Goal: Entertainment & Leisure: Browse casually

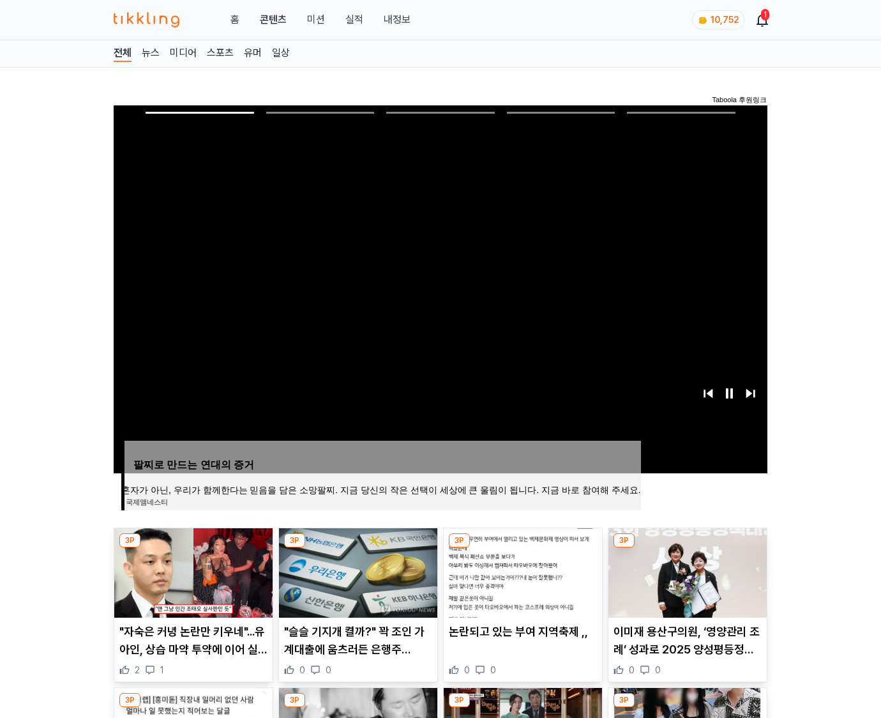
click at [686, 571] on img at bounding box center [688, 572] width 158 height 89
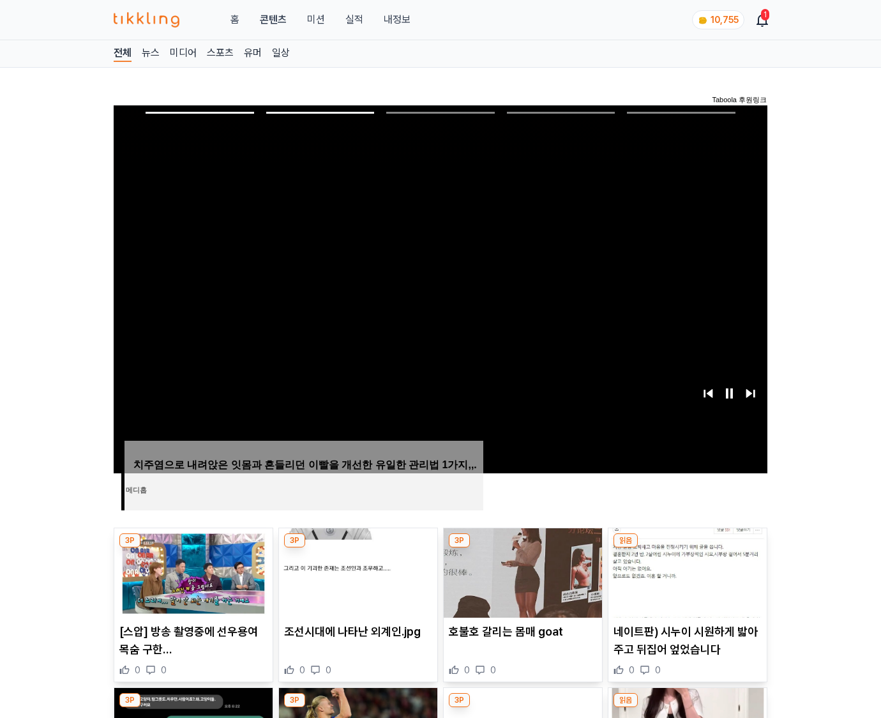
click at [686, 571] on img at bounding box center [688, 572] width 158 height 89
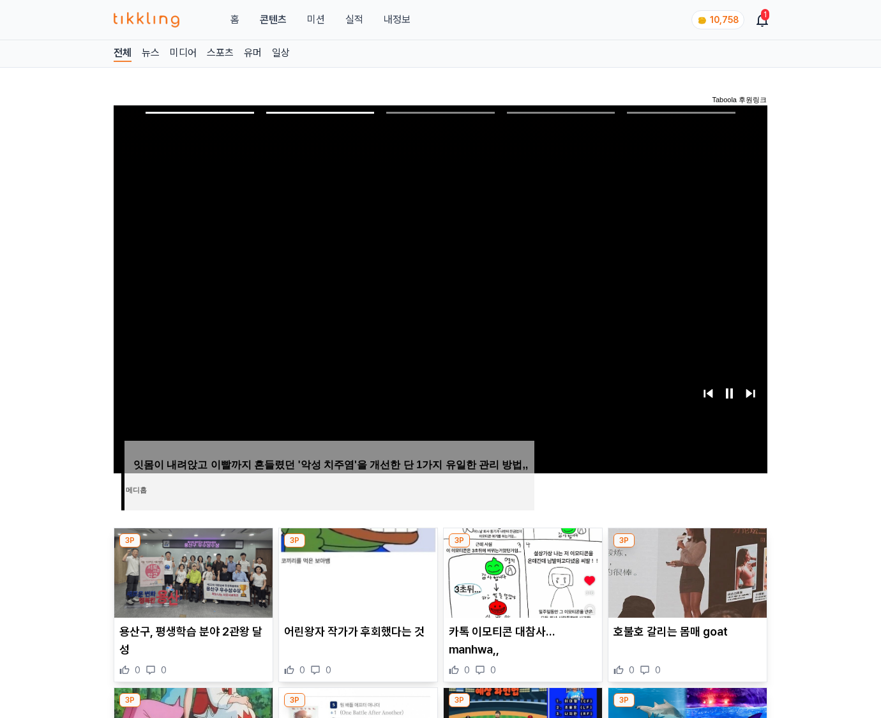
click at [686, 571] on img at bounding box center [688, 572] width 158 height 89
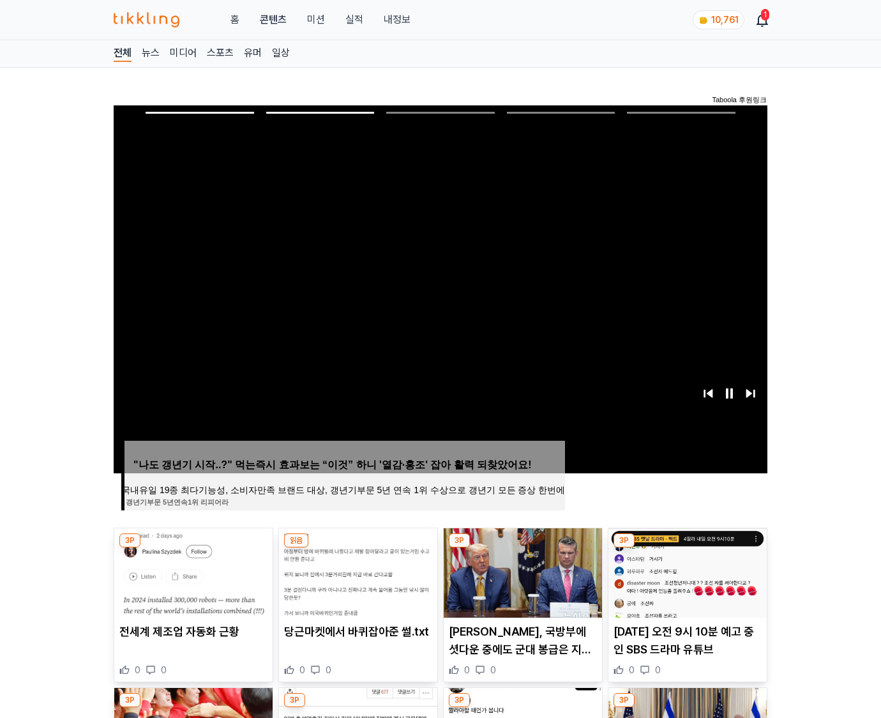
click at [686, 571] on img at bounding box center [688, 572] width 158 height 89
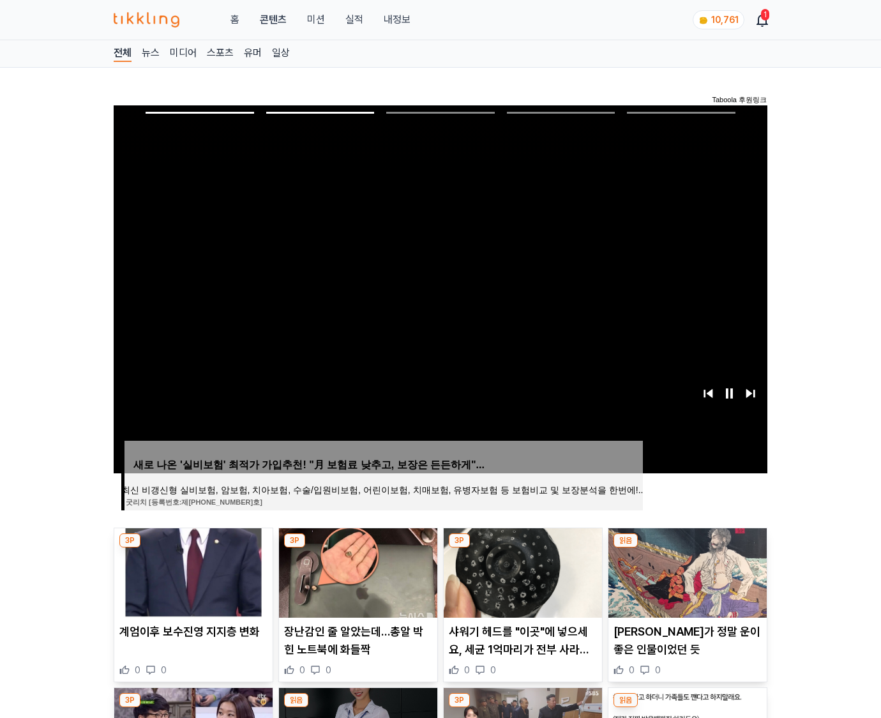
click at [686, 571] on img at bounding box center [688, 572] width 158 height 89
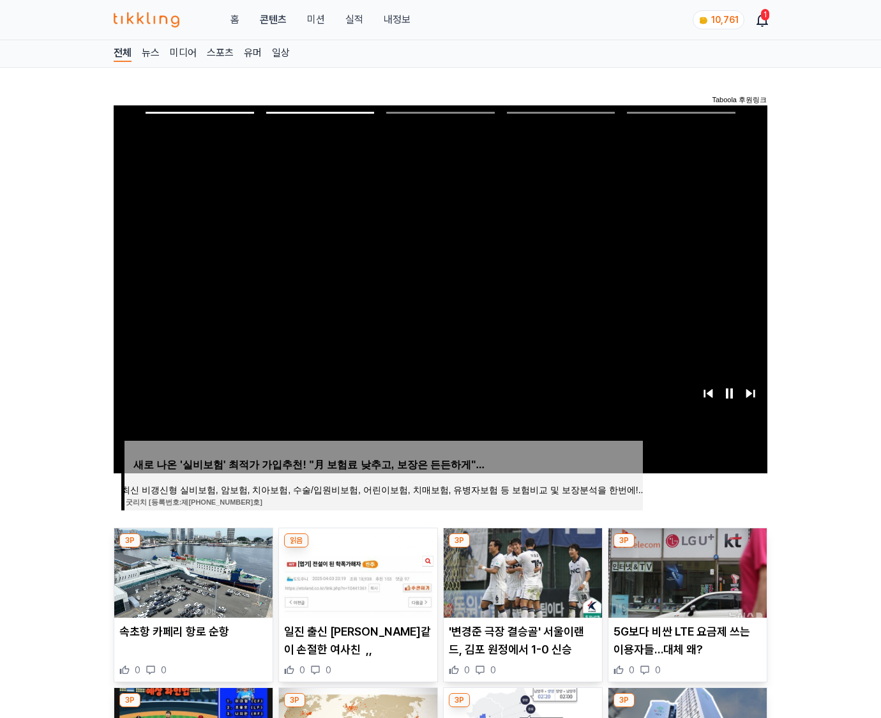
click at [686, 571] on img at bounding box center [688, 572] width 158 height 89
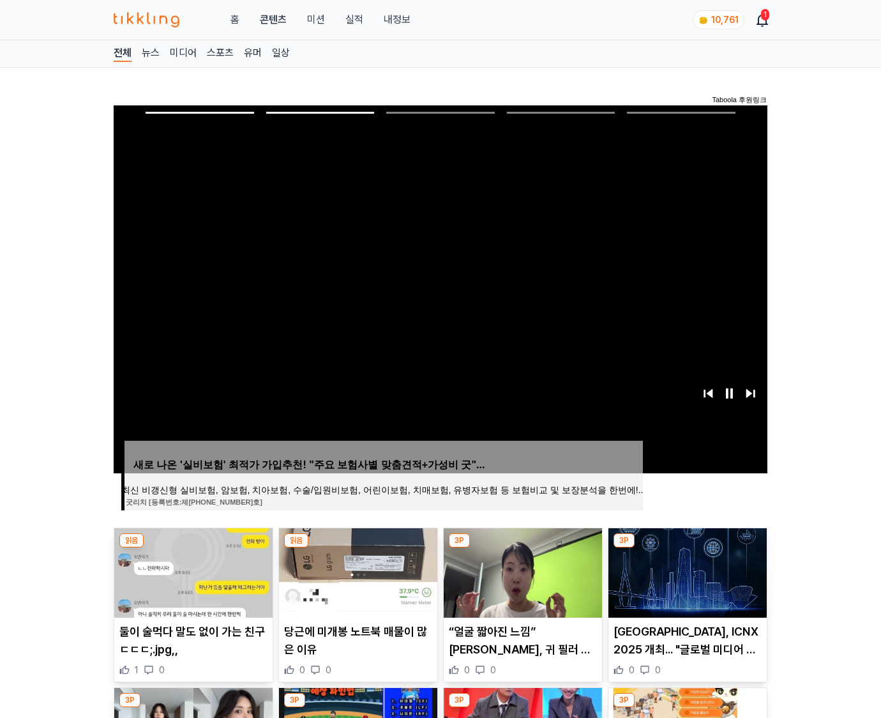
click at [686, 571] on img at bounding box center [688, 572] width 158 height 89
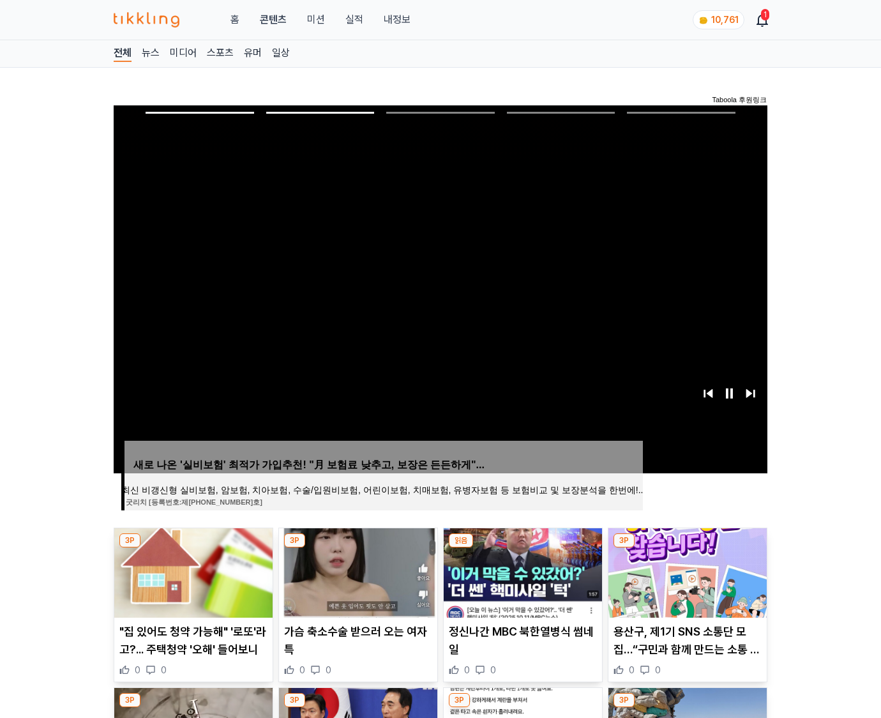
click at [686, 571] on img at bounding box center [688, 572] width 158 height 89
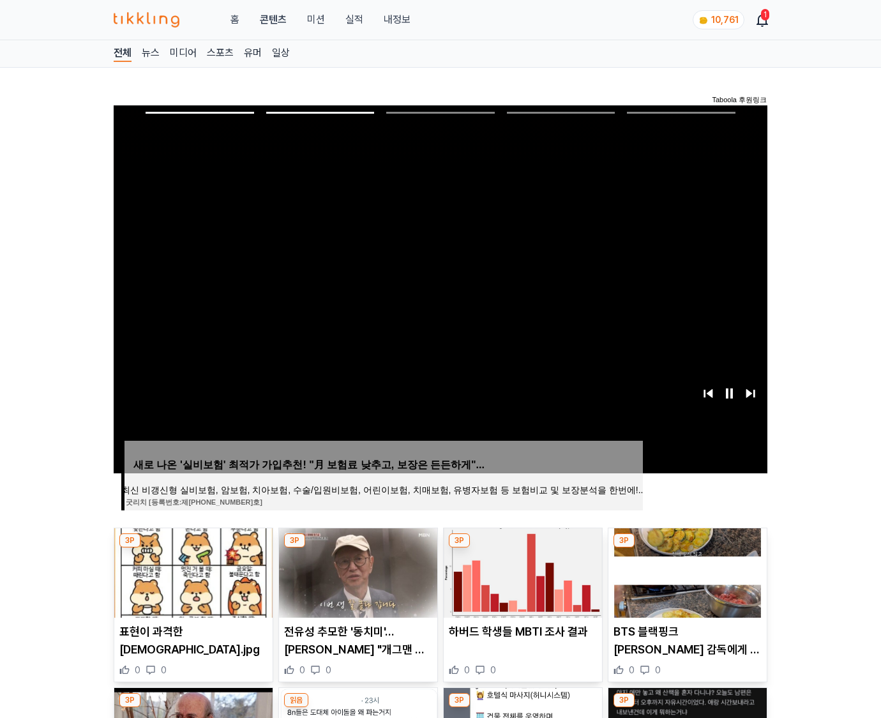
click at [686, 571] on img at bounding box center [688, 572] width 158 height 89
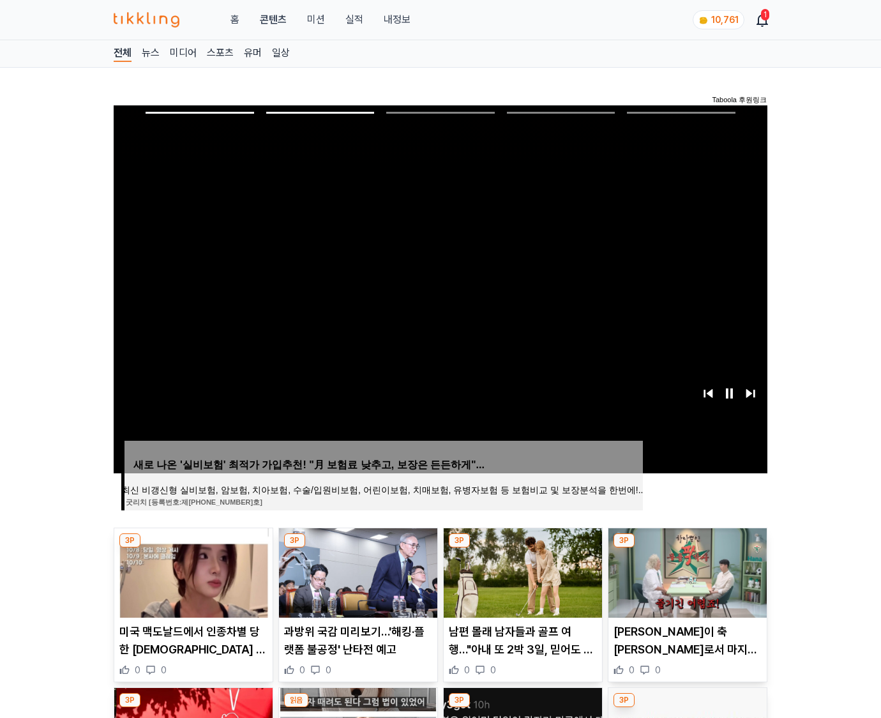
click at [686, 571] on img at bounding box center [688, 572] width 158 height 89
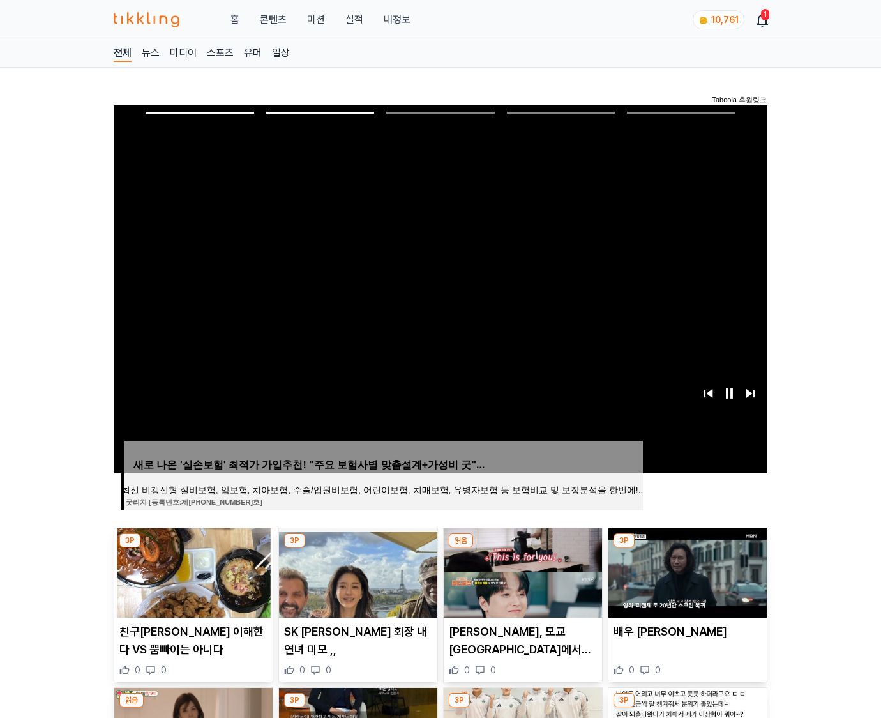
click at [686, 571] on img at bounding box center [688, 572] width 158 height 89
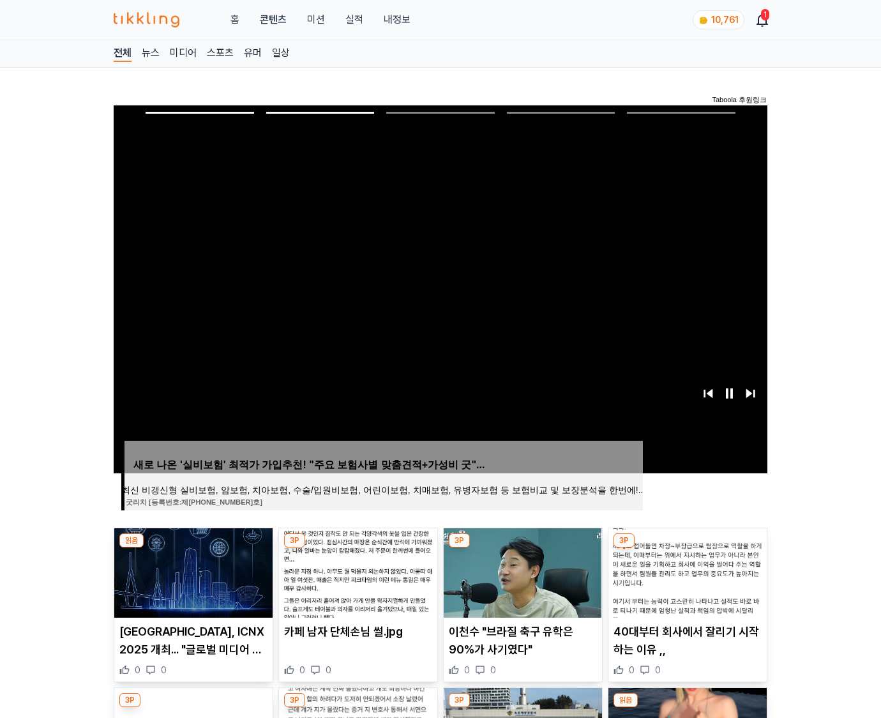
click at [686, 571] on img at bounding box center [688, 572] width 158 height 89
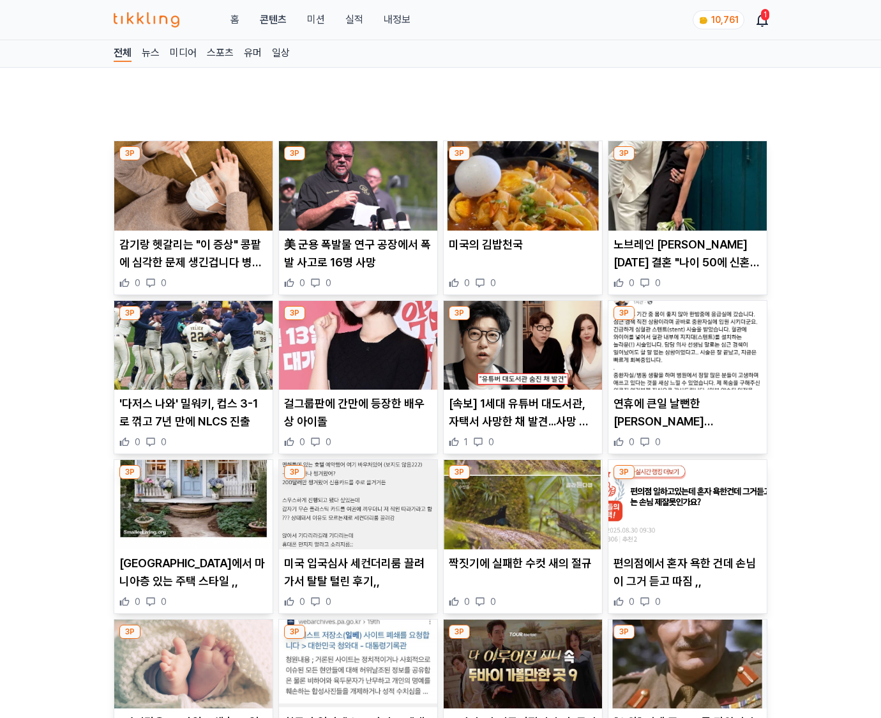
click at [686, 571] on p "편의점에서 혼자 욕한 건데 손님이 그거 듣고 따짐 ,," at bounding box center [688, 572] width 148 height 36
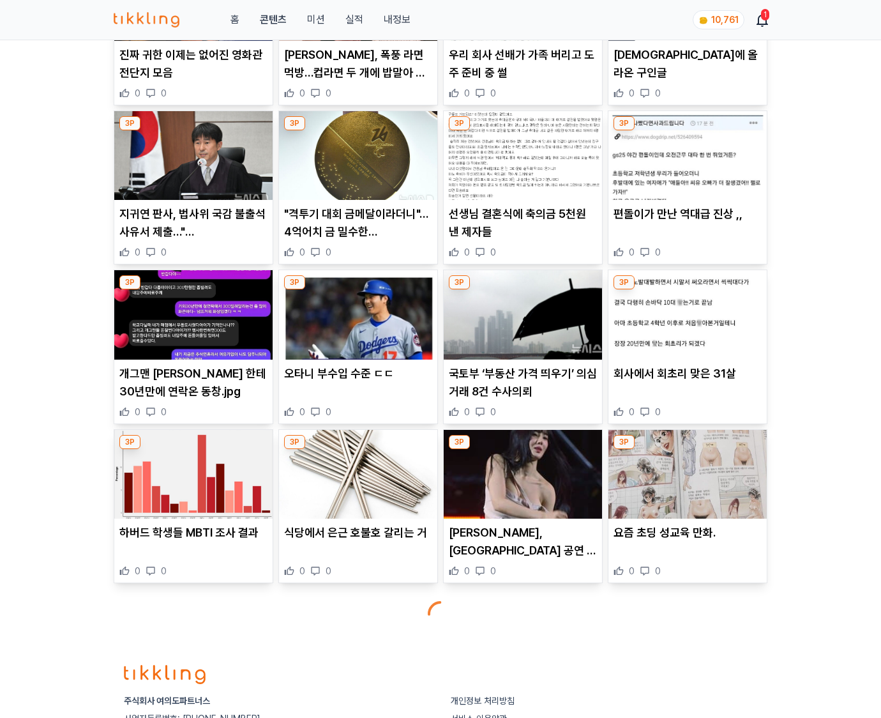
scroll to position [1851, 0]
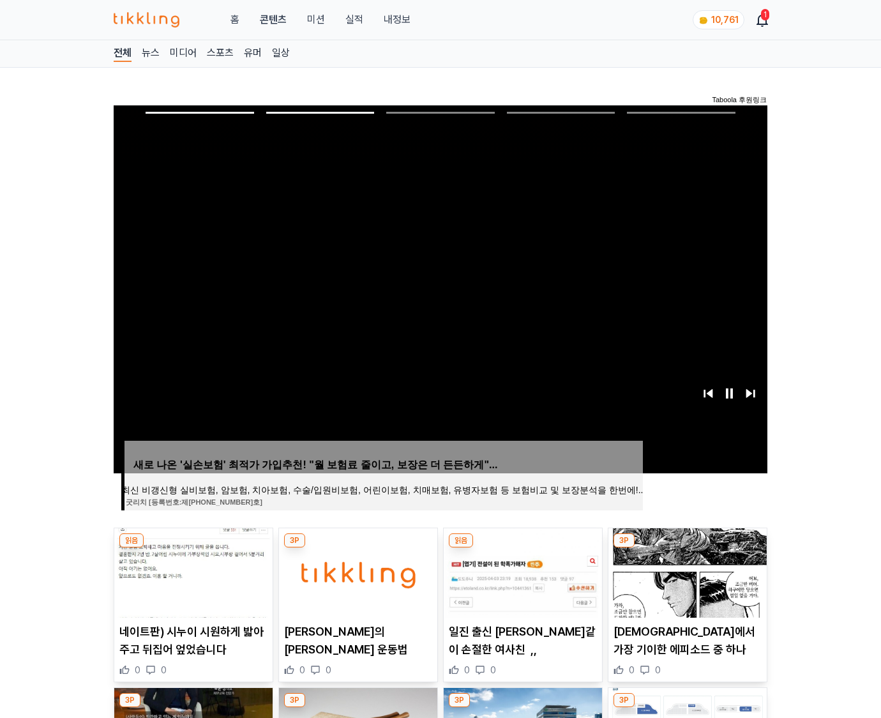
click at [686, 571] on img at bounding box center [688, 572] width 158 height 89
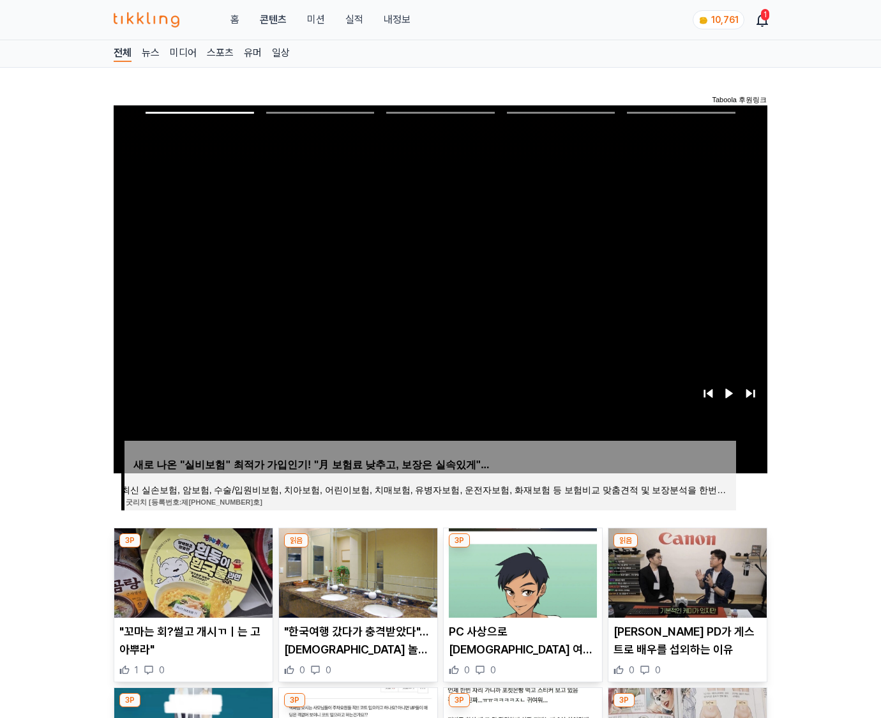
scroll to position [2511, 0]
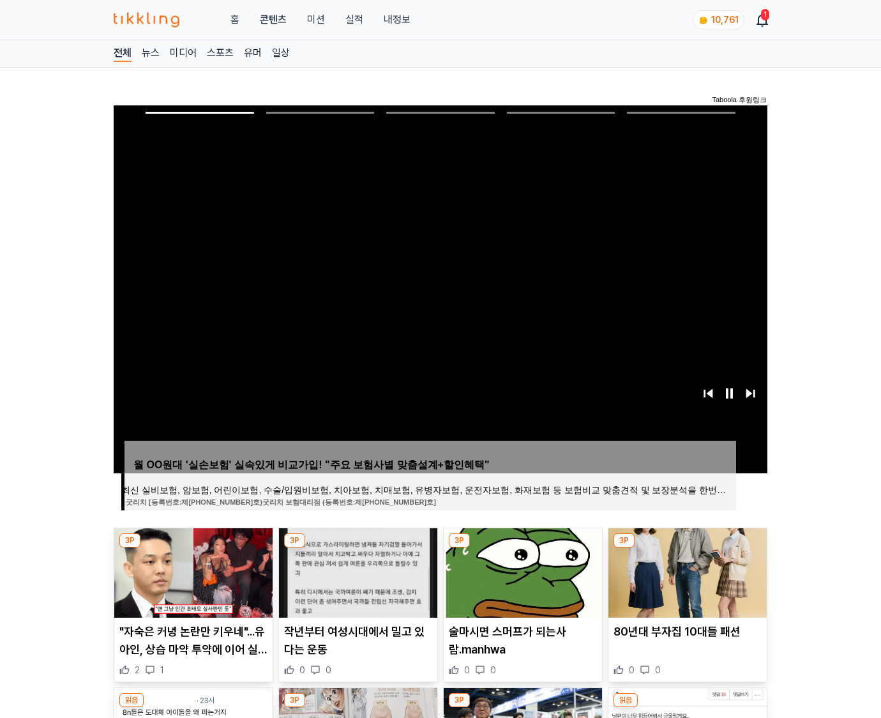
click at [686, 571] on img at bounding box center [688, 572] width 158 height 89
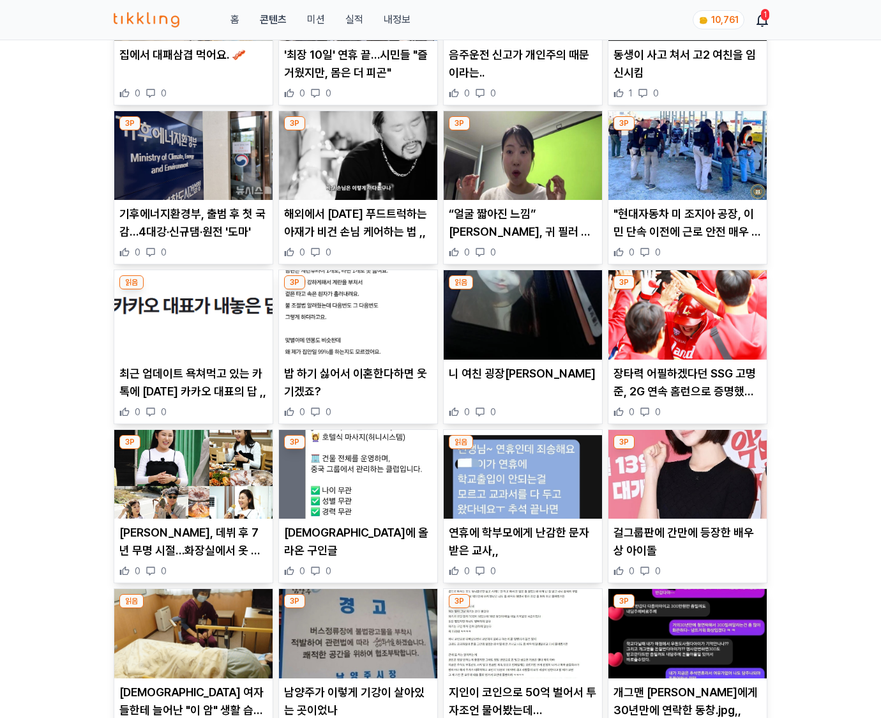
scroll to position [2093, 0]
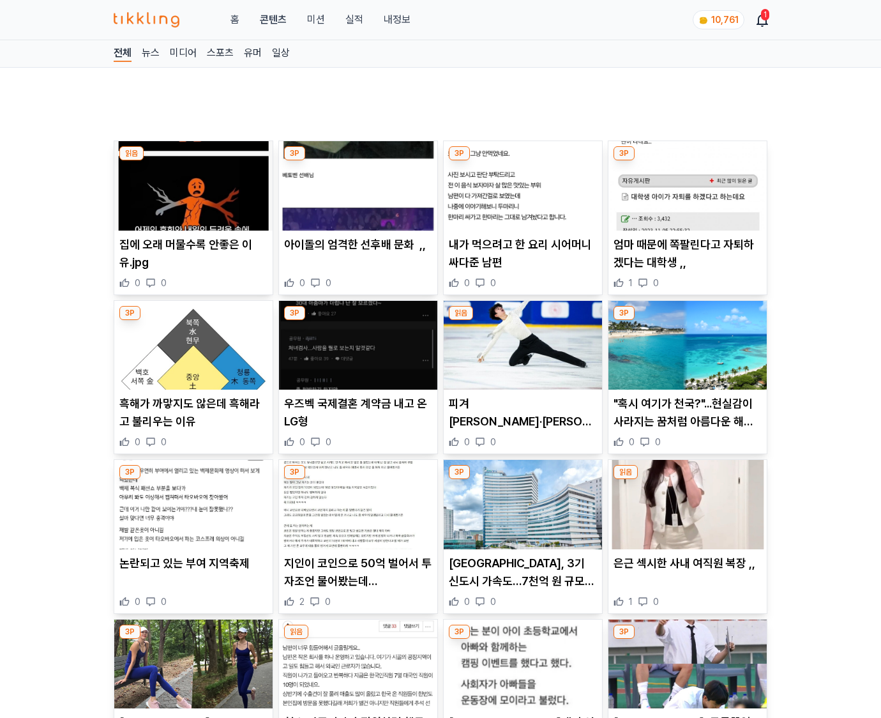
scroll to position [627, 0]
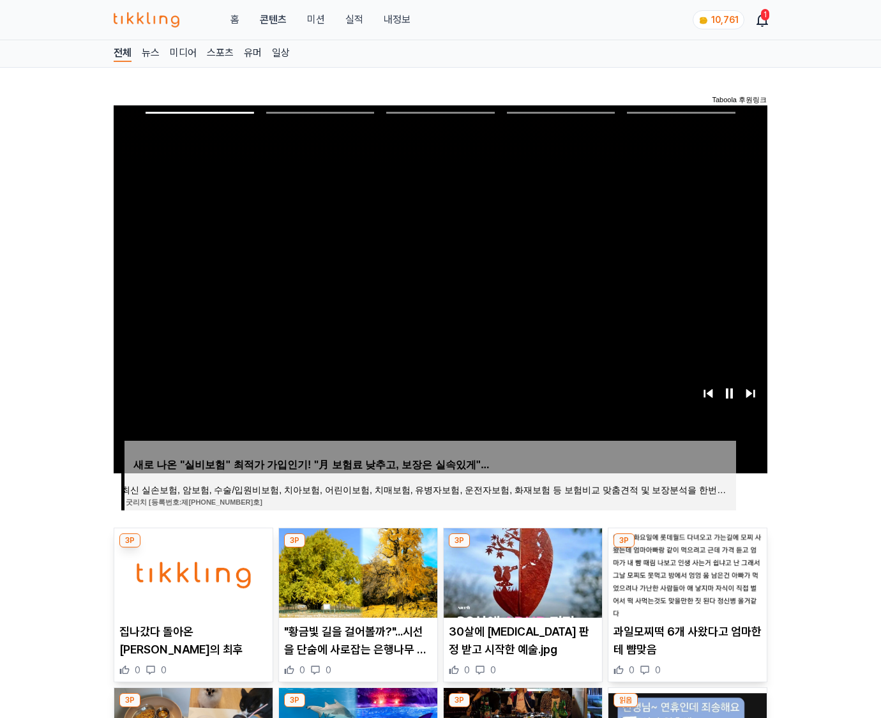
click at [686, 571] on img at bounding box center [688, 572] width 158 height 89
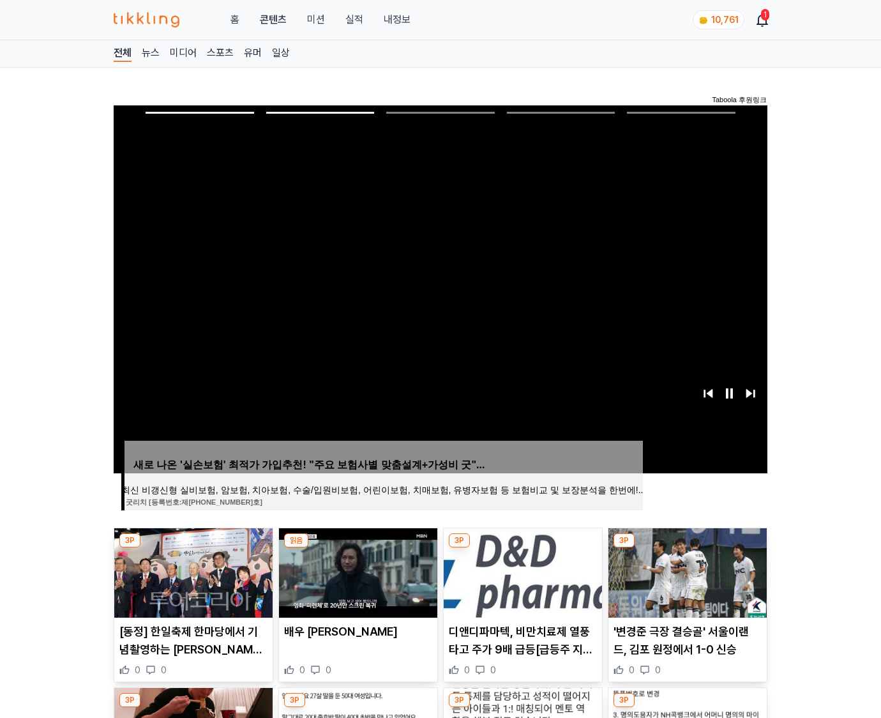
click at [686, 571] on img at bounding box center [688, 572] width 158 height 89
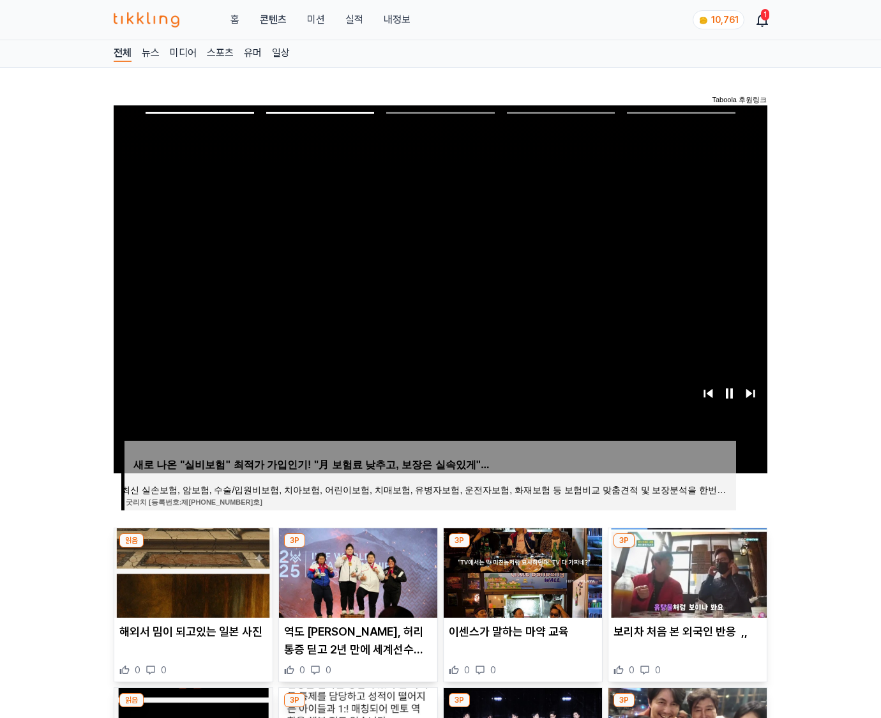
click at [686, 571] on img at bounding box center [688, 572] width 158 height 89
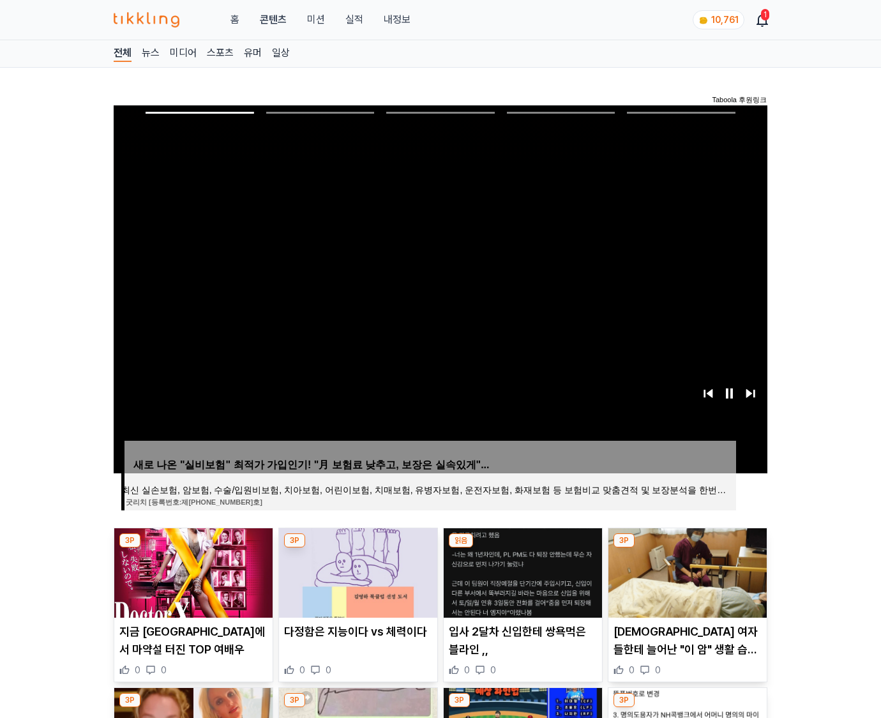
click at [686, 571] on img at bounding box center [688, 572] width 158 height 89
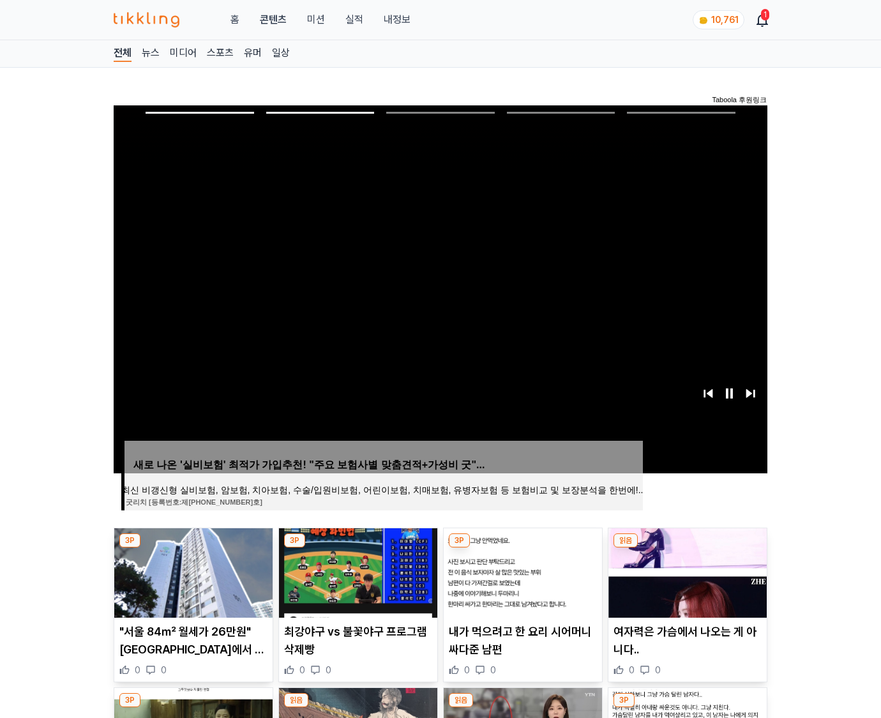
click at [686, 571] on img at bounding box center [688, 572] width 158 height 89
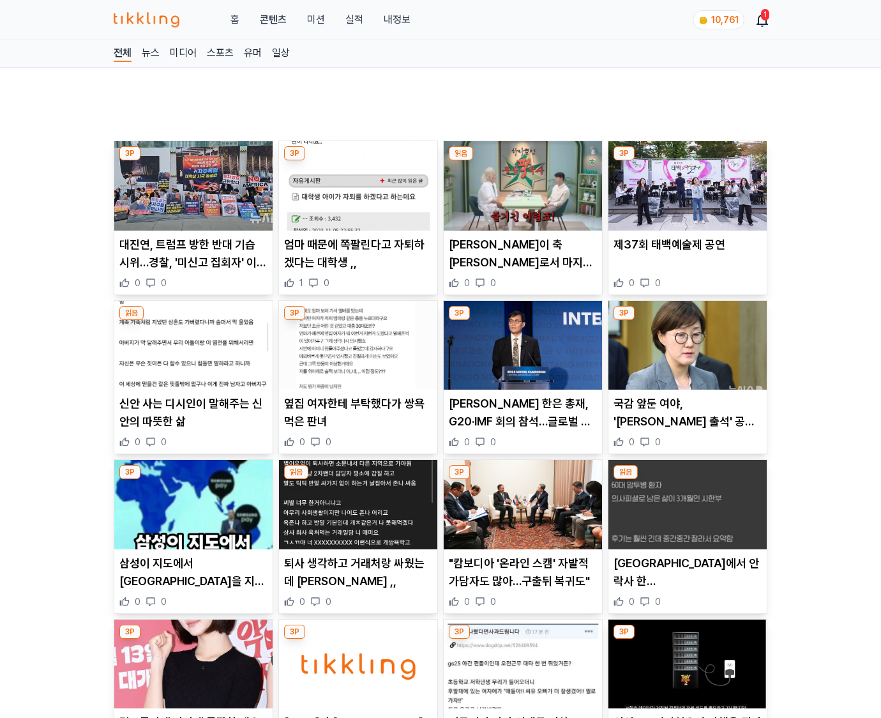
click at [686, 571] on p "[GEOGRAPHIC_DATA]에서 안락사 한 [DEMOGRAPHIC_DATA].." at bounding box center [688, 572] width 148 height 36
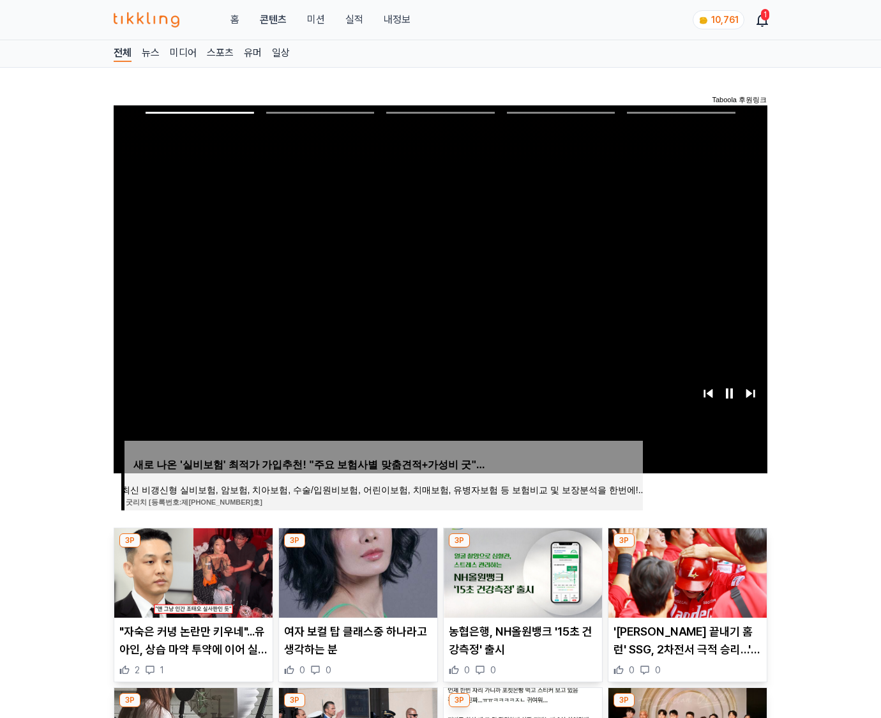
click at [686, 571] on img at bounding box center [688, 572] width 158 height 89
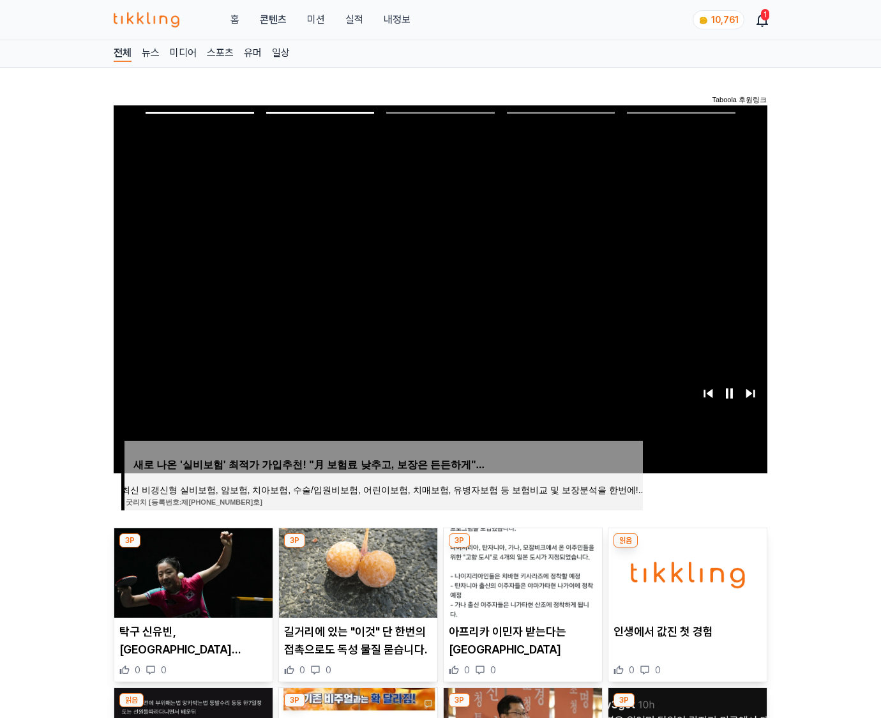
click at [686, 571] on img at bounding box center [688, 572] width 158 height 89
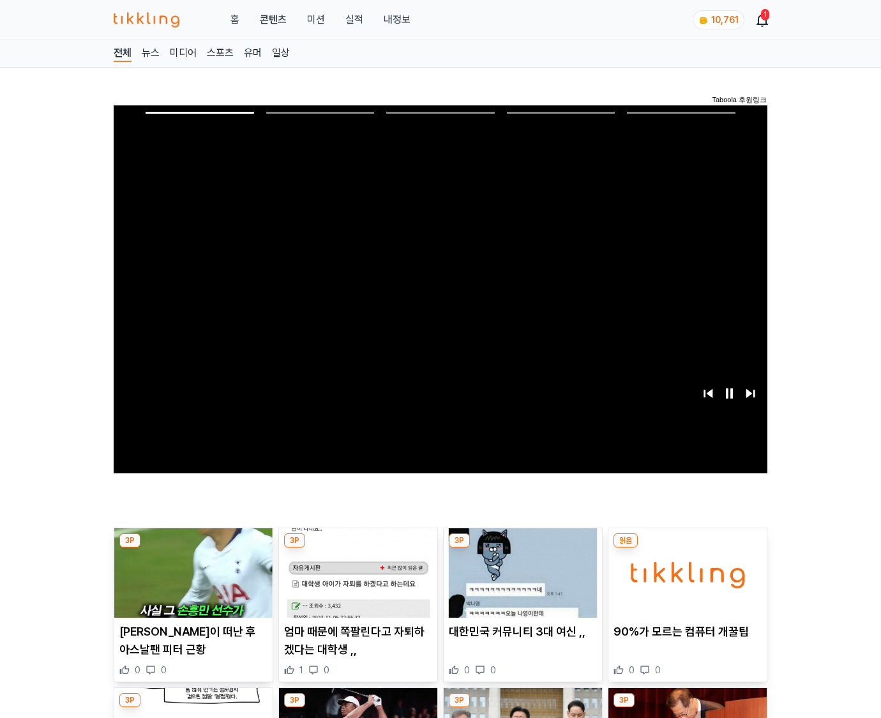
click at [686, 571] on img at bounding box center [688, 572] width 158 height 89
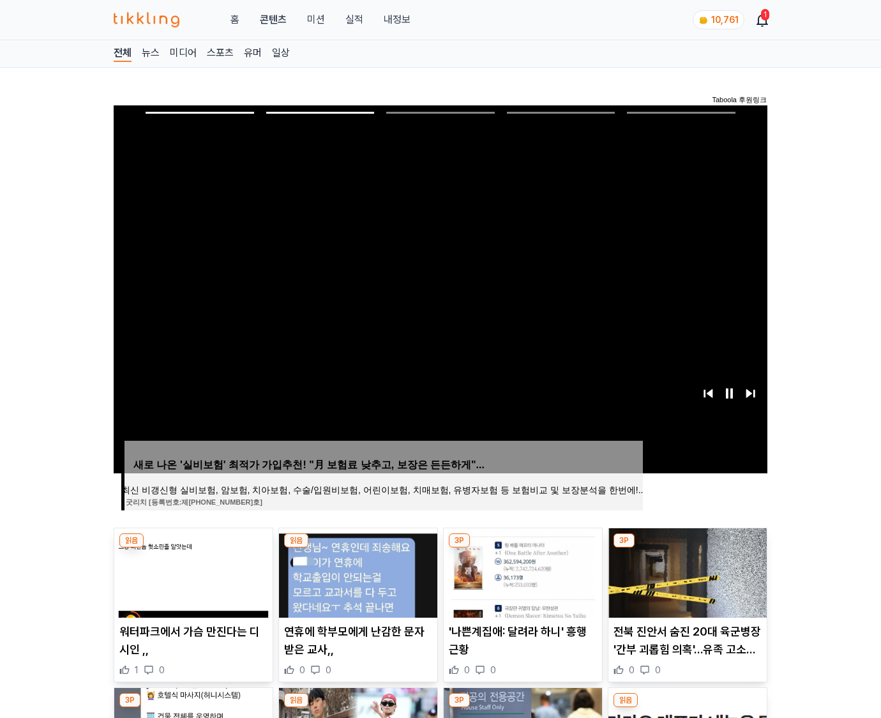
click at [686, 571] on img at bounding box center [688, 572] width 158 height 89
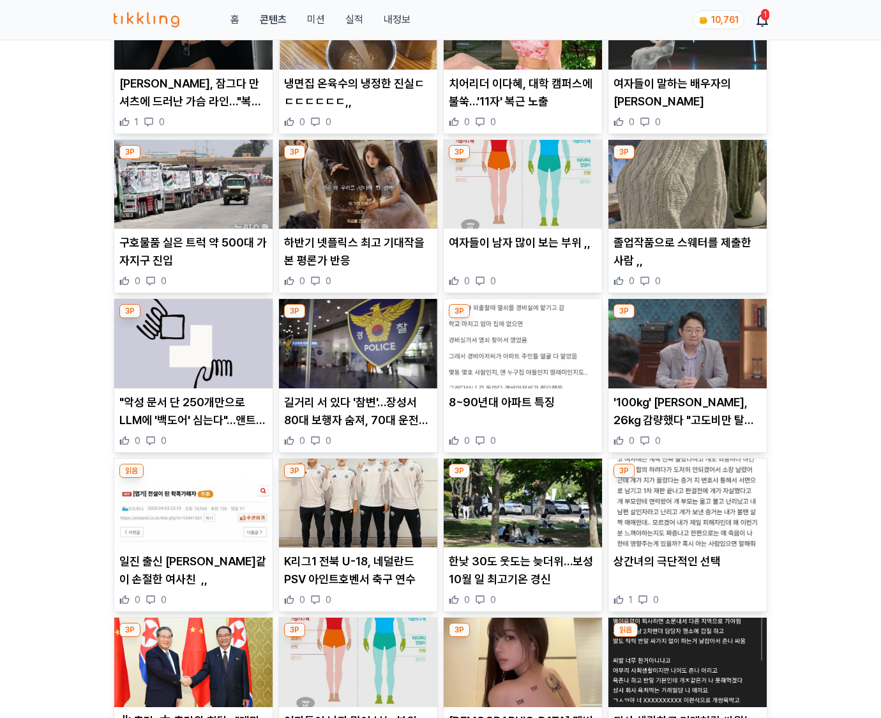
scroll to position [7946, 0]
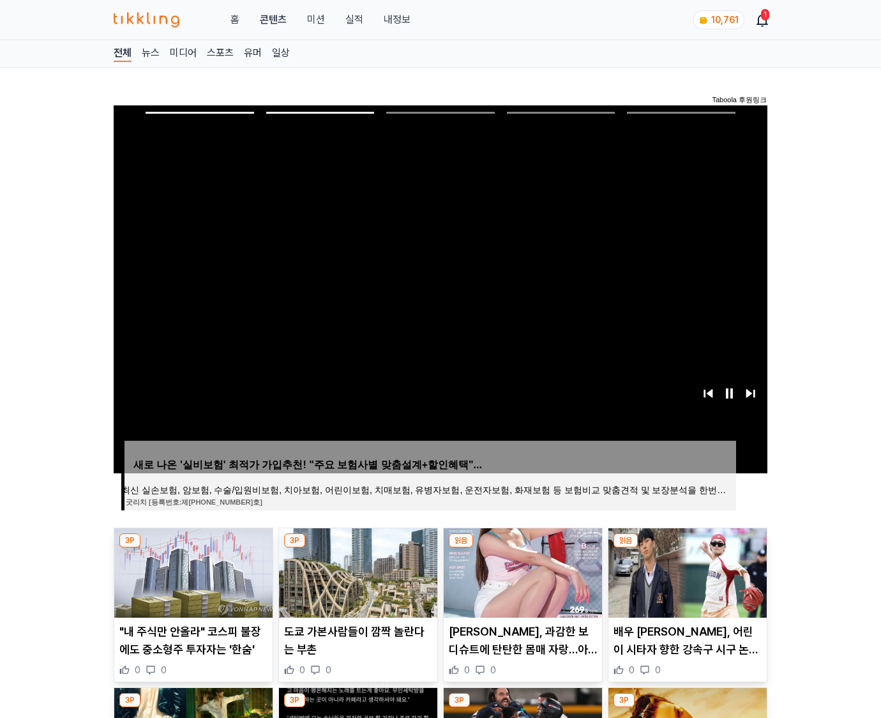
click at [686, 571] on img at bounding box center [688, 572] width 158 height 89
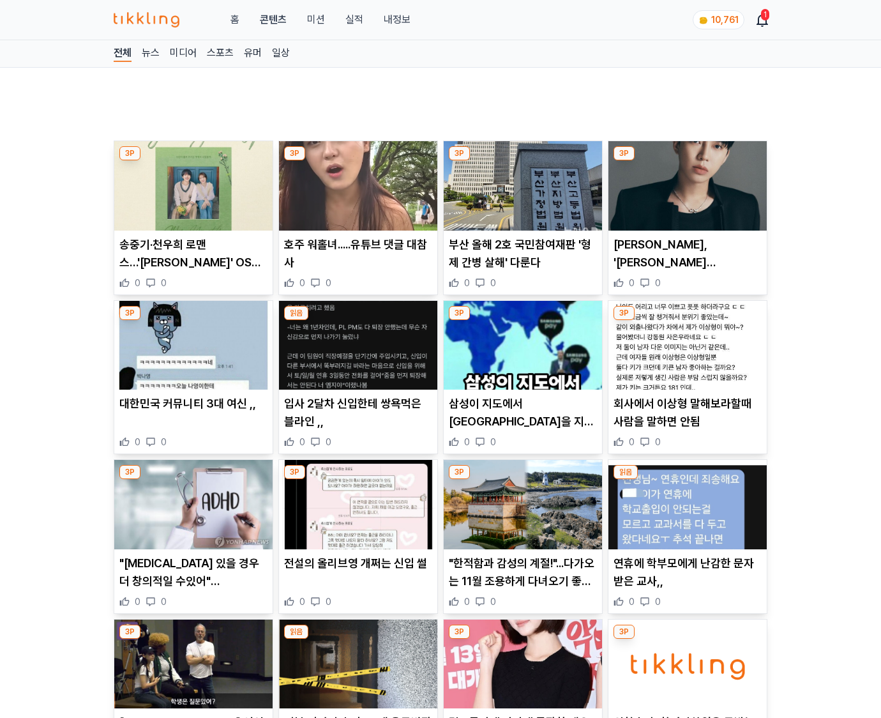
click at [686, 571] on p "연휴에 학부모에게 난감한 문자받은 교사,," at bounding box center [688, 572] width 148 height 36
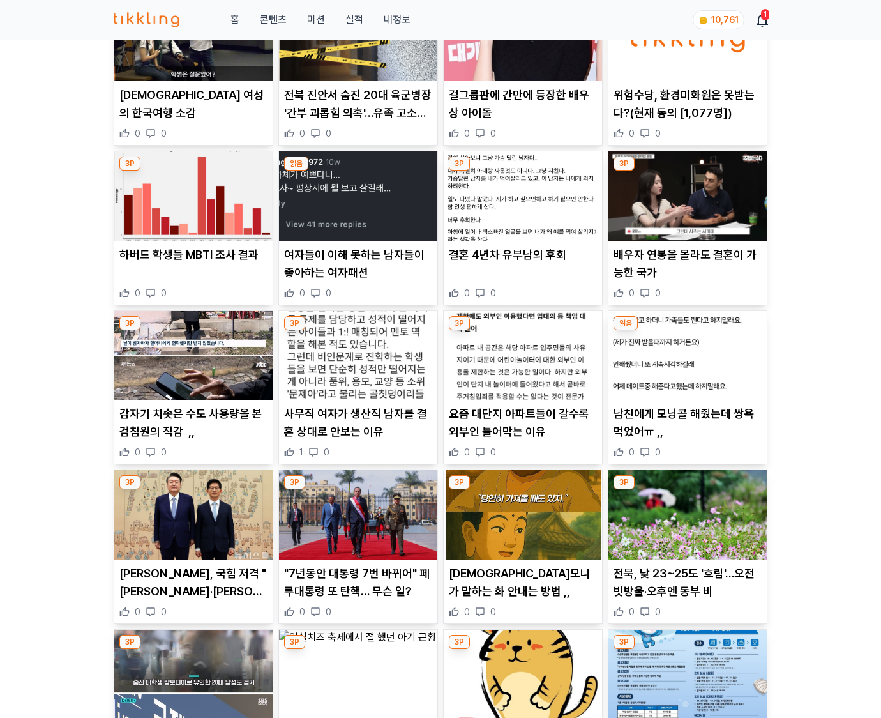
scroll to position [1462, 0]
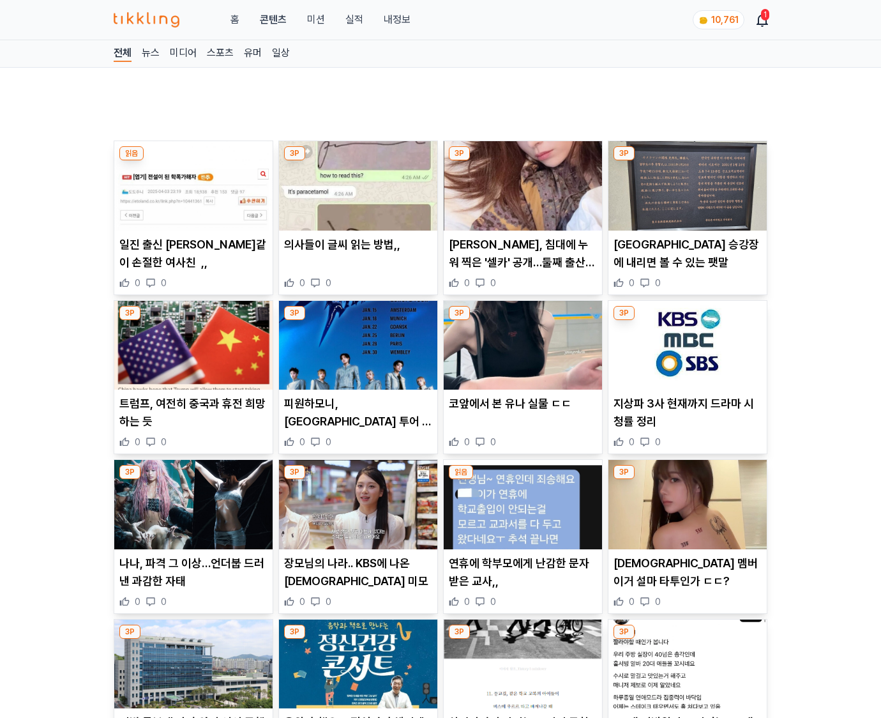
click at [686, 571] on p "[DEMOGRAPHIC_DATA] 멤버 이거 설마 타투인가 ㄷㄷ?" at bounding box center [688, 572] width 148 height 36
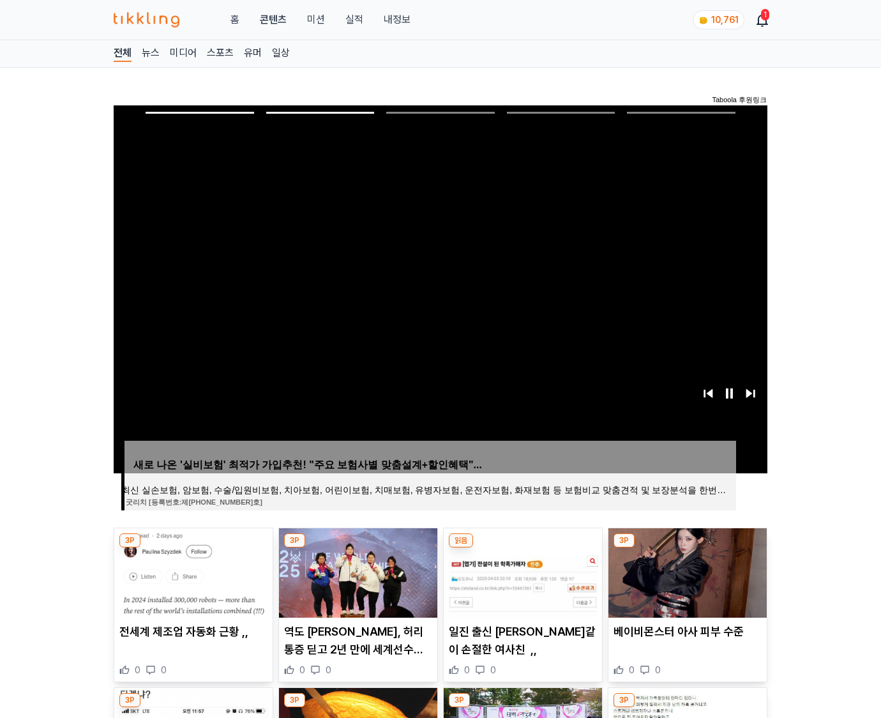
click at [686, 571] on img at bounding box center [688, 572] width 158 height 89
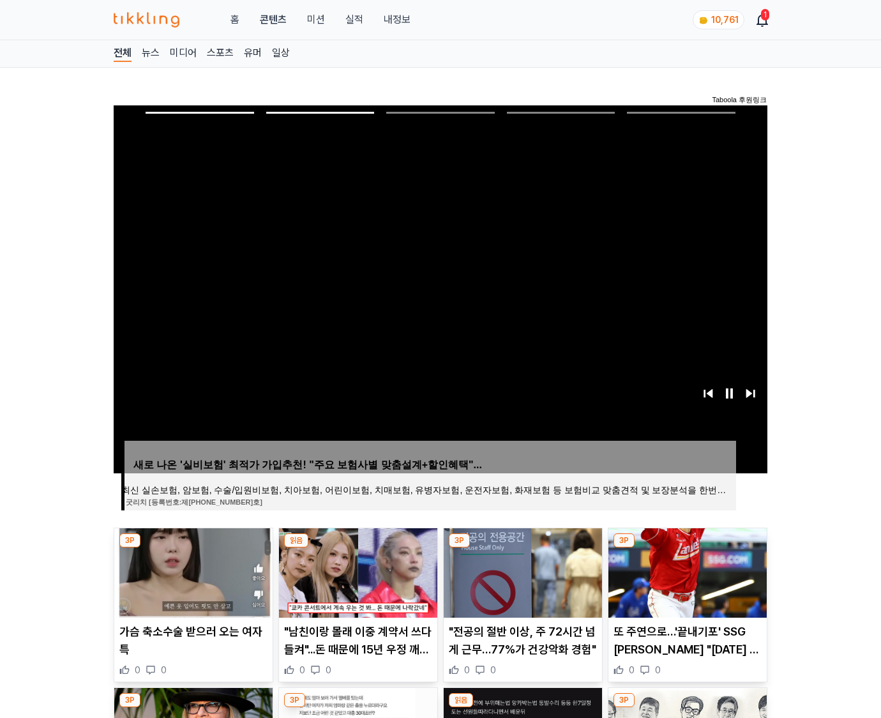
click at [686, 571] on img at bounding box center [688, 572] width 158 height 89
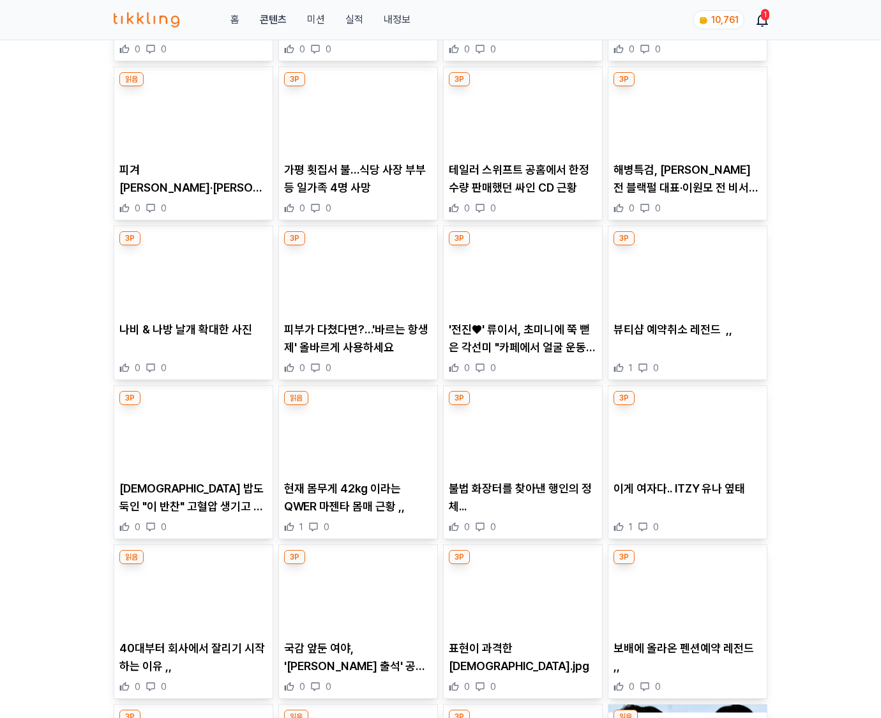
scroll to position [8997, 0]
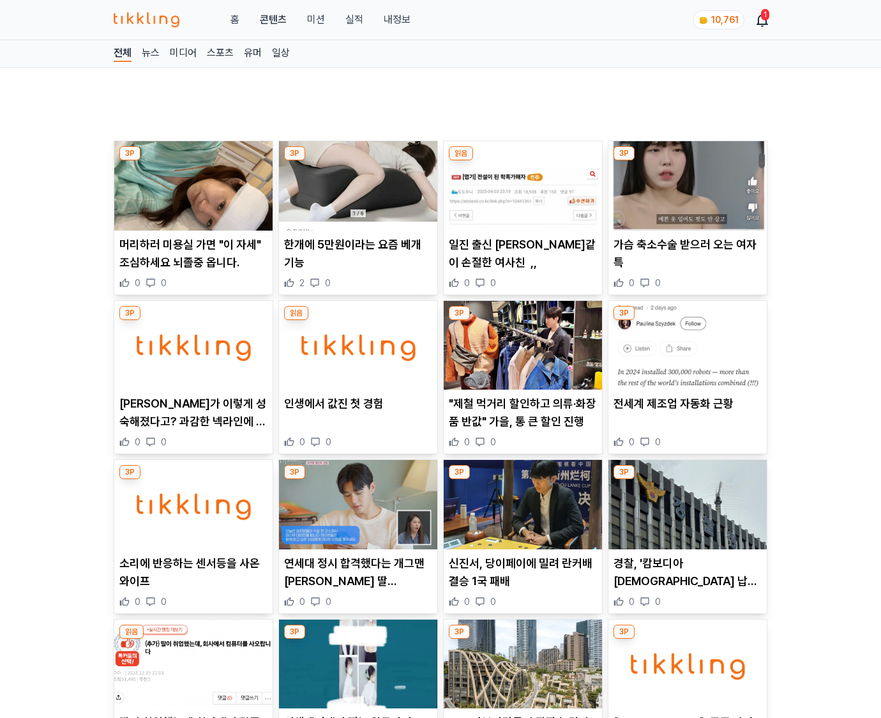
click at [686, 571] on p "경찰, '캄보디아 한국인 납치에 코리안데스크 설치 등 적극 대응" at bounding box center [688, 572] width 148 height 36
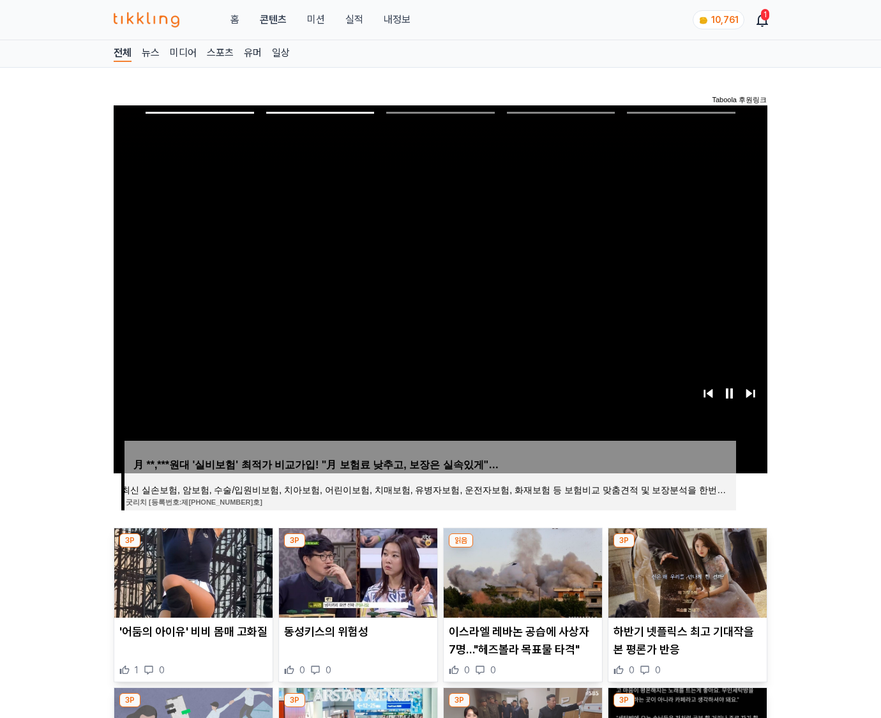
click at [686, 571] on img at bounding box center [688, 572] width 158 height 89
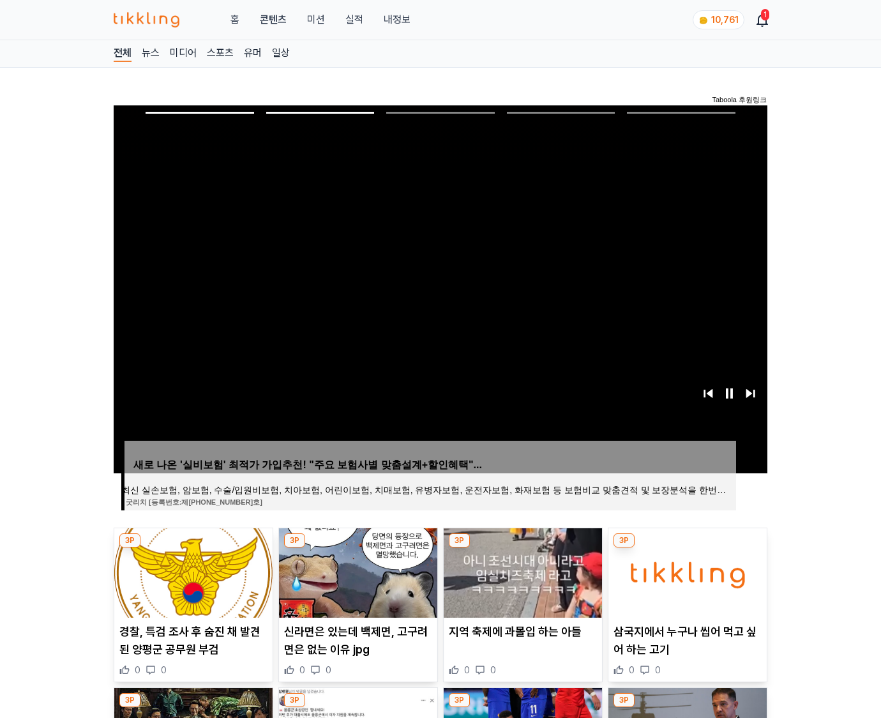
click at [686, 571] on img at bounding box center [688, 572] width 158 height 89
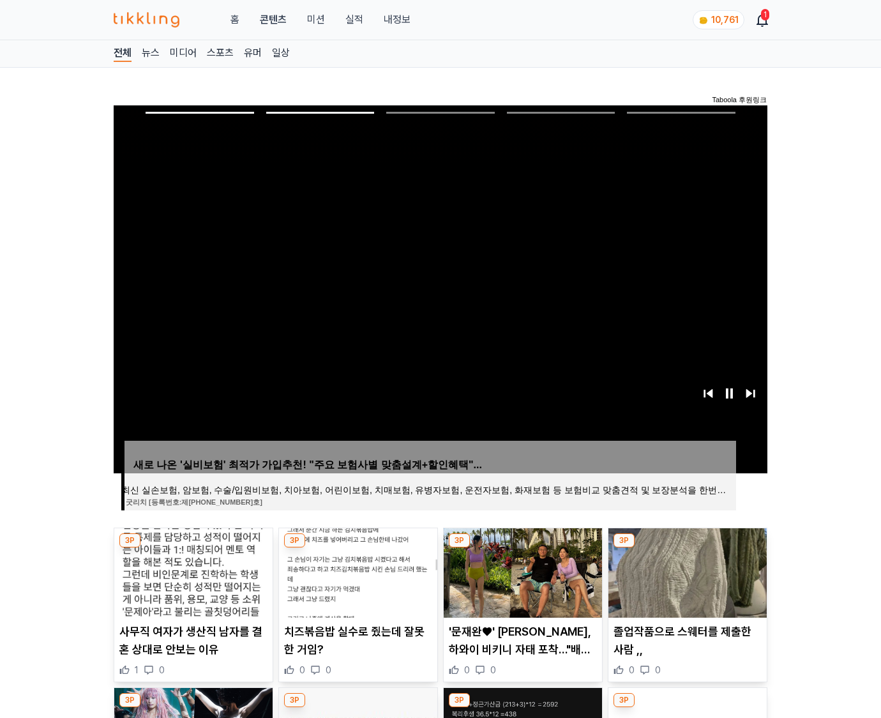
click at [686, 571] on img at bounding box center [688, 572] width 158 height 89
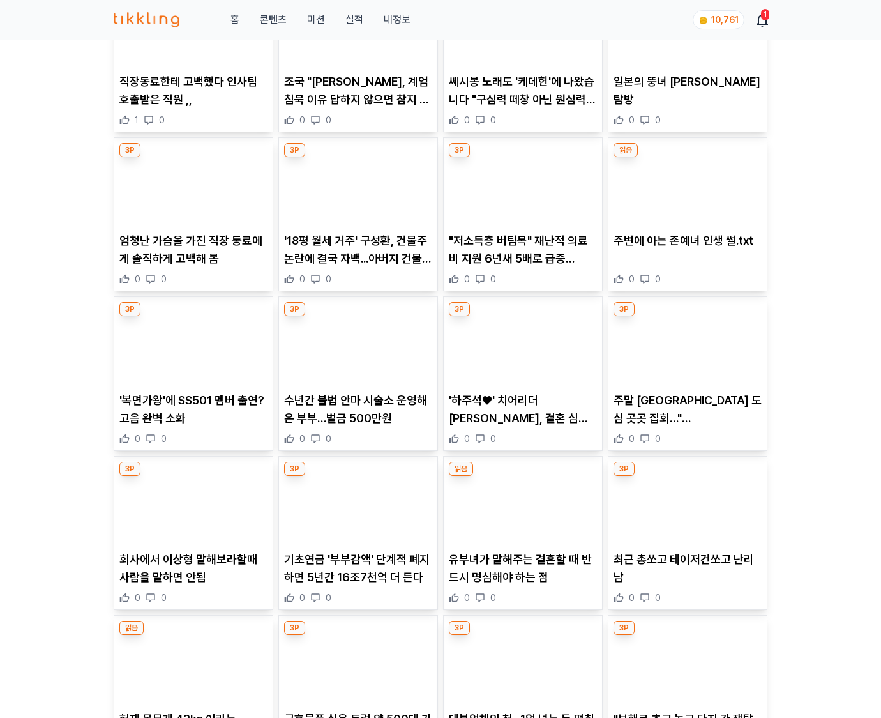
scroll to position [6696, 0]
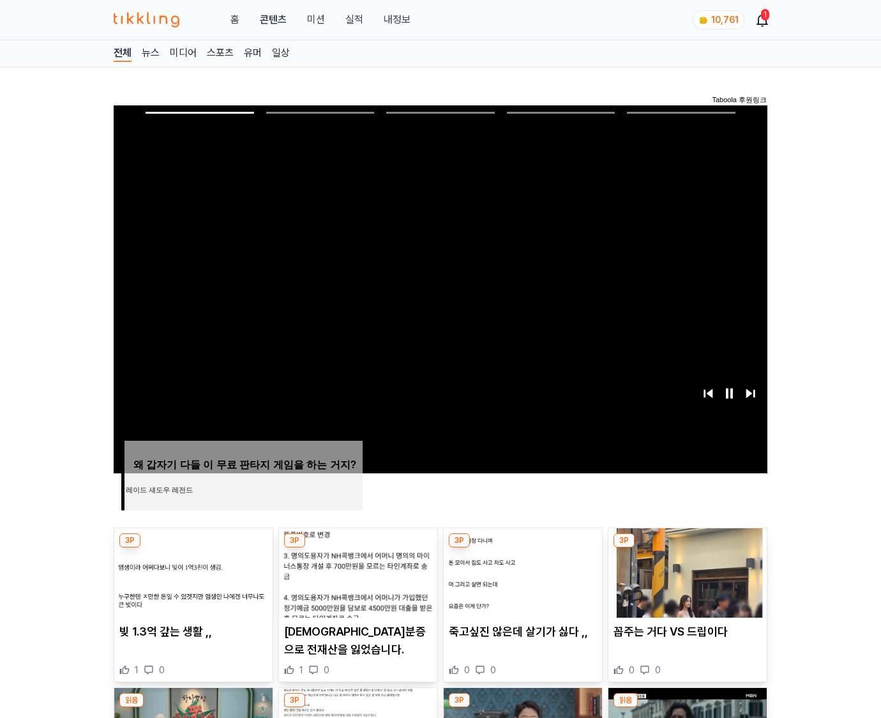
click at [686, 571] on img at bounding box center [688, 572] width 158 height 89
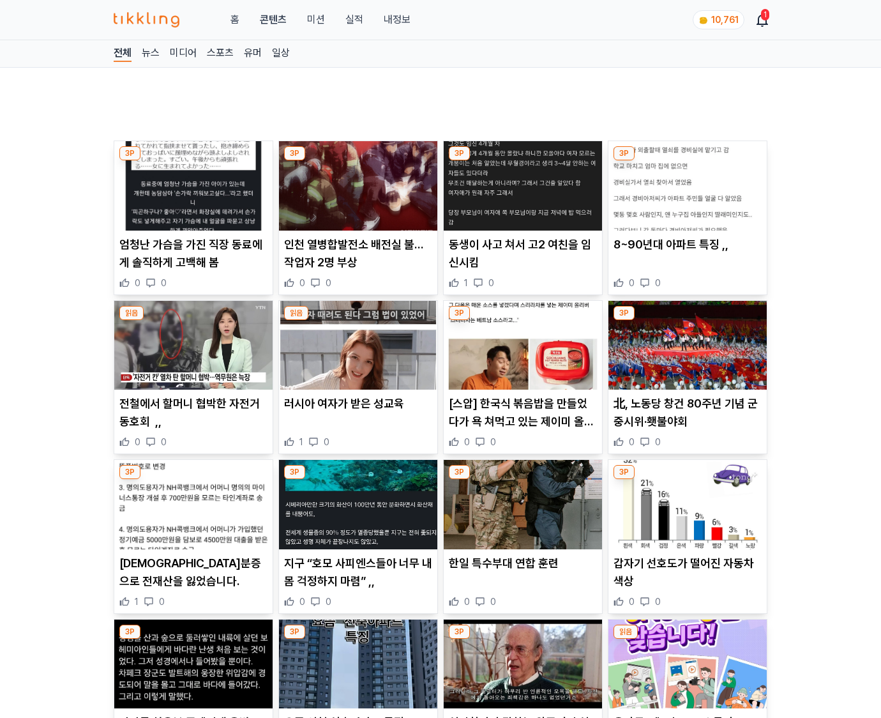
click at [686, 571] on p "갑자기 선호도가 떨어진 자동차 색상" at bounding box center [688, 572] width 148 height 36
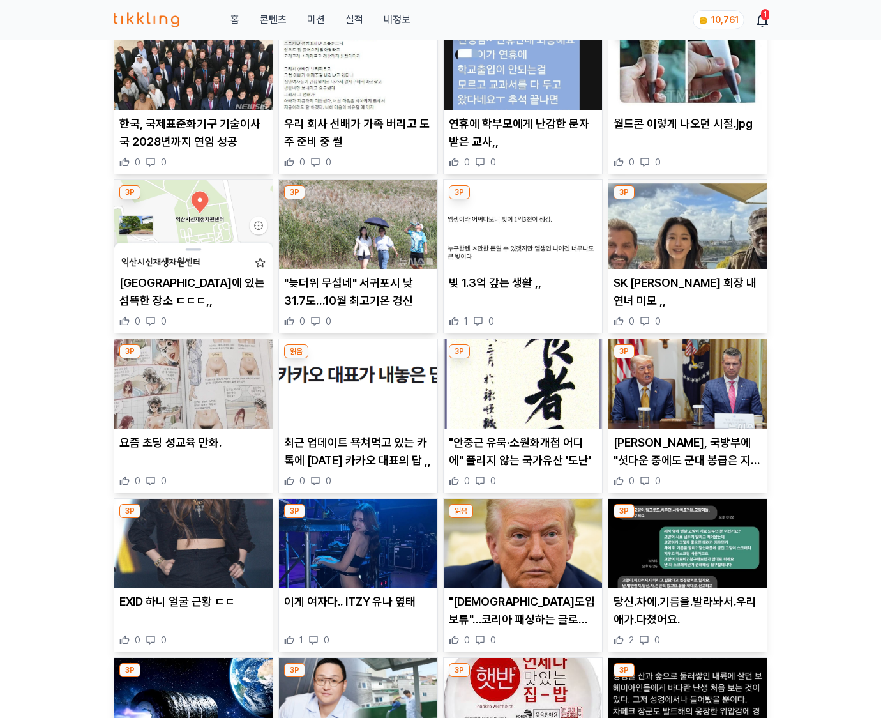
scroll to position [1850, 0]
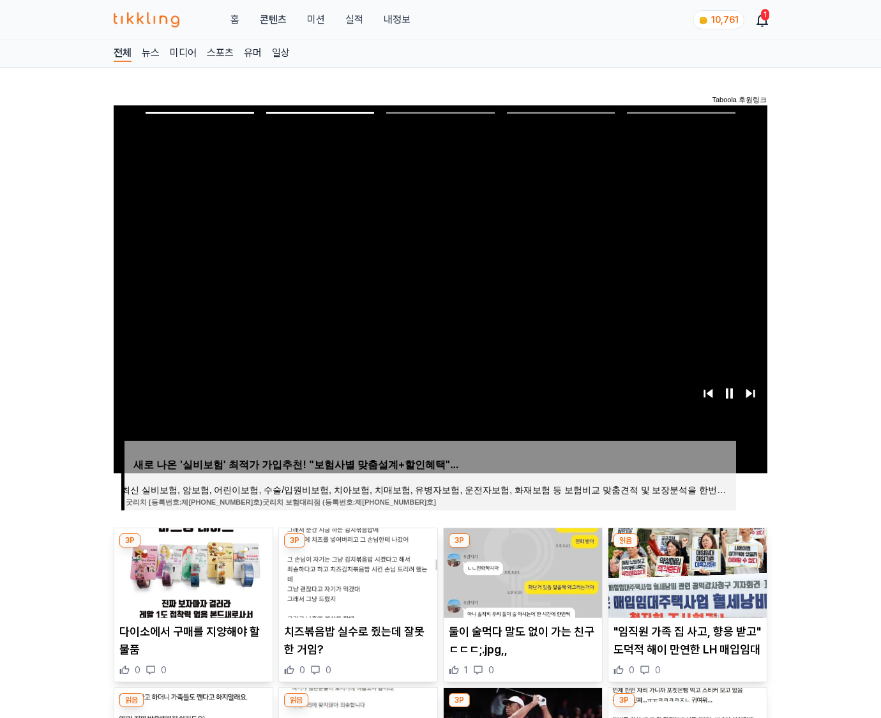
click at [686, 571] on img at bounding box center [688, 572] width 158 height 89
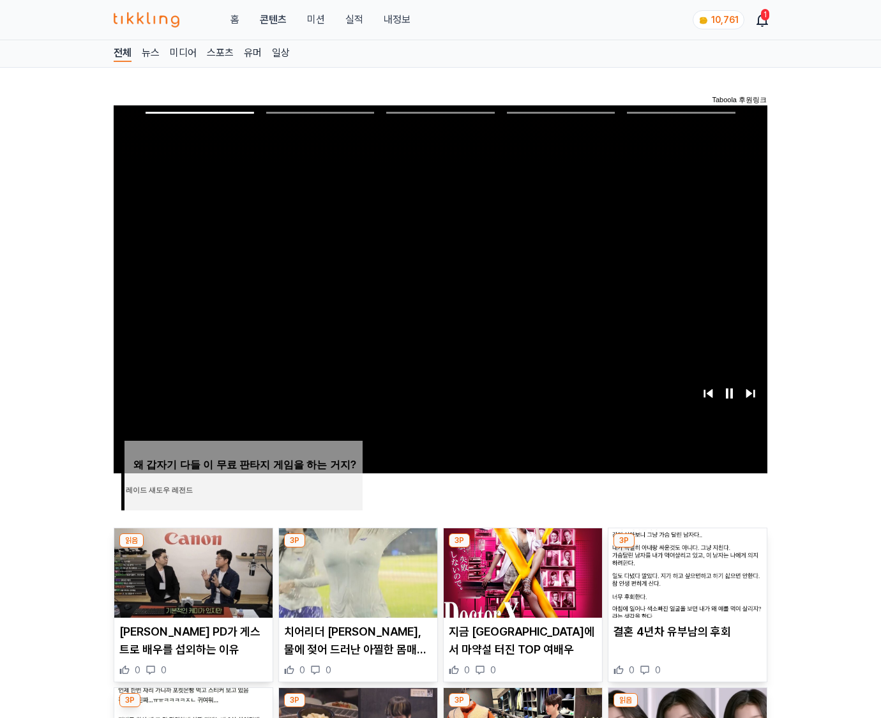
click at [686, 571] on img at bounding box center [688, 572] width 158 height 89
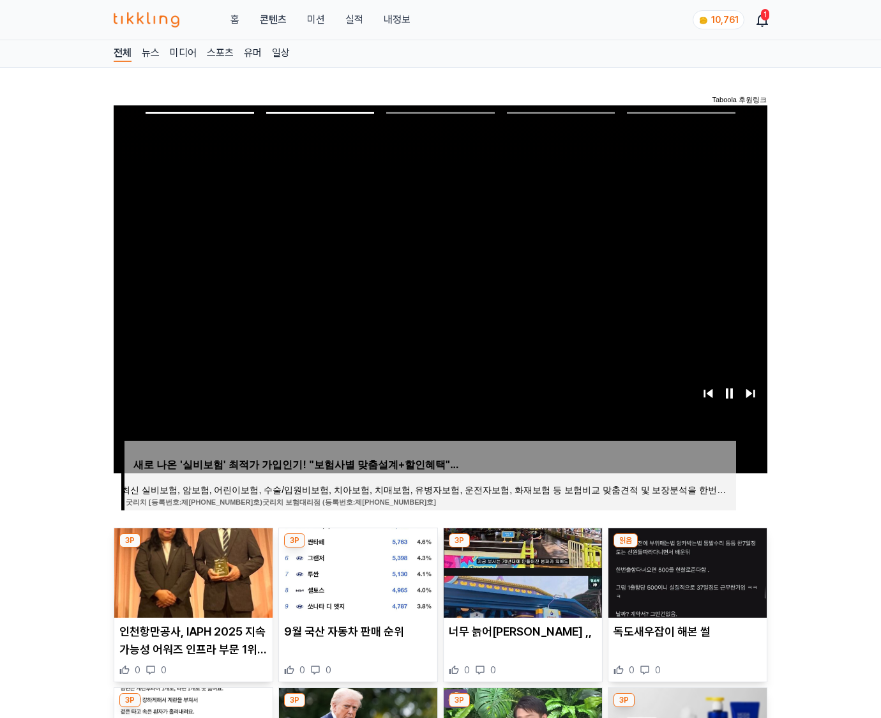
click at [686, 571] on img at bounding box center [688, 572] width 158 height 89
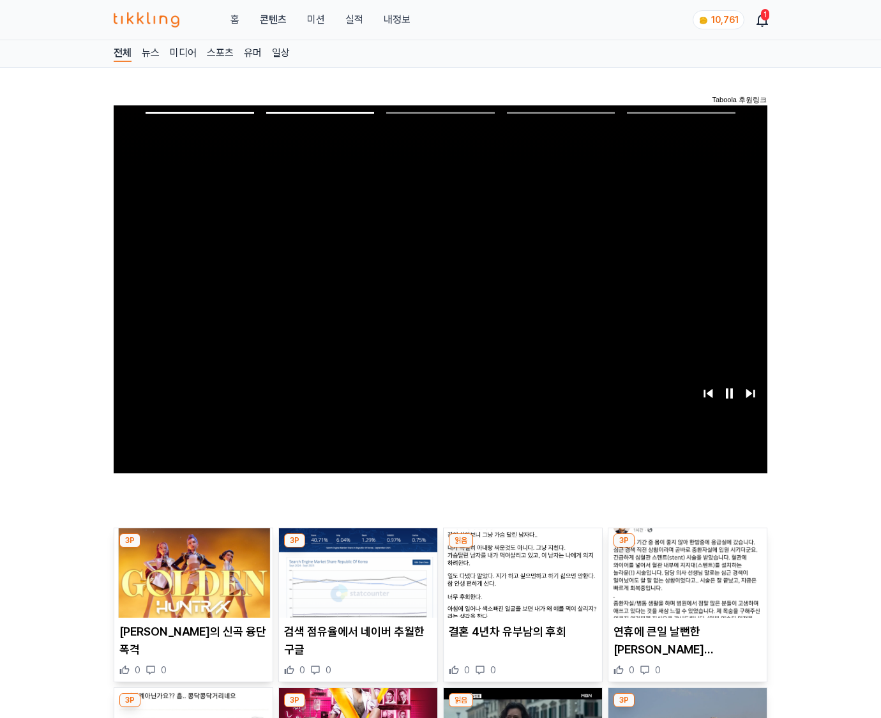
click at [686, 571] on img at bounding box center [688, 572] width 158 height 89
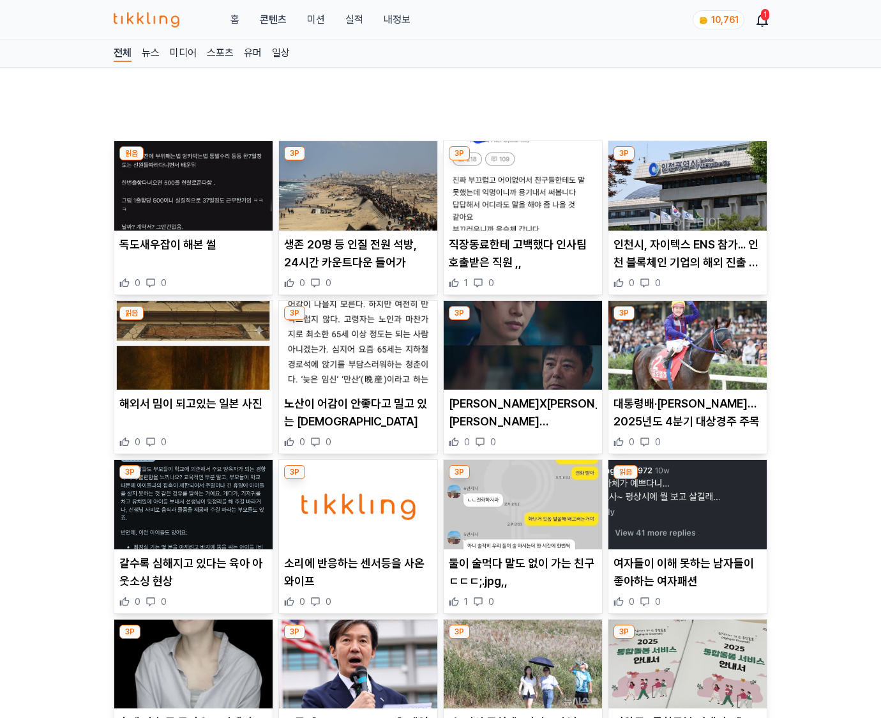
scroll to position [3976, 0]
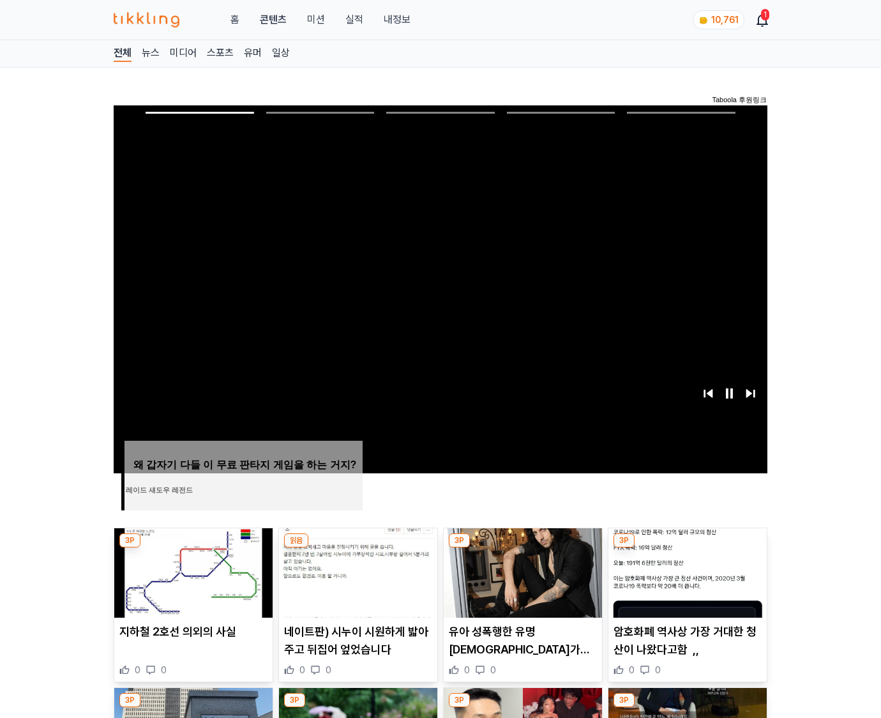
click at [686, 571] on img at bounding box center [688, 572] width 158 height 89
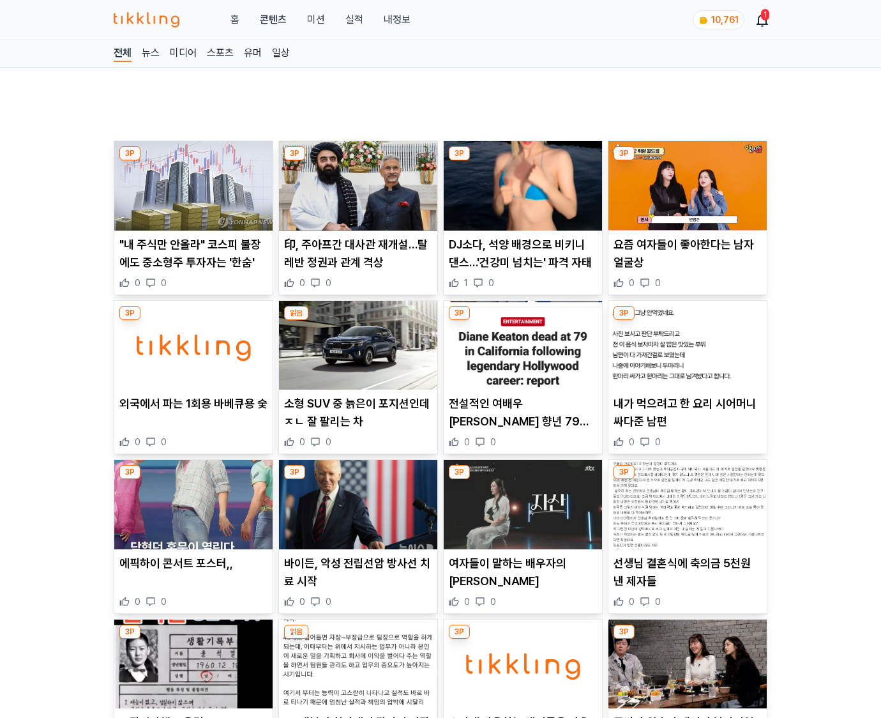
click at [686, 571] on p "선생님 결혼식에 축의금 5천원 낸 제자들" at bounding box center [688, 572] width 148 height 36
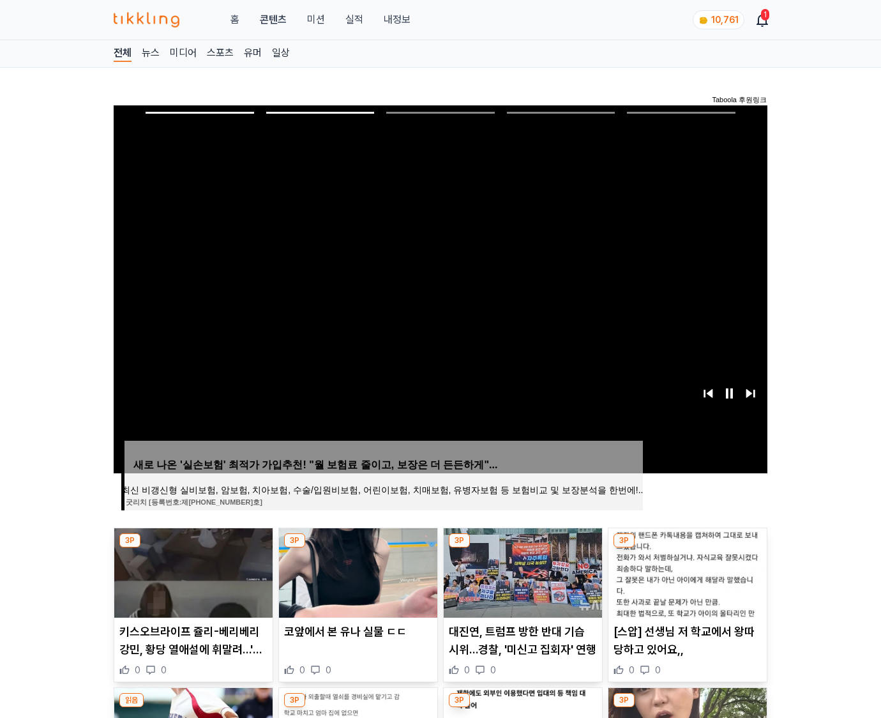
click at [686, 571] on img at bounding box center [688, 572] width 158 height 89
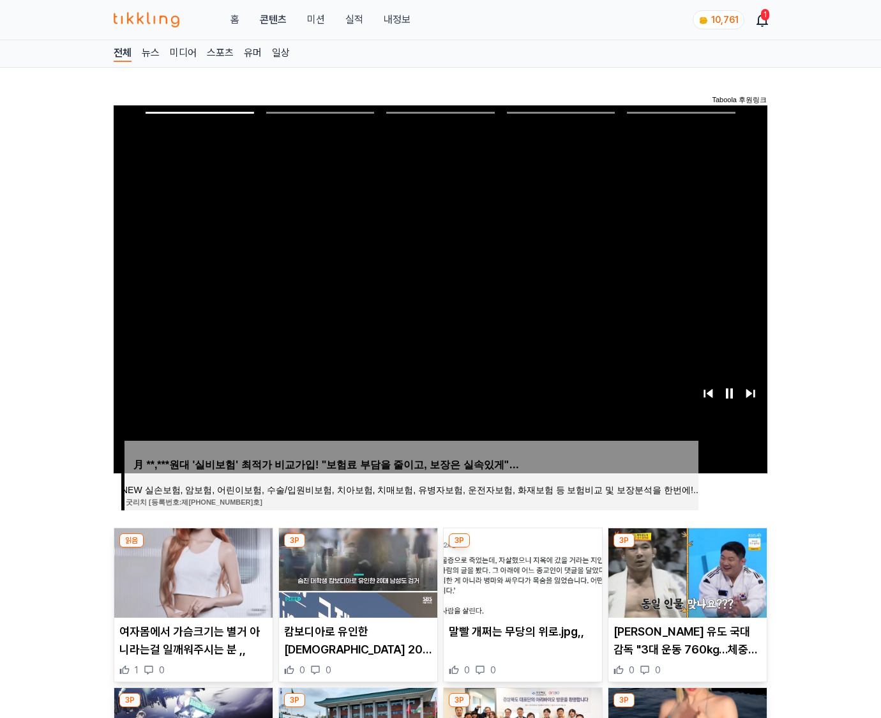
click at [686, 571] on img at bounding box center [688, 572] width 158 height 89
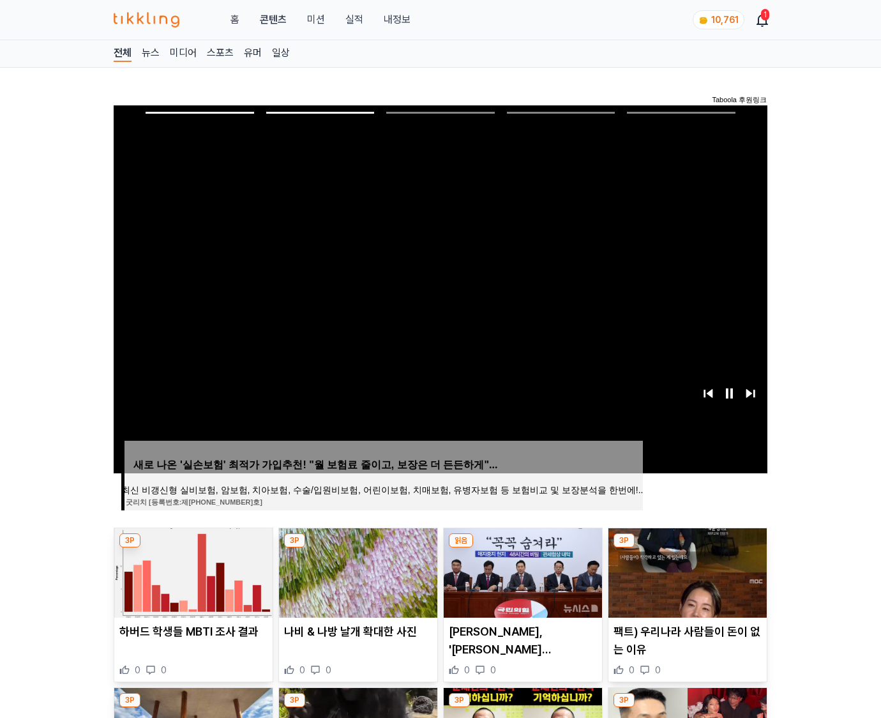
click at [686, 571] on img at bounding box center [688, 572] width 158 height 89
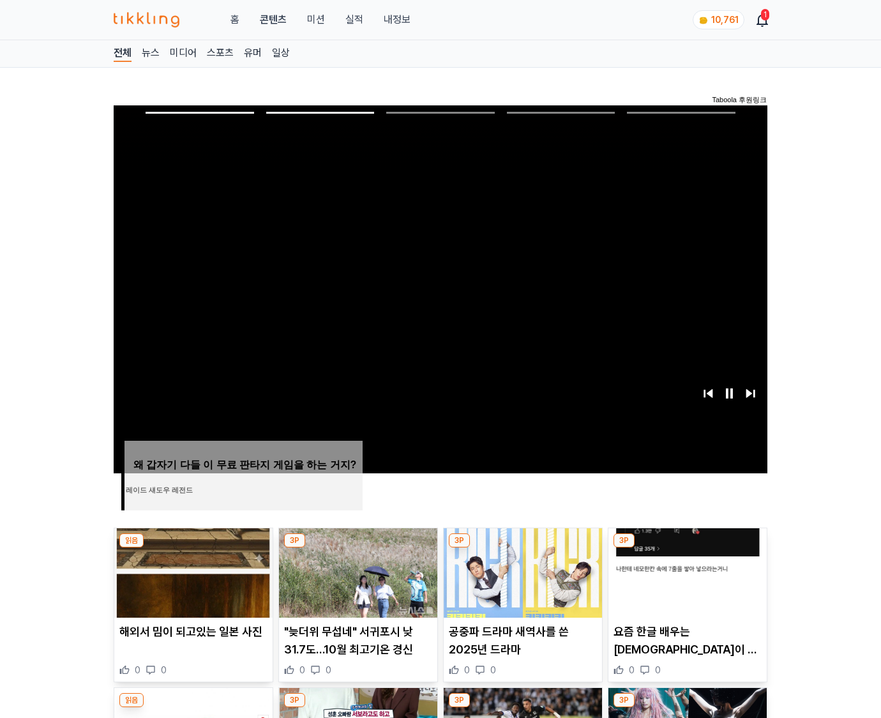
click at [686, 571] on img at bounding box center [688, 572] width 158 height 89
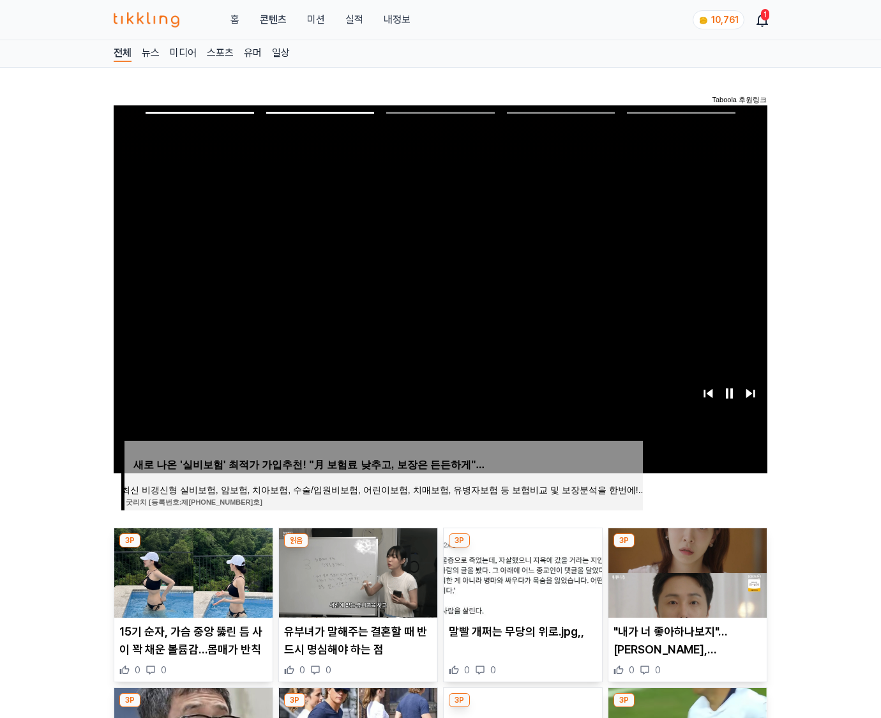
click at [686, 571] on img at bounding box center [688, 572] width 158 height 89
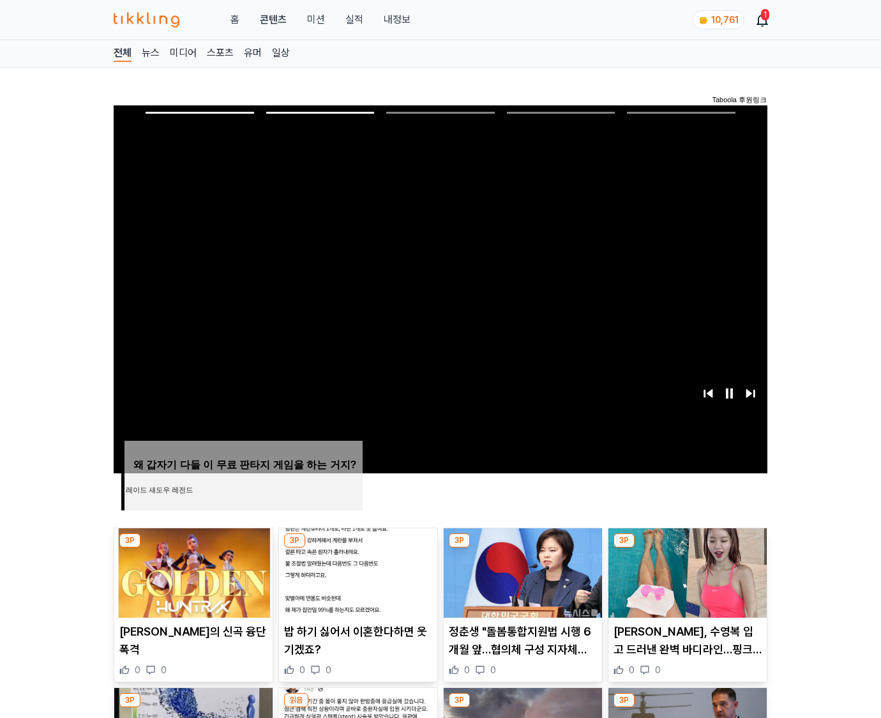
click at [686, 571] on img at bounding box center [688, 572] width 158 height 89
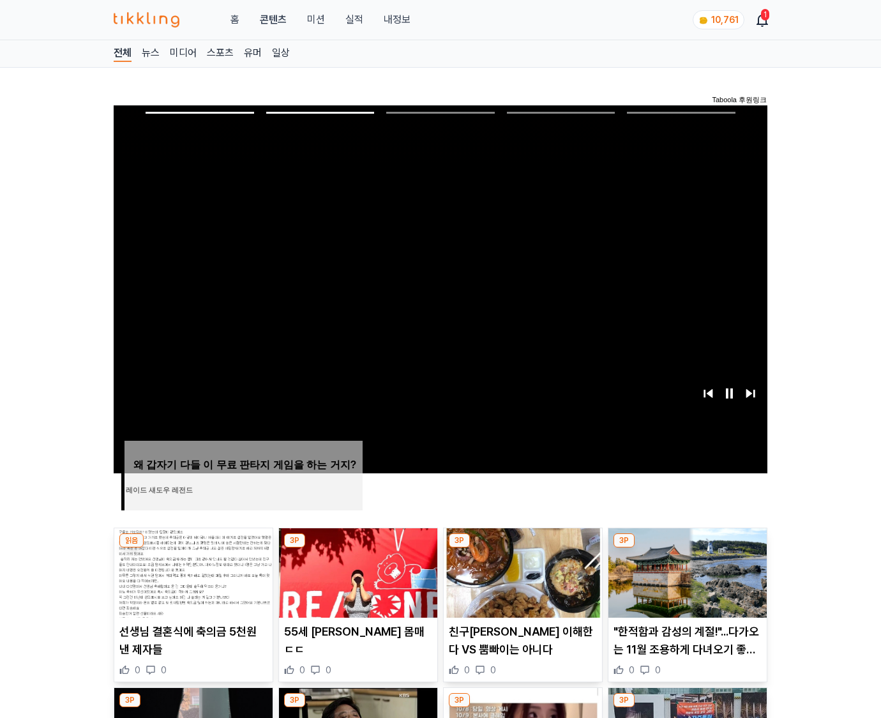
click at [686, 571] on img at bounding box center [688, 572] width 158 height 89
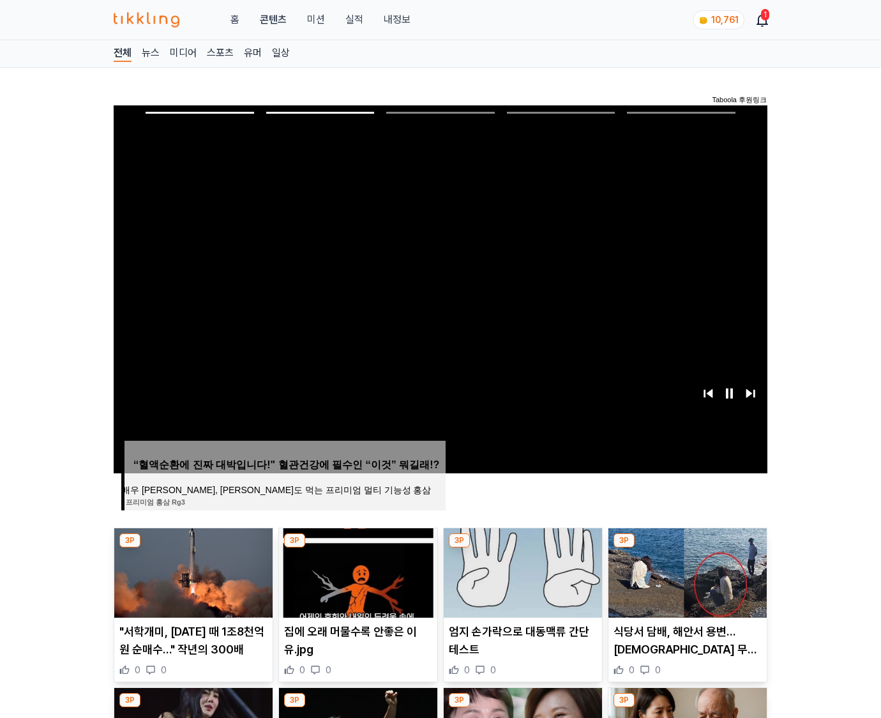
click at [686, 571] on img at bounding box center [688, 572] width 158 height 89
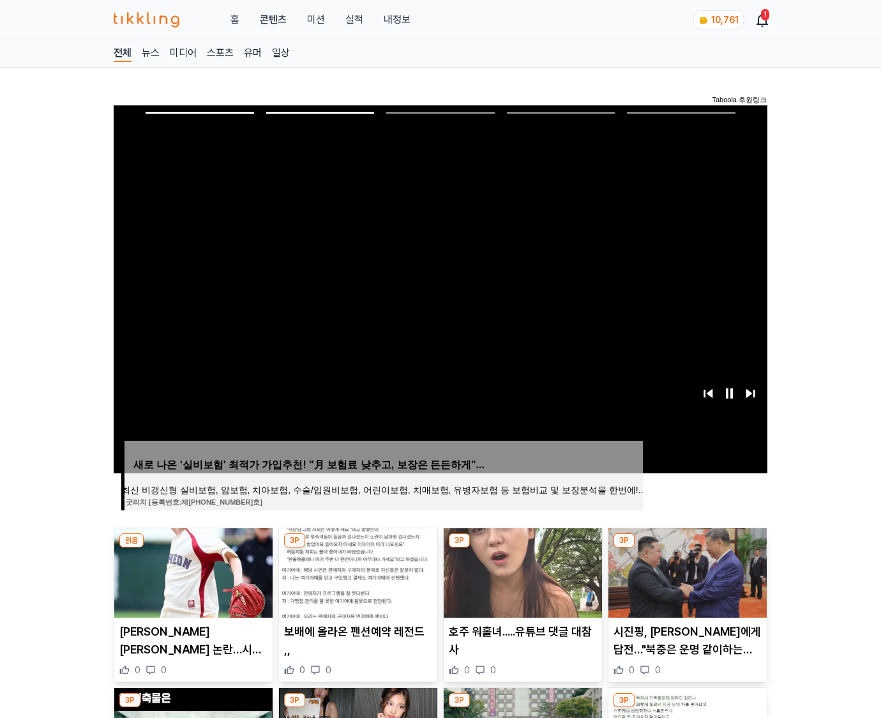
click at [686, 571] on img at bounding box center [688, 572] width 158 height 89
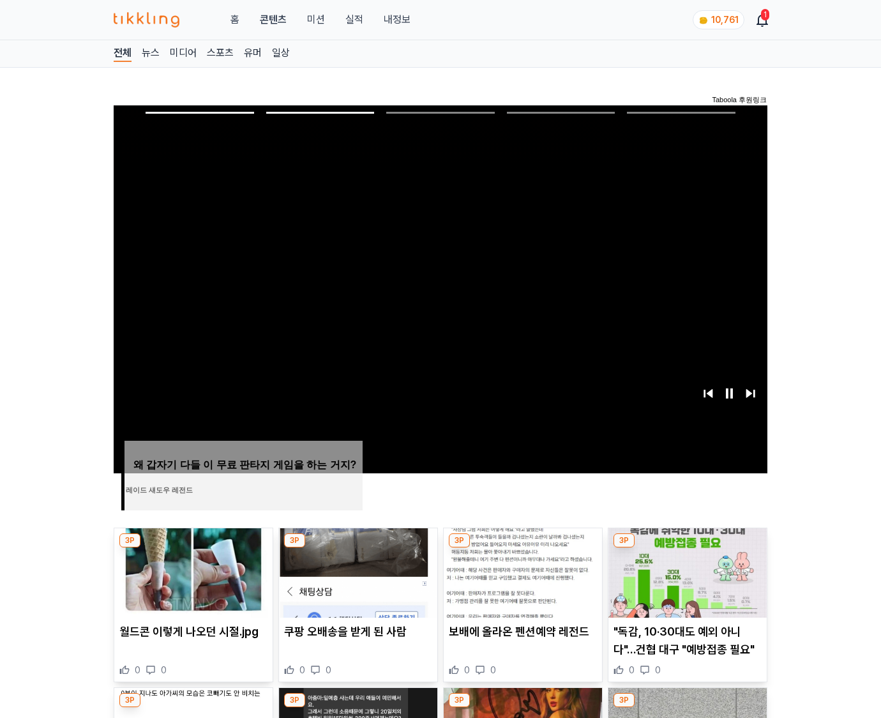
click at [686, 571] on img at bounding box center [688, 572] width 158 height 89
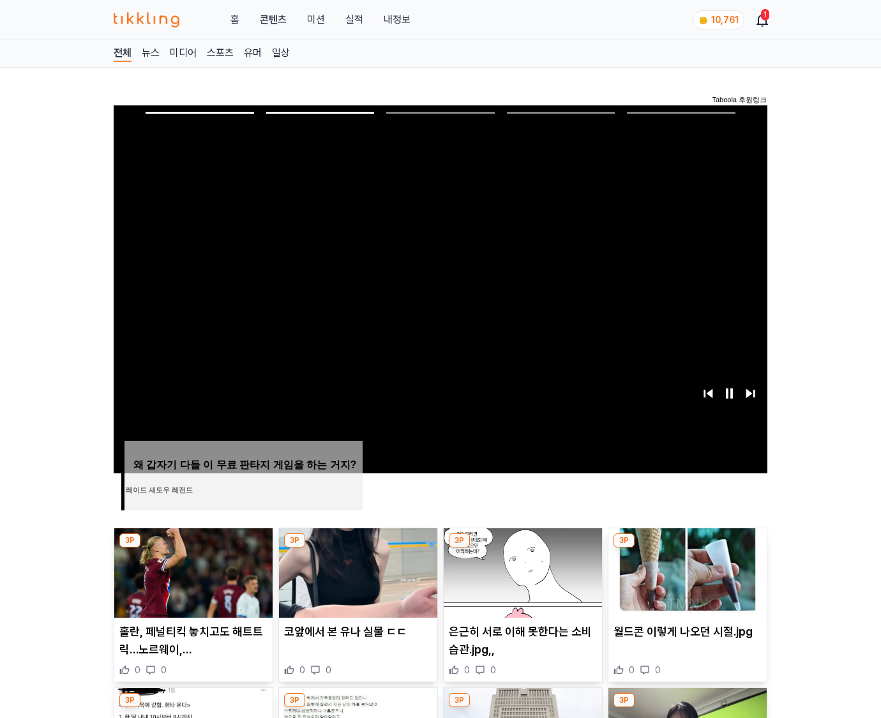
click at [686, 571] on img at bounding box center [688, 572] width 158 height 89
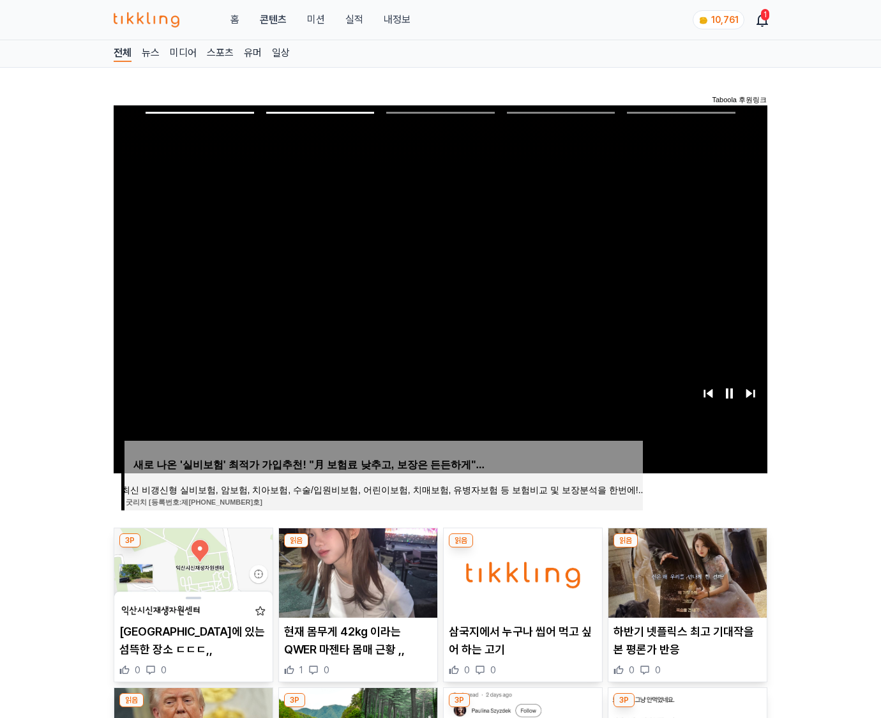
click at [686, 571] on img at bounding box center [688, 572] width 158 height 89
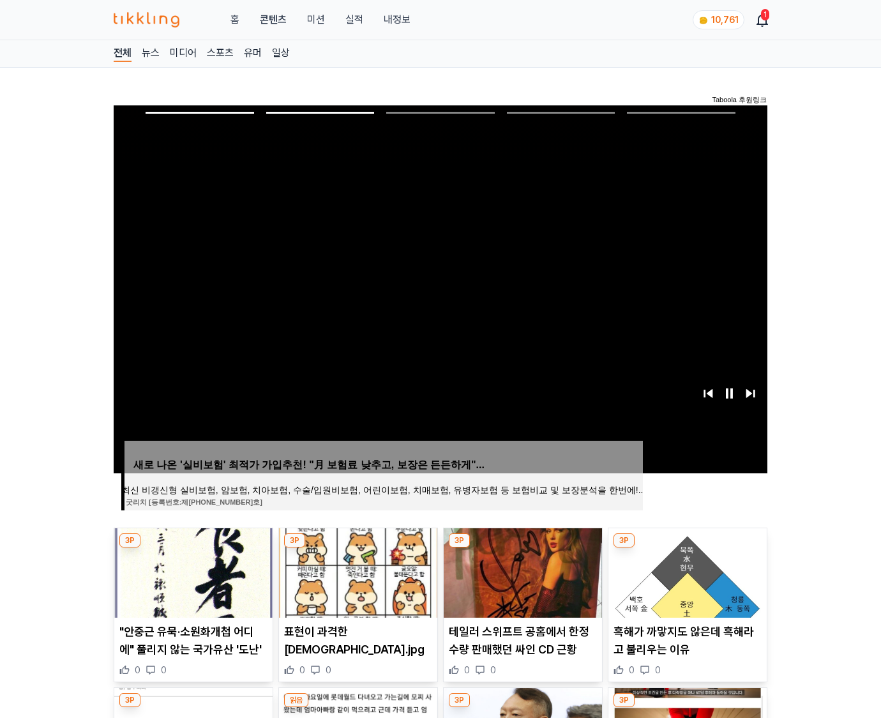
click at [686, 571] on img at bounding box center [688, 572] width 158 height 89
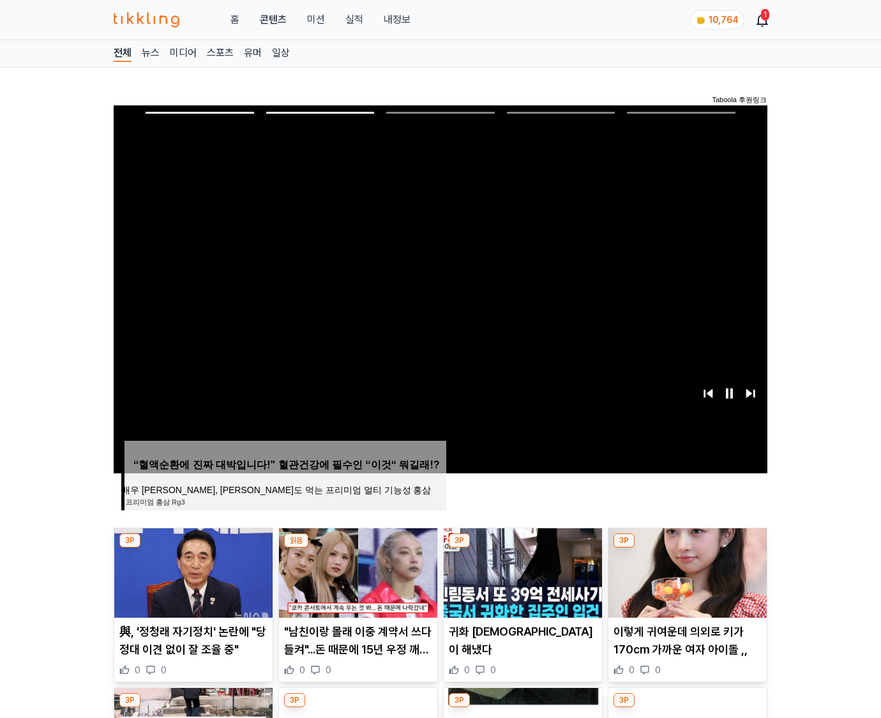
click at [686, 571] on img at bounding box center [688, 572] width 158 height 89
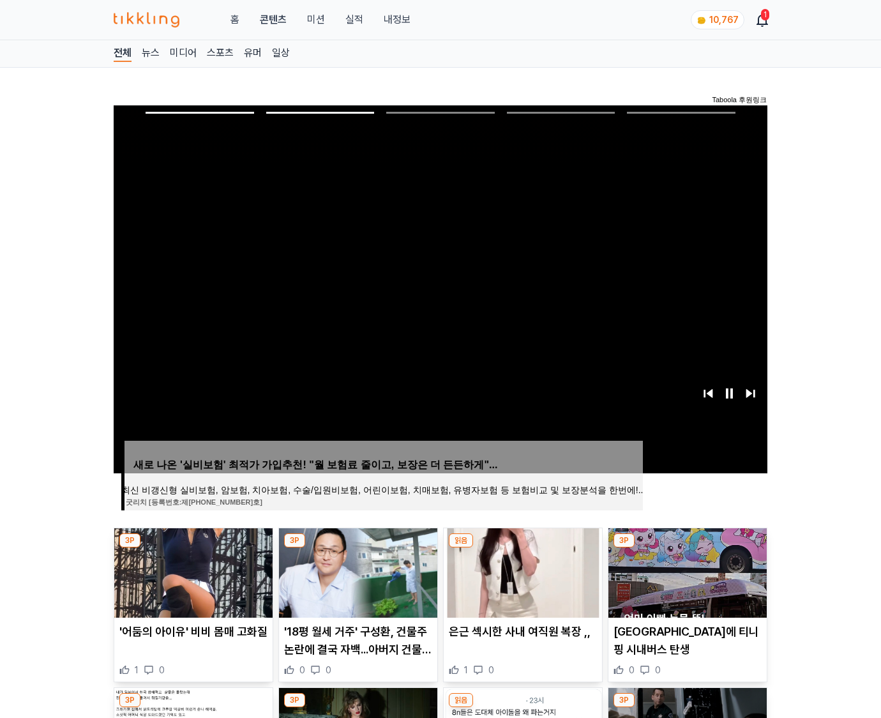
click at [686, 571] on img at bounding box center [688, 572] width 158 height 89
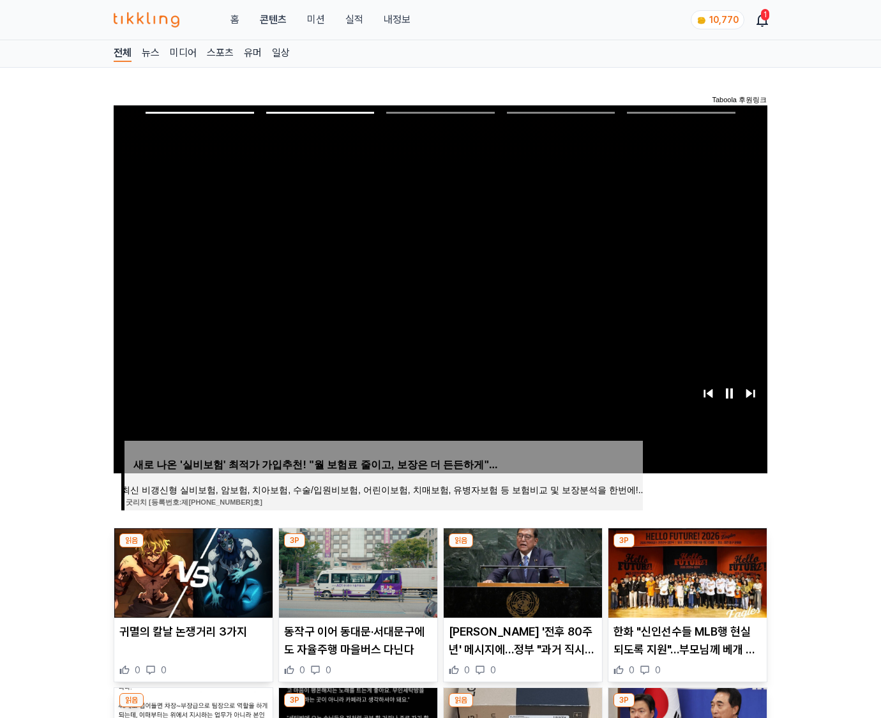
click at [686, 571] on img at bounding box center [688, 572] width 158 height 89
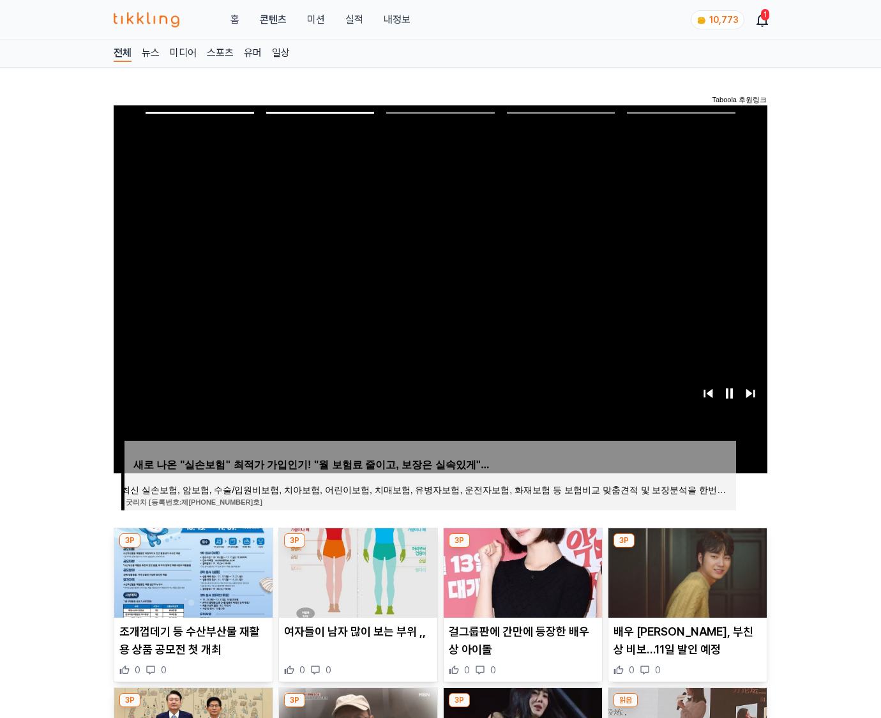
click at [686, 571] on img at bounding box center [688, 572] width 158 height 89
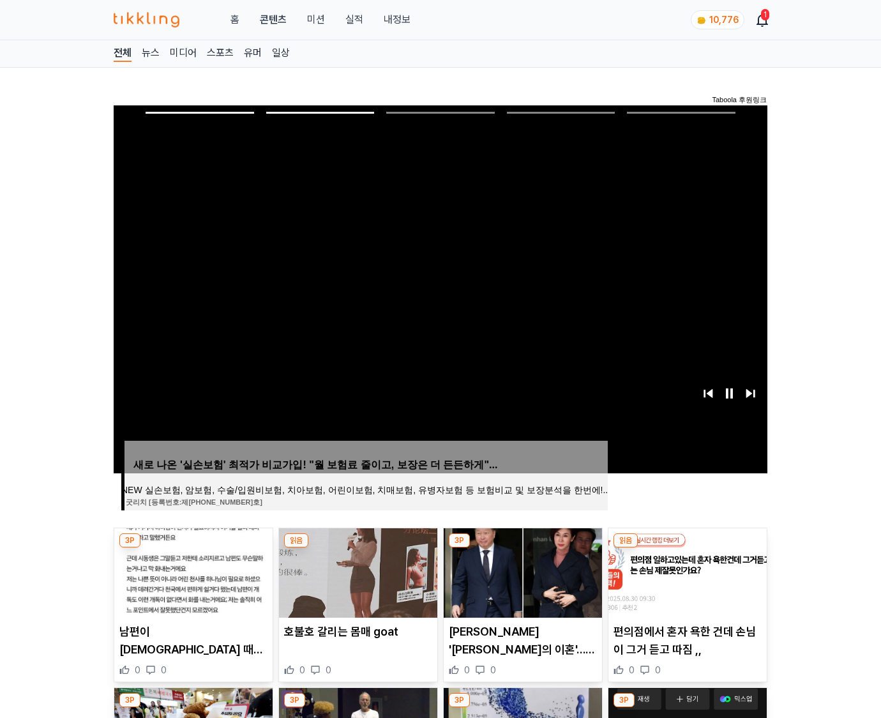
click at [686, 571] on img at bounding box center [688, 572] width 158 height 89
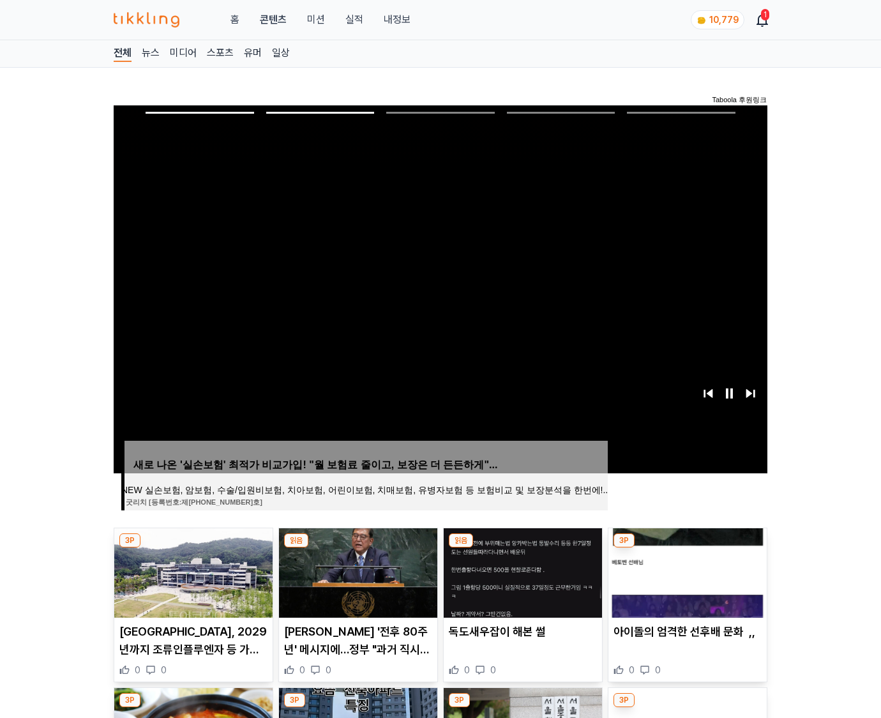
click at [686, 571] on img at bounding box center [688, 572] width 158 height 89
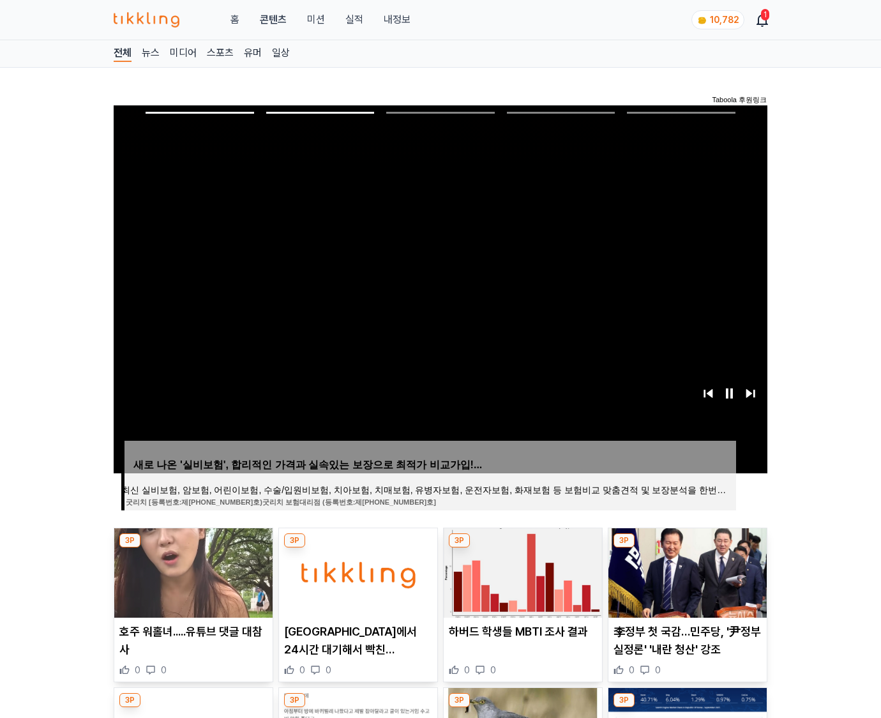
click at [686, 571] on img at bounding box center [688, 572] width 158 height 89
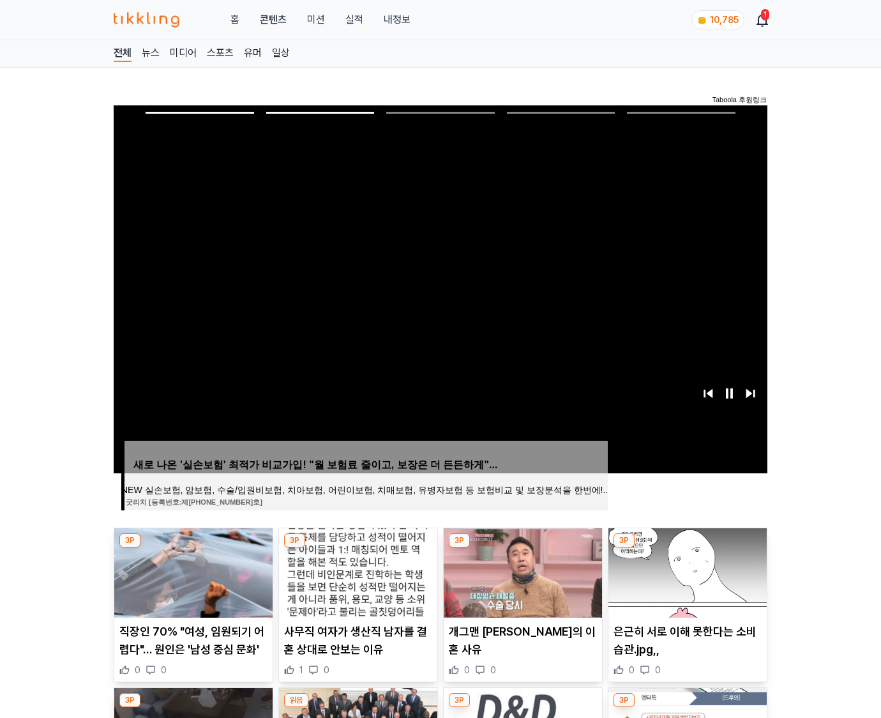
click at [686, 571] on img at bounding box center [688, 572] width 158 height 89
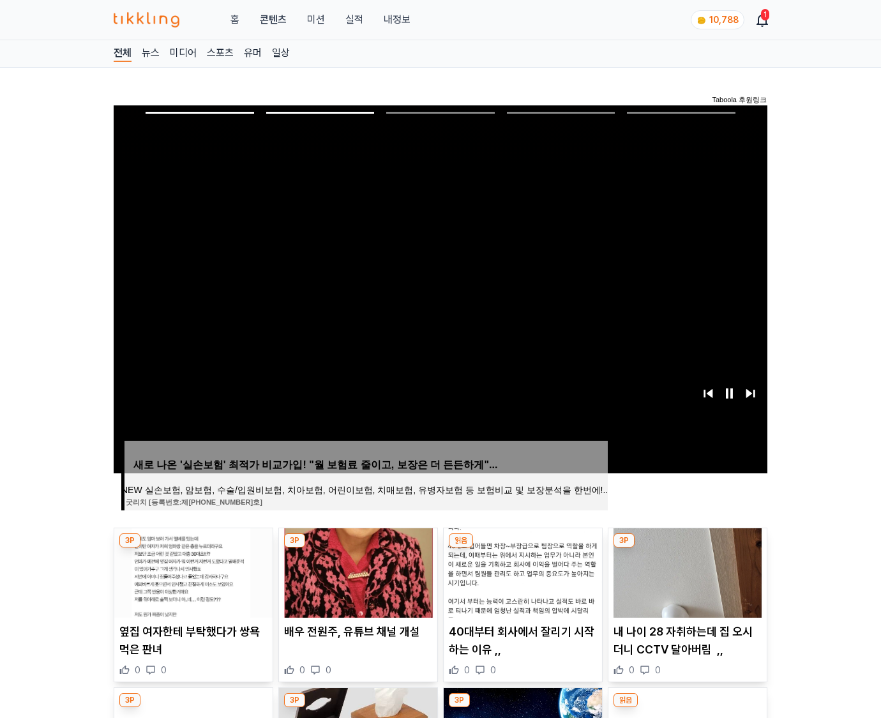
click at [686, 571] on img at bounding box center [688, 572] width 158 height 89
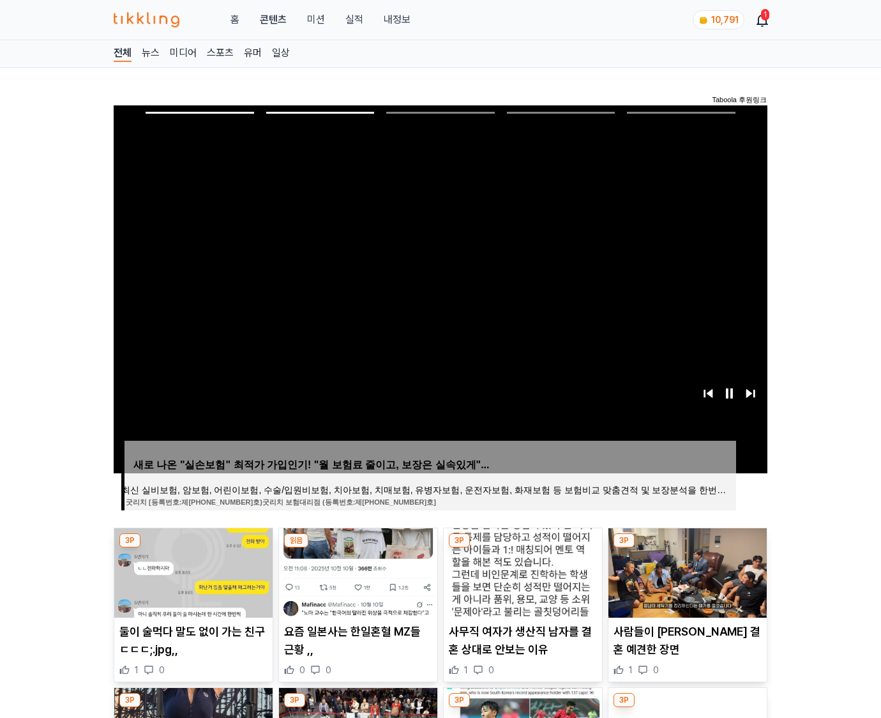
click at [686, 571] on img at bounding box center [688, 572] width 158 height 89
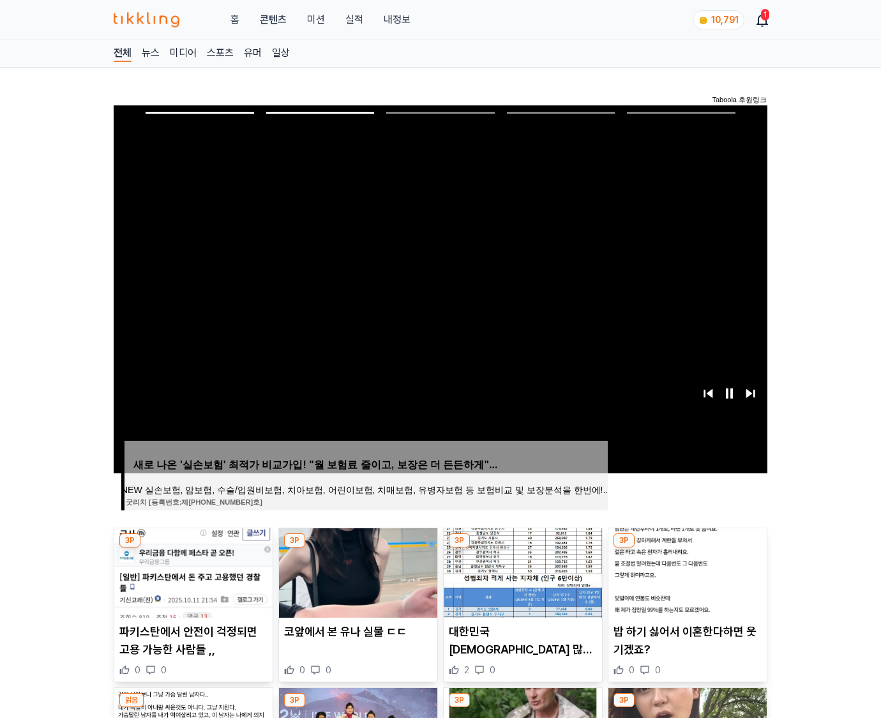
click at [686, 571] on img at bounding box center [688, 572] width 158 height 89
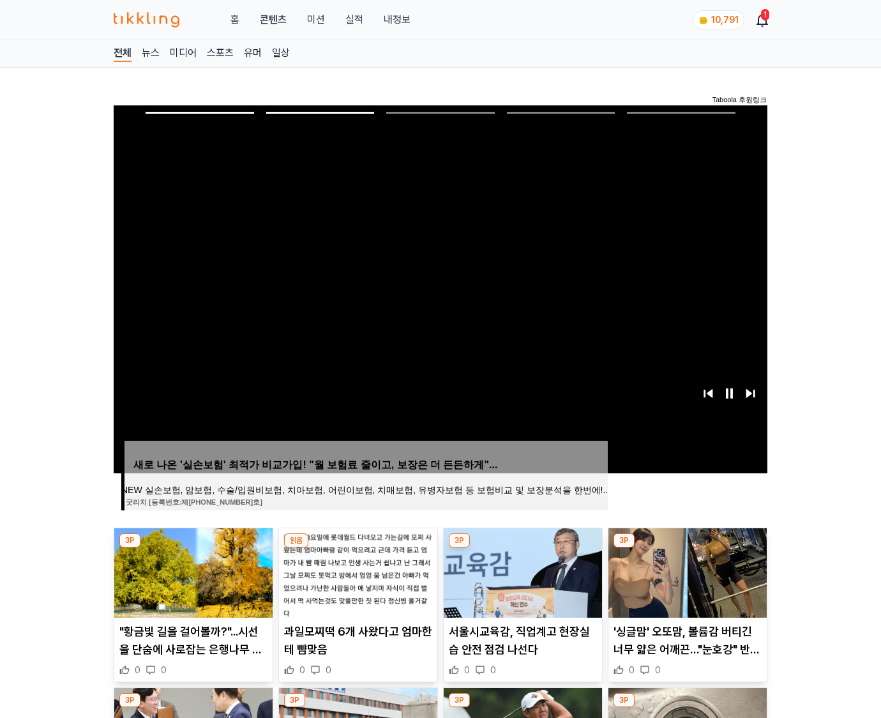
click at [686, 571] on img at bounding box center [688, 572] width 158 height 89
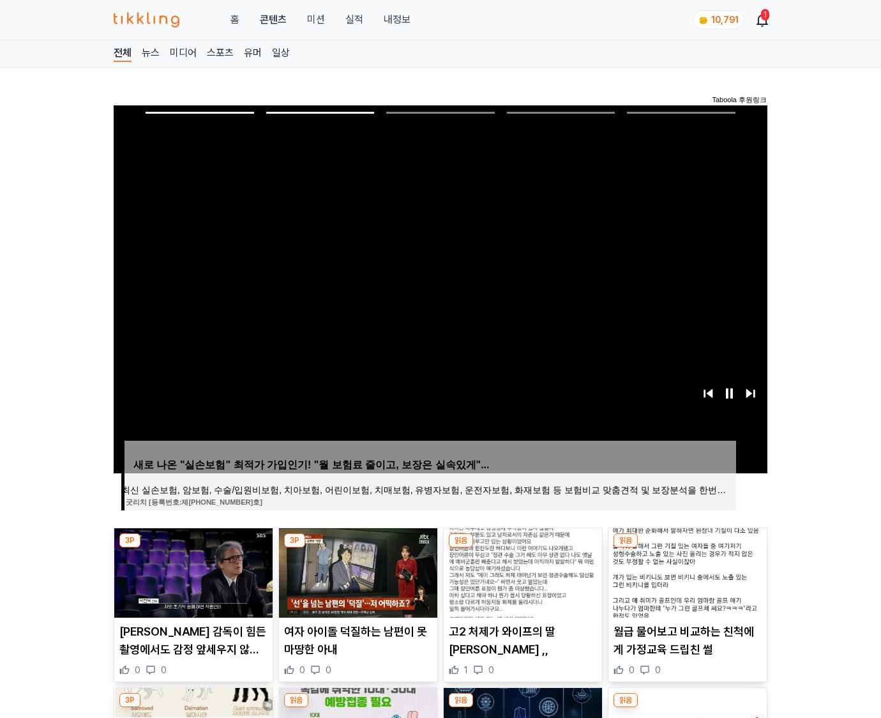
click at [686, 571] on img at bounding box center [688, 572] width 158 height 89
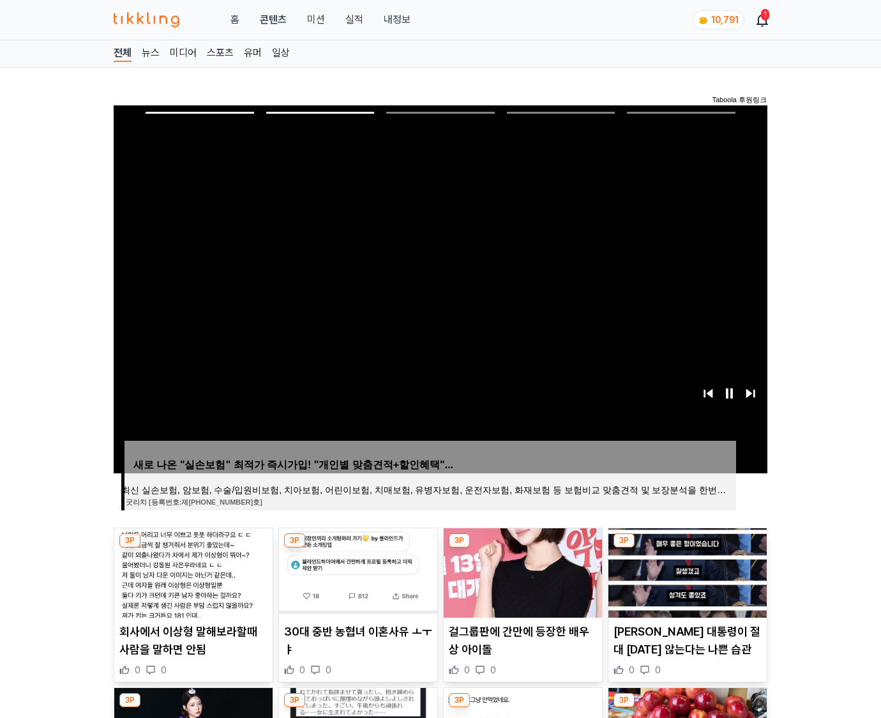
click at [686, 571] on img at bounding box center [688, 572] width 158 height 89
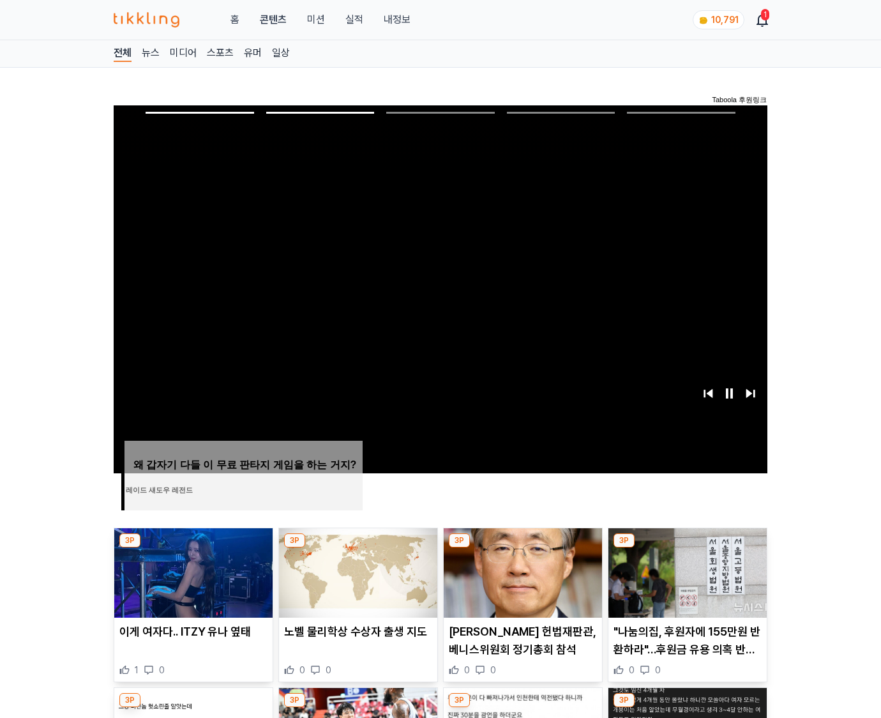
click at [686, 571] on img at bounding box center [688, 572] width 158 height 89
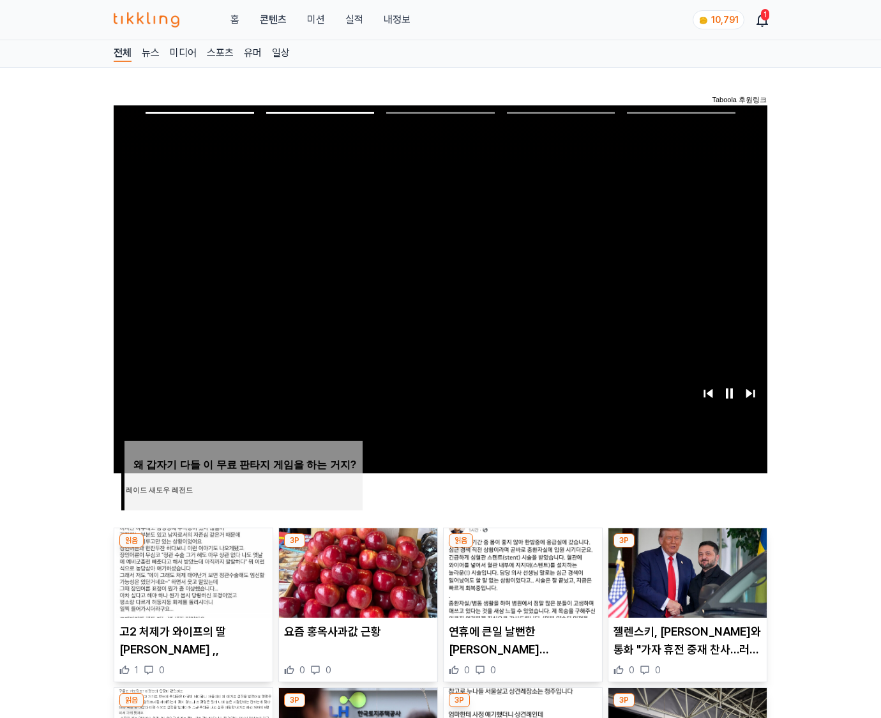
click at [686, 571] on img at bounding box center [688, 572] width 158 height 89
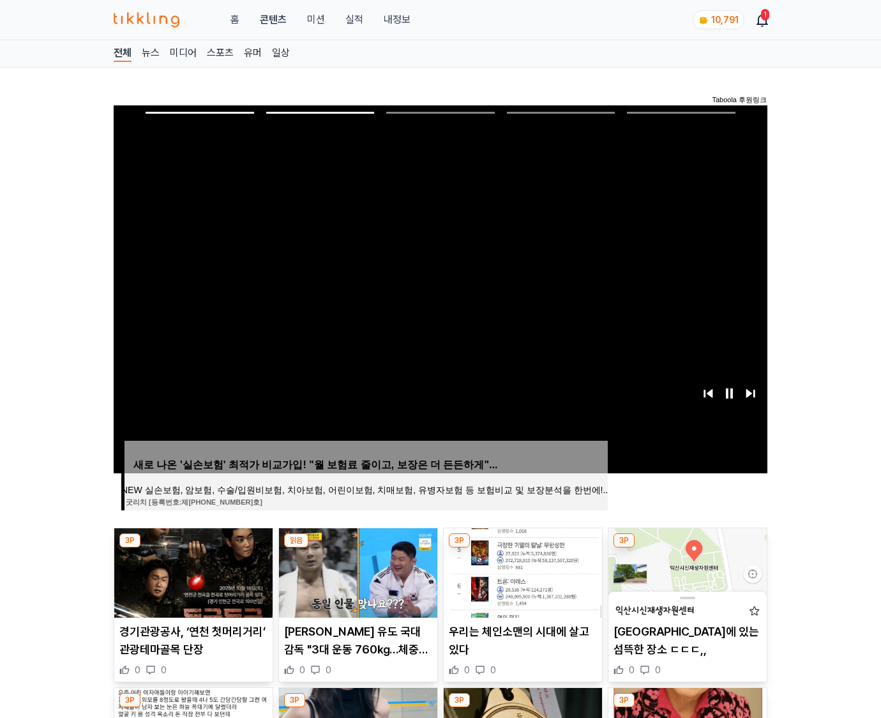
click at [686, 571] on img at bounding box center [688, 572] width 158 height 89
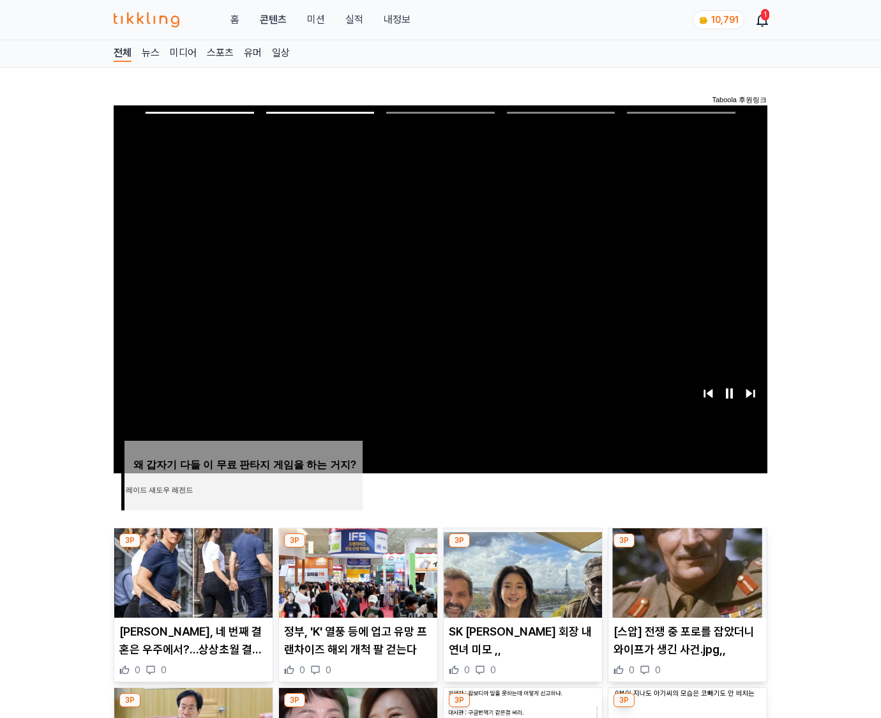
click at [686, 571] on img at bounding box center [688, 572] width 158 height 89
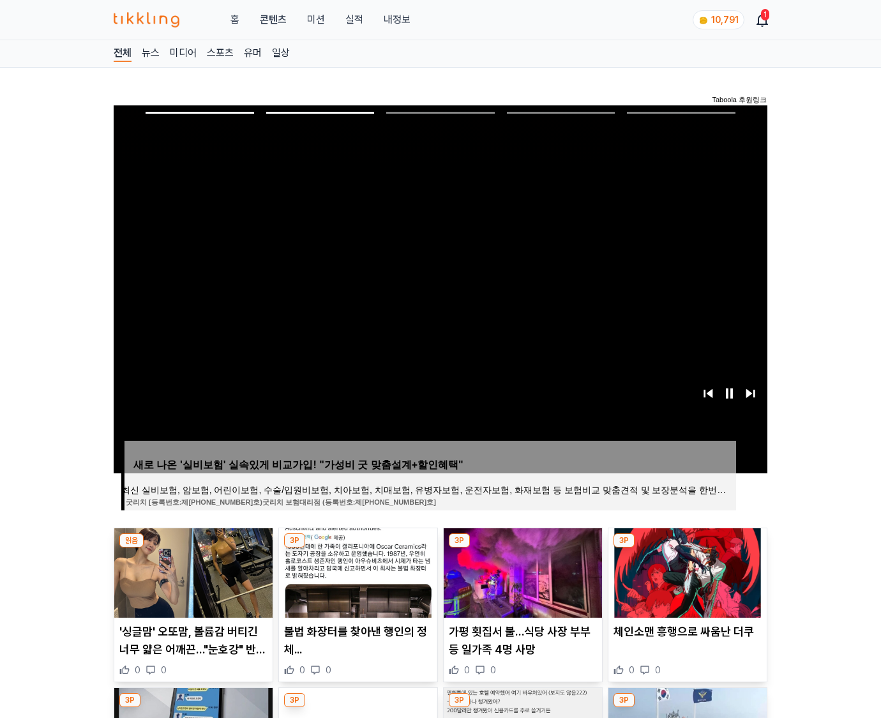
click at [686, 571] on img at bounding box center [688, 572] width 158 height 89
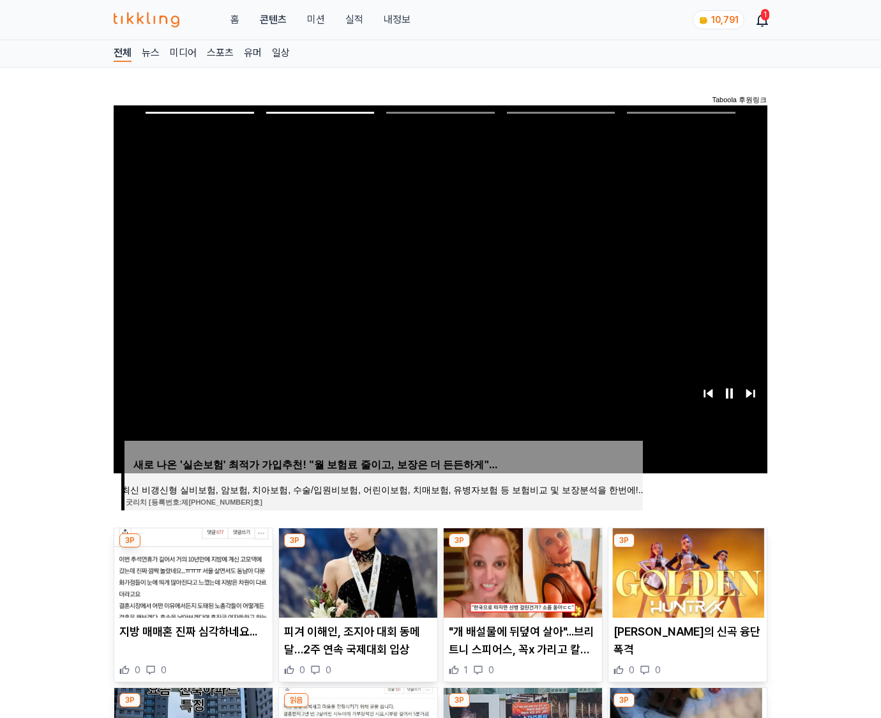
click at [686, 571] on img at bounding box center [688, 572] width 158 height 89
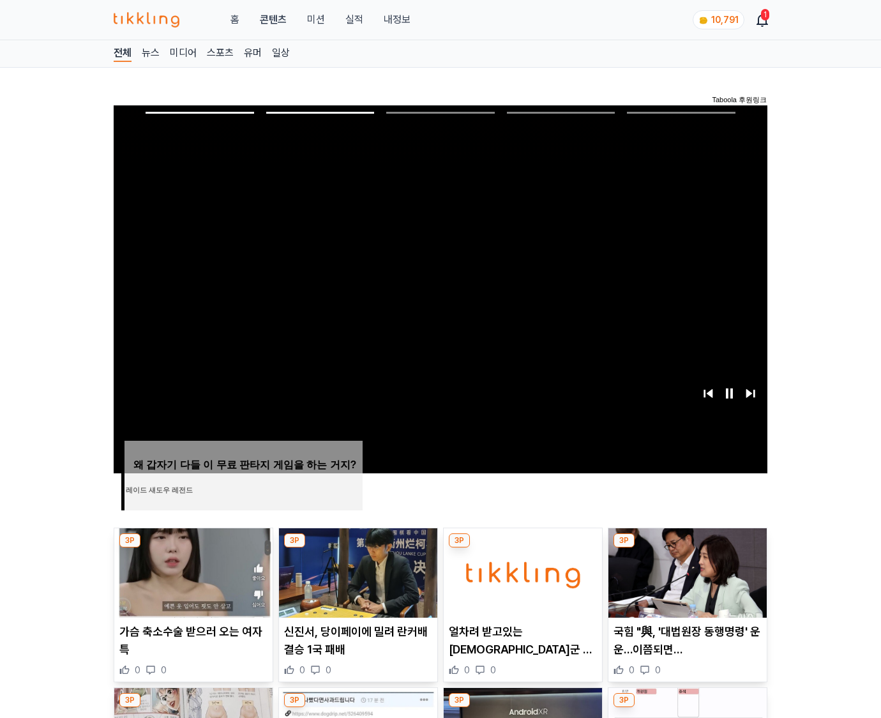
click at [686, 571] on img at bounding box center [688, 572] width 158 height 89
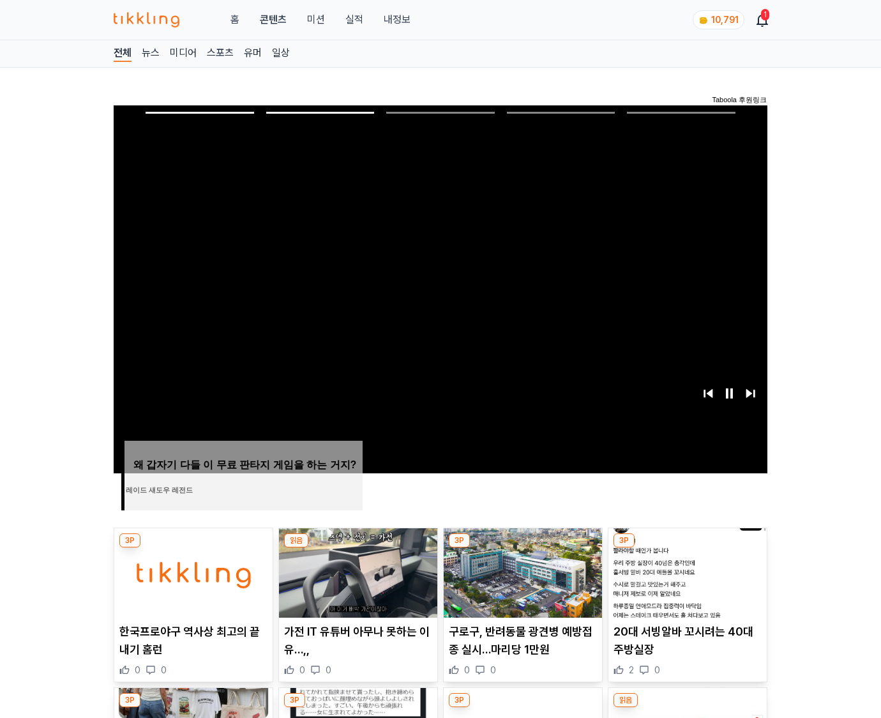
click at [686, 571] on img at bounding box center [688, 572] width 158 height 89
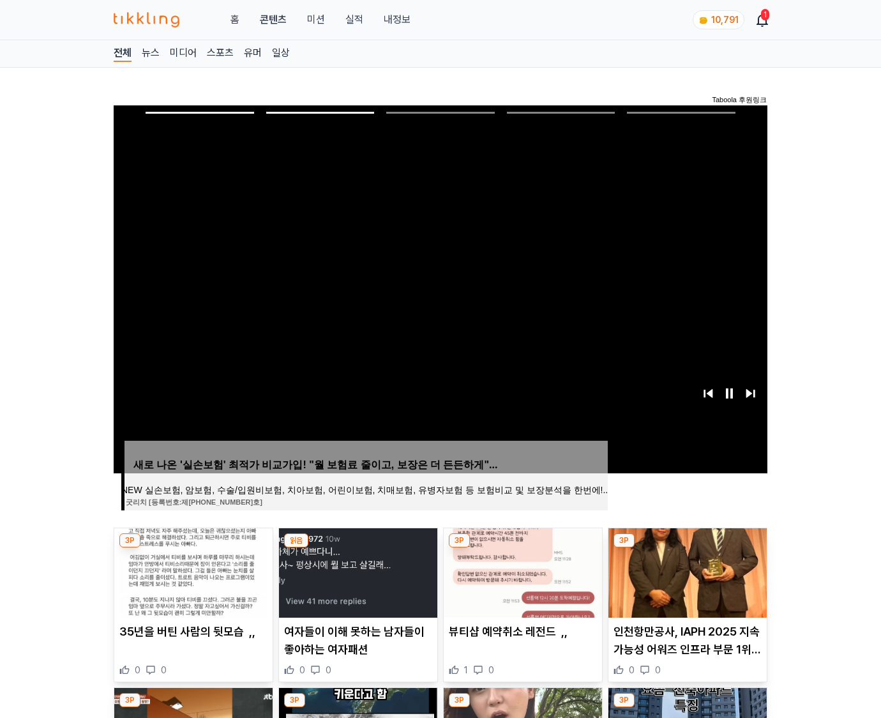
click at [686, 571] on img at bounding box center [688, 572] width 158 height 89
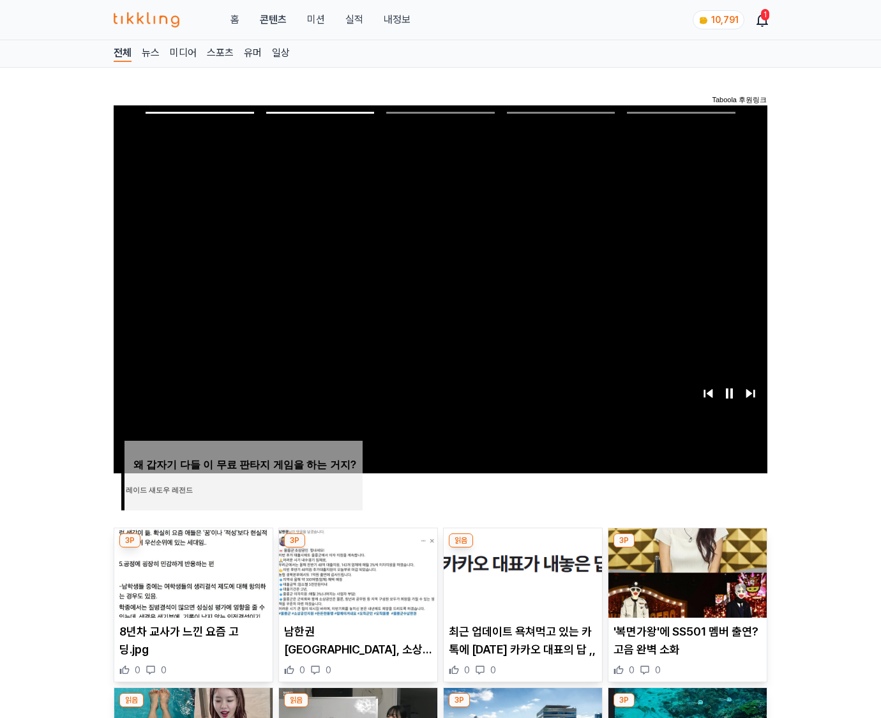
click at [686, 571] on img at bounding box center [688, 572] width 158 height 89
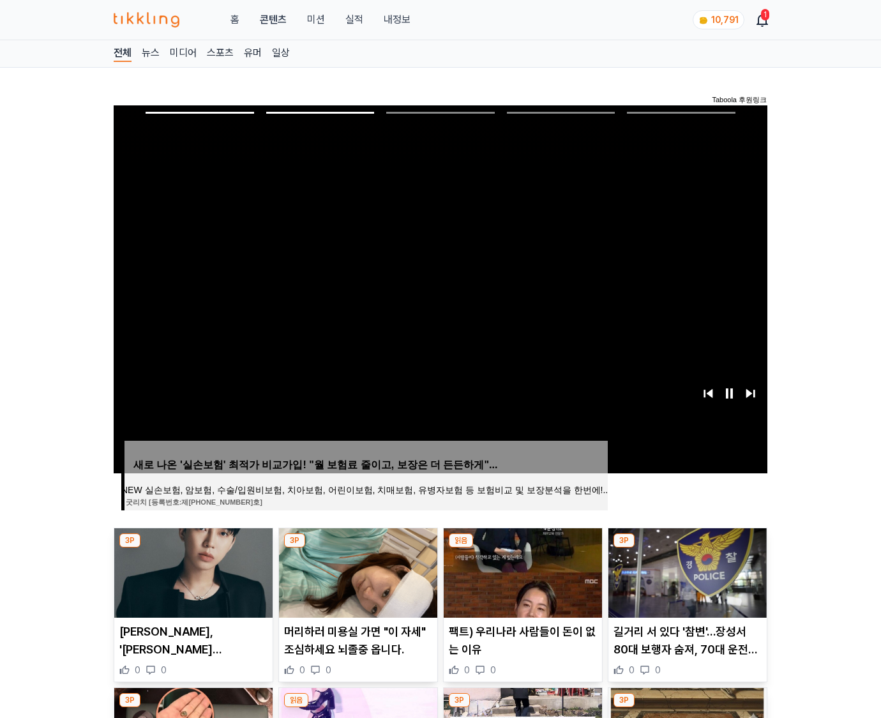
click at [686, 571] on img at bounding box center [688, 572] width 158 height 89
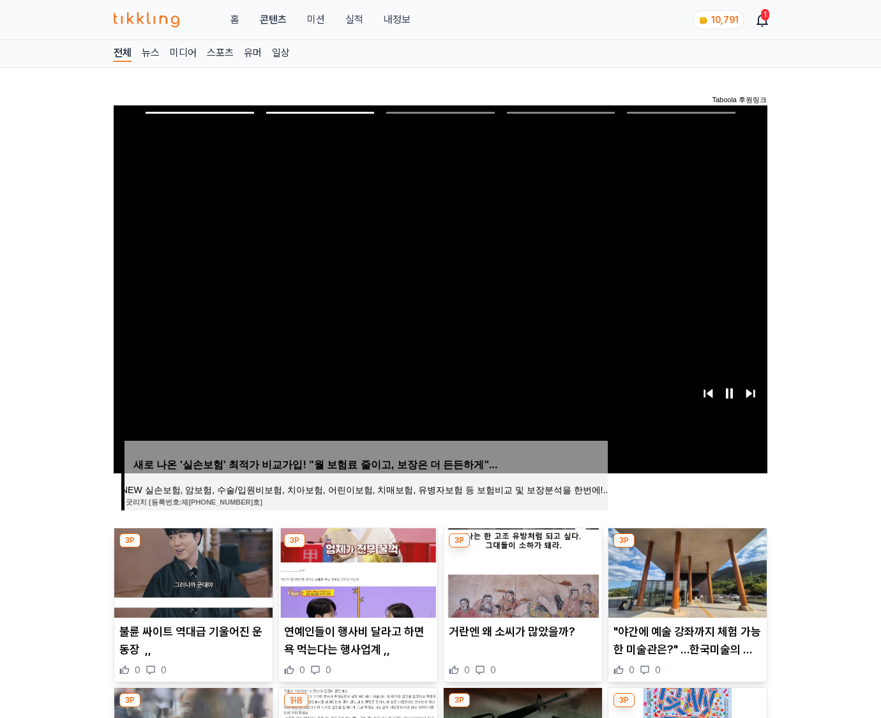
click at [686, 571] on img at bounding box center [688, 572] width 158 height 89
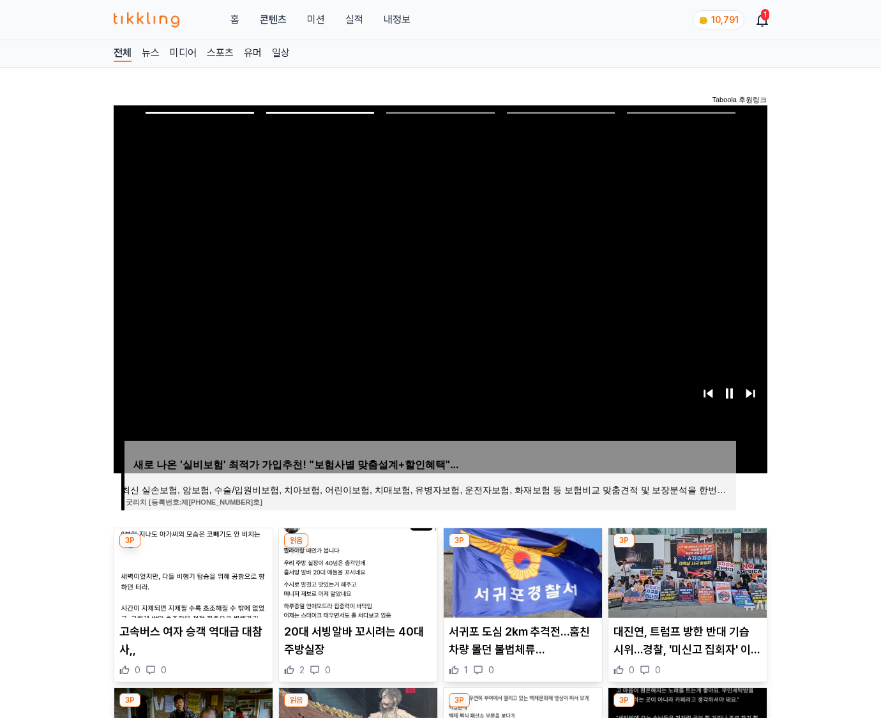
click at [686, 571] on img at bounding box center [688, 572] width 158 height 89
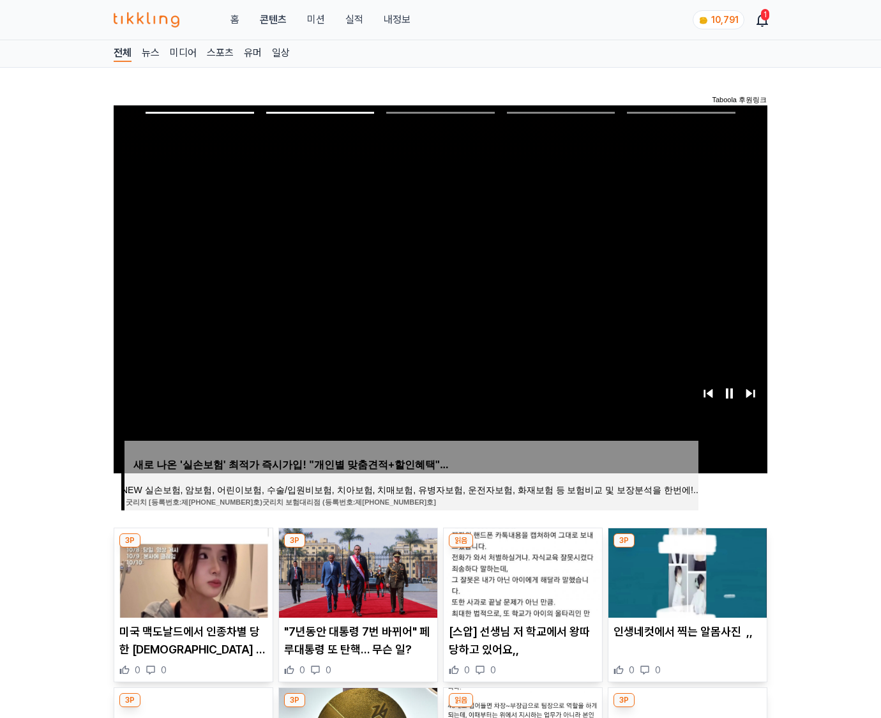
click at [686, 571] on img at bounding box center [688, 572] width 158 height 89
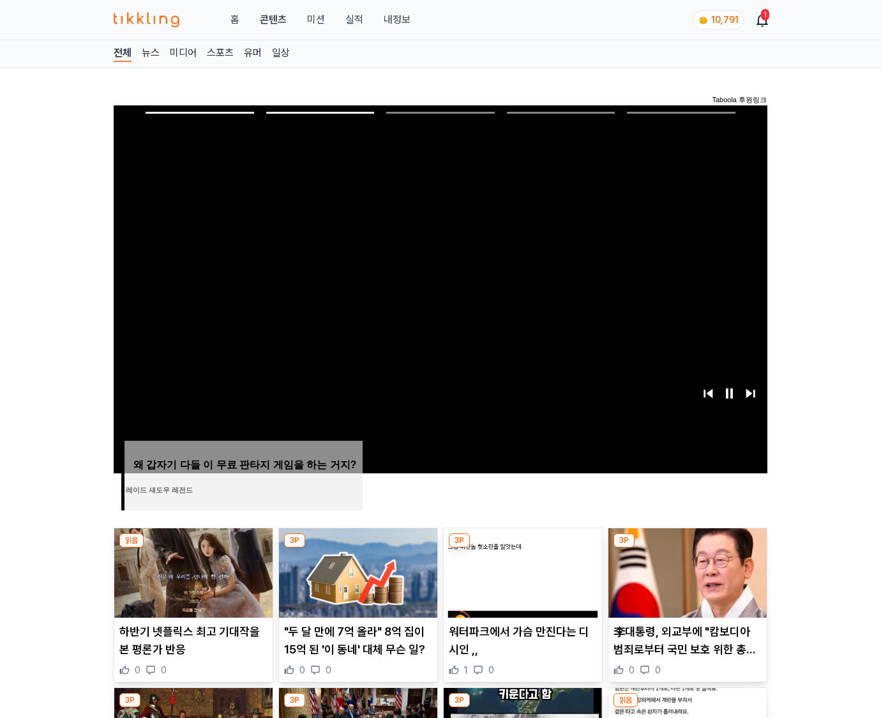
click at [686, 571] on img at bounding box center [688, 572] width 158 height 89
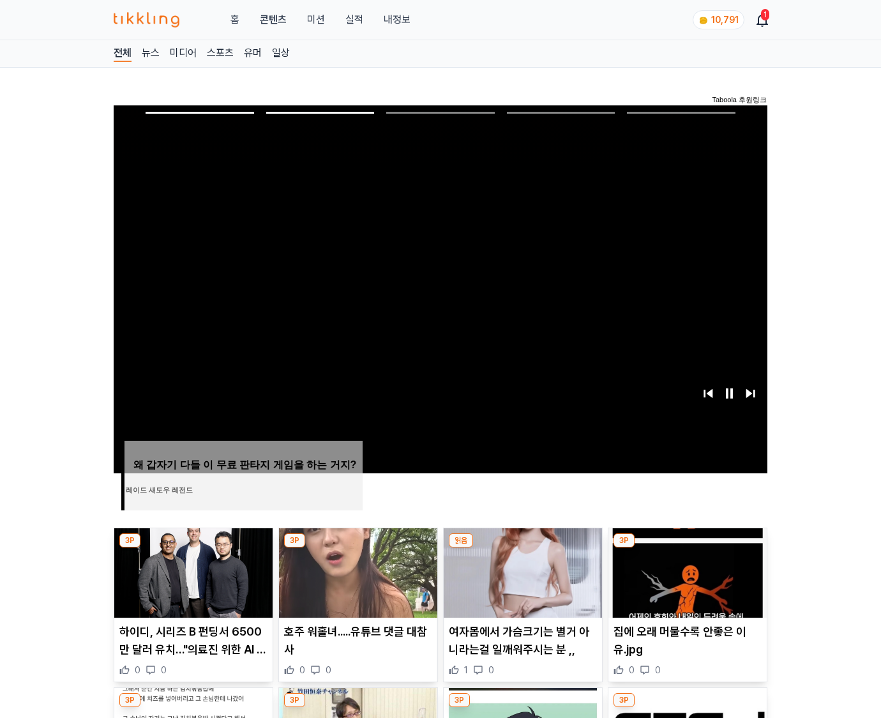
click at [686, 571] on img at bounding box center [688, 572] width 158 height 89
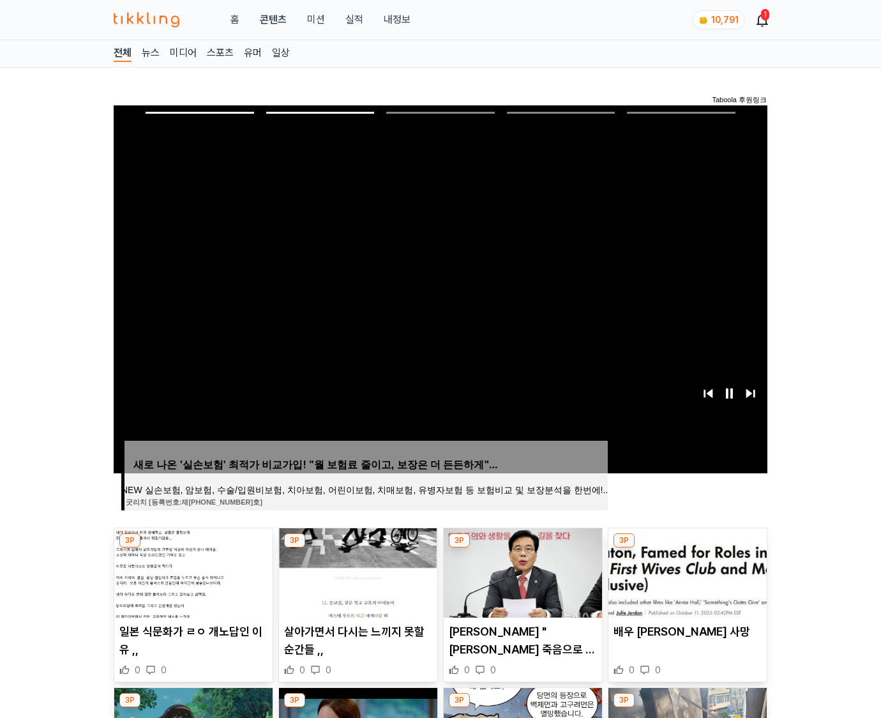
click at [686, 571] on img at bounding box center [688, 572] width 158 height 89
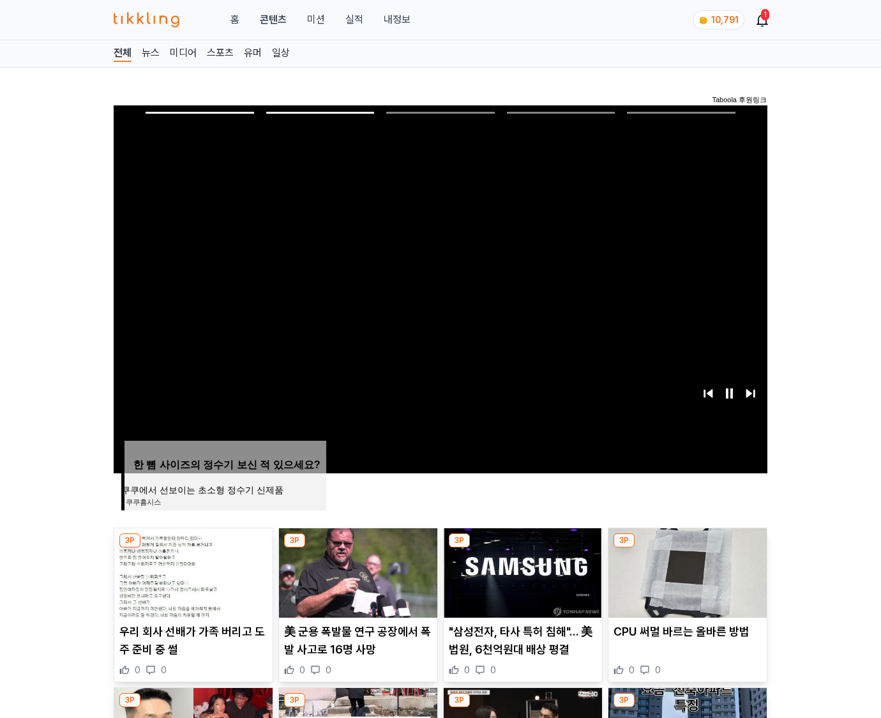
click at [686, 571] on img at bounding box center [688, 572] width 158 height 89
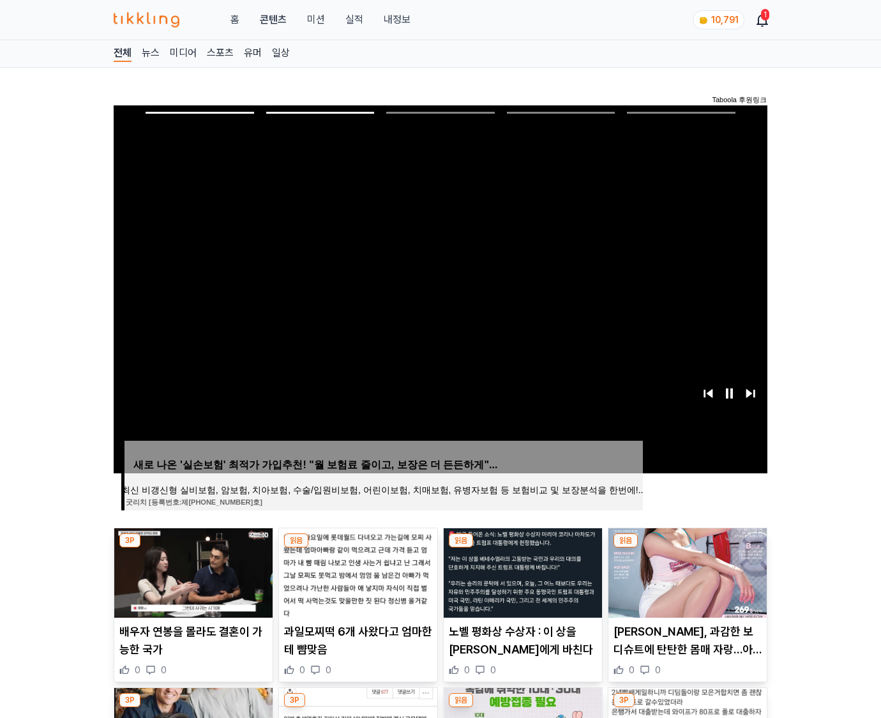
click at [686, 571] on img at bounding box center [688, 572] width 158 height 89
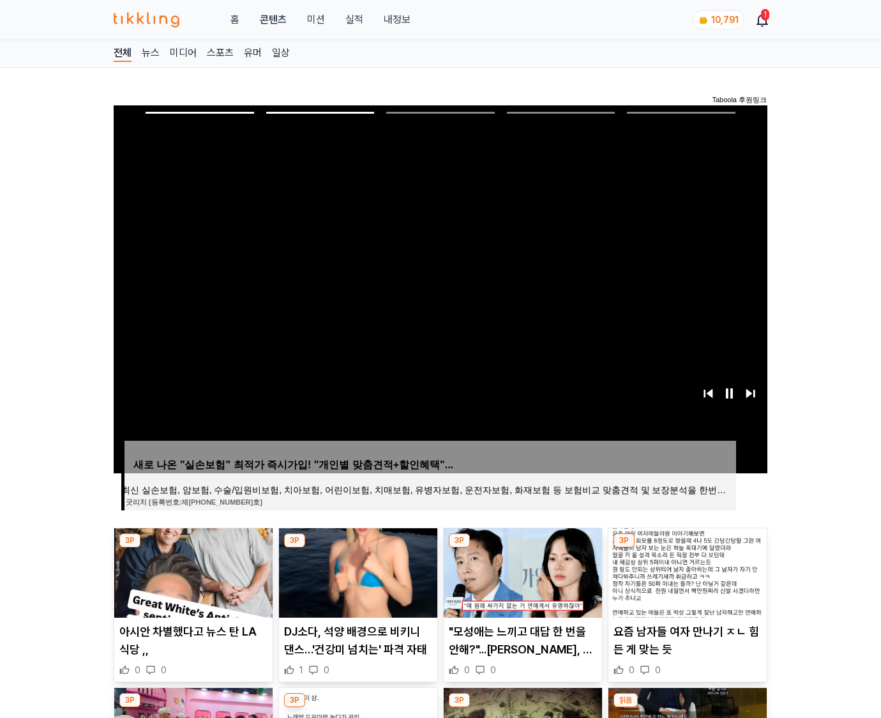
click at [686, 571] on img at bounding box center [688, 572] width 158 height 89
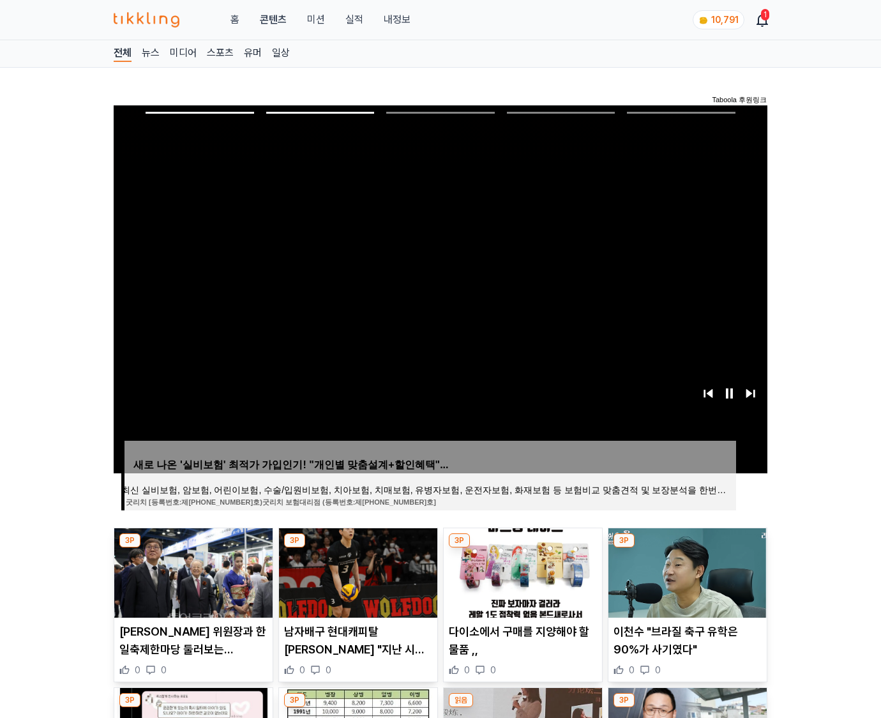
click at [686, 571] on img at bounding box center [688, 572] width 158 height 89
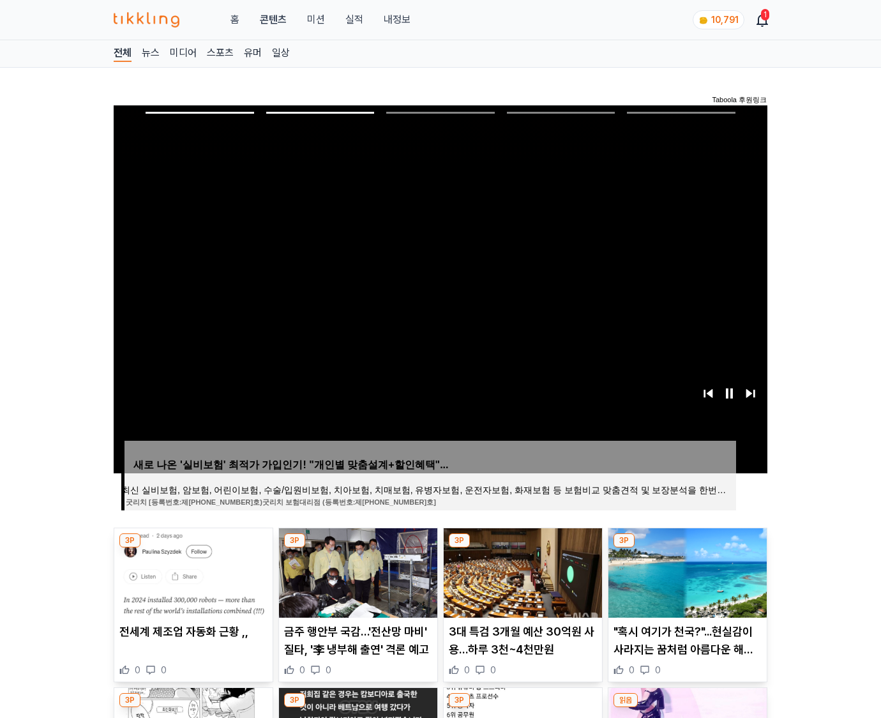
click at [686, 571] on img at bounding box center [688, 572] width 158 height 89
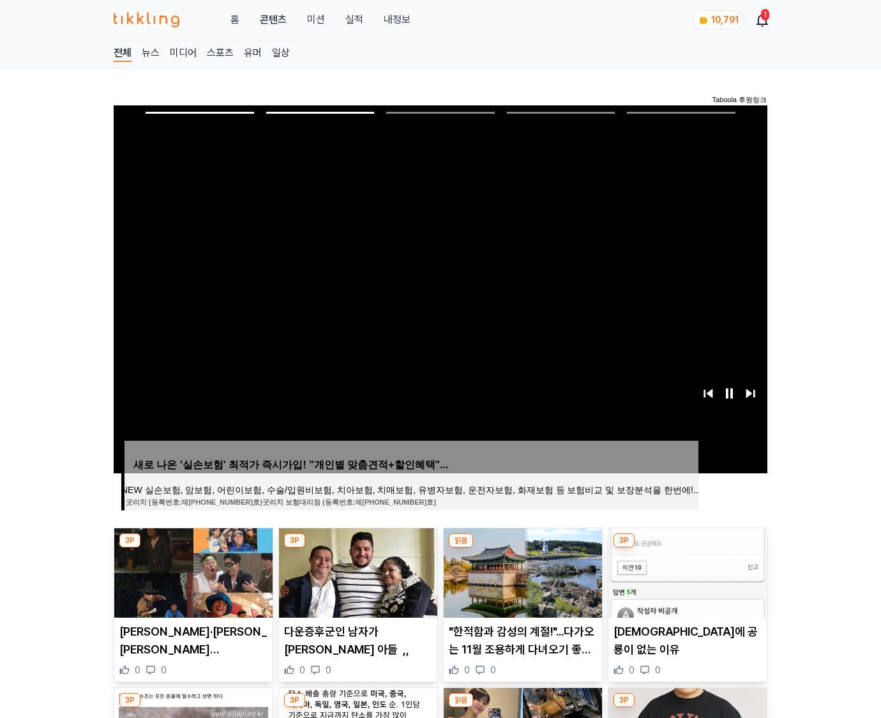
click at [686, 571] on img at bounding box center [688, 572] width 158 height 89
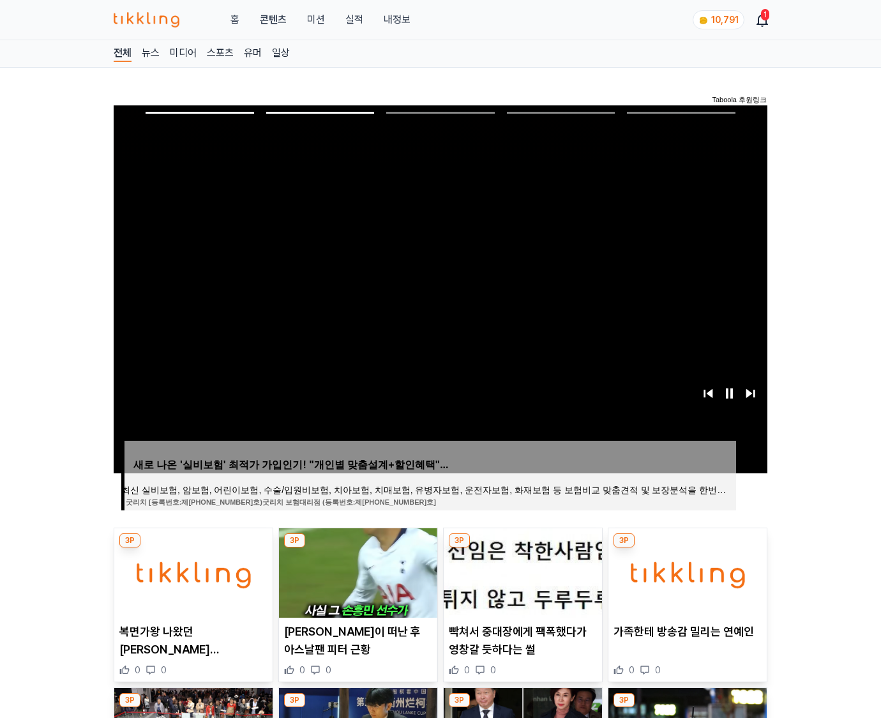
click at [686, 571] on img at bounding box center [688, 572] width 158 height 89
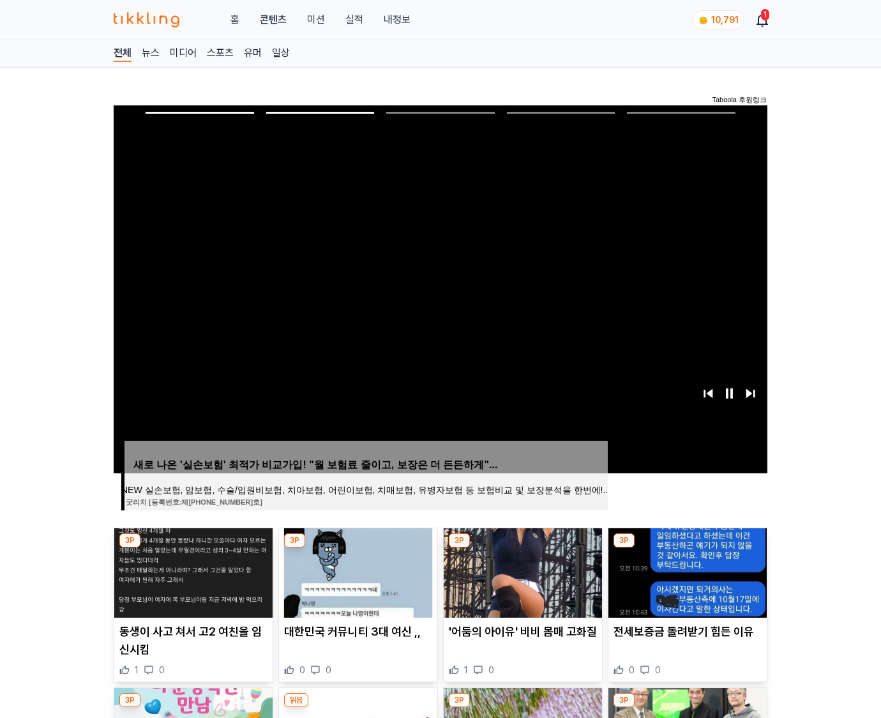
click at [686, 571] on img at bounding box center [688, 572] width 158 height 89
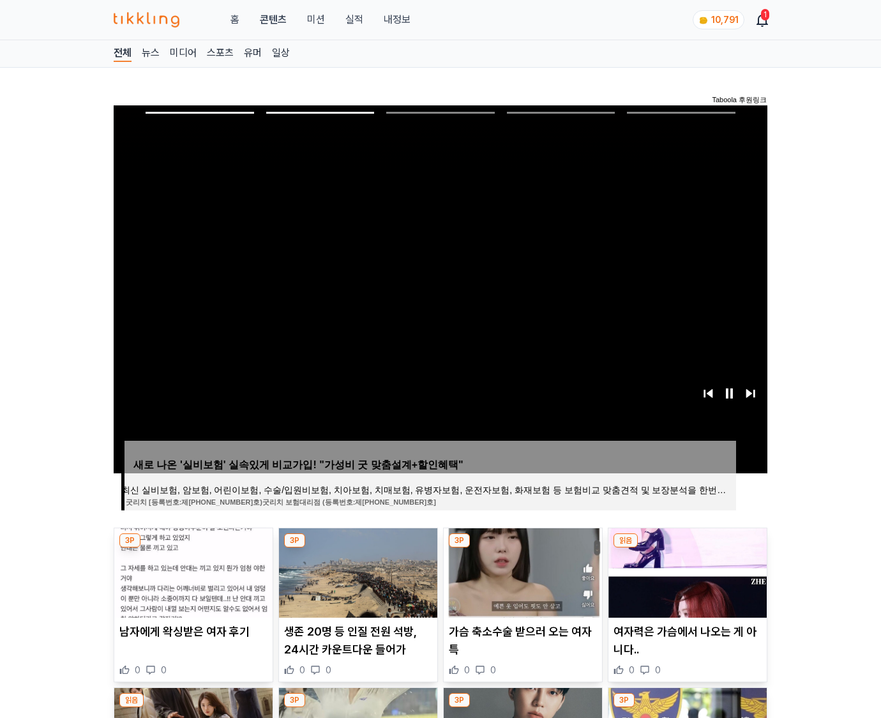
click at [686, 571] on img at bounding box center [688, 572] width 158 height 89
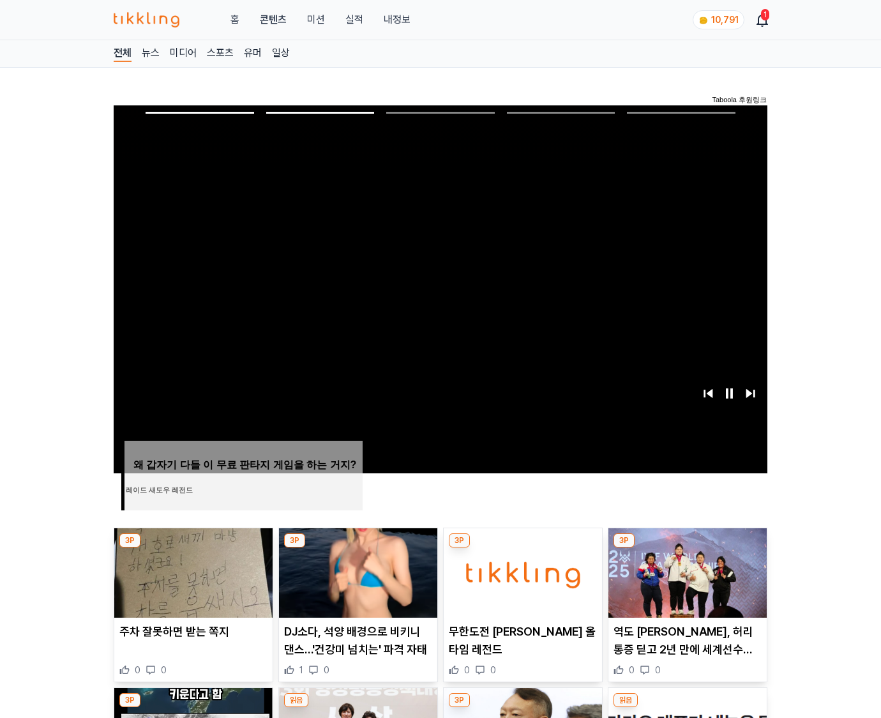
click at [686, 571] on img at bounding box center [688, 572] width 158 height 89
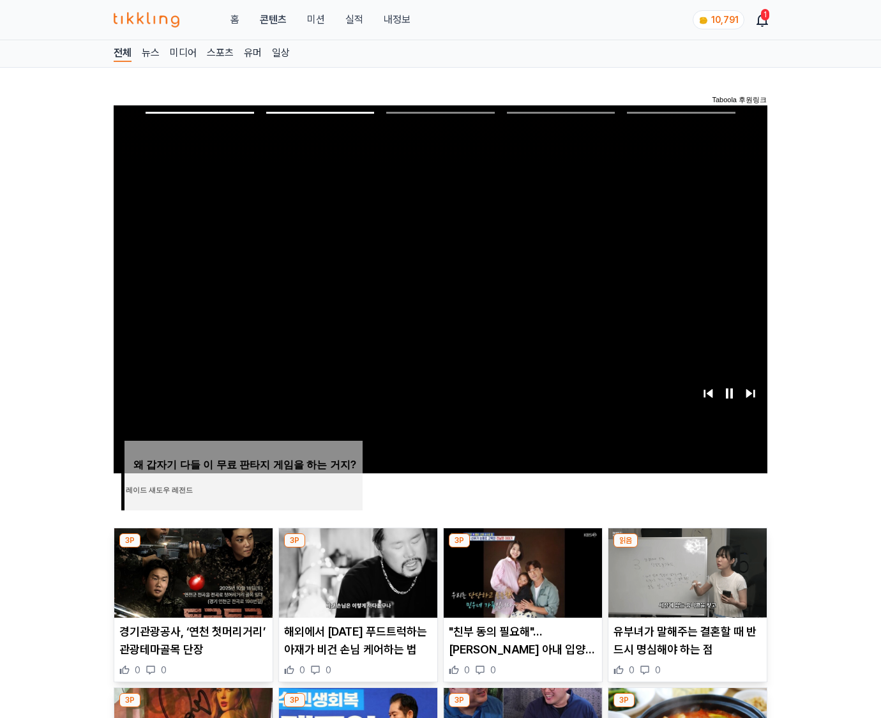
click at [686, 571] on img at bounding box center [688, 572] width 158 height 89
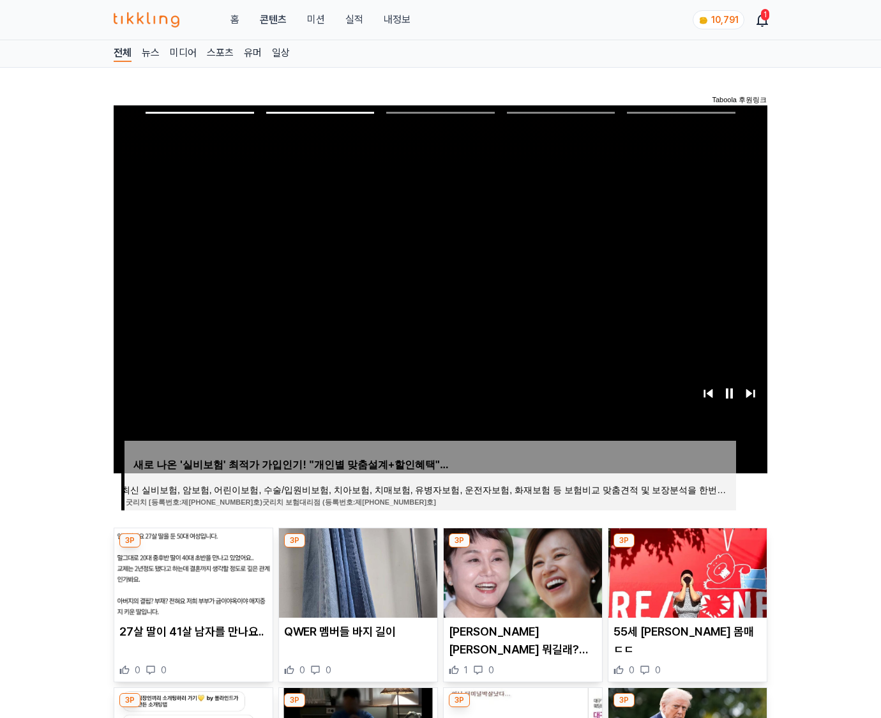
click at [686, 571] on img at bounding box center [688, 572] width 158 height 89
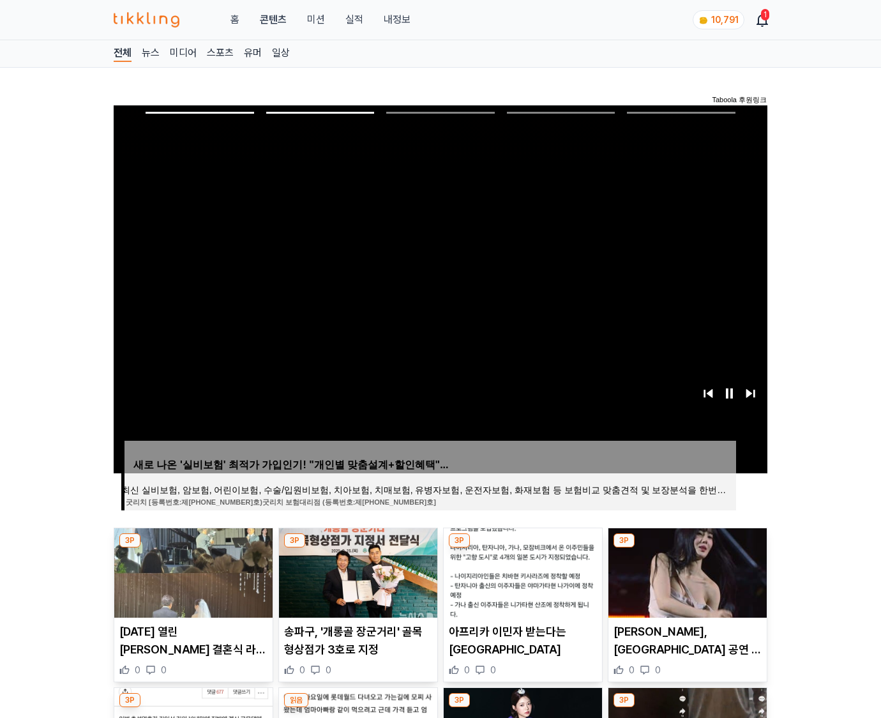
click at [686, 571] on img at bounding box center [688, 572] width 158 height 89
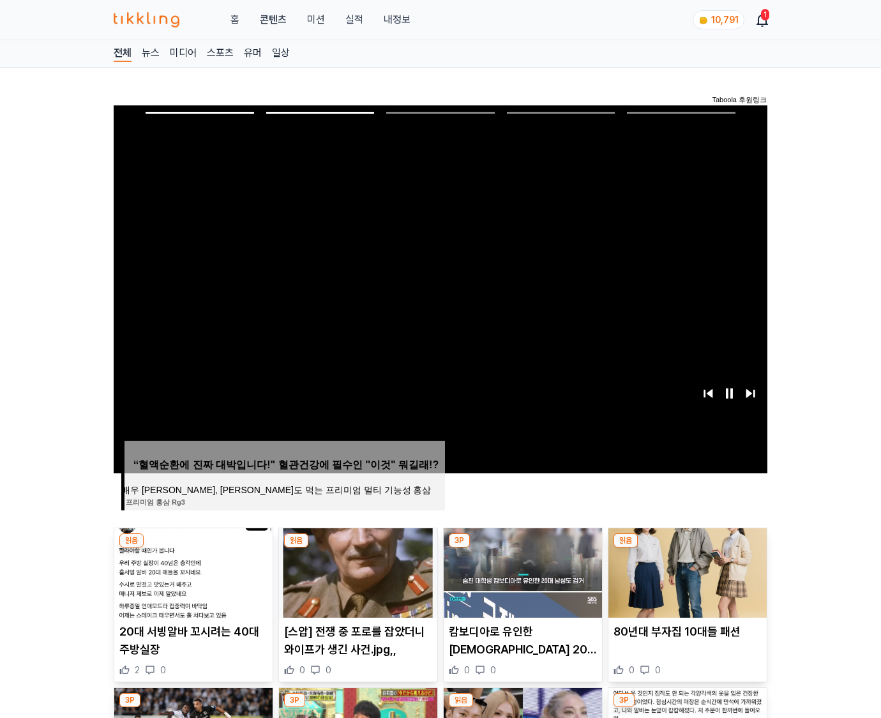
click at [686, 571] on img at bounding box center [688, 572] width 158 height 89
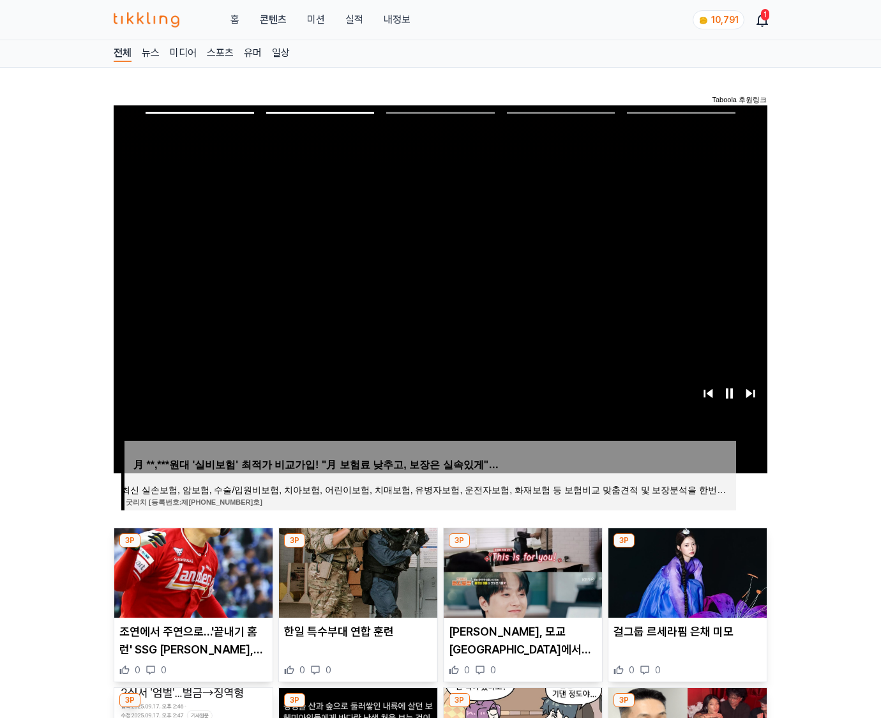
click at [686, 571] on img at bounding box center [688, 572] width 158 height 89
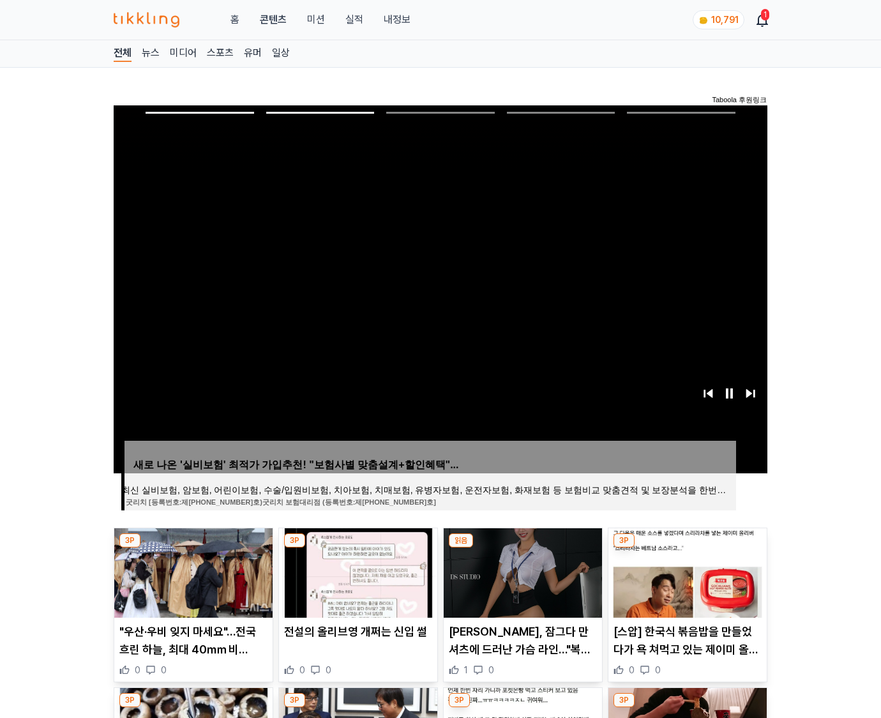
click at [686, 571] on img at bounding box center [688, 572] width 158 height 89
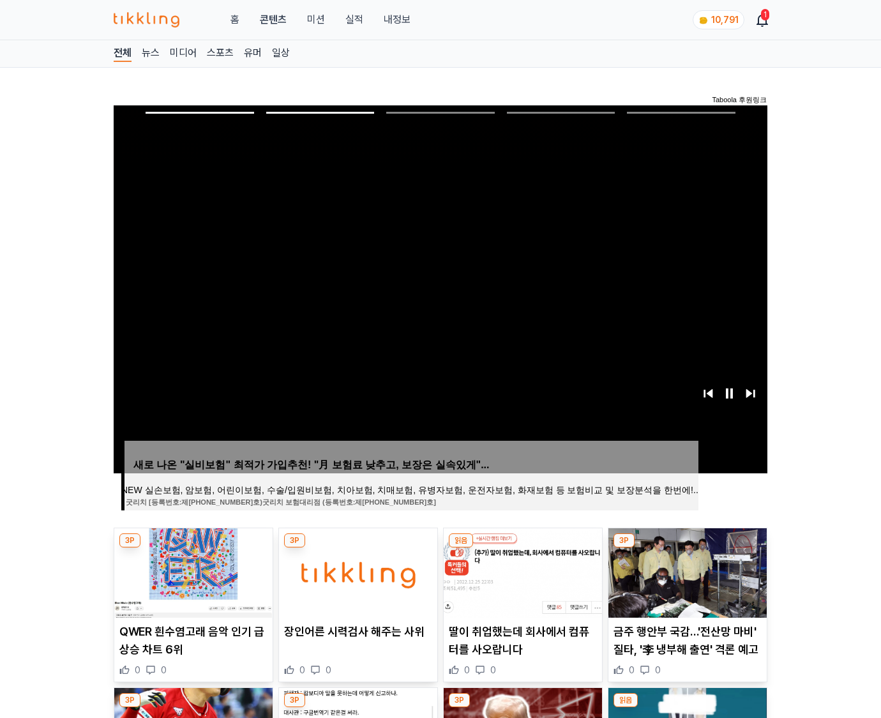
click at [686, 571] on img at bounding box center [688, 572] width 158 height 89
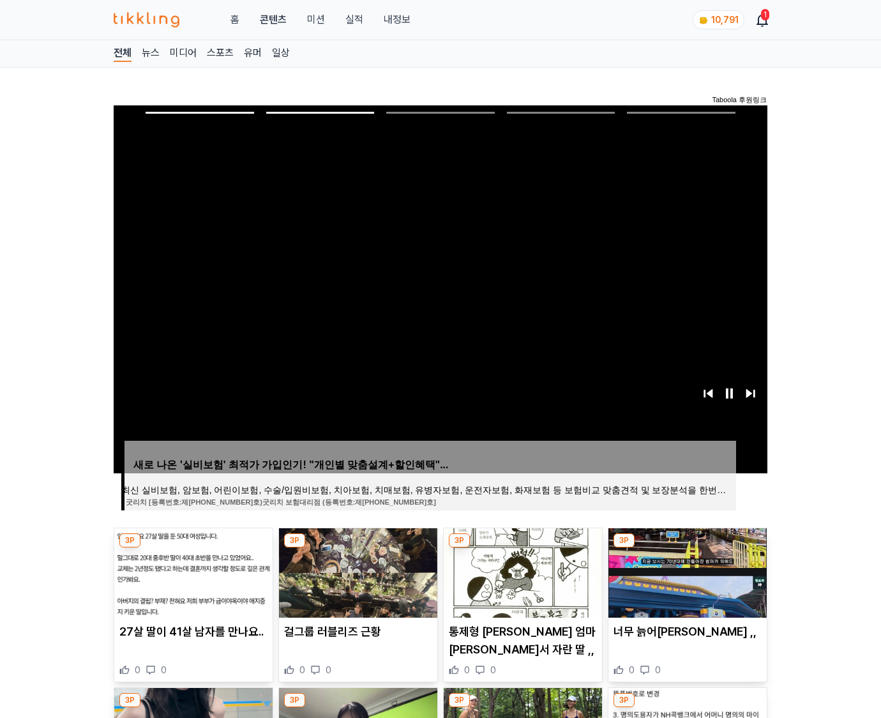
click at [686, 571] on img at bounding box center [688, 572] width 158 height 89
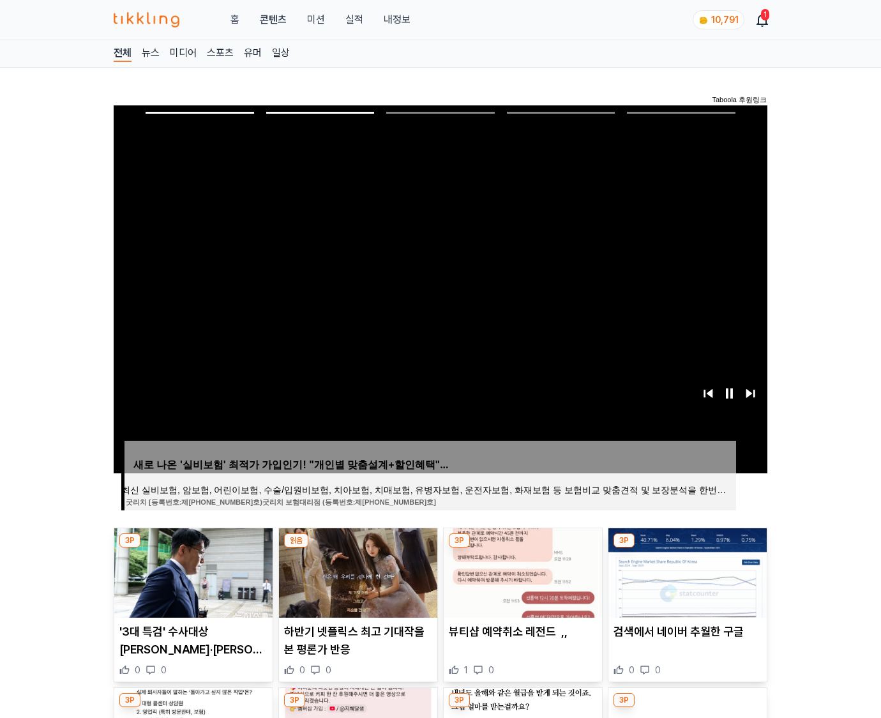
click at [686, 571] on img at bounding box center [688, 572] width 158 height 89
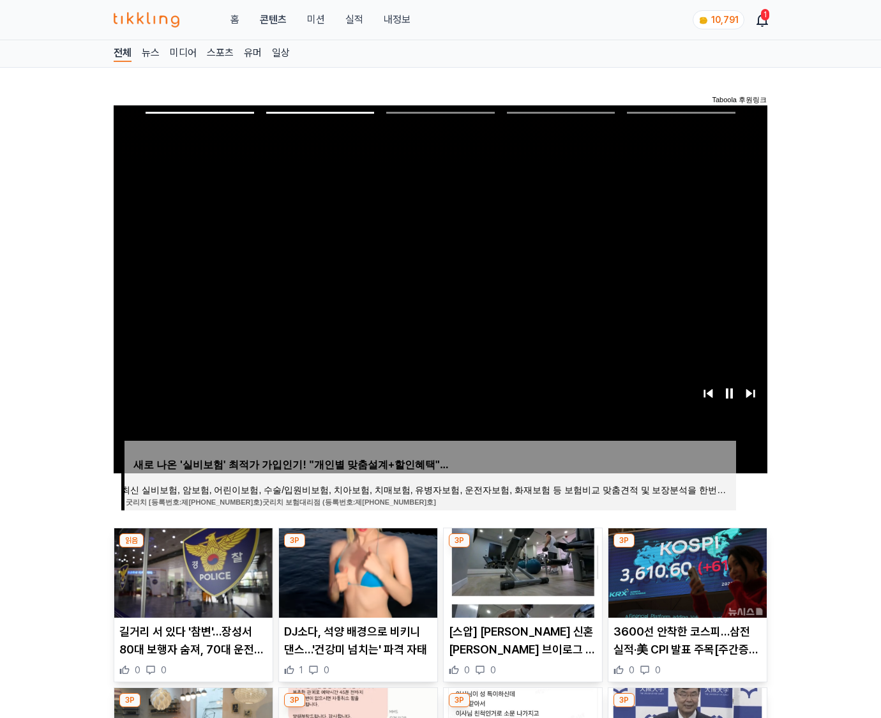
click at [686, 571] on img at bounding box center [688, 572] width 158 height 89
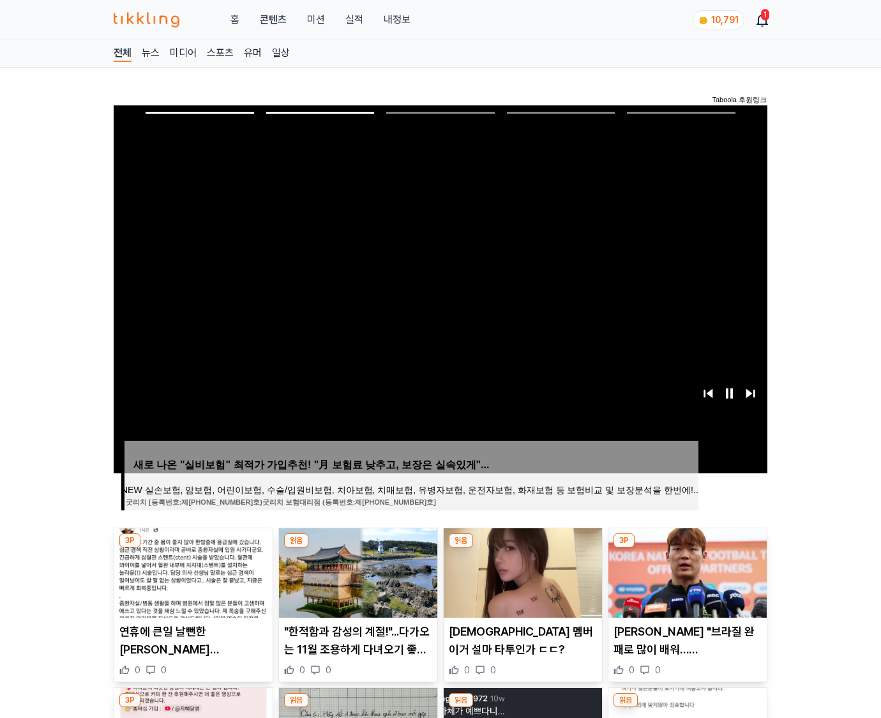
click at [686, 571] on img at bounding box center [688, 572] width 158 height 89
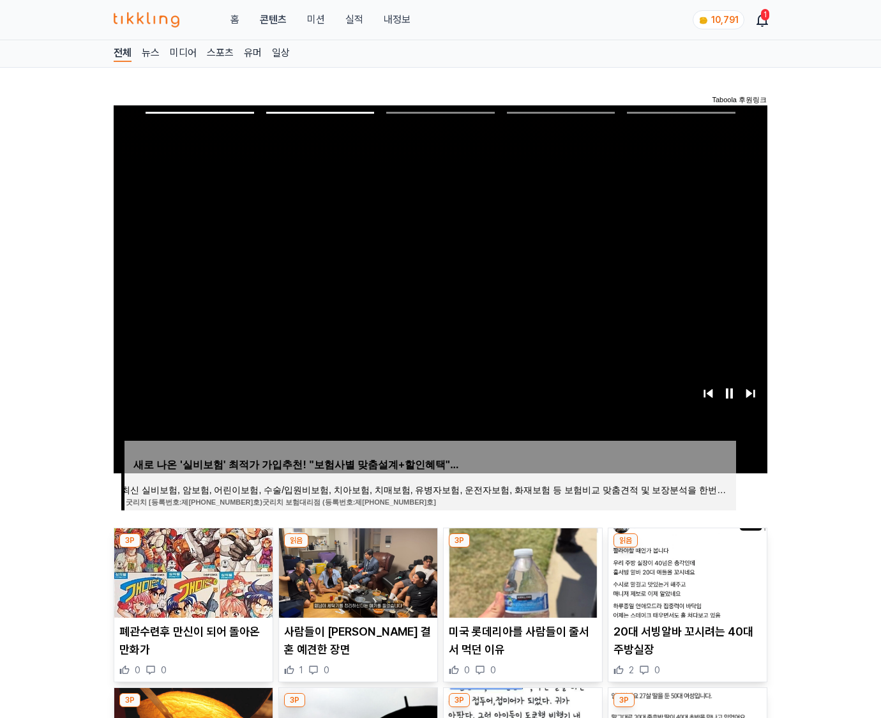
click at [686, 571] on img at bounding box center [688, 572] width 158 height 89
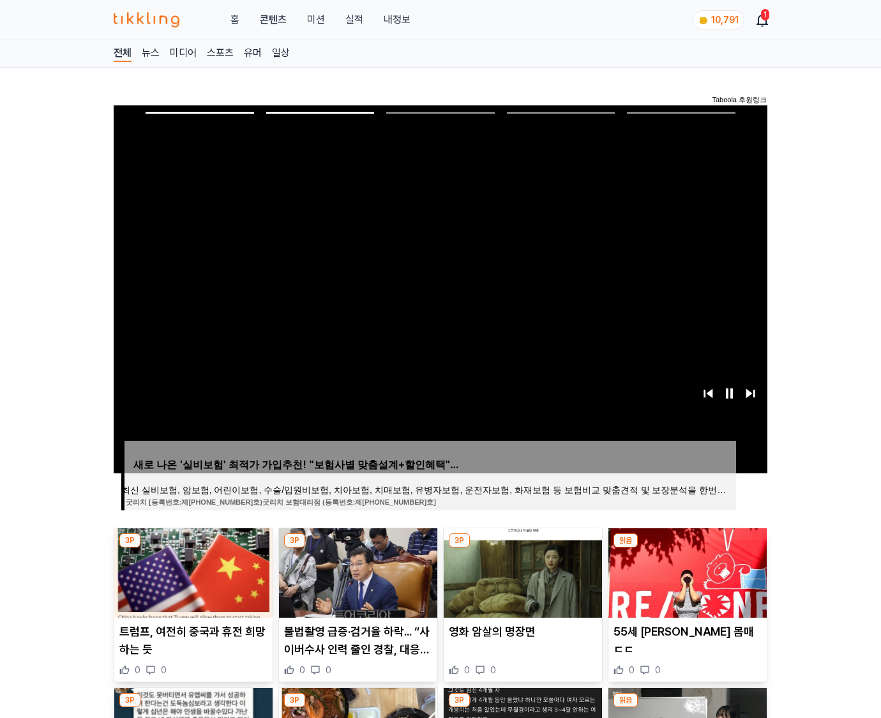
click at [686, 571] on img at bounding box center [688, 572] width 158 height 89
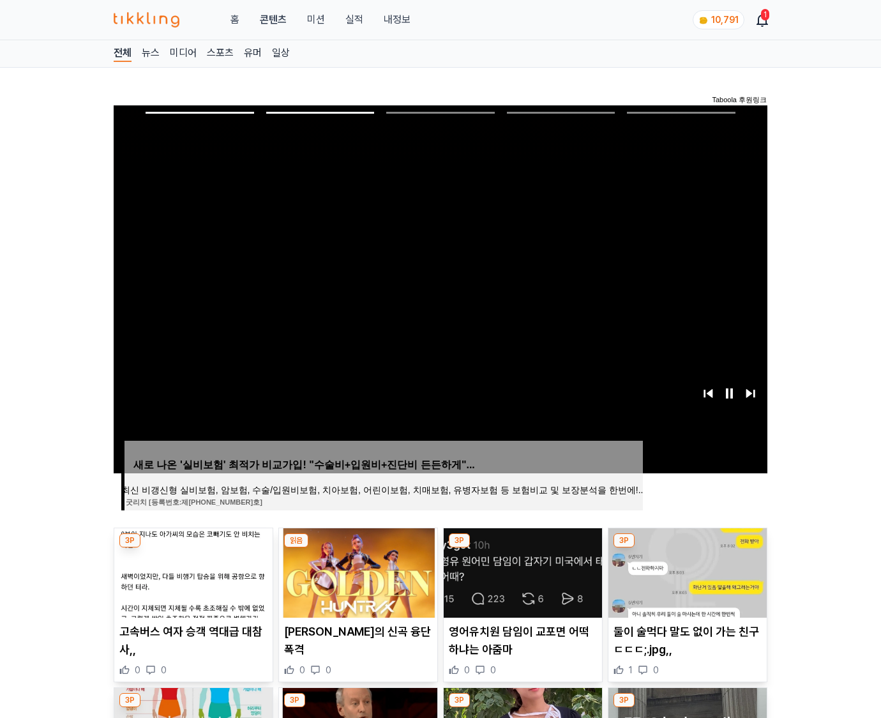
click at [686, 571] on img at bounding box center [688, 572] width 158 height 89
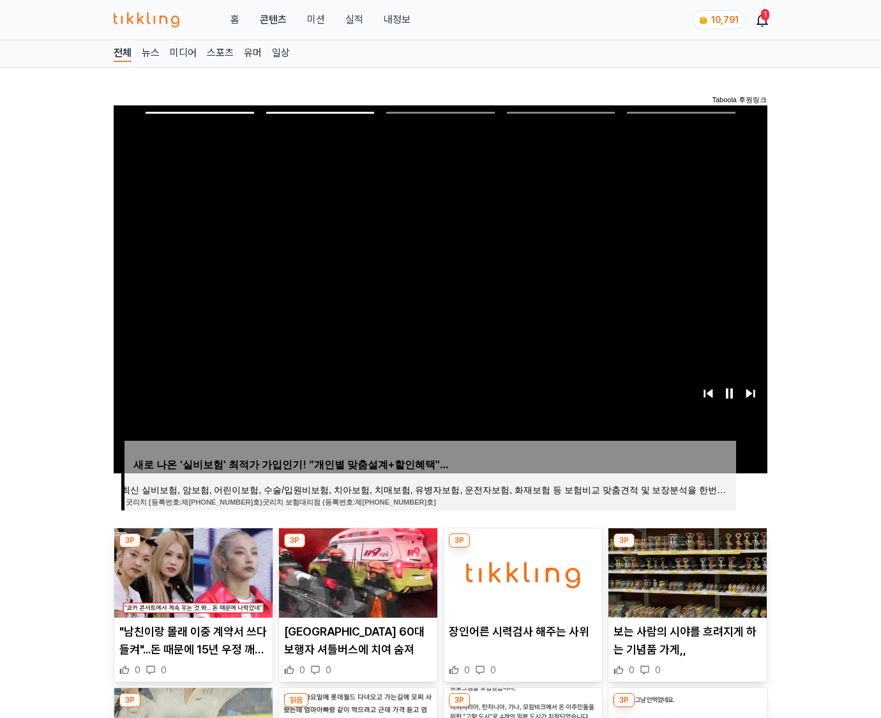
click at [686, 571] on img at bounding box center [688, 572] width 158 height 89
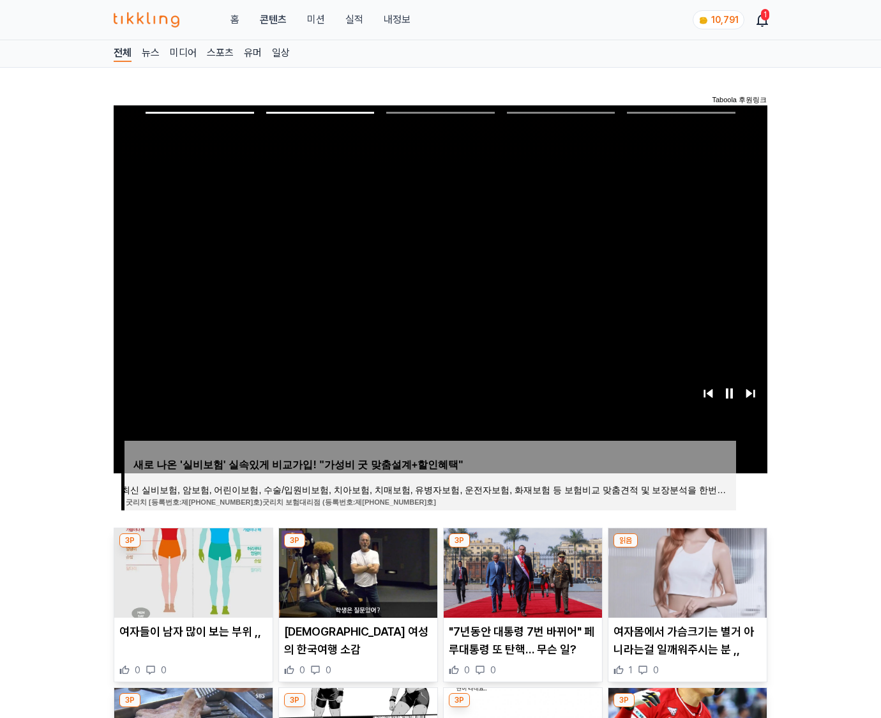
click at [686, 571] on img at bounding box center [688, 572] width 158 height 89
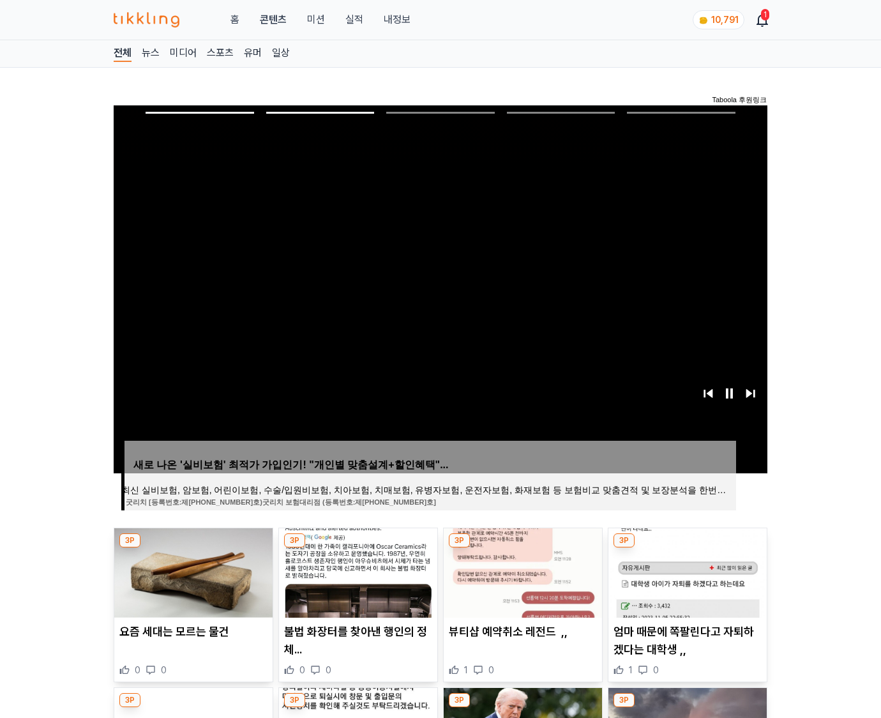
click at [686, 571] on img at bounding box center [688, 572] width 158 height 89
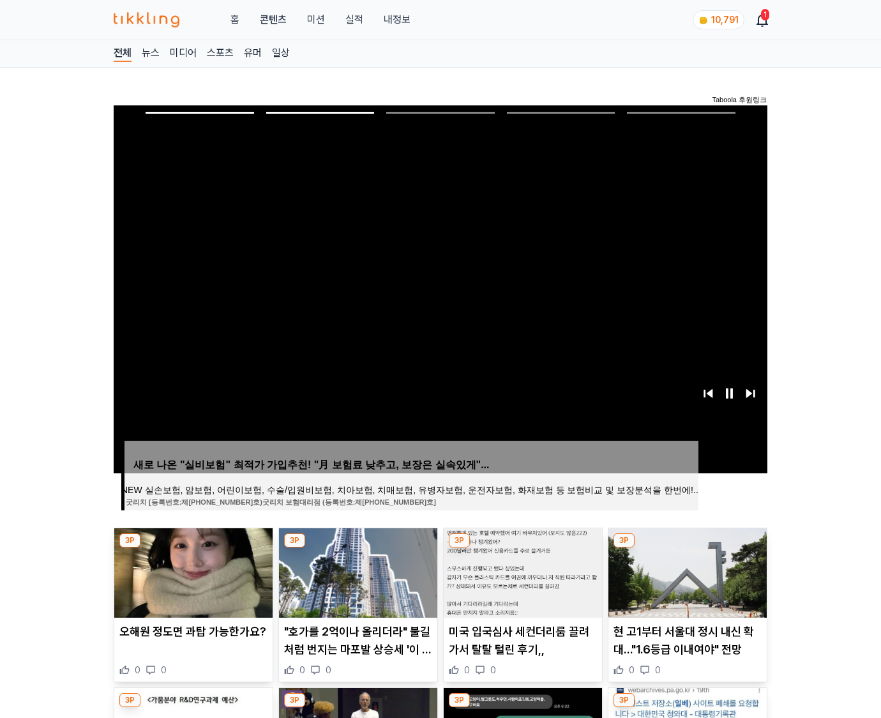
click at [686, 571] on img at bounding box center [688, 572] width 158 height 89
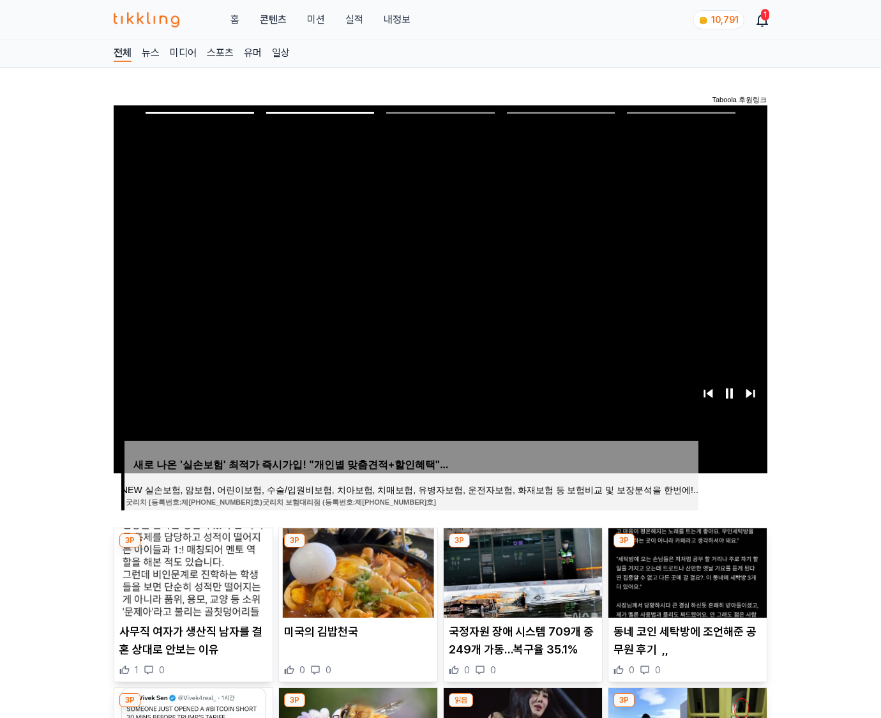
click at [686, 571] on img at bounding box center [688, 572] width 158 height 89
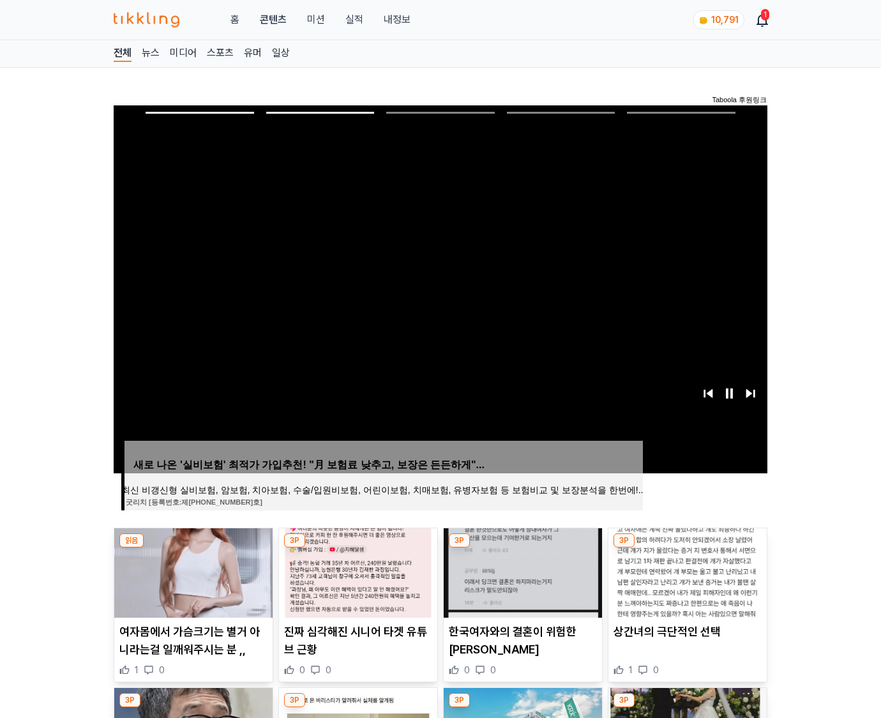
click at [686, 571] on img at bounding box center [688, 572] width 158 height 89
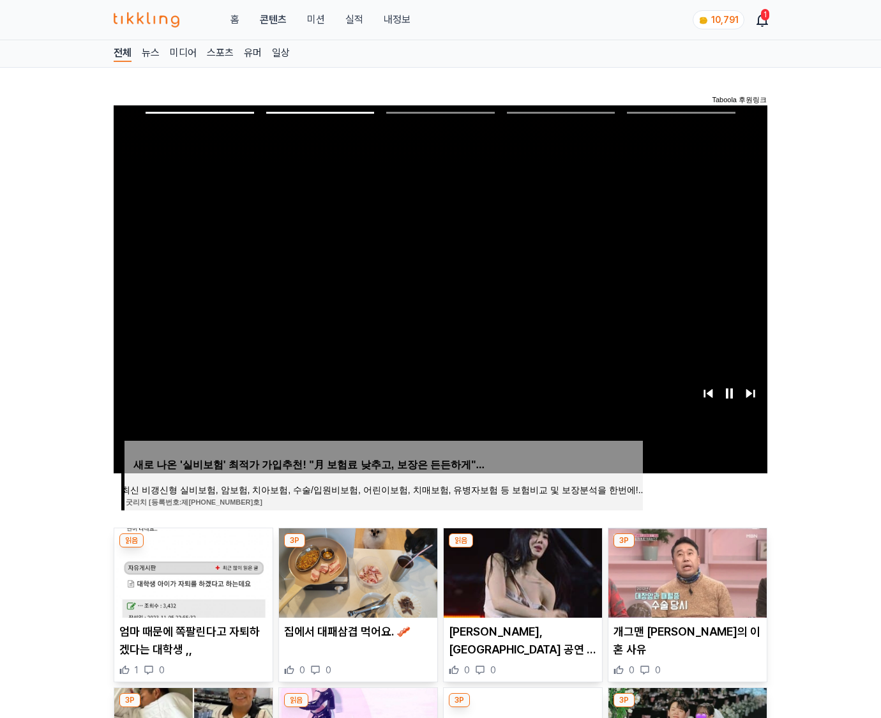
click at [686, 571] on img at bounding box center [688, 572] width 158 height 89
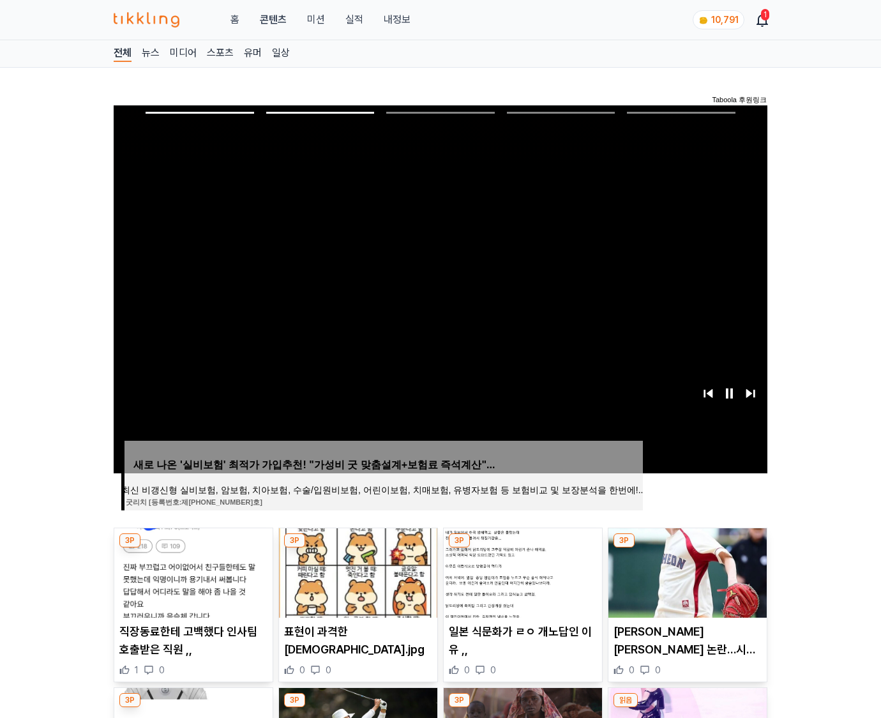
click at [686, 571] on img at bounding box center [688, 572] width 158 height 89
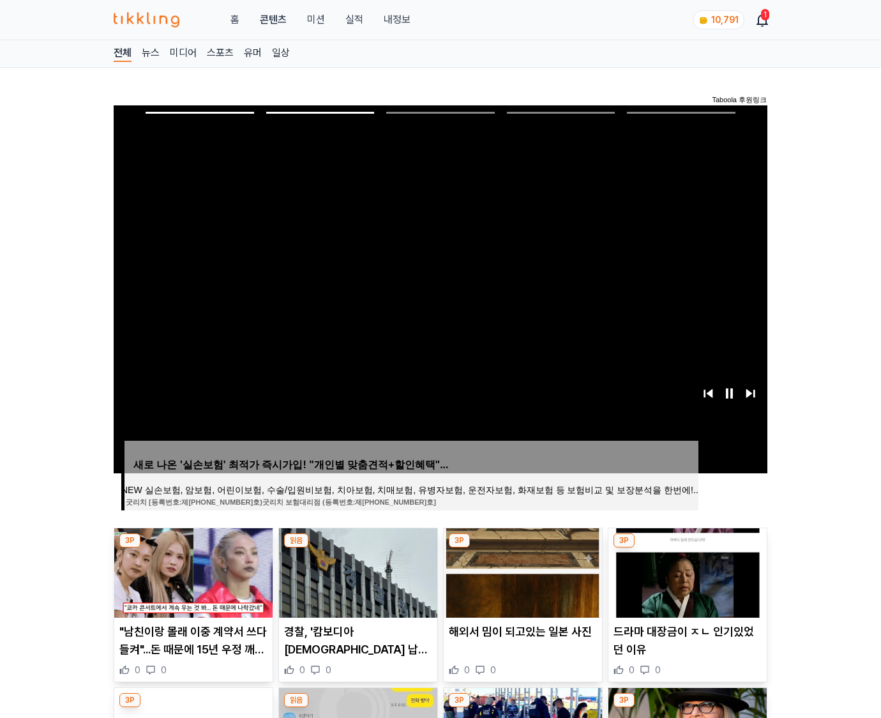
click at [686, 571] on img at bounding box center [688, 572] width 158 height 89
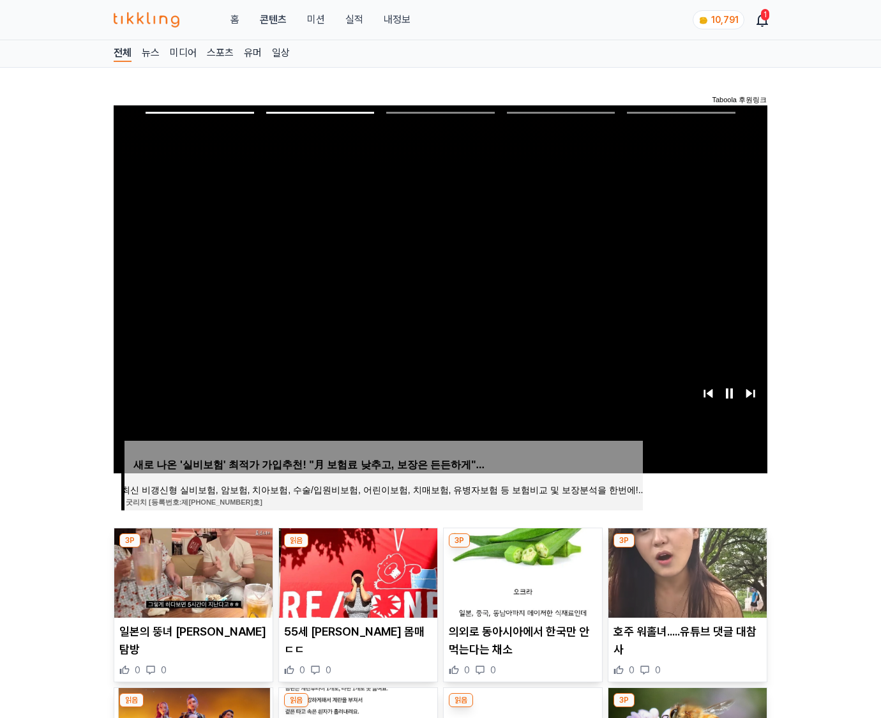
click at [686, 571] on img at bounding box center [688, 572] width 158 height 89
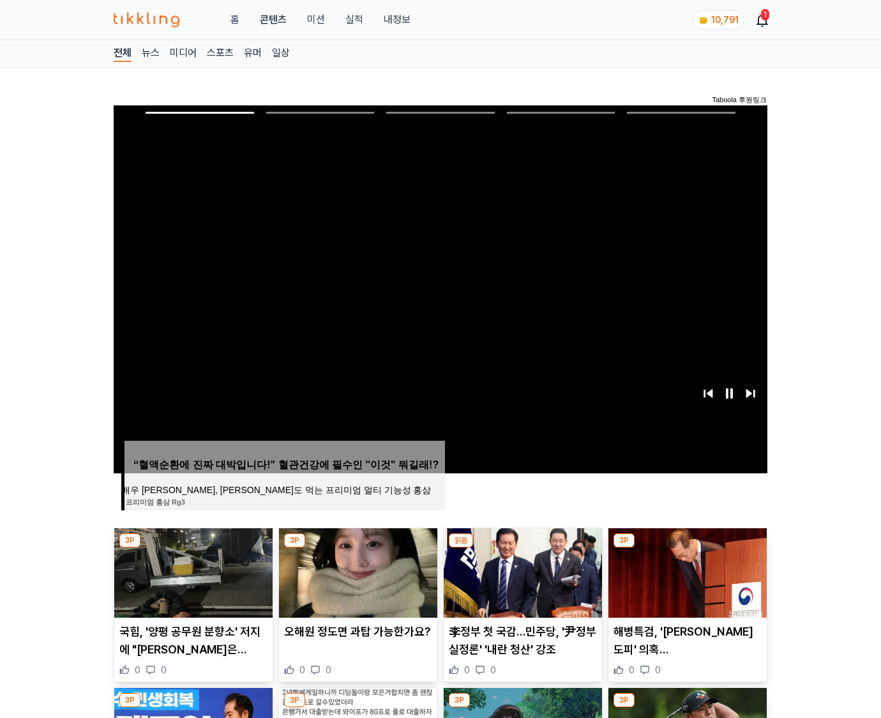
click at [686, 571] on img at bounding box center [688, 572] width 158 height 89
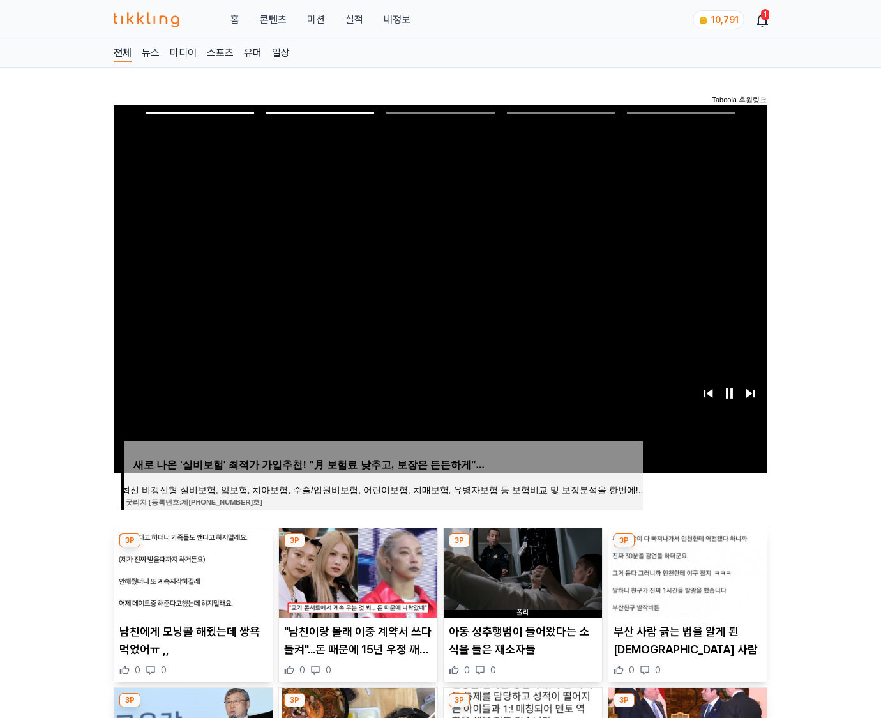
click at [686, 571] on img at bounding box center [688, 572] width 158 height 89
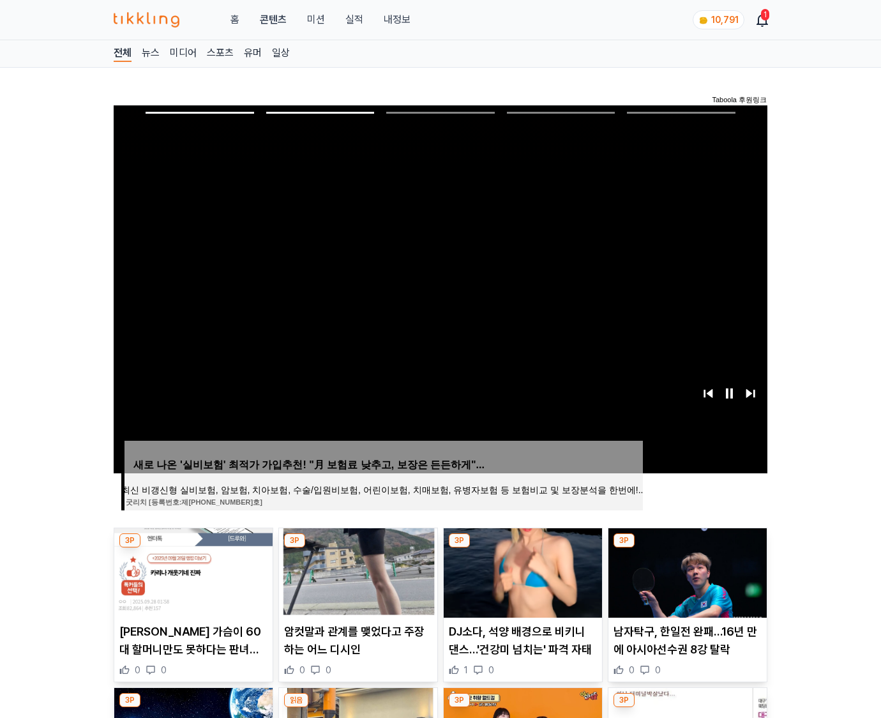
click at [686, 571] on img at bounding box center [688, 572] width 158 height 89
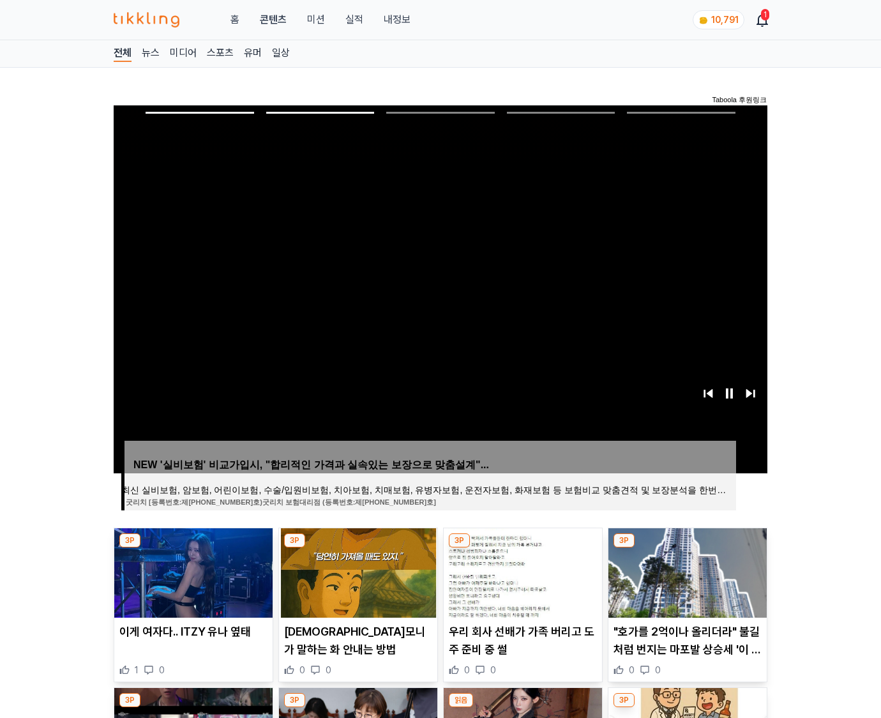
click at [686, 571] on img at bounding box center [688, 572] width 158 height 89
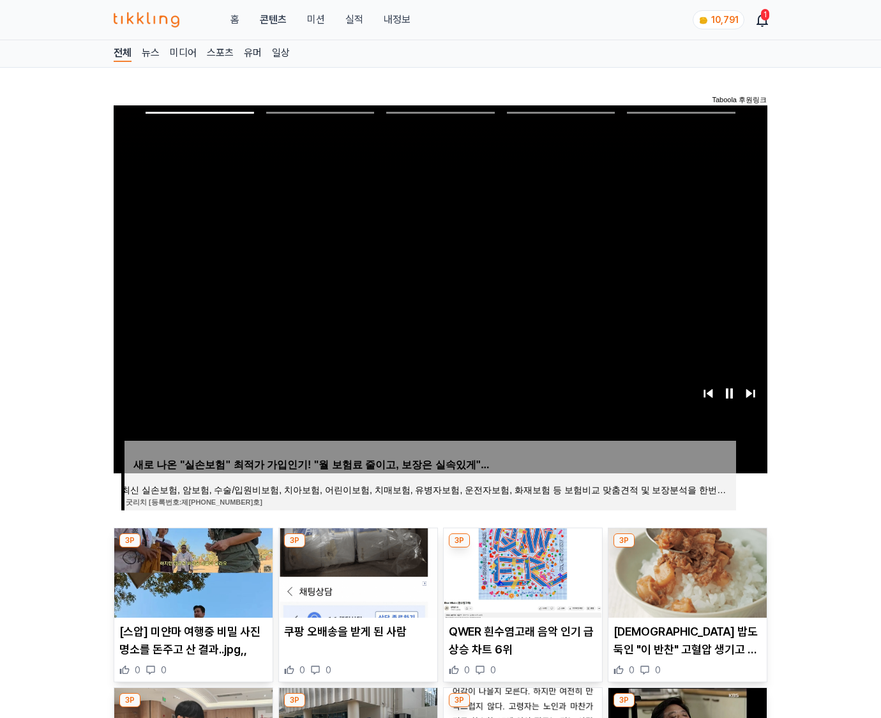
click at [686, 571] on img at bounding box center [688, 572] width 158 height 89
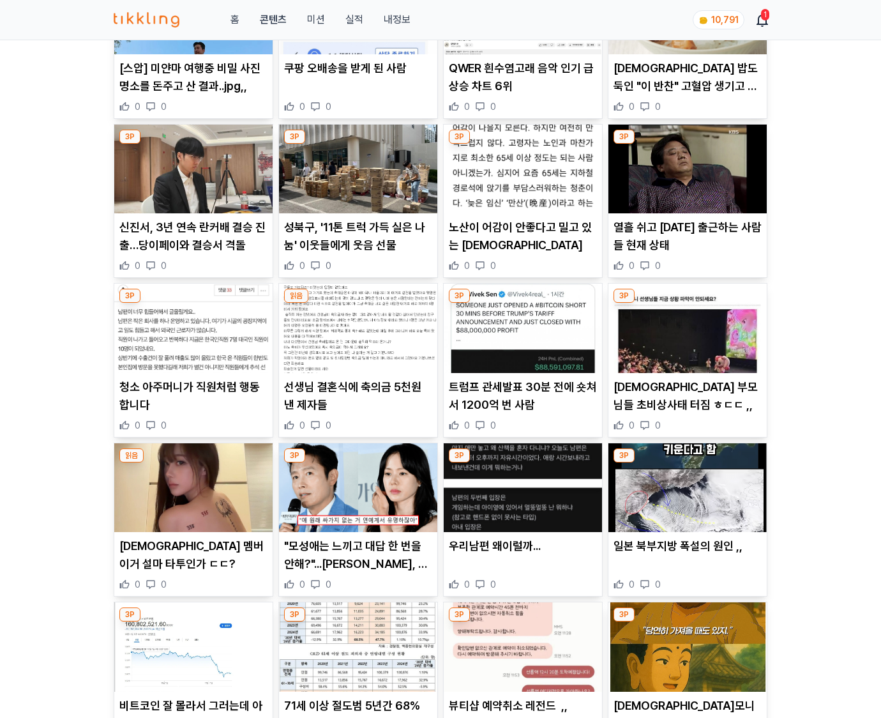
scroll to position [1881, 0]
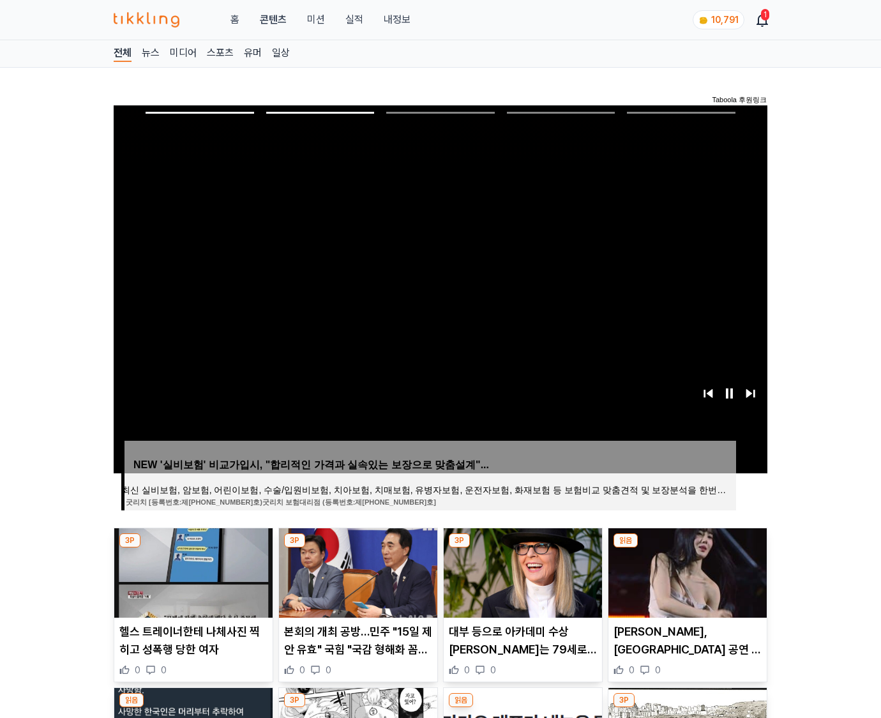
click at [686, 571] on img at bounding box center [688, 572] width 158 height 89
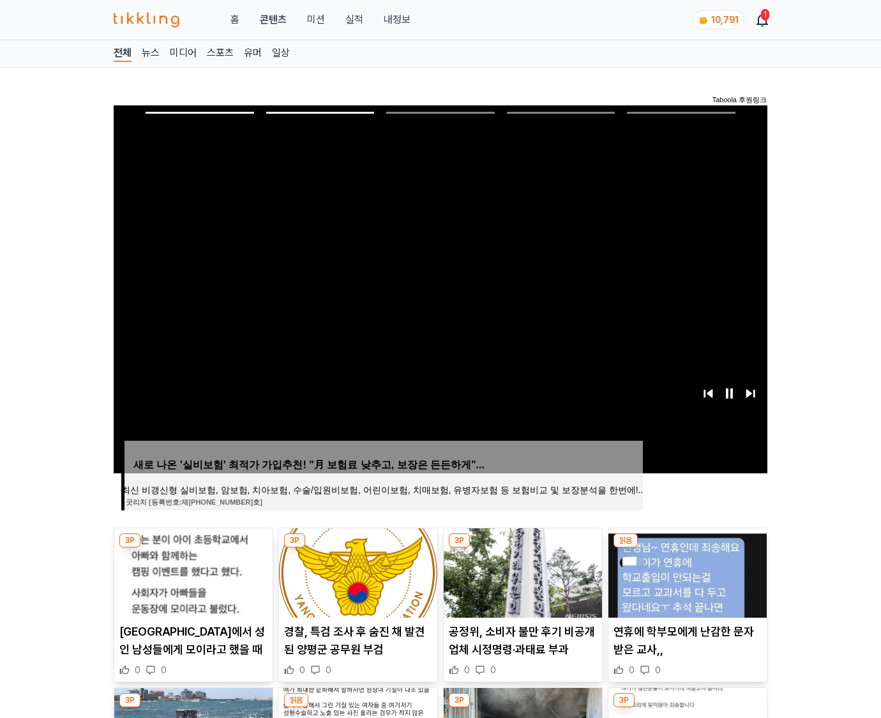
click at [686, 571] on img at bounding box center [688, 572] width 158 height 89
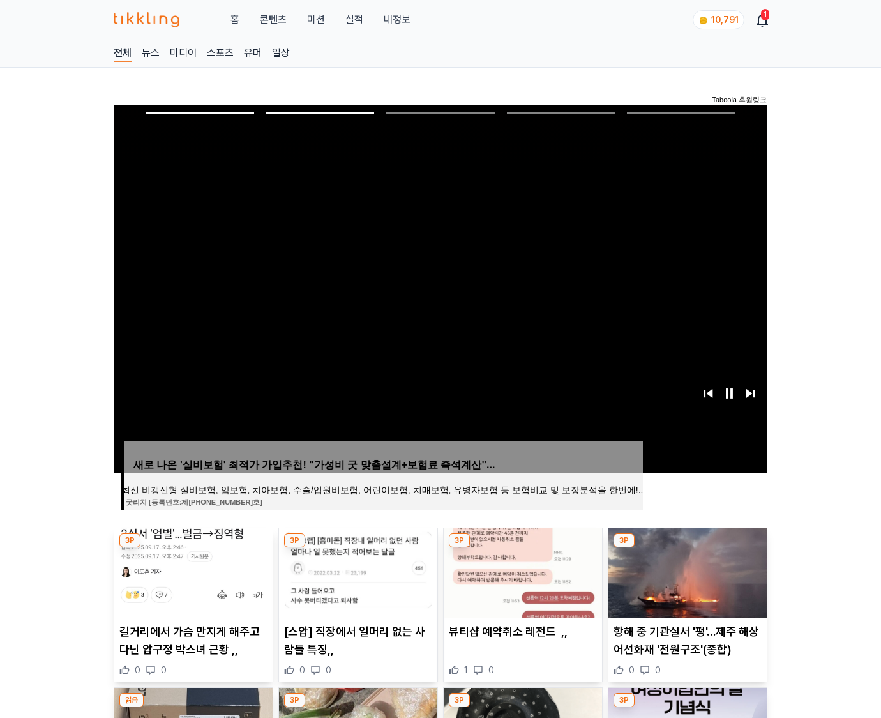
click at [686, 571] on img at bounding box center [688, 572] width 158 height 89
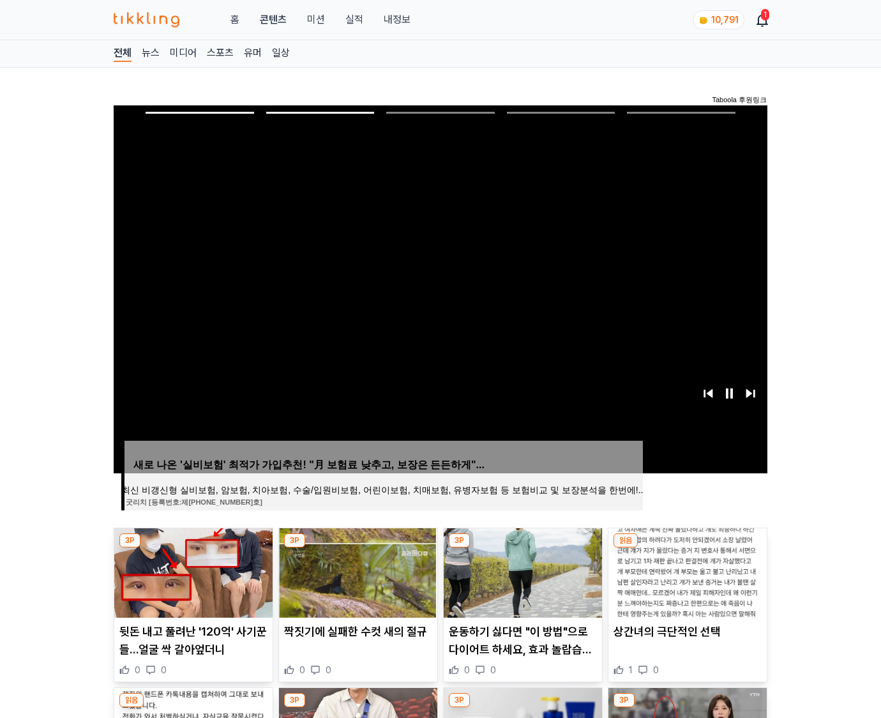
click at [686, 571] on img at bounding box center [688, 572] width 158 height 89
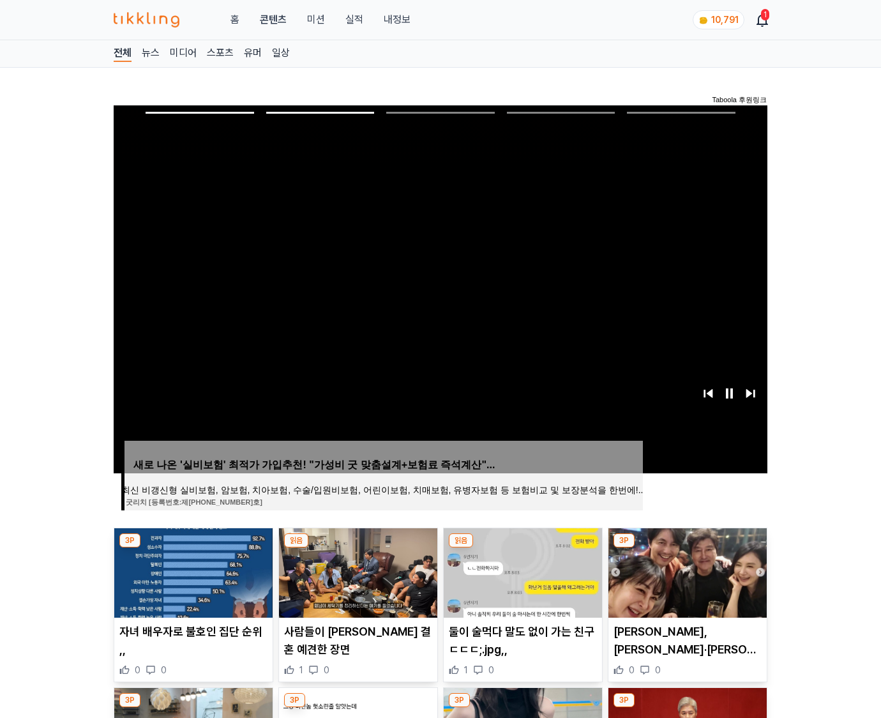
click at [686, 571] on img at bounding box center [688, 572] width 158 height 89
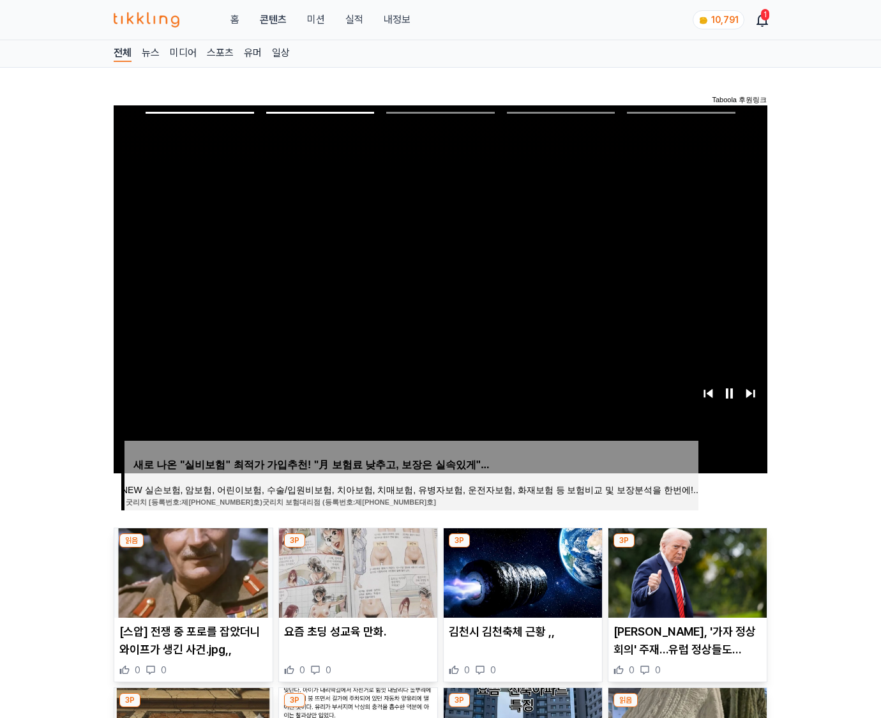
click at [686, 571] on img at bounding box center [688, 572] width 158 height 89
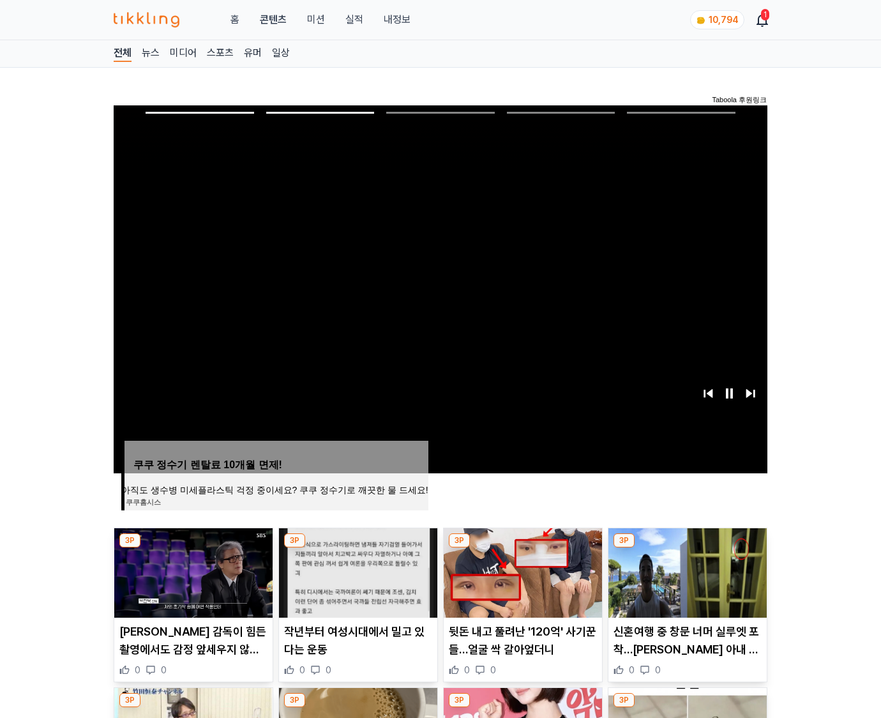
click at [686, 571] on img at bounding box center [688, 572] width 158 height 89
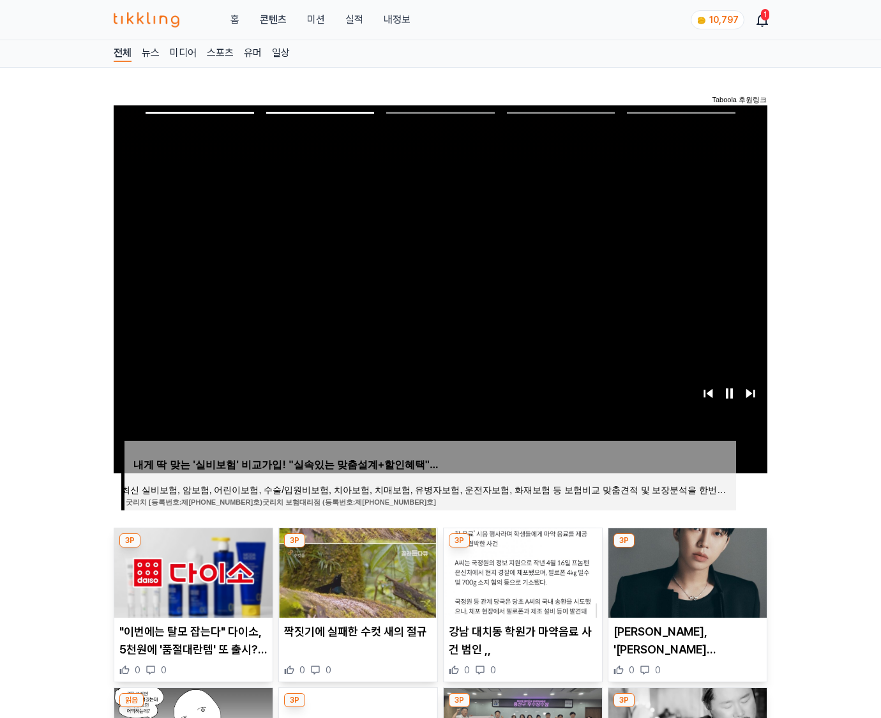
click at [686, 571] on img at bounding box center [688, 572] width 158 height 89
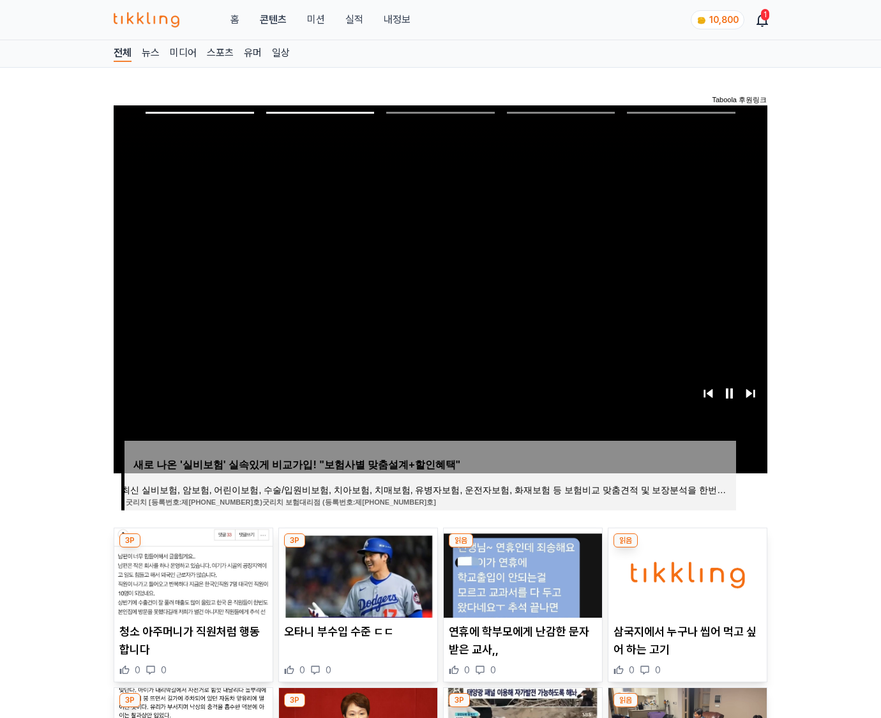
click at [686, 571] on img at bounding box center [688, 572] width 158 height 89
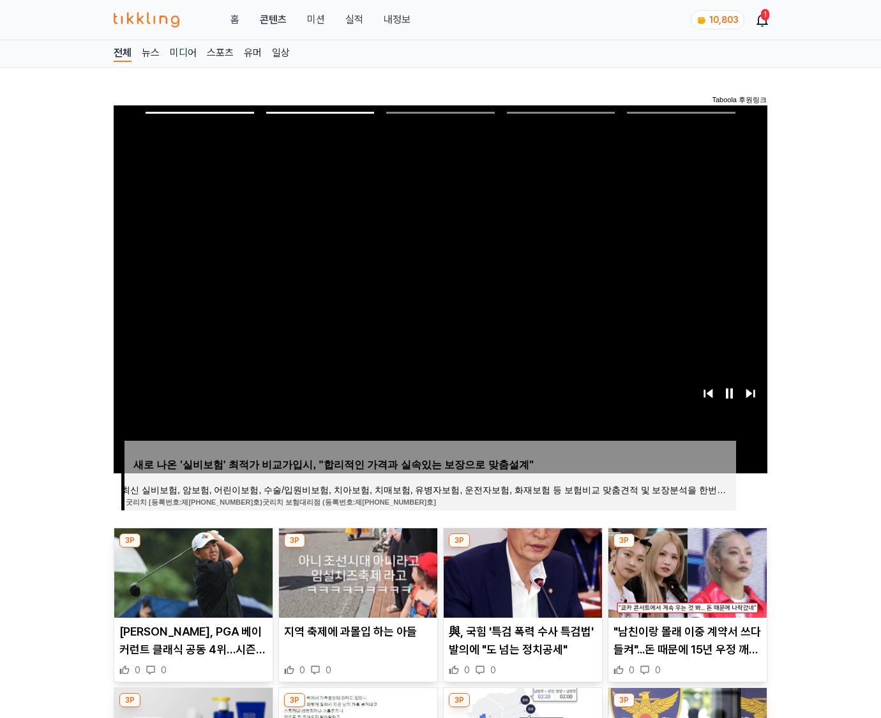
click at [686, 571] on img at bounding box center [688, 572] width 158 height 89
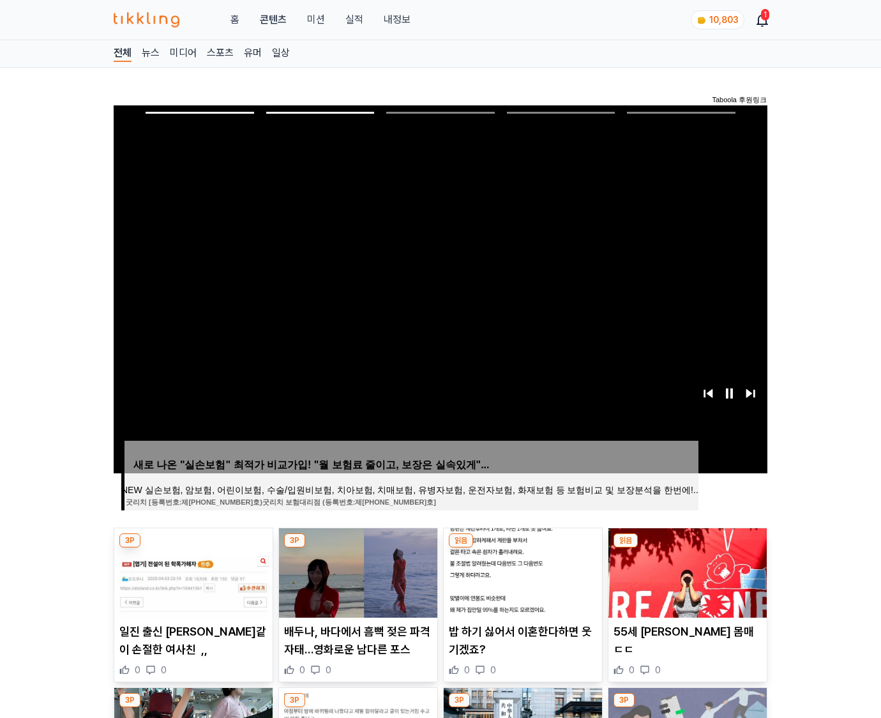
click at [686, 571] on img at bounding box center [688, 572] width 158 height 89
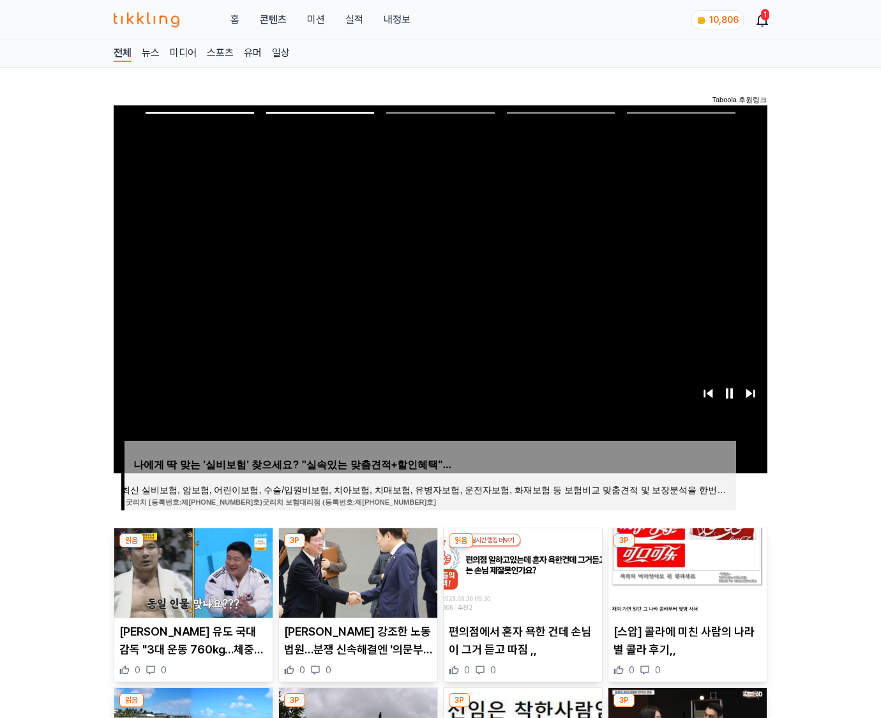
click at [686, 571] on img at bounding box center [688, 572] width 158 height 89
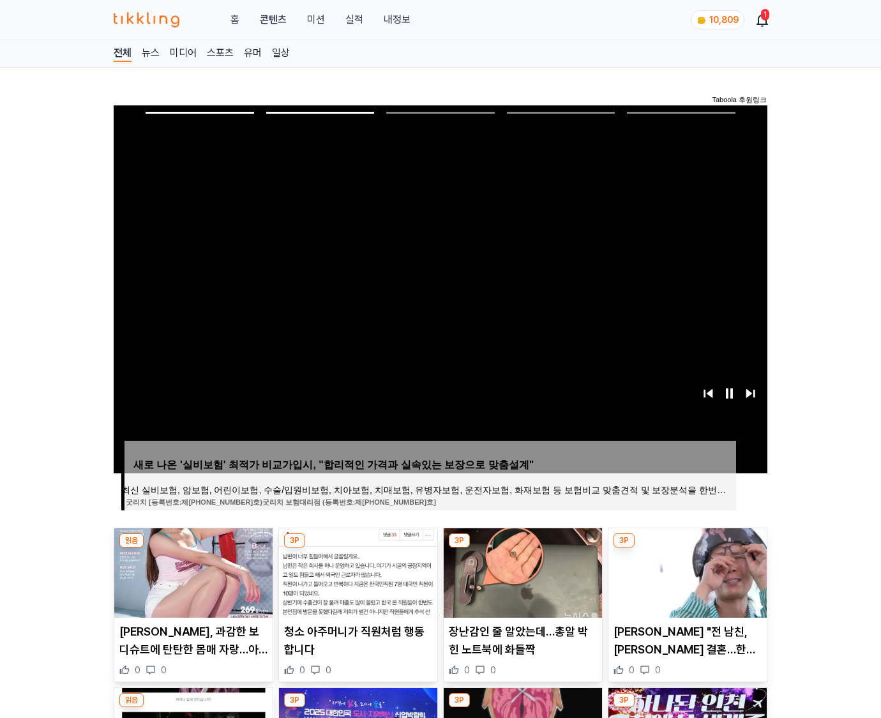
click at [686, 571] on img at bounding box center [688, 572] width 158 height 89
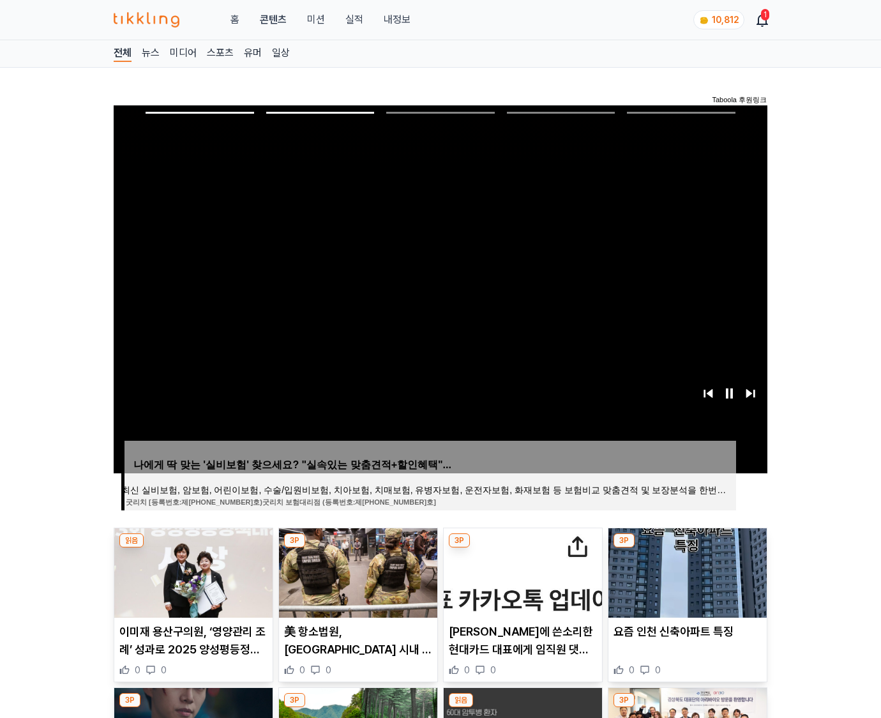
click at [686, 571] on img at bounding box center [688, 572] width 158 height 89
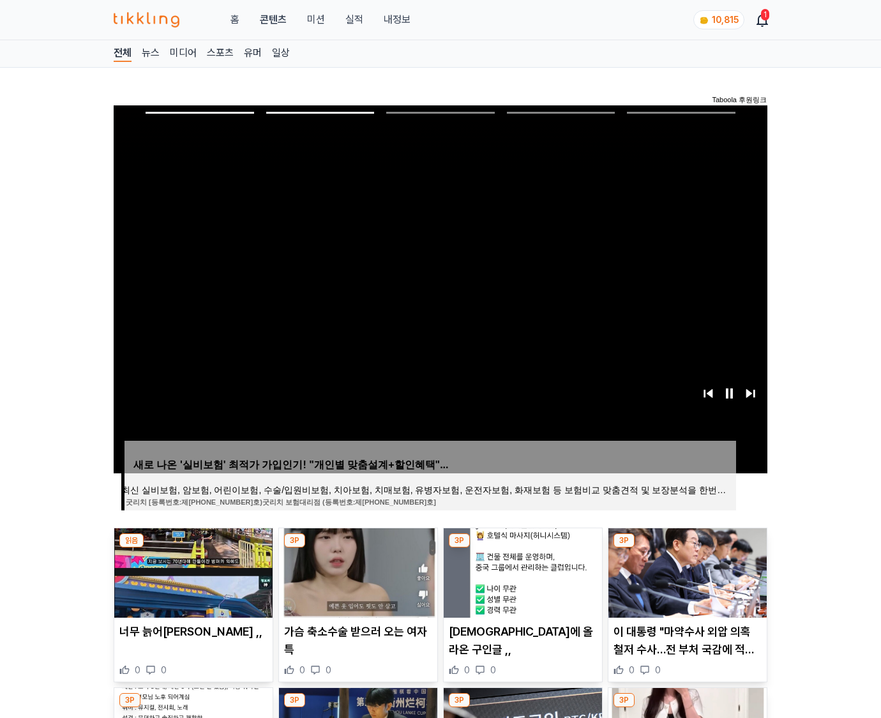
click at [686, 571] on img at bounding box center [688, 572] width 158 height 89
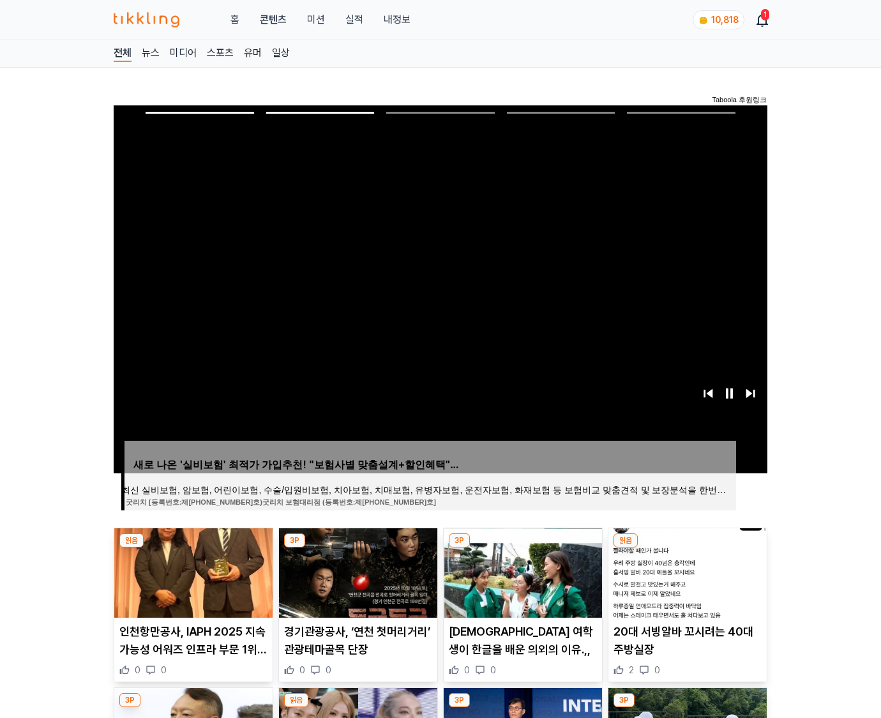
click at [686, 571] on img at bounding box center [688, 572] width 158 height 89
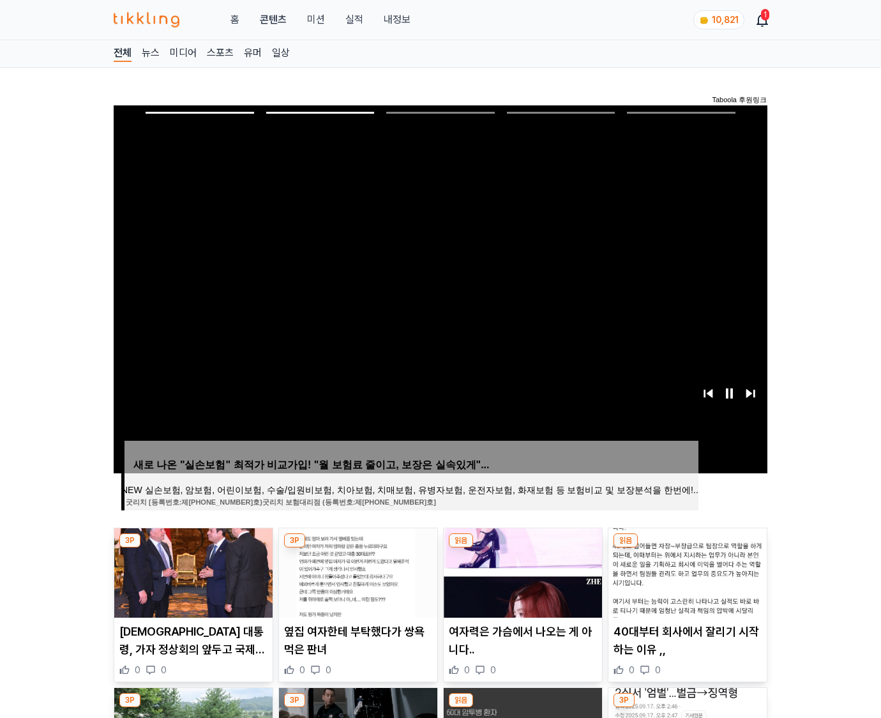
click at [686, 571] on img at bounding box center [688, 572] width 158 height 89
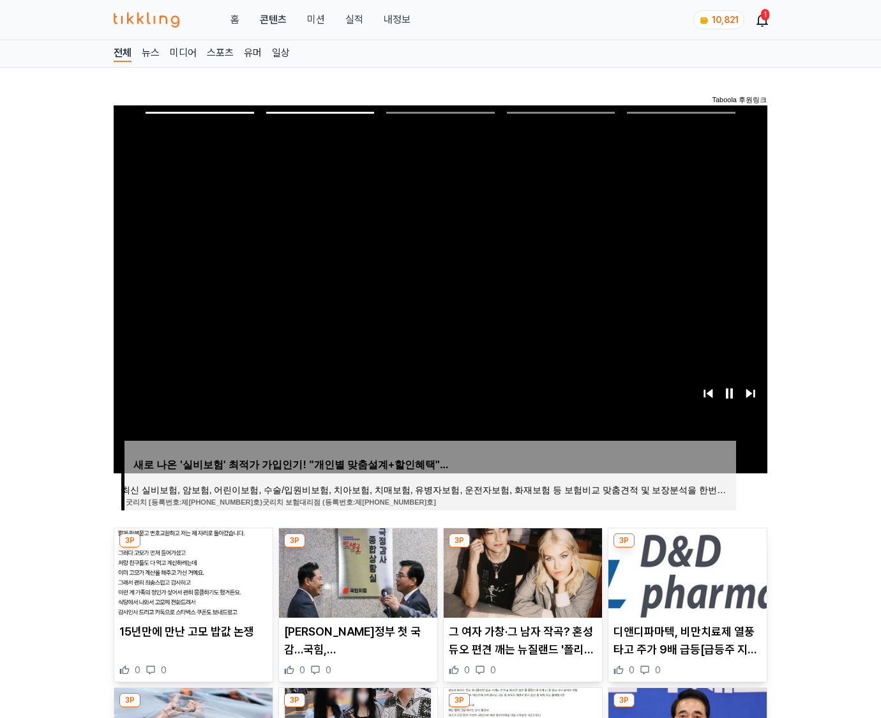
click at [686, 571] on img at bounding box center [688, 572] width 158 height 89
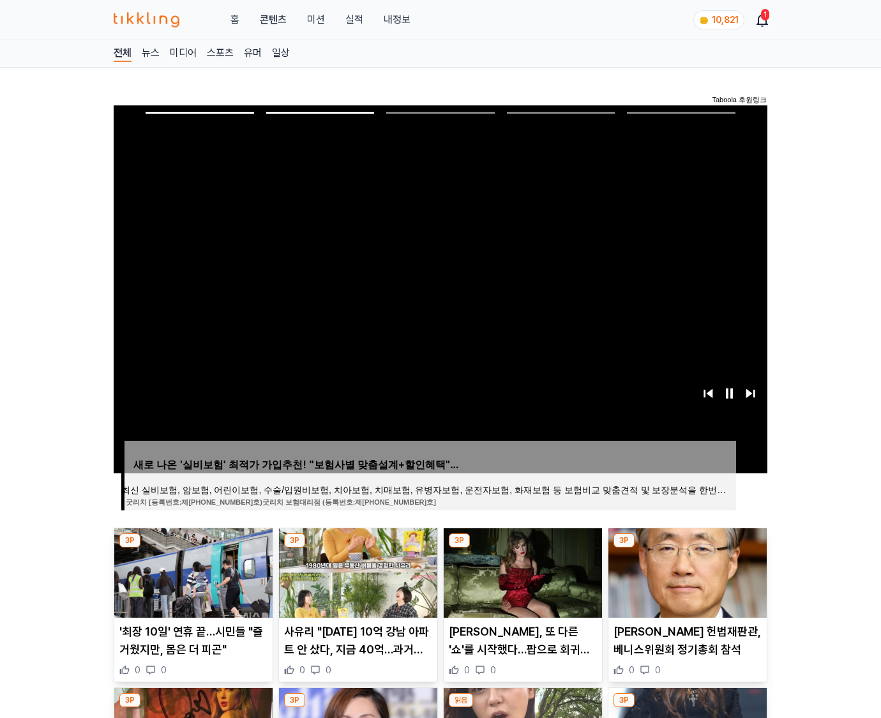
click at [686, 571] on img at bounding box center [688, 572] width 158 height 89
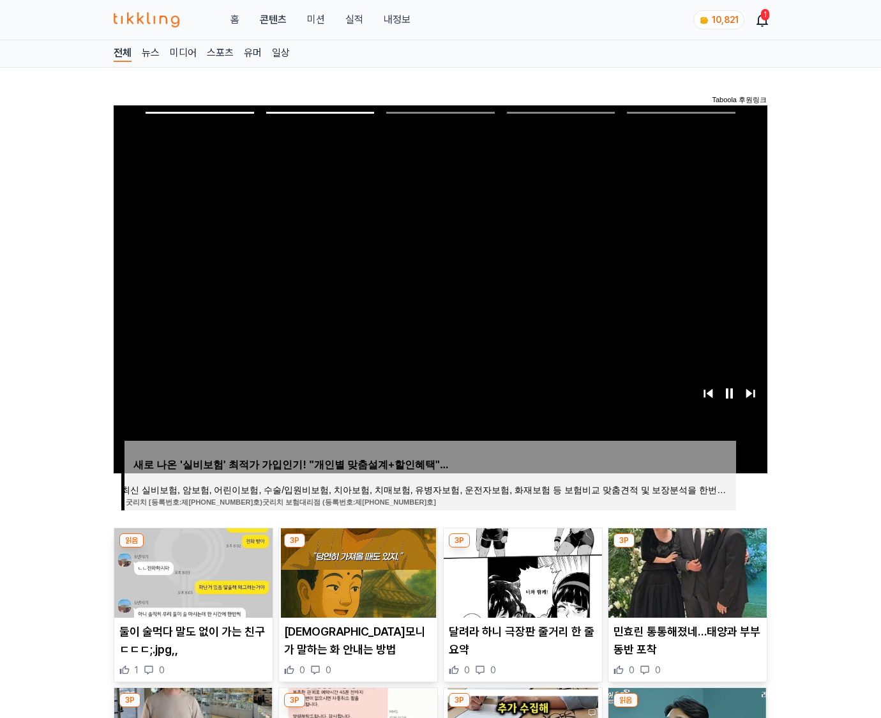
click at [686, 571] on img at bounding box center [688, 572] width 158 height 89
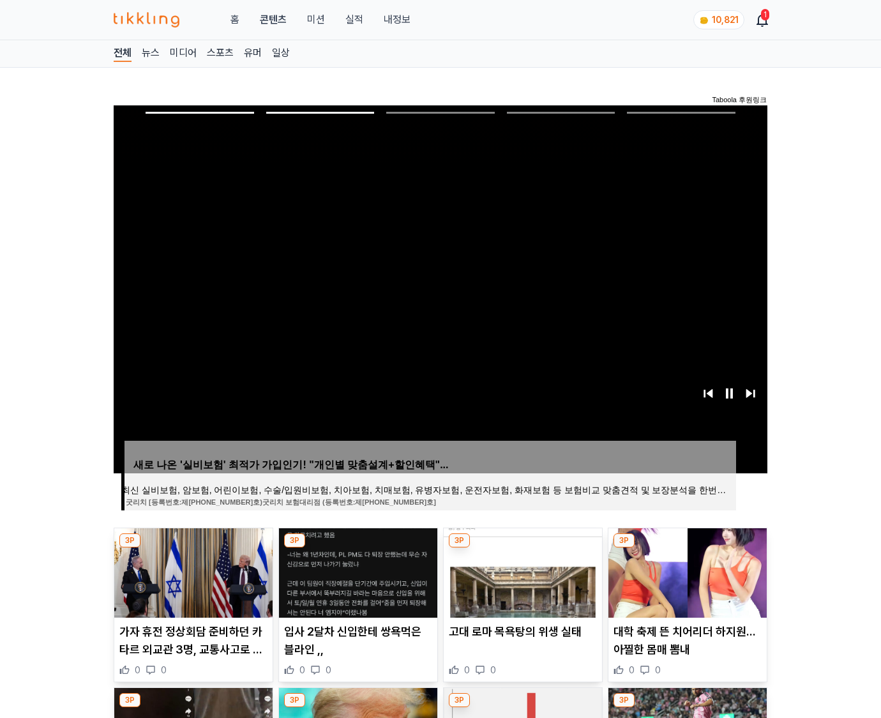
click at [686, 571] on img at bounding box center [688, 572] width 158 height 89
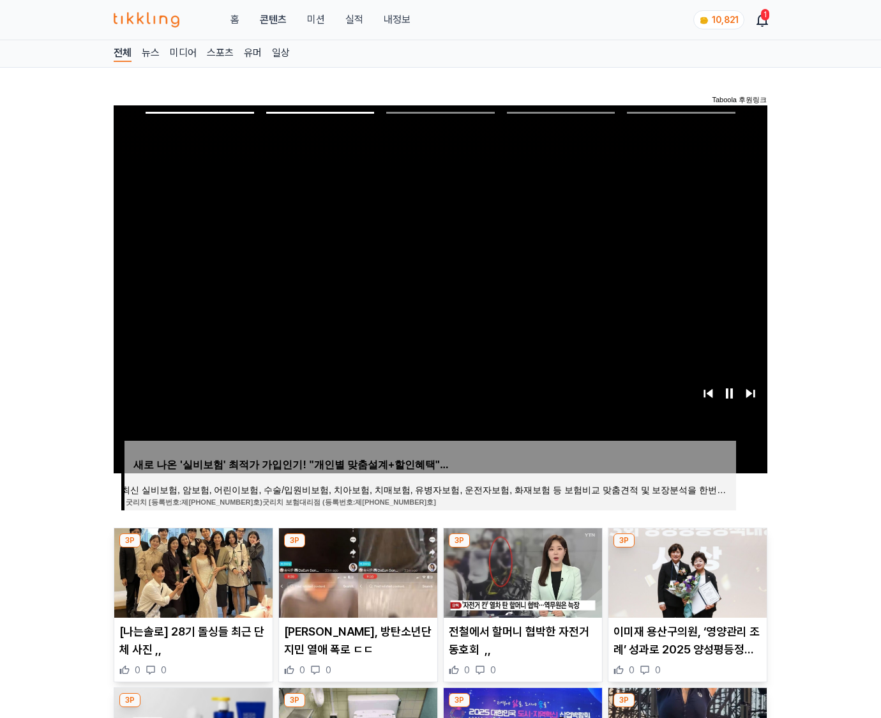
click at [686, 571] on img at bounding box center [688, 572] width 158 height 89
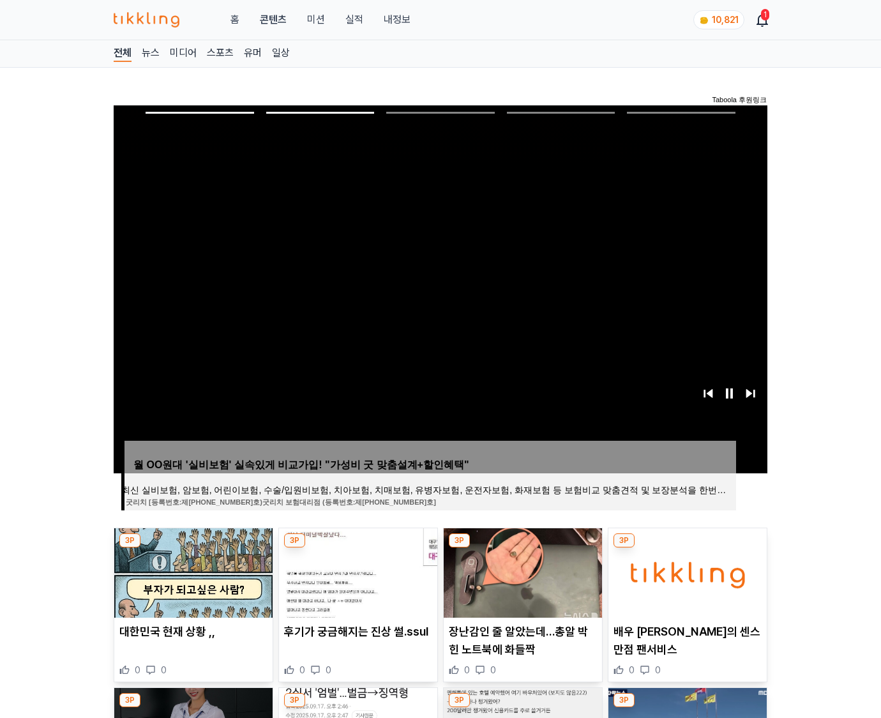
click at [686, 571] on img at bounding box center [688, 572] width 158 height 89
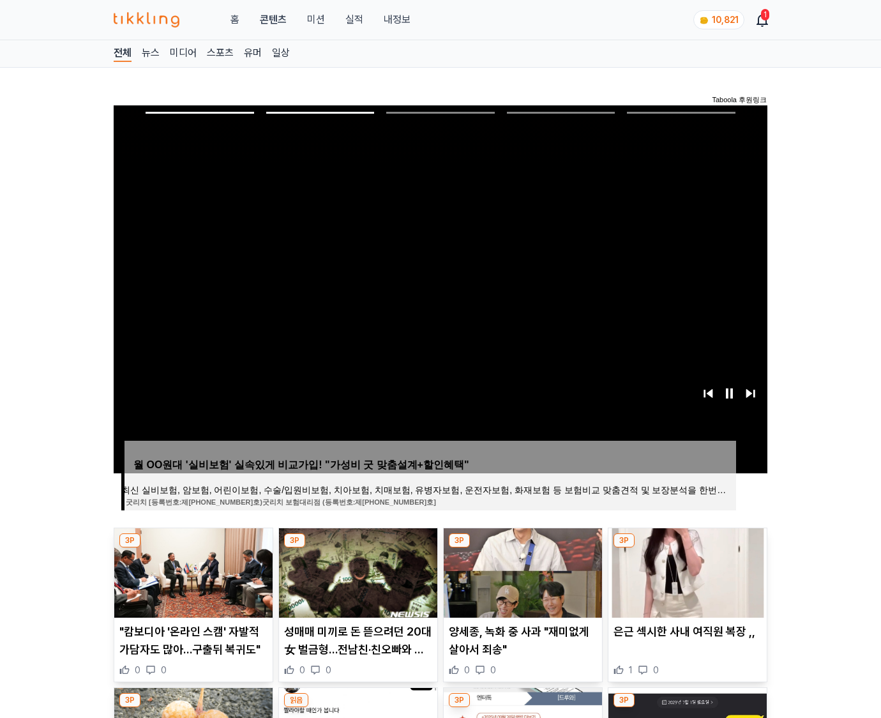
click at [686, 571] on img at bounding box center [688, 572] width 158 height 89
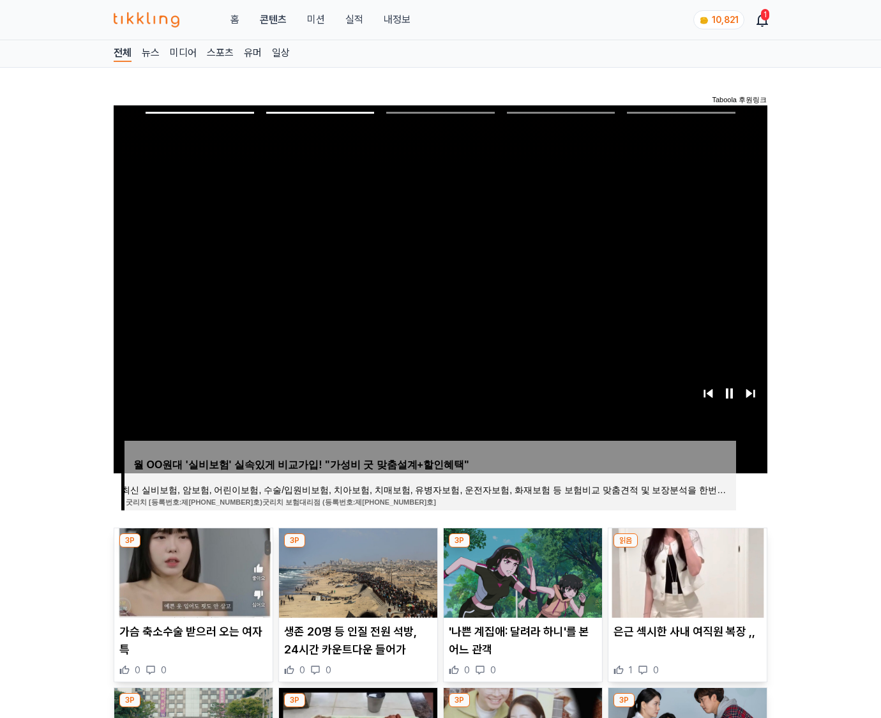
click at [686, 571] on img at bounding box center [688, 572] width 158 height 89
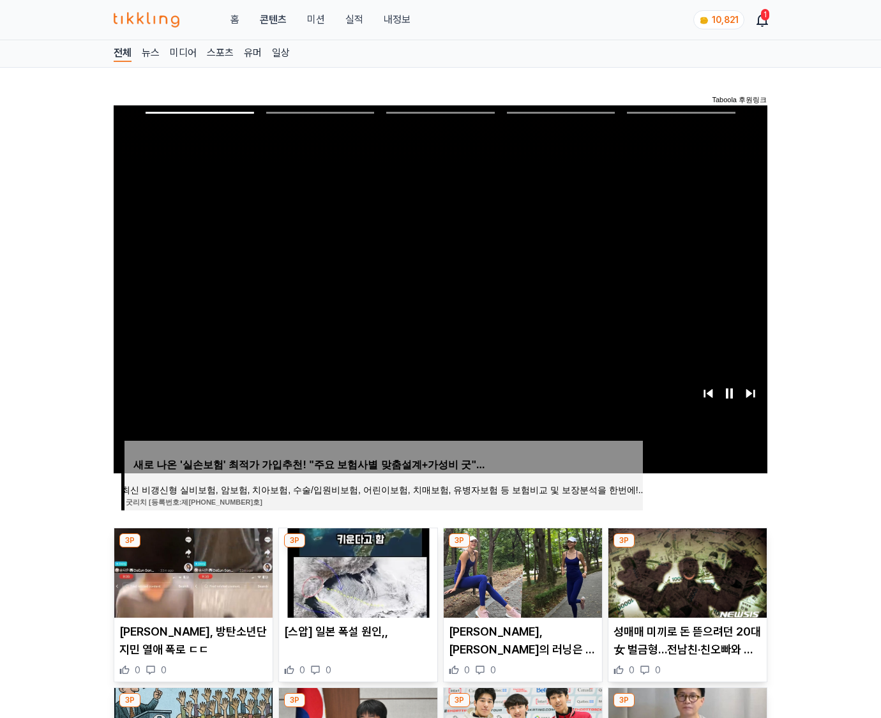
click at [686, 571] on img at bounding box center [688, 572] width 158 height 89
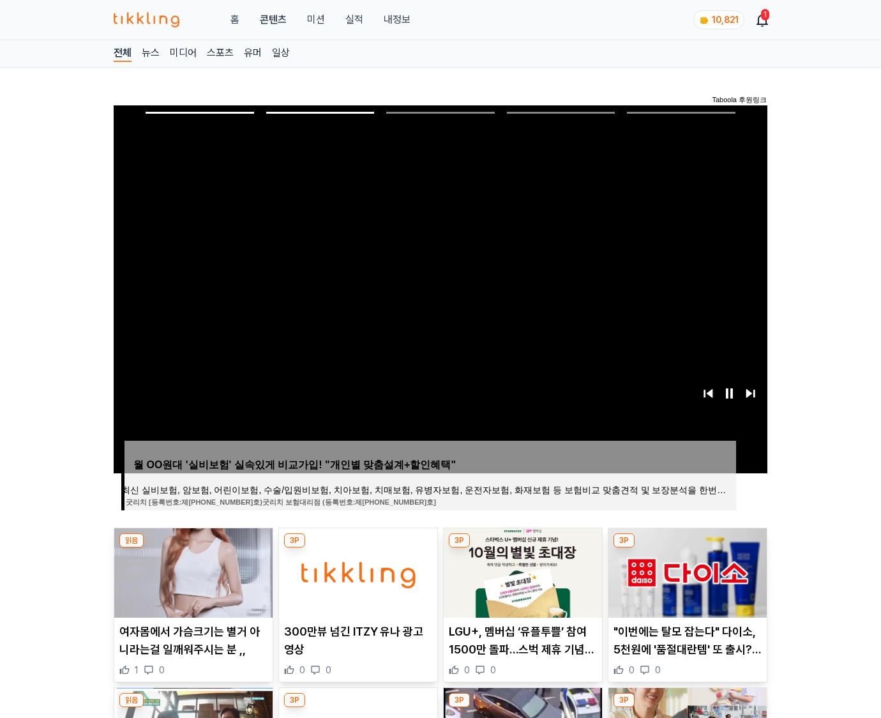
click at [686, 571] on img at bounding box center [688, 572] width 158 height 89
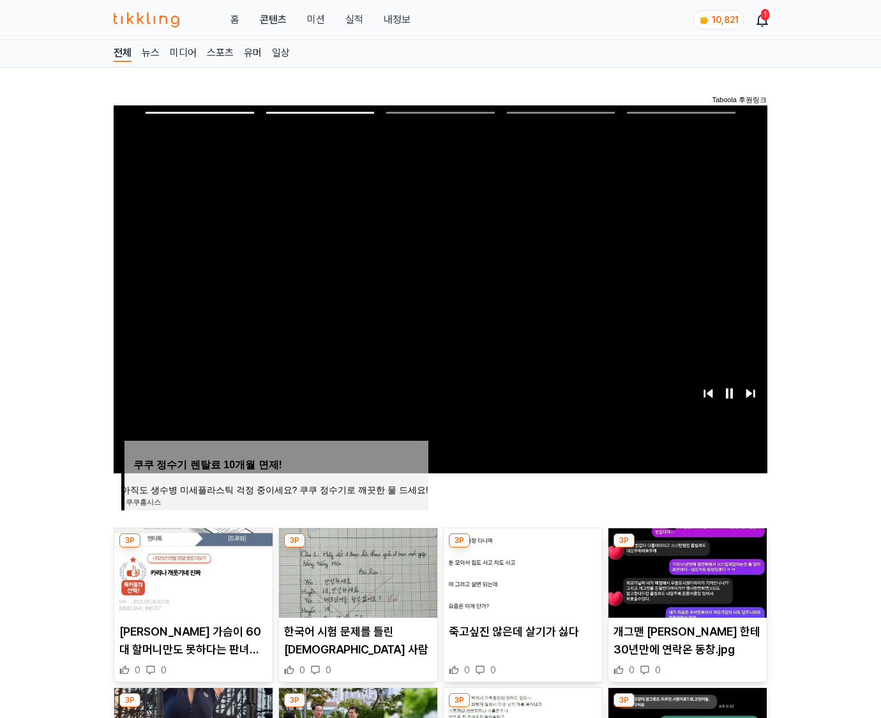
click at [686, 571] on img at bounding box center [688, 572] width 158 height 89
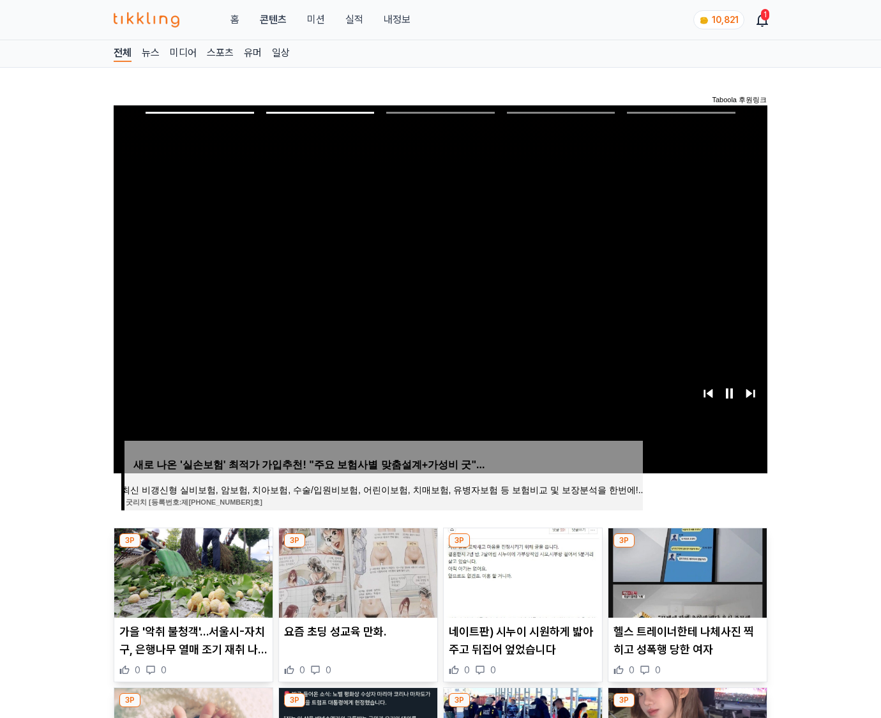
click at [686, 571] on img at bounding box center [688, 572] width 158 height 89
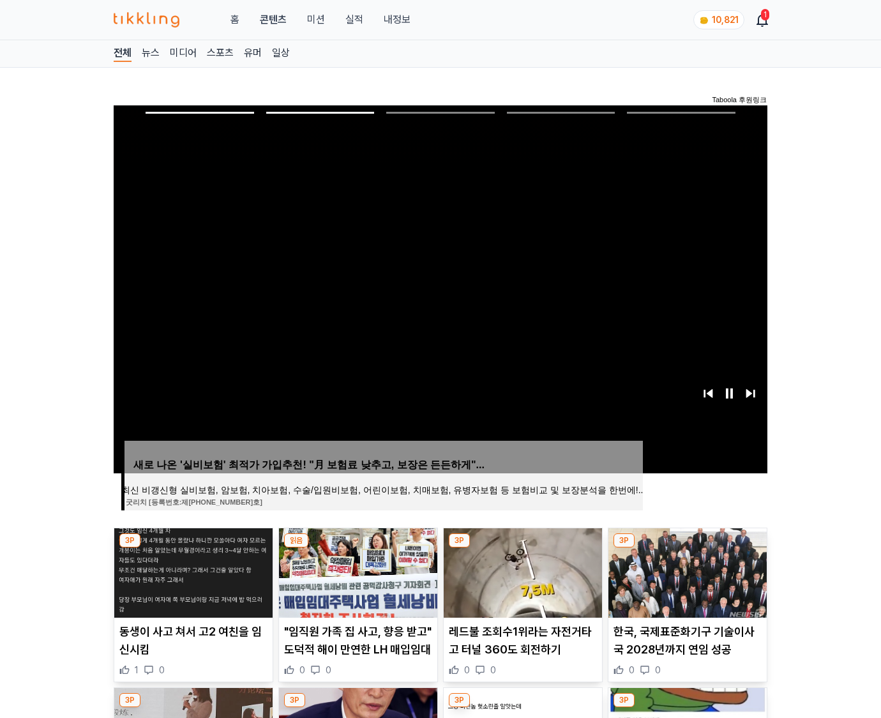
click at [686, 571] on img at bounding box center [688, 572] width 158 height 89
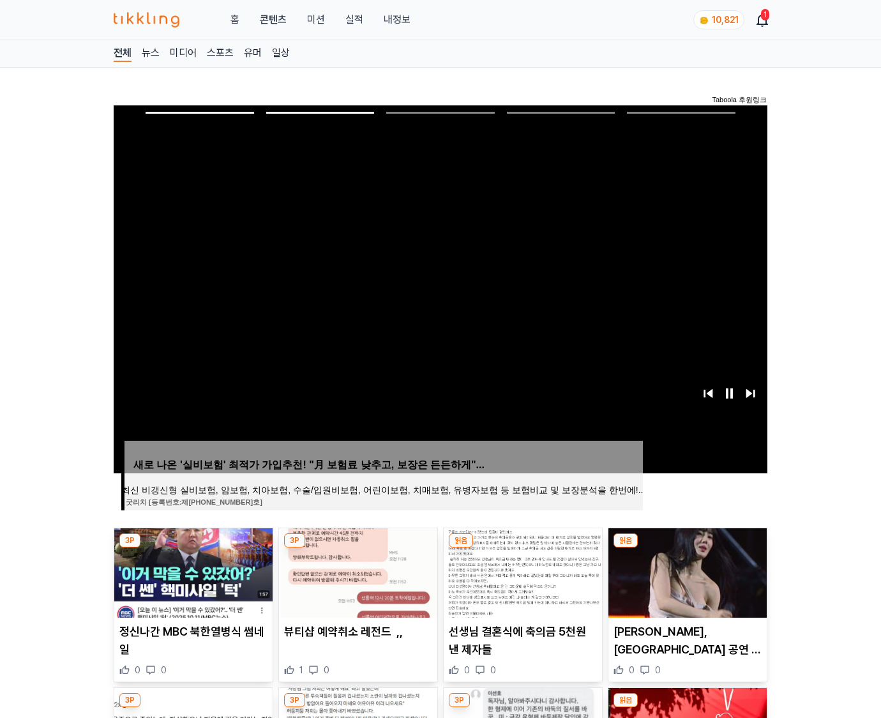
click at [686, 571] on img at bounding box center [688, 572] width 158 height 89
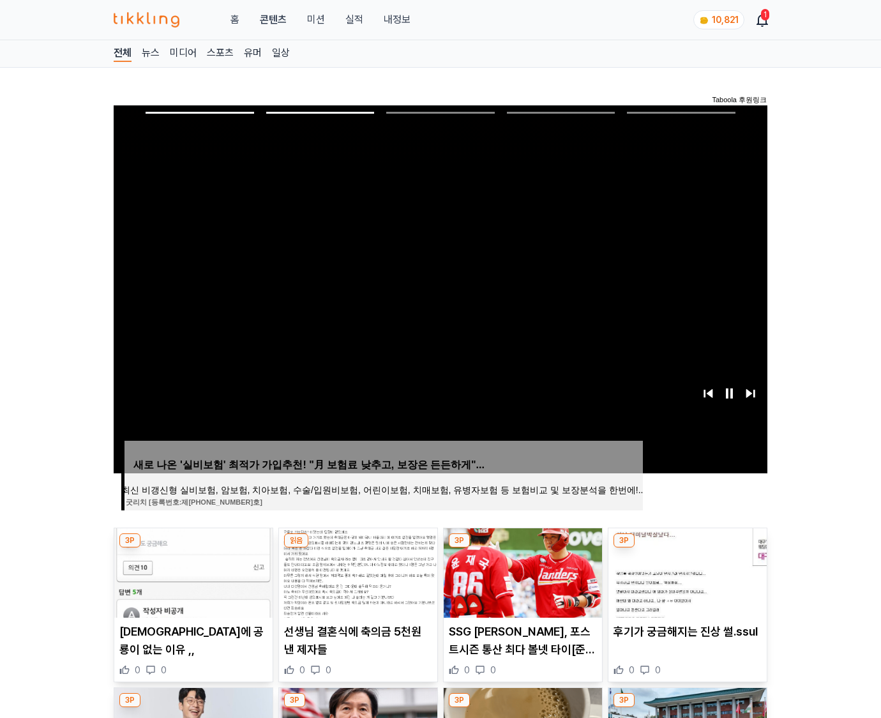
click at [686, 571] on img at bounding box center [688, 572] width 158 height 89
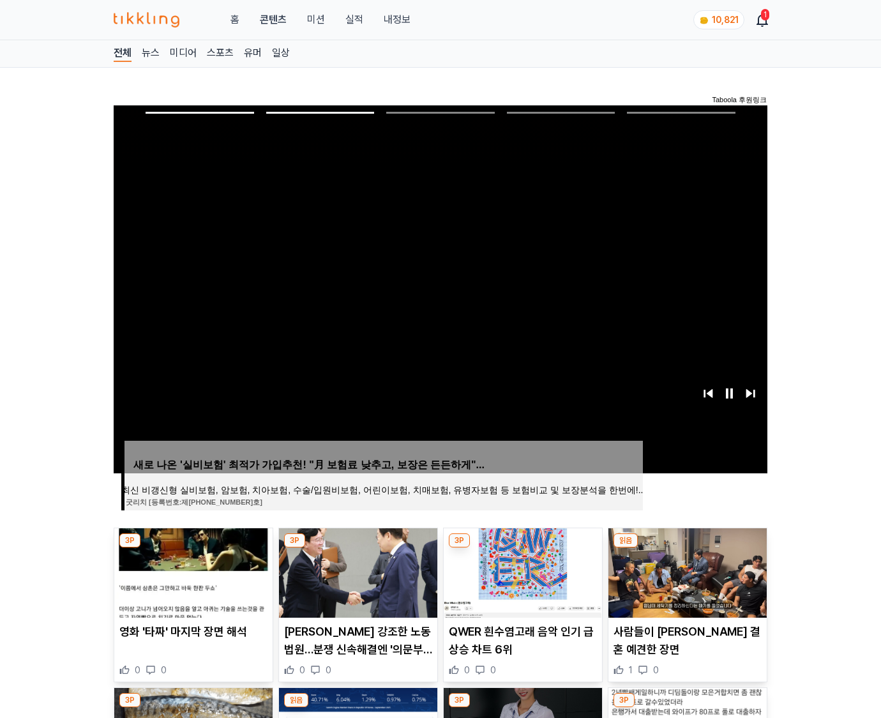
click at [686, 571] on img at bounding box center [688, 572] width 158 height 89
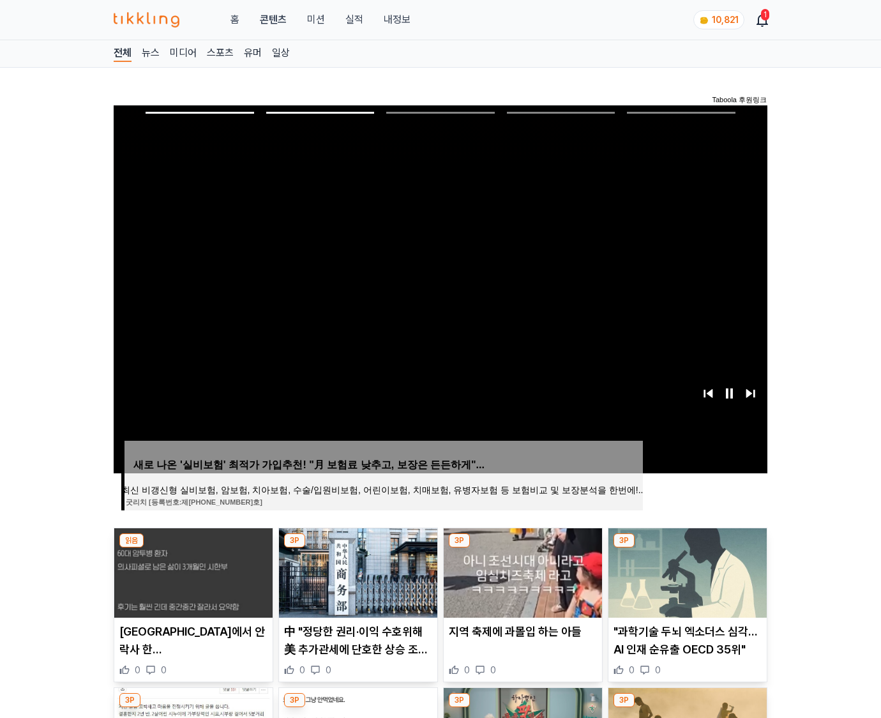
click at [686, 571] on img at bounding box center [688, 572] width 158 height 89
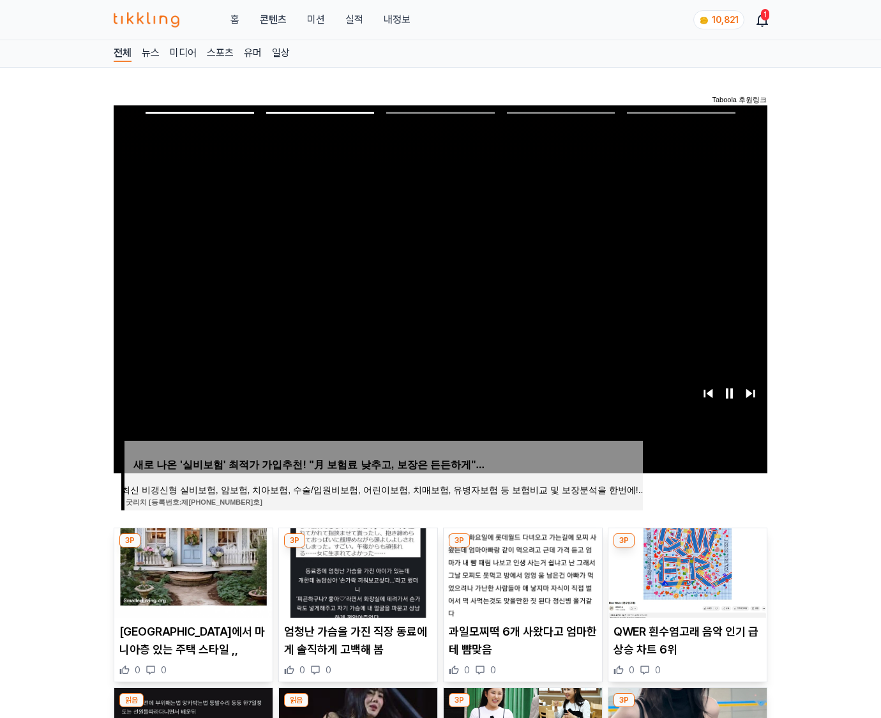
click at [686, 571] on img at bounding box center [688, 572] width 158 height 89
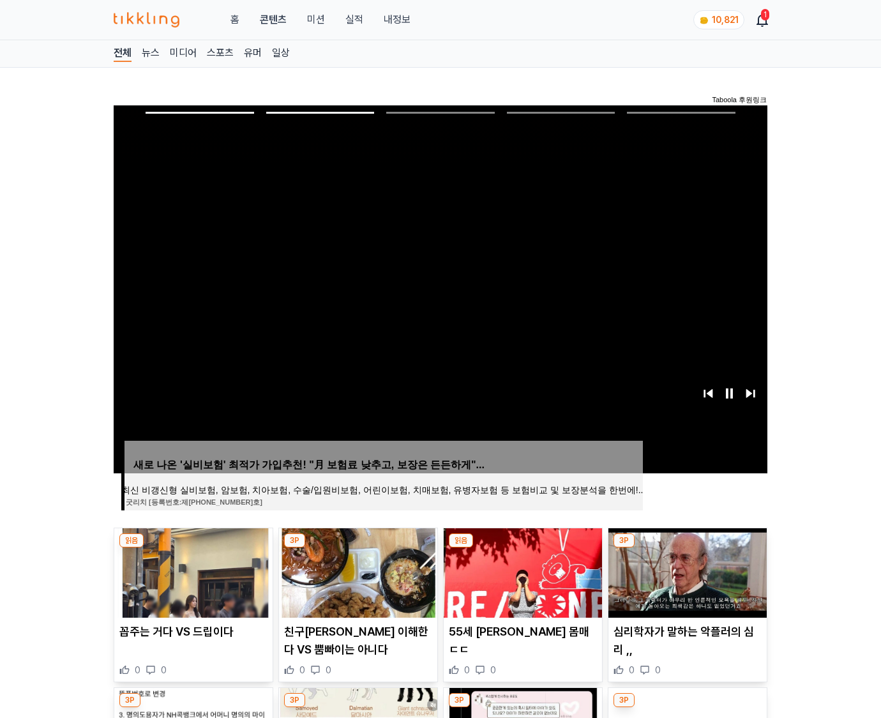
click at [686, 571] on img at bounding box center [688, 572] width 158 height 89
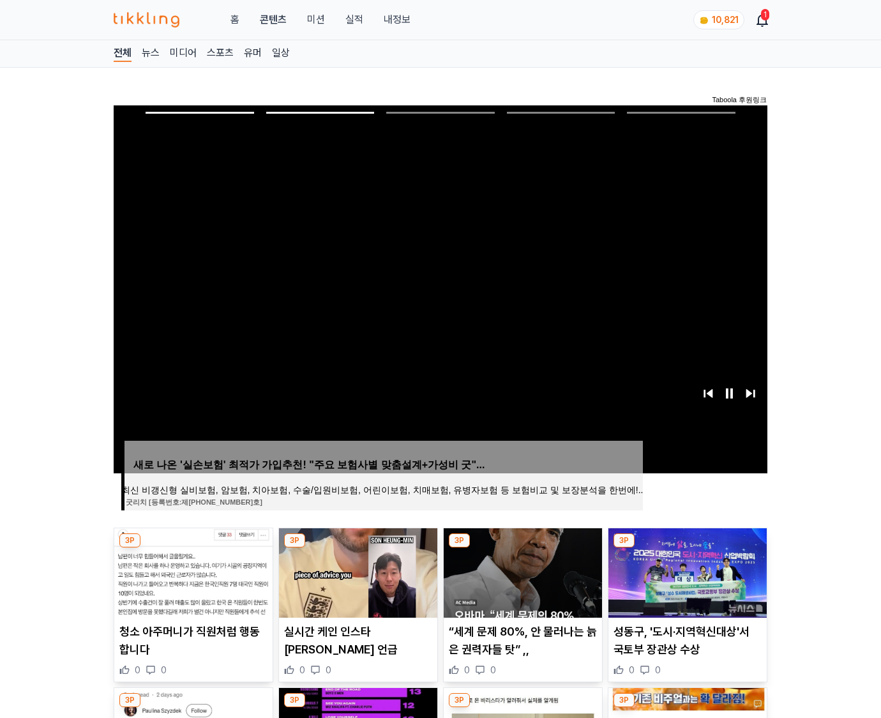
click at [686, 571] on img at bounding box center [688, 572] width 158 height 89
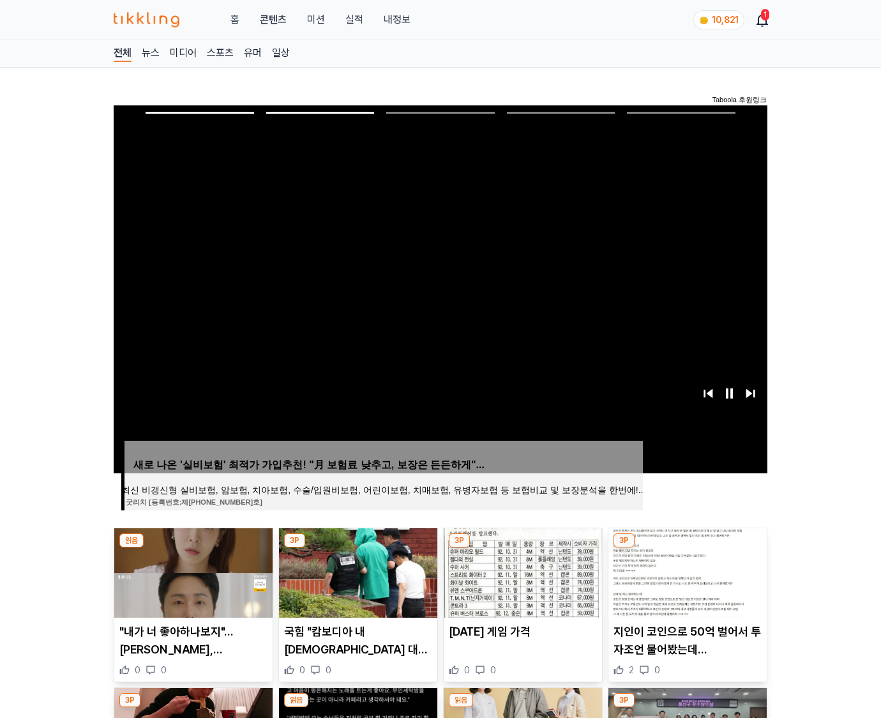
click img
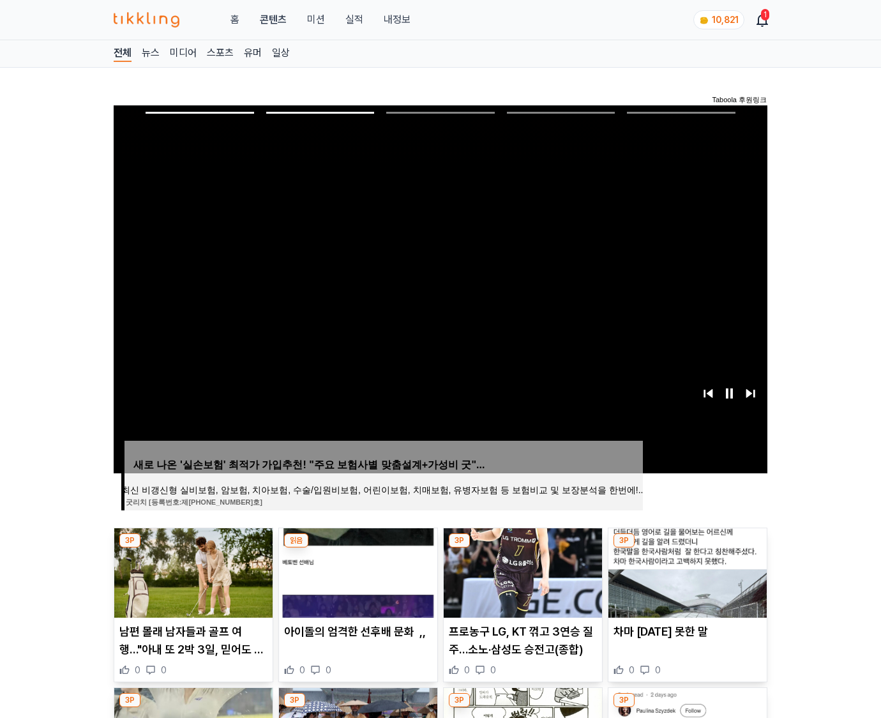
click at [686, 571] on img at bounding box center [688, 572] width 158 height 89
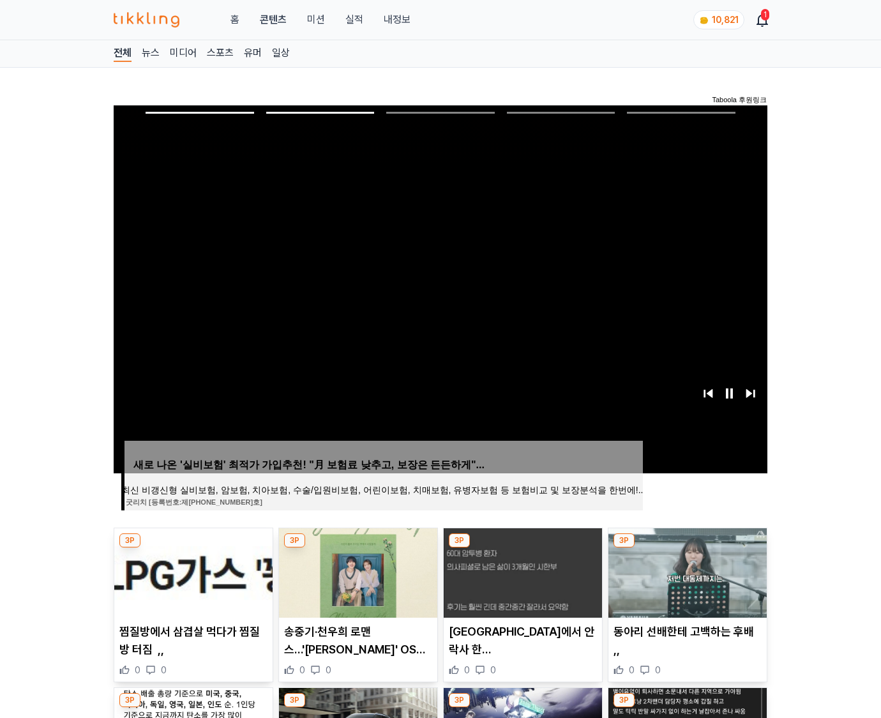
click at [686, 571] on img at bounding box center [688, 572] width 158 height 89
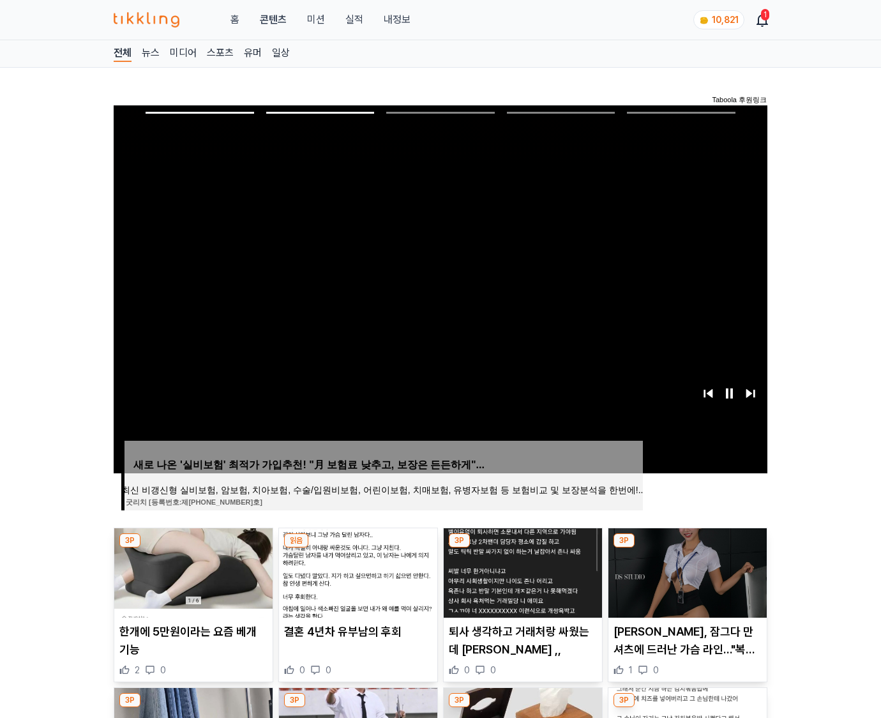
click at [686, 571] on img at bounding box center [688, 572] width 158 height 89
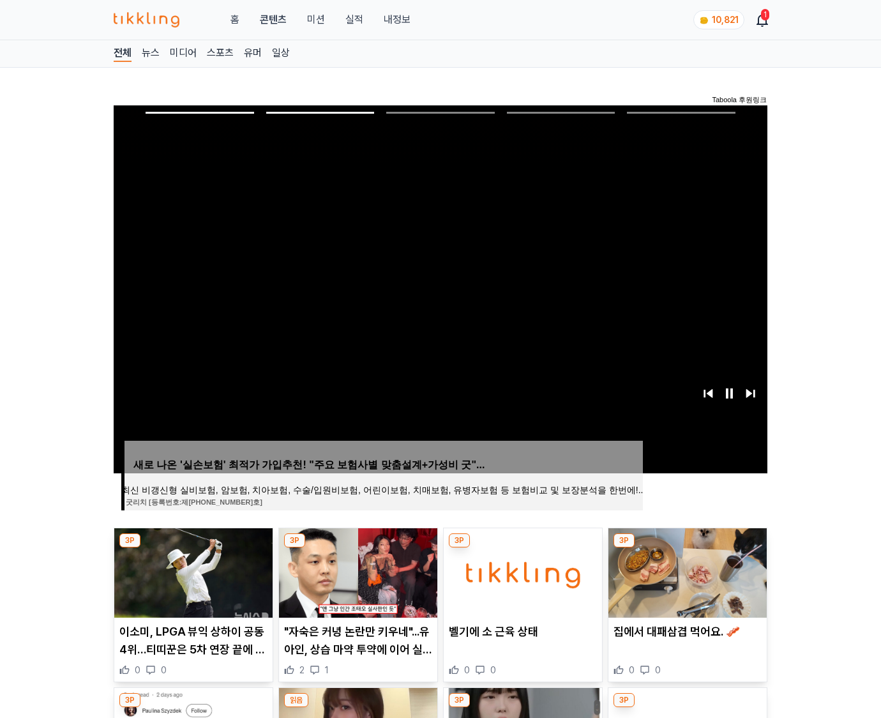
click at [686, 571] on img at bounding box center [688, 572] width 158 height 89
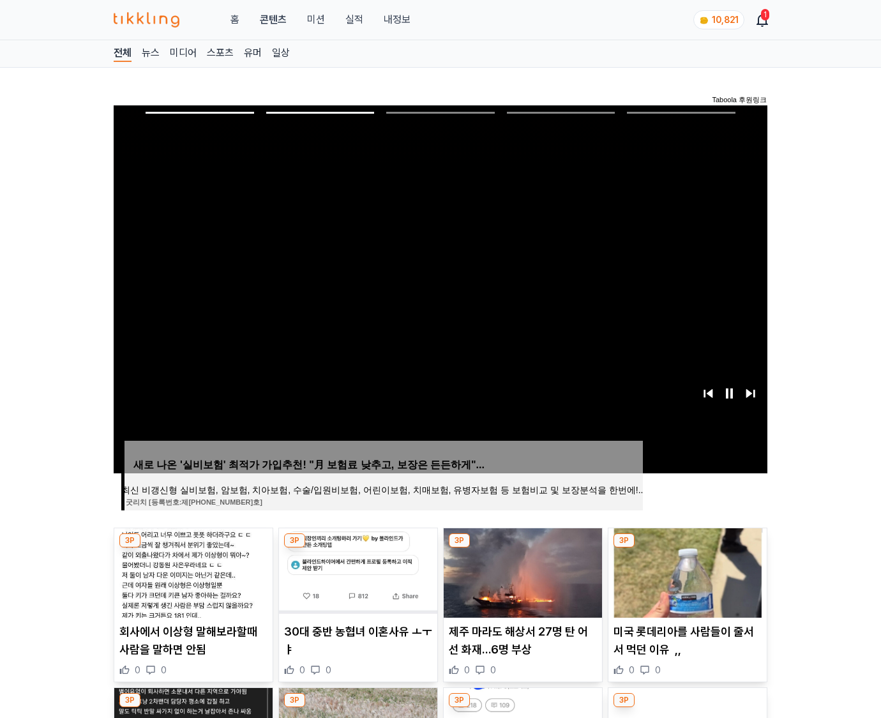
click at [686, 571] on img at bounding box center [688, 572] width 158 height 89
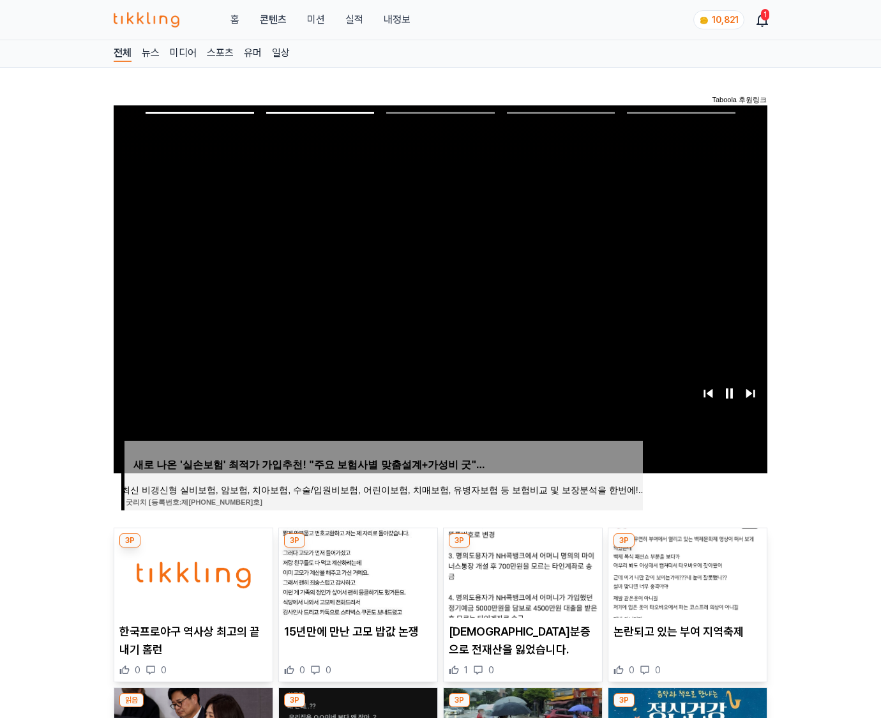
click at [686, 571] on img at bounding box center [688, 572] width 158 height 89
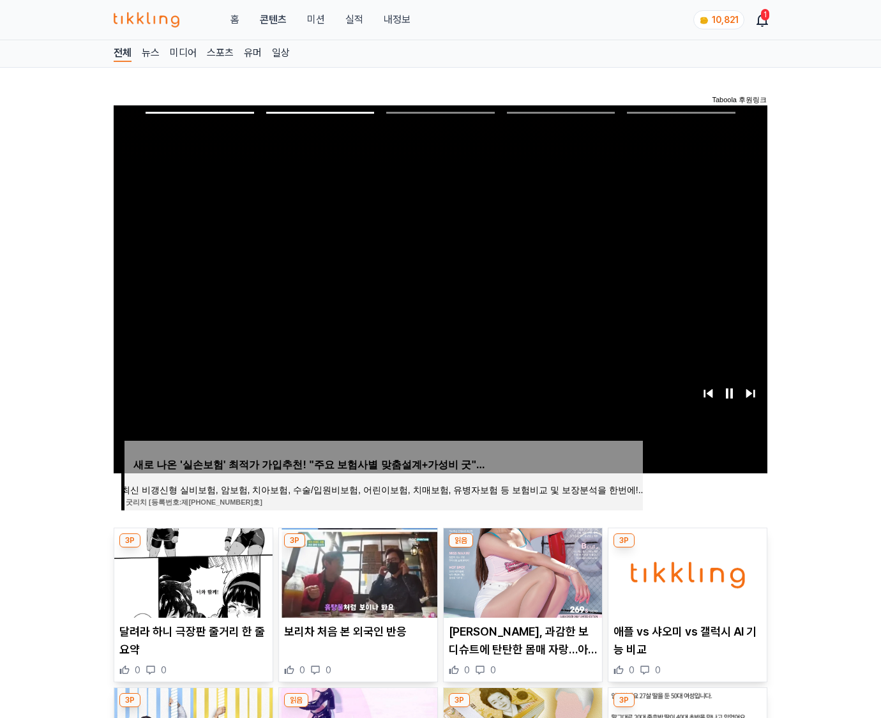
click at [686, 571] on img at bounding box center [688, 572] width 158 height 89
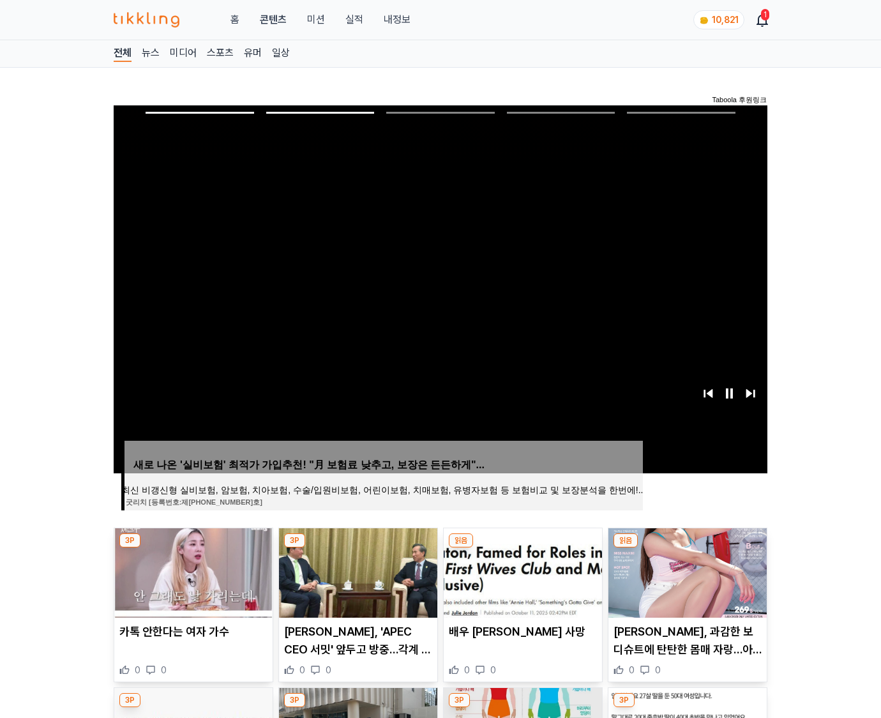
click at [686, 571] on img at bounding box center [688, 572] width 158 height 89
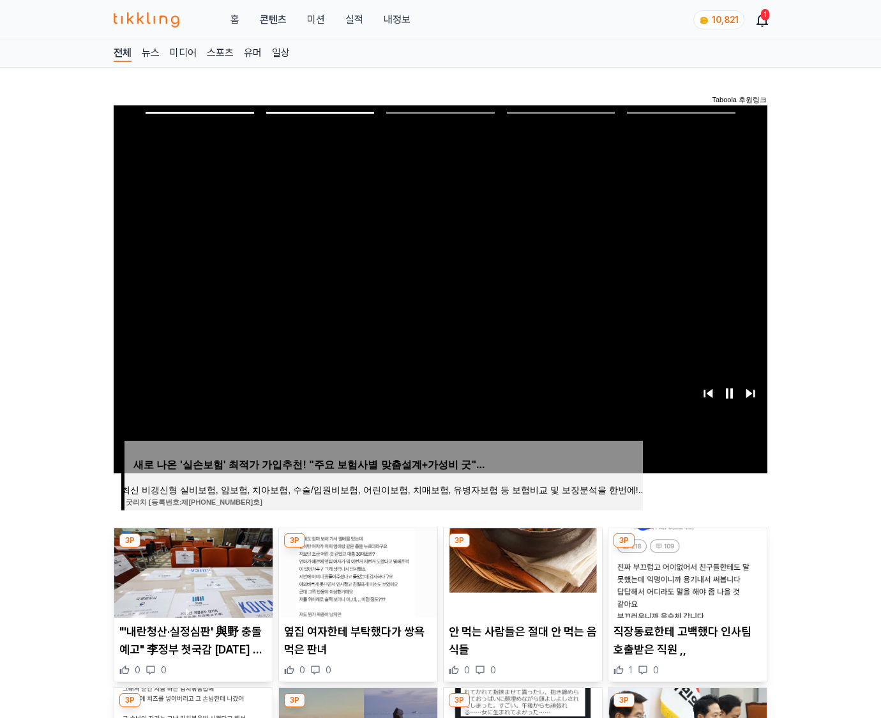
click at [686, 571] on img at bounding box center [688, 572] width 158 height 89
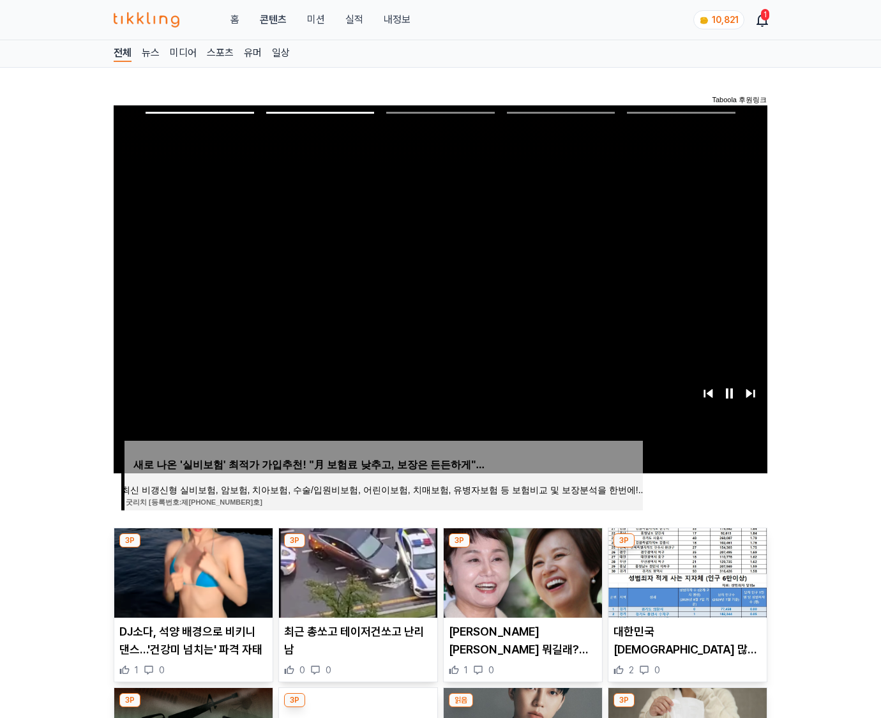
click at [686, 571] on img at bounding box center [688, 572] width 158 height 89
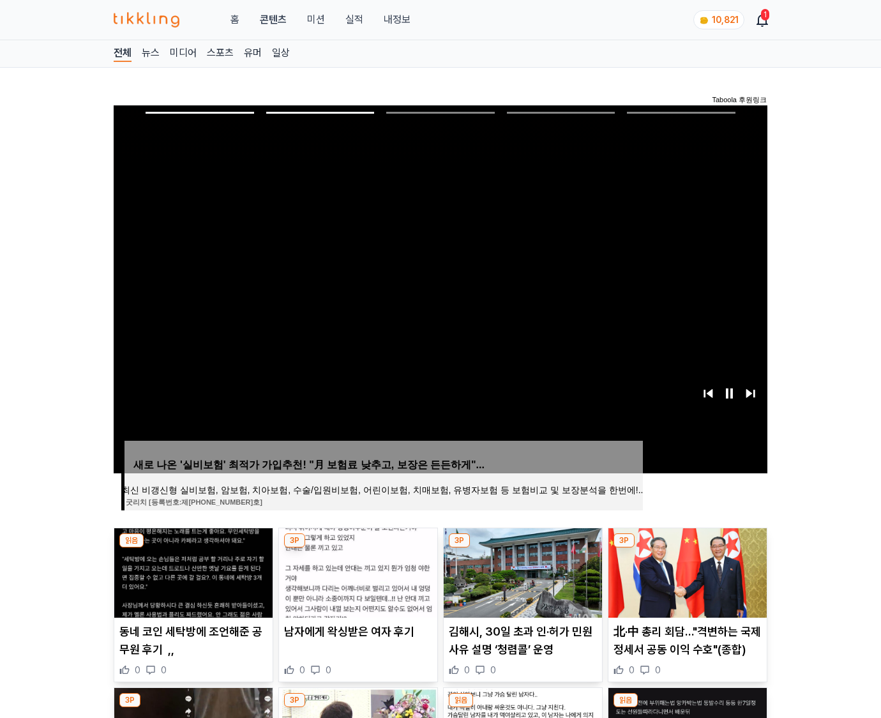
click at [686, 571] on img at bounding box center [688, 572] width 158 height 89
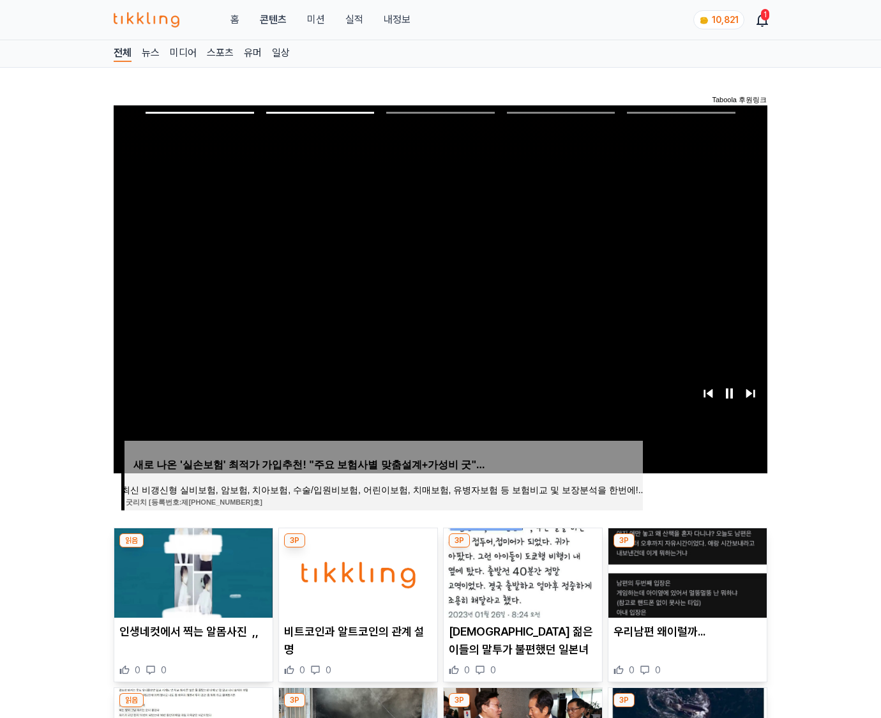
click at [686, 571] on img at bounding box center [688, 572] width 158 height 89
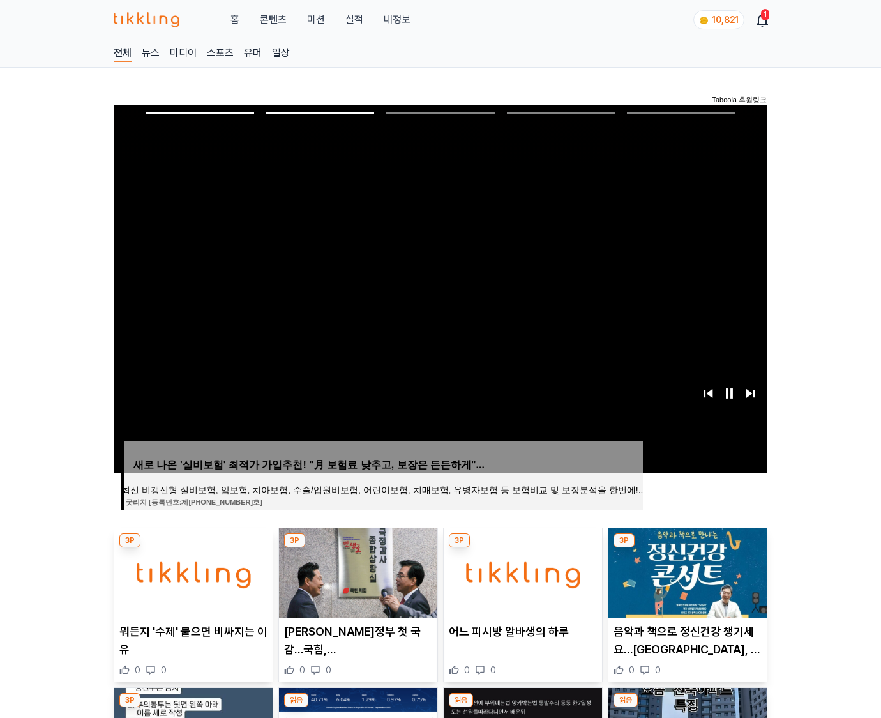
click at [686, 571] on img at bounding box center [688, 572] width 158 height 89
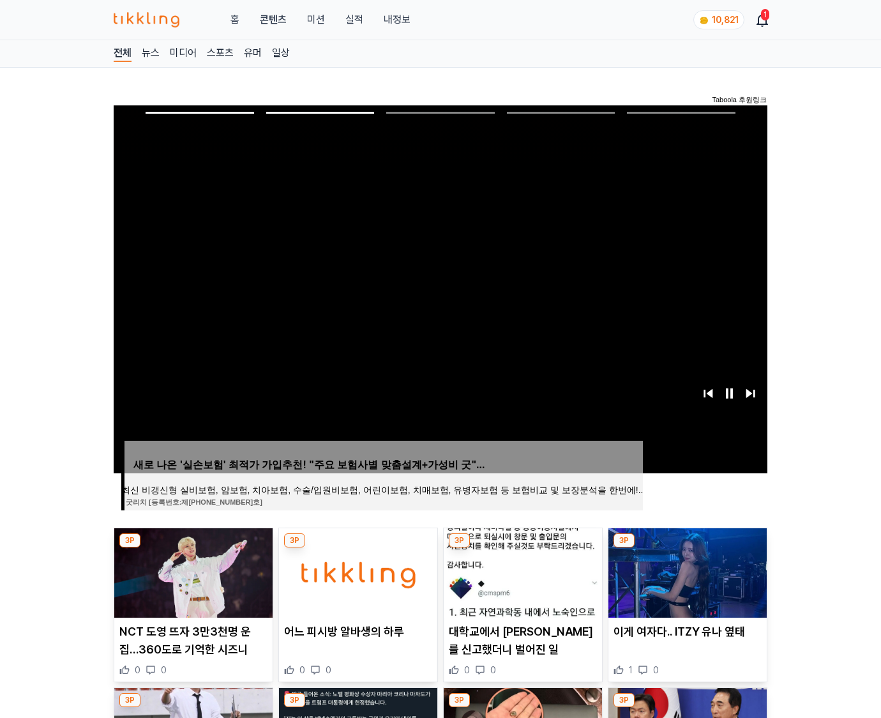
click at [686, 571] on img at bounding box center [688, 572] width 158 height 89
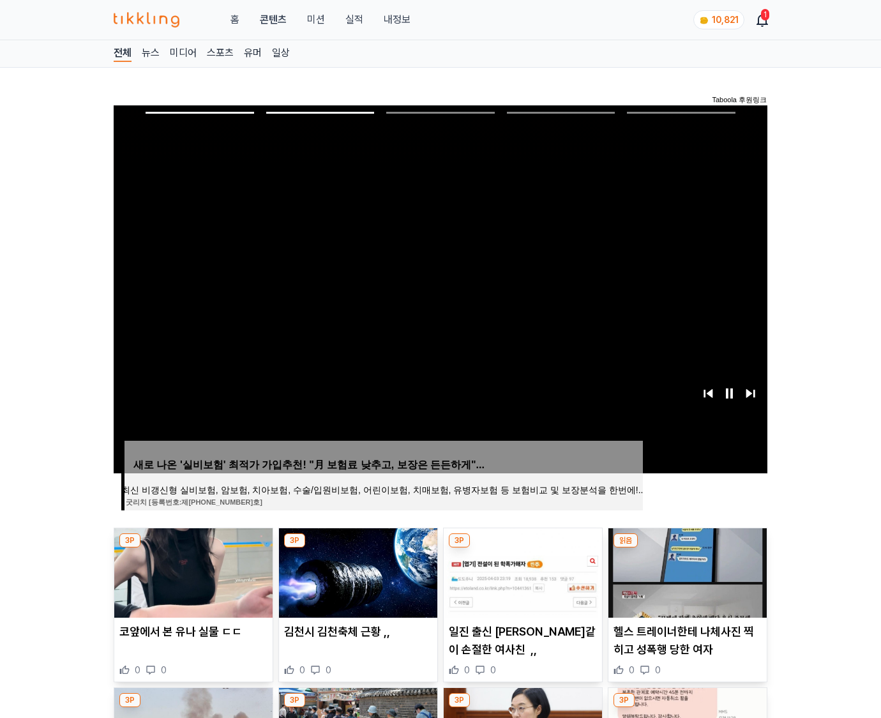
click at [686, 571] on img at bounding box center [688, 572] width 158 height 89
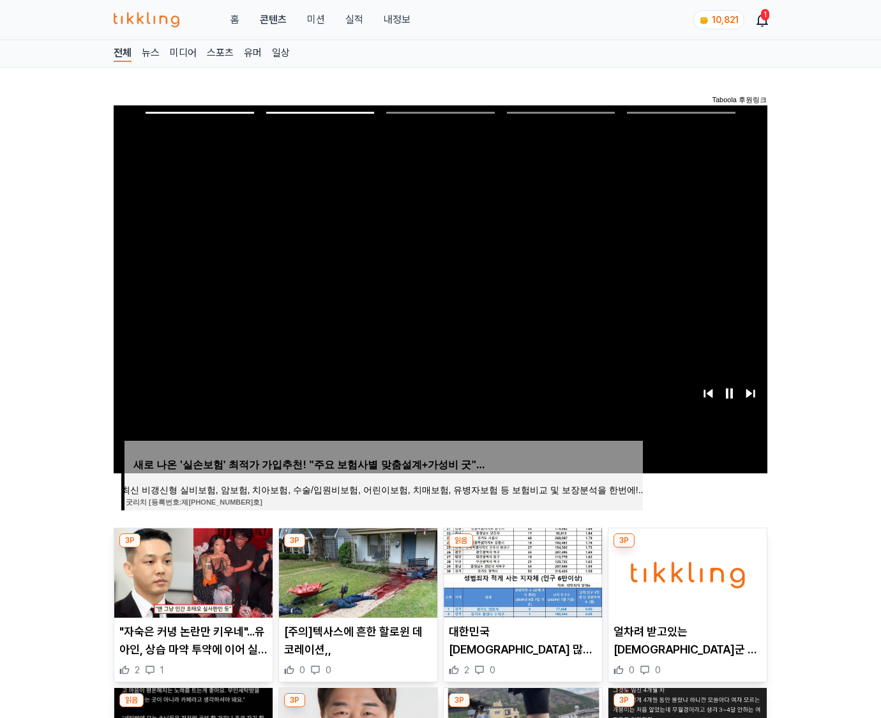
click at [686, 571] on img at bounding box center [688, 572] width 158 height 89
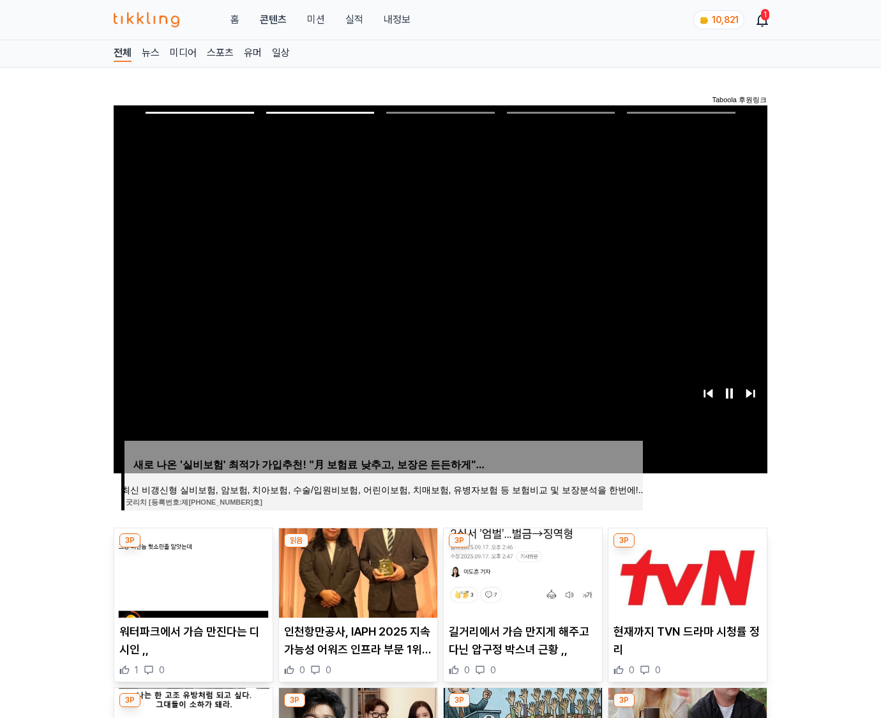
click at [686, 571] on img at bounding box center [688, 572] width 158 height 89
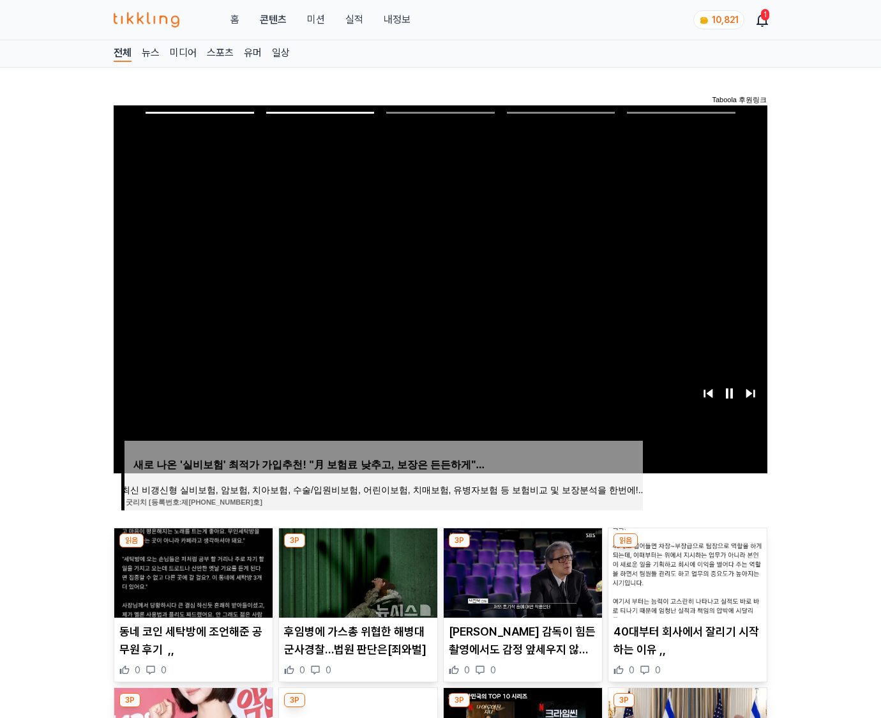
click at [686, 571] on img at bounding box center [688, 572] width 158 height 89
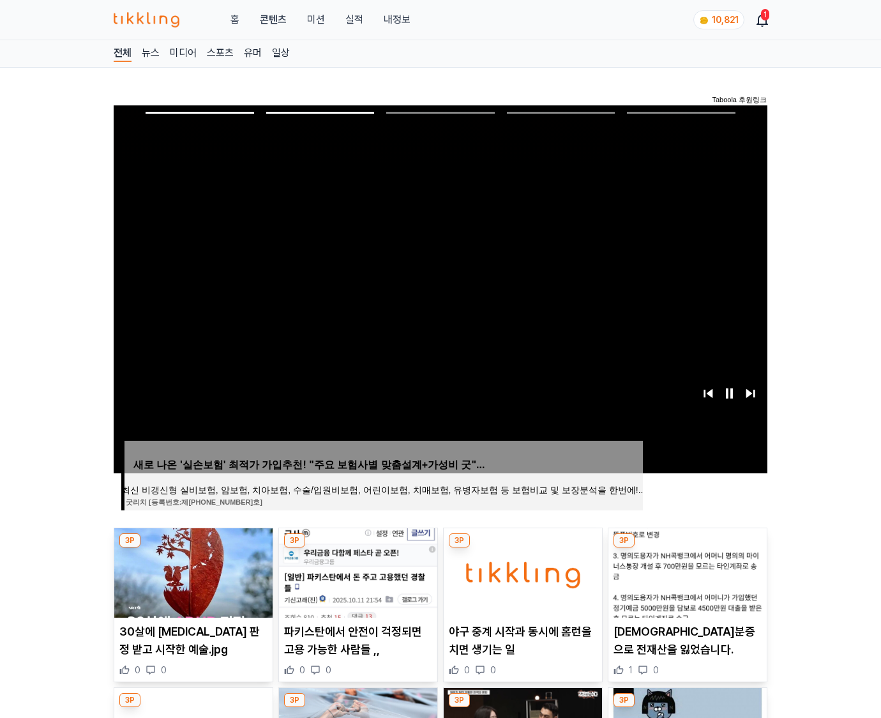
click at [686, 571] on img at bounding box center [688, 572] width 158 height 89
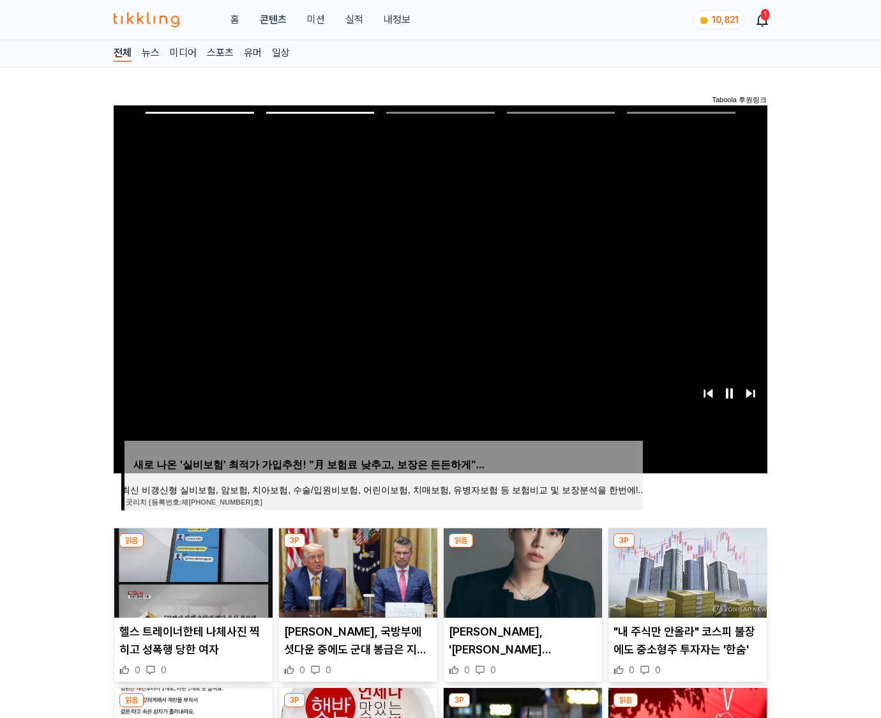
click at [686, 571] on img at bounding box center [688, 572] width 158 height 89
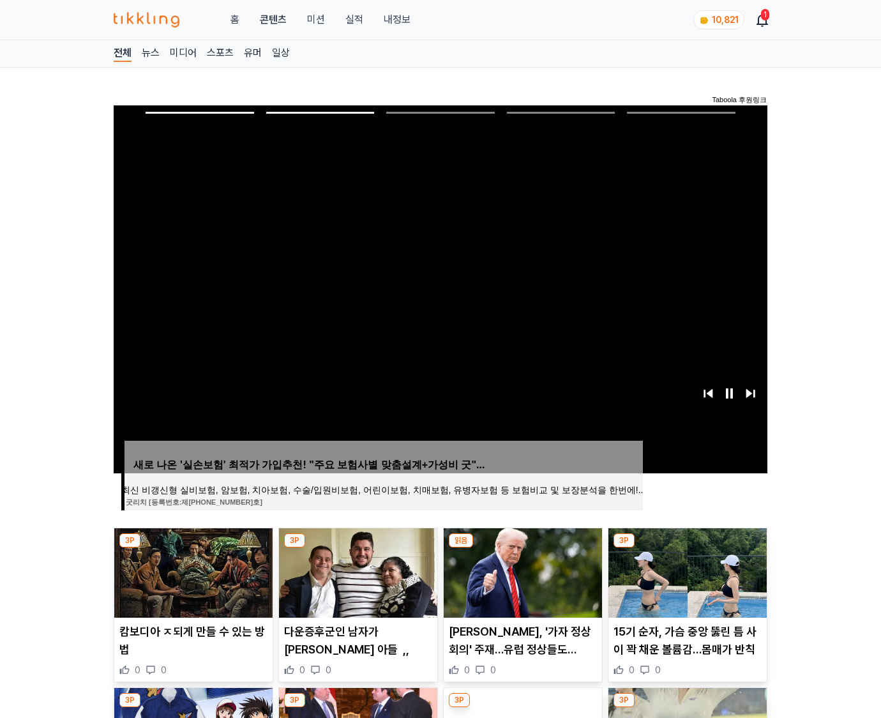
click at [686, 571] on img at bounding box center [688, 572] width 158 height 89
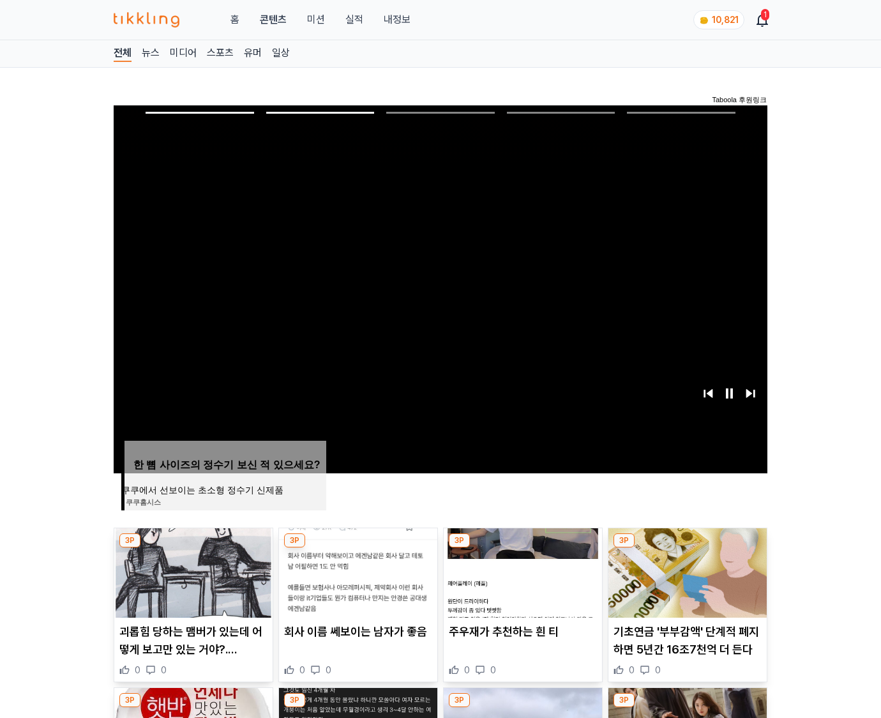
click at [686, 571] on img at bounding box center [688, 572] width 158 height 89
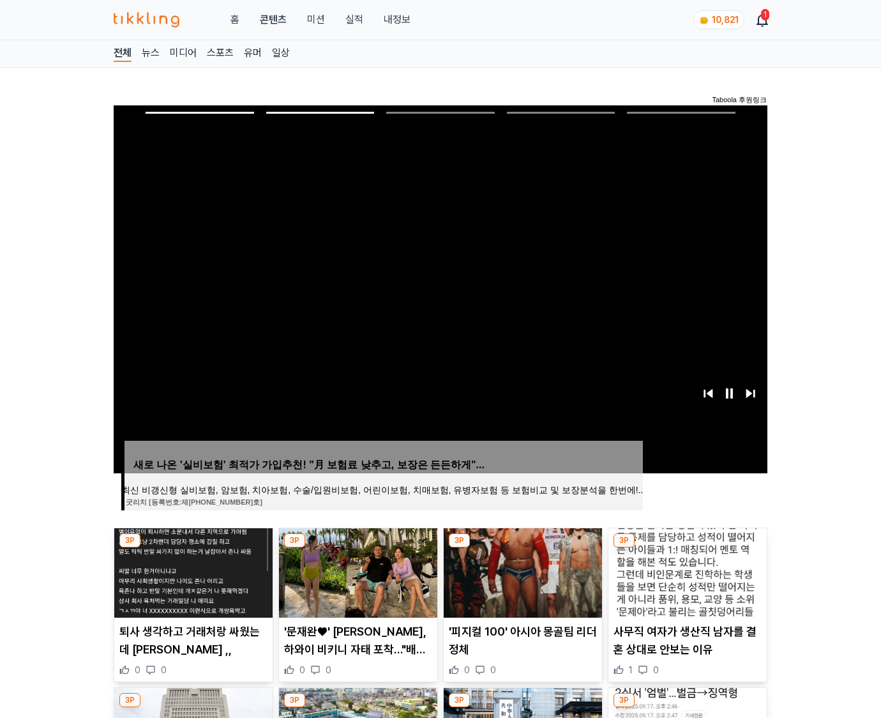
click at [686, 571] on img at bounding box center [688, 572] width 158 height 89
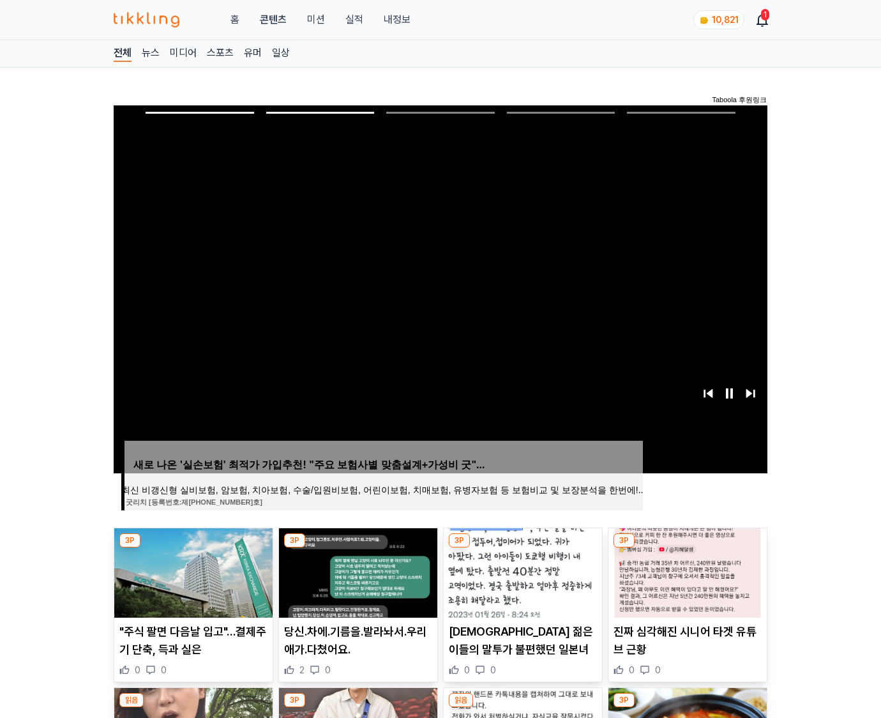
click at [686, 571] on img at bounding box center [688, 572] width 158 height 89
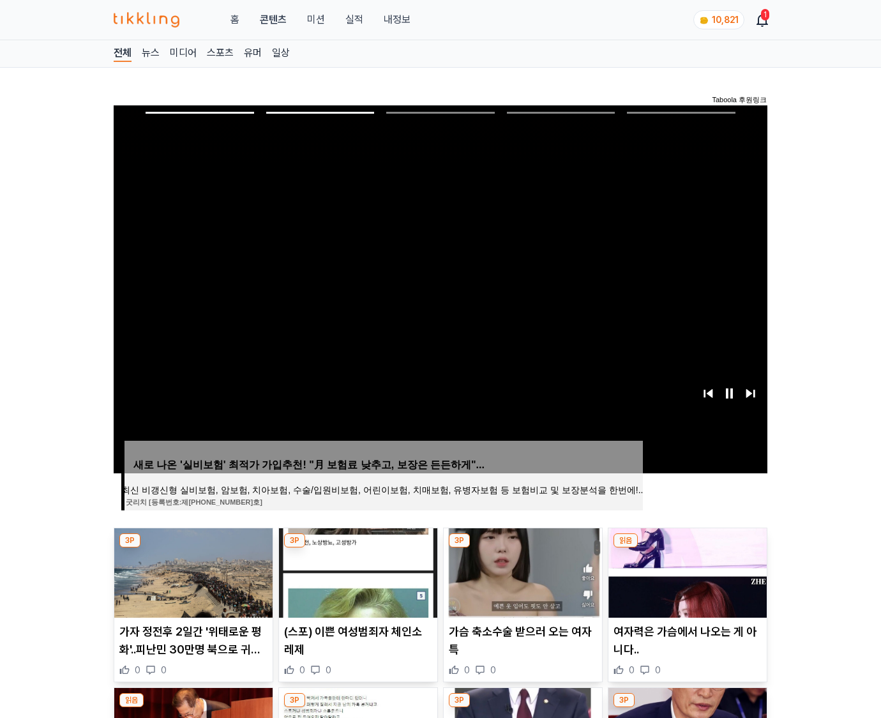
click at [686, 571] on img at bounding box center [688, 572] width 158 height 89
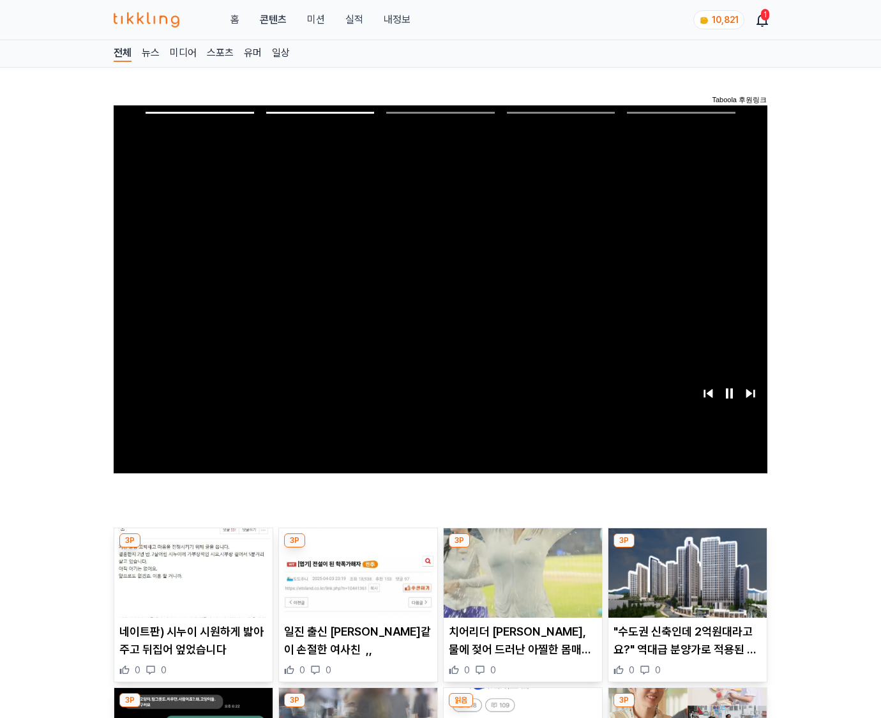
click at [686, 571] on img at bounding box center [688, 572] width 158 height 89
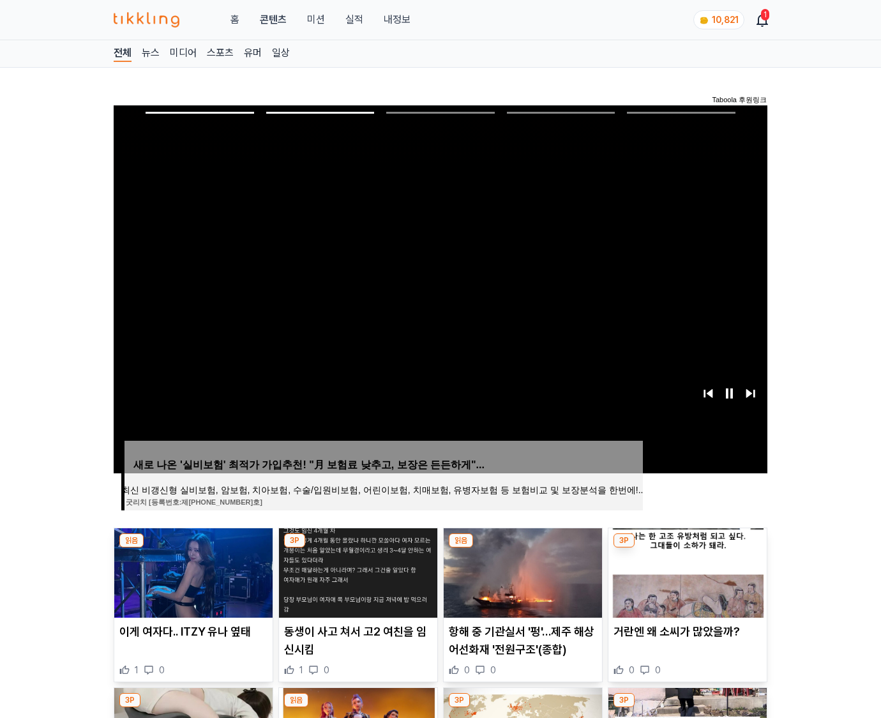
click at [686, 571] on img at bounding box center [688, 572] width 158 height 89
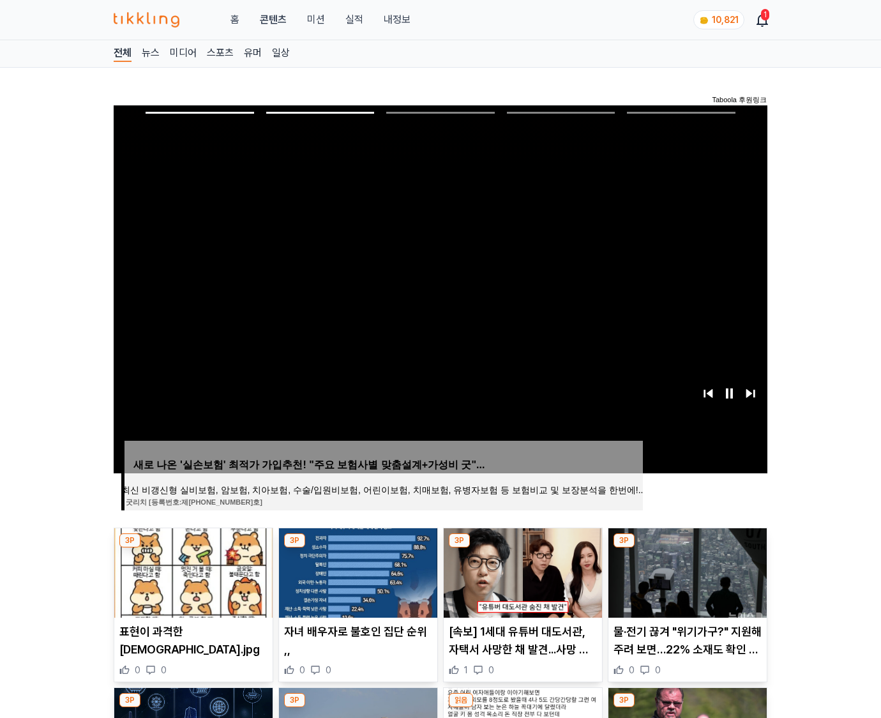
click at [686, 571] on img at bounding box center [688, 572] width 158 height 89
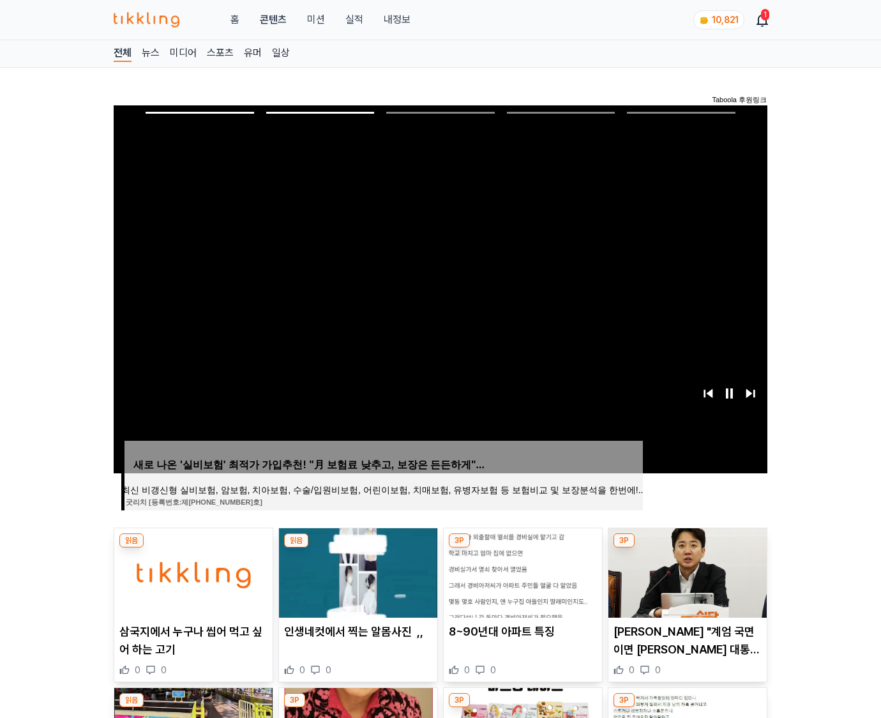
click at [686, 571] on img at bounding box center [688, 572] width 158 height 89
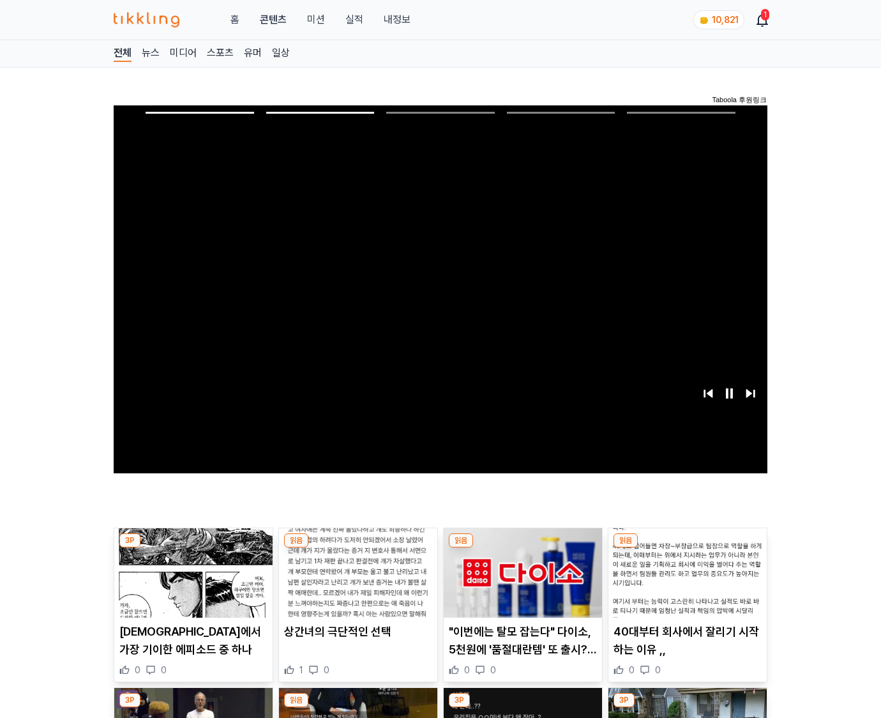
click at [686, 571] on img at bounding box center [688, 572] width 158 height 89
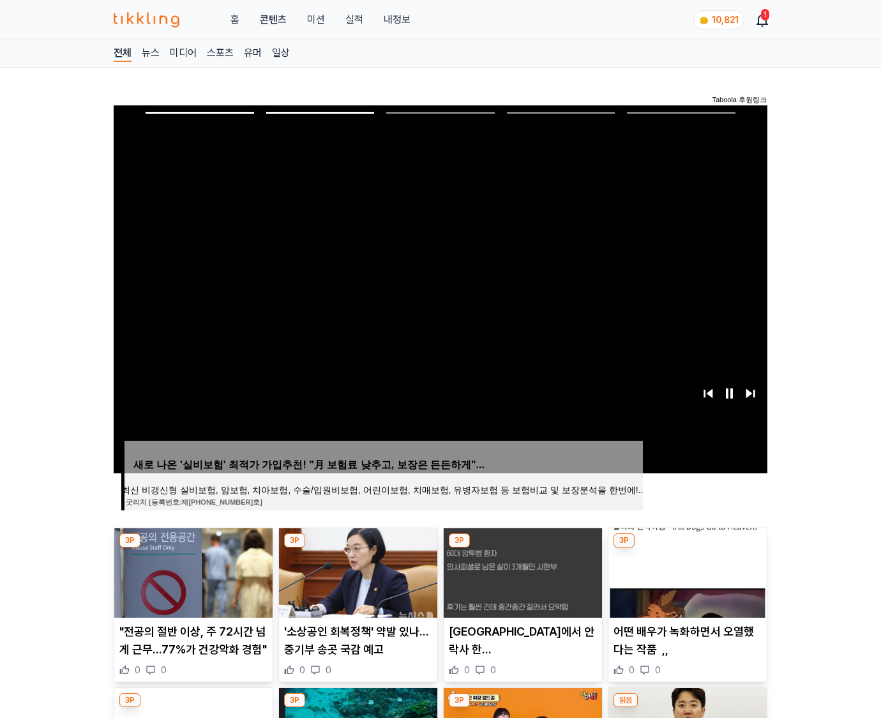
click at [686, 571] on img at bounding box center [688, 572] width 158 height 89
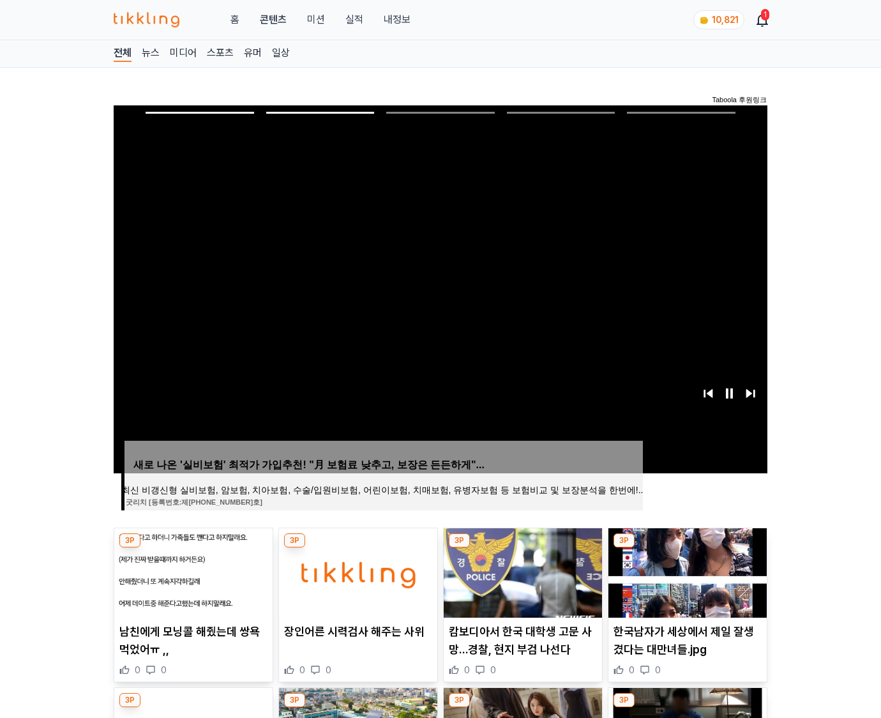
click at [686, 571] on img at bounding box center [688, 572] width 158 height 89
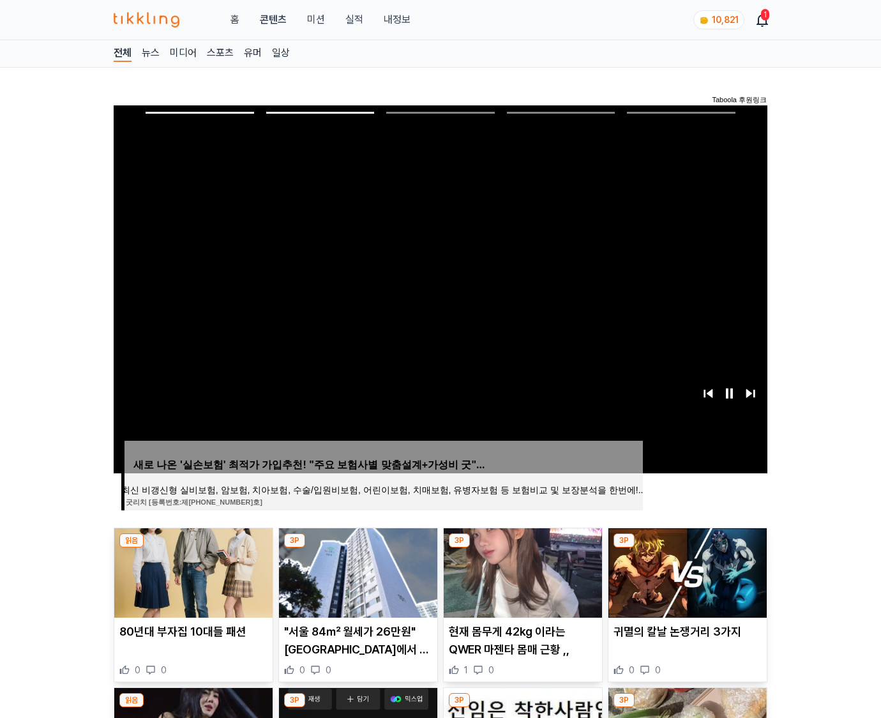
click at [686, 571] on img at bounding box center [688, 572] width 158 height 89
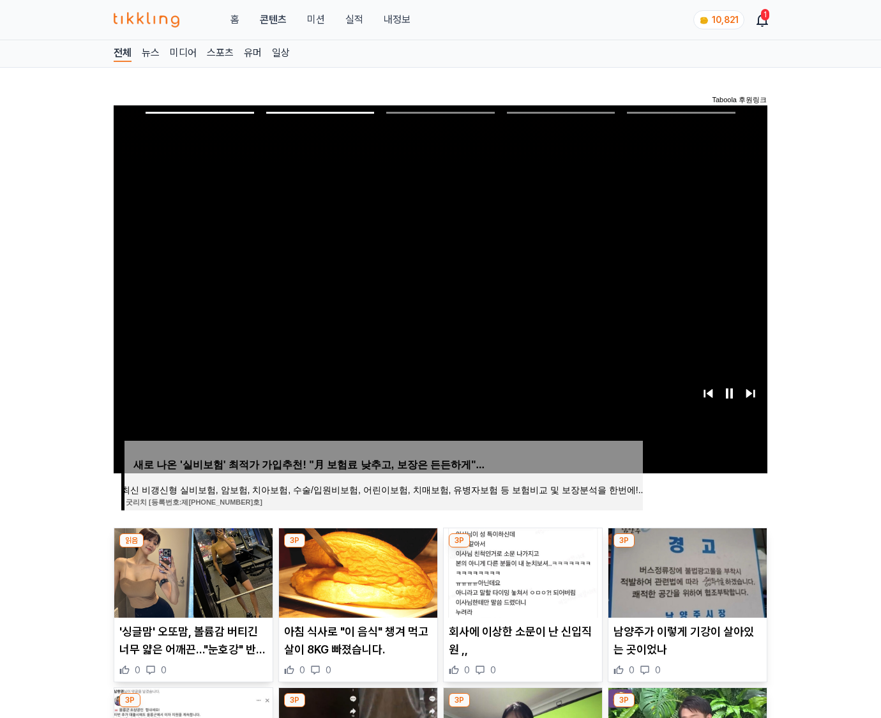
click at [686, 571] on img at bounding box center [688, 572] width 158 height 89
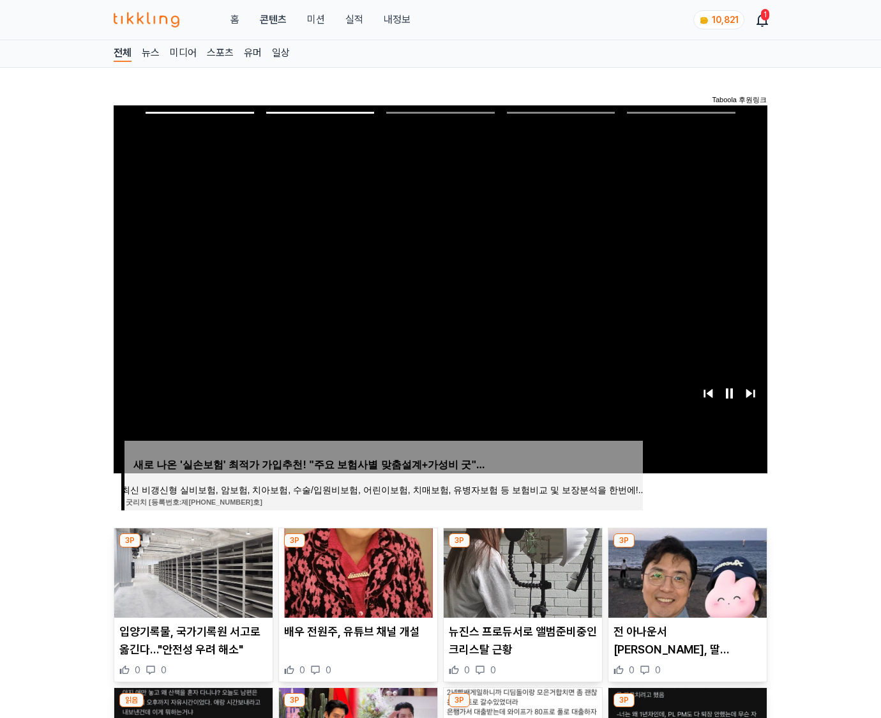
click img
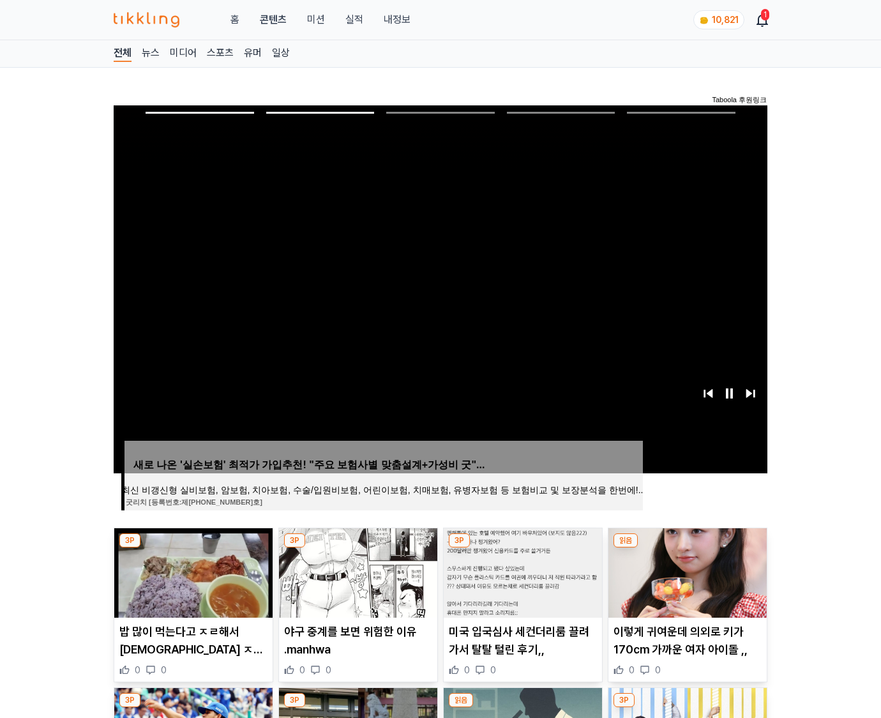
click at [686, 571] on img at bounding box center [688, 572] width 158 height 89
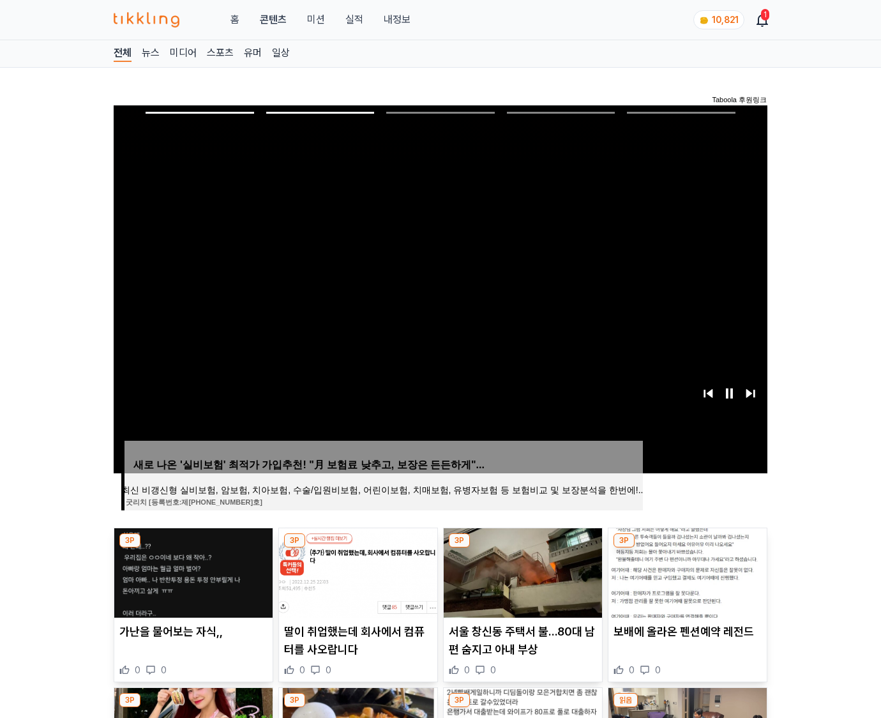
click at [686, 571] on img at bounding box center [688, 572] width 158 height 89
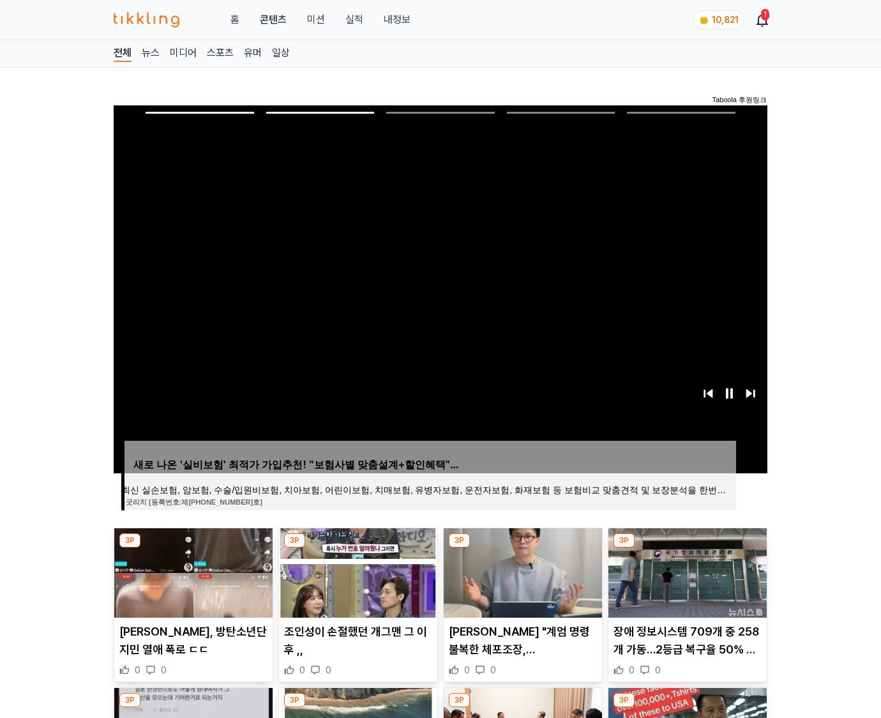
click at [686, 571] on img at bounding box center [688, 572] width 158 height 89
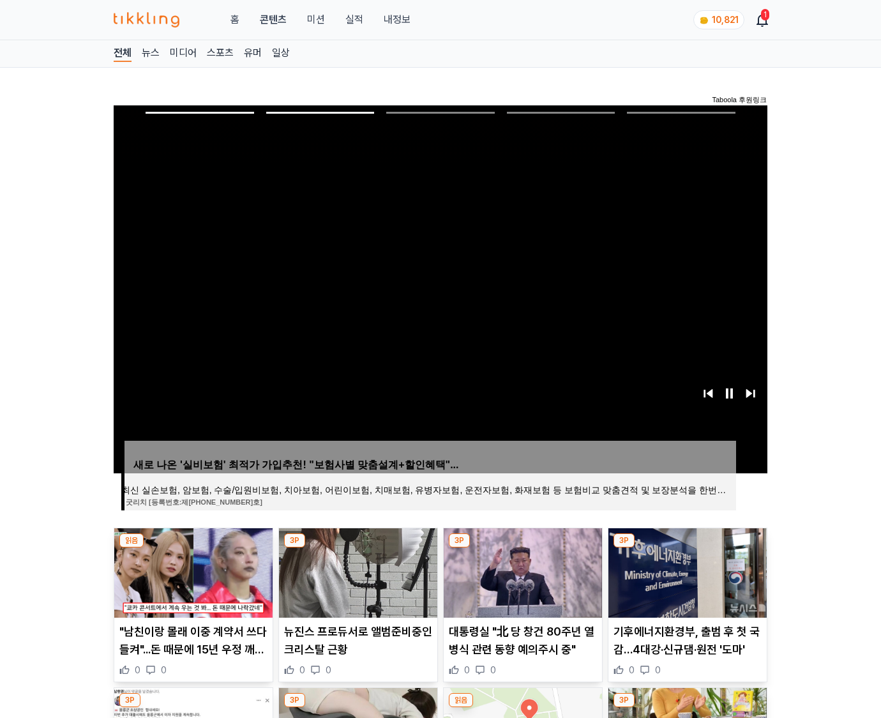
click at [686, 571] on img at bounding box center [688, 572] width 158 height 89
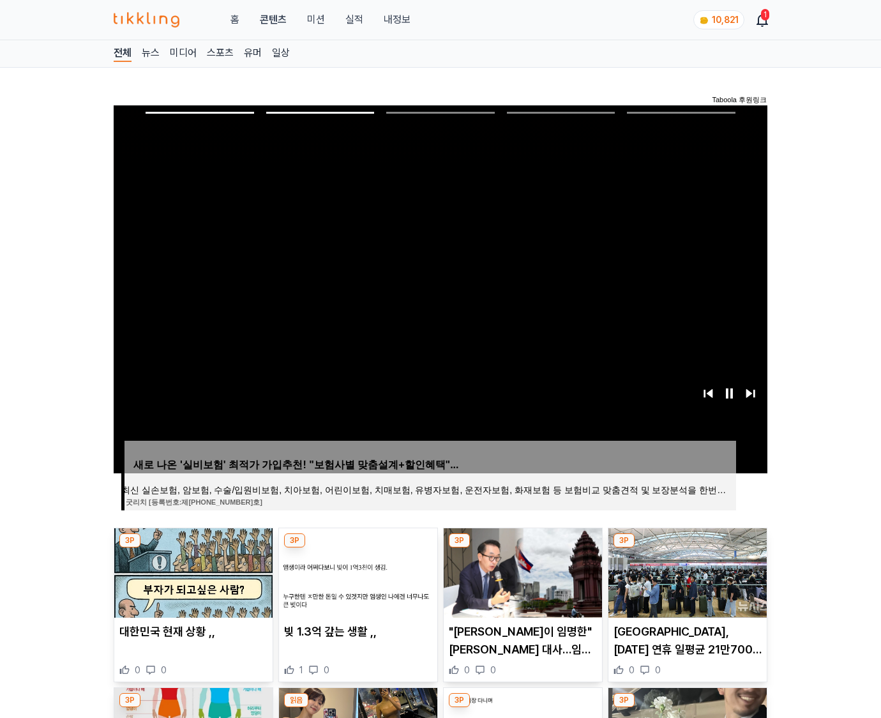
click at [686, 571] on img at bounding box center [688, 572] width 158 height 89
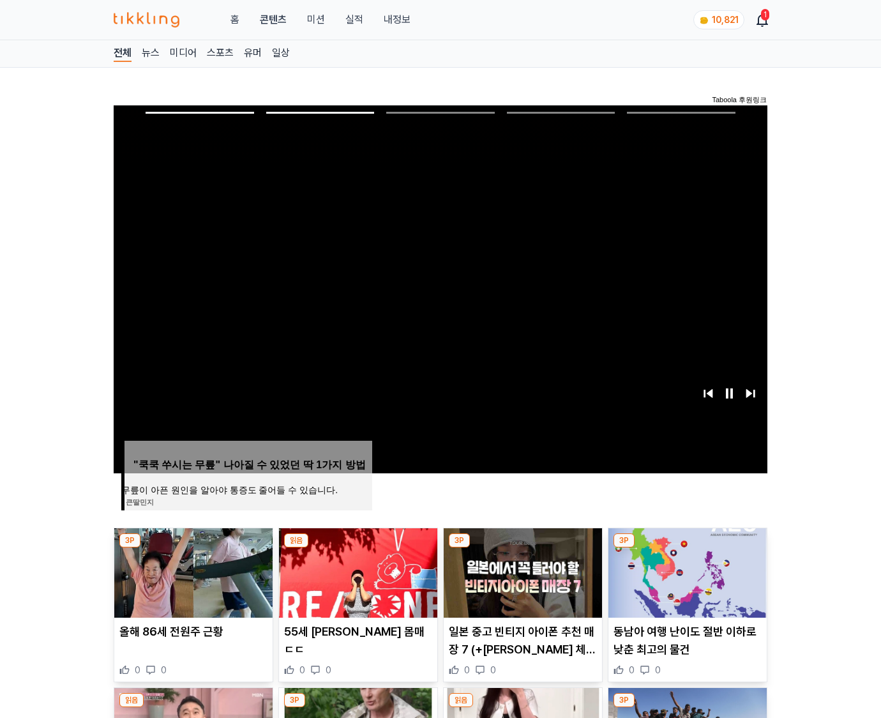
click at [686, 571] on img at bounding box center [688, 572] width 158 height 89
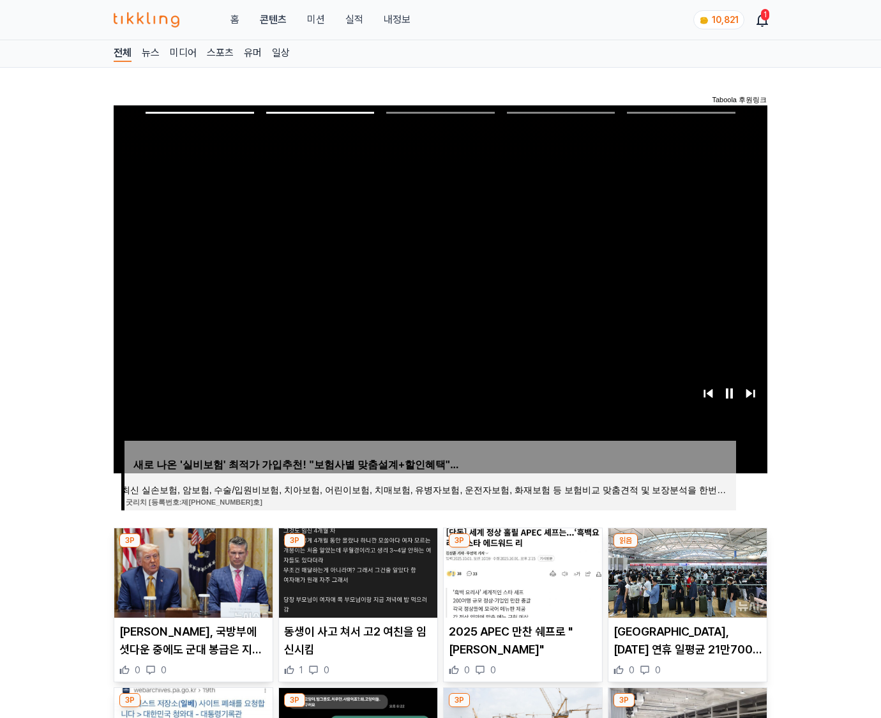
click at [686, 571] on img at bounding box center [688, 572] width 158 height 89
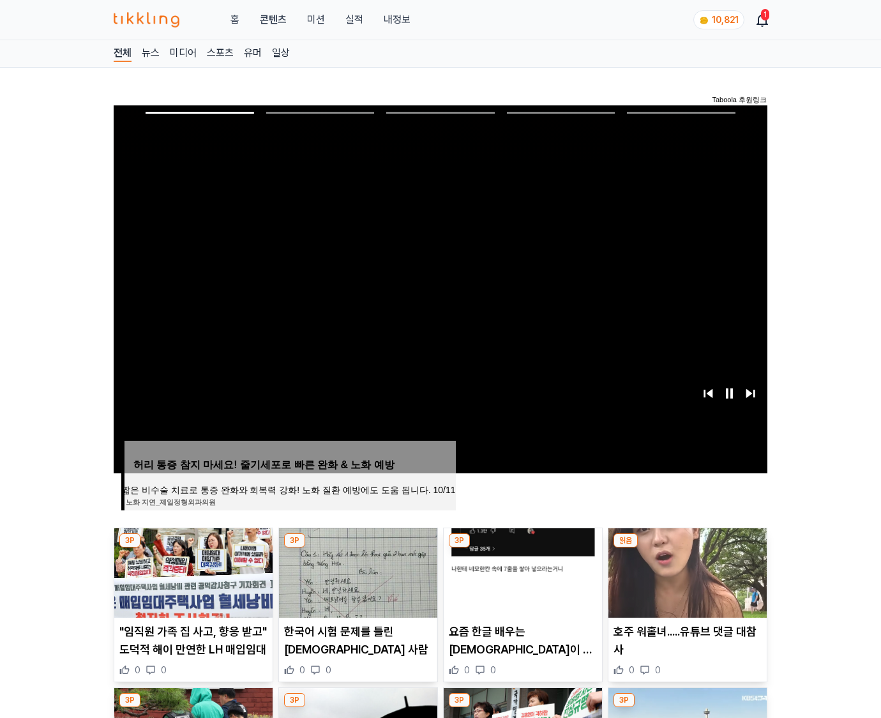
click at [686, 571] on img at bounding box center [688, 572] width 158 height 89
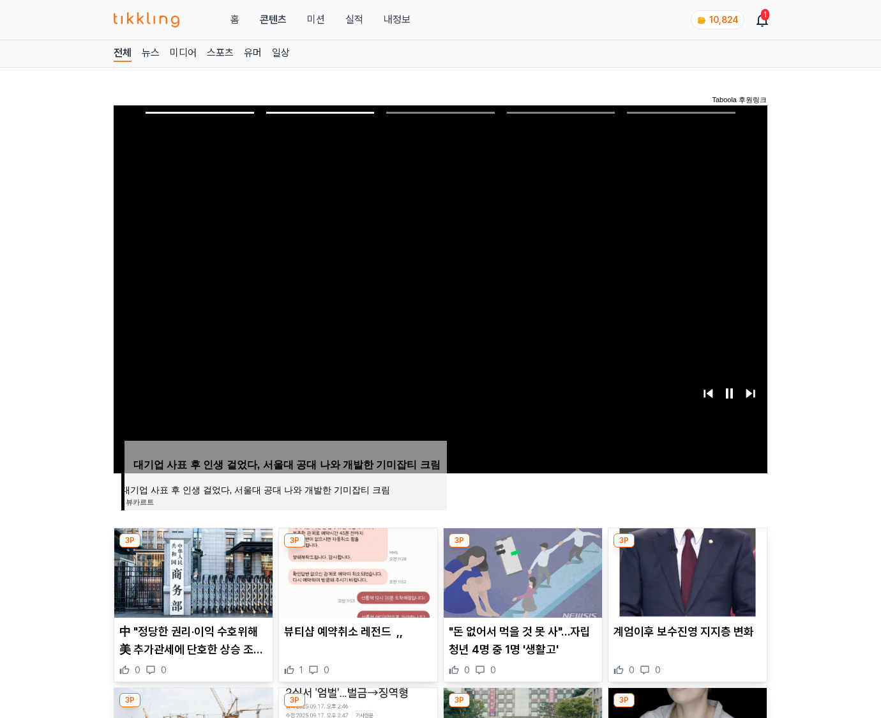
click at [686, 571] on img at bounding box center [688, 572] width 158 height 89
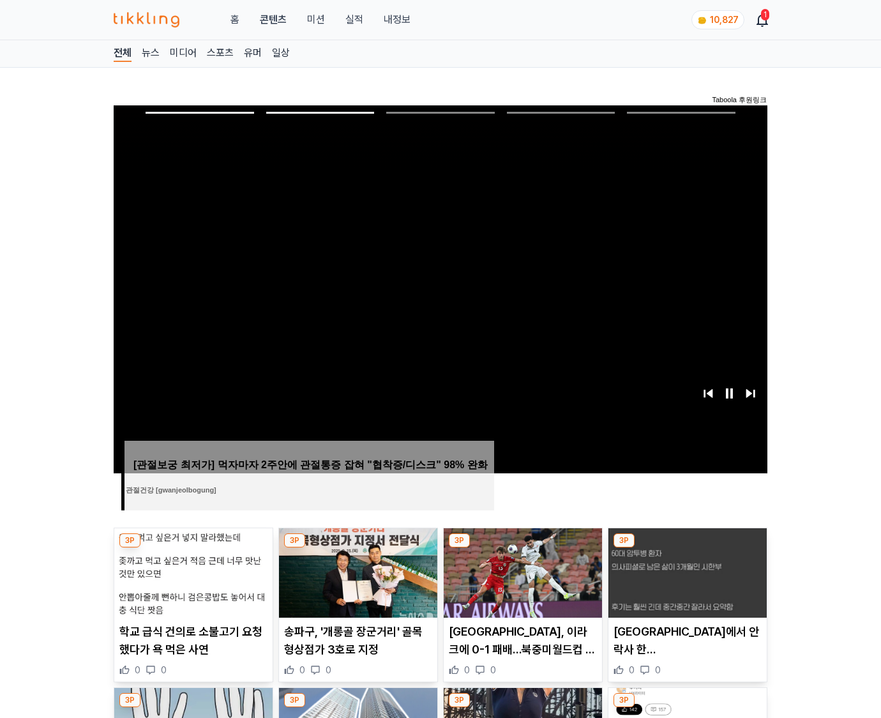
click at [686, 571] on img at bounding box center [688, 572] width 158 height 89
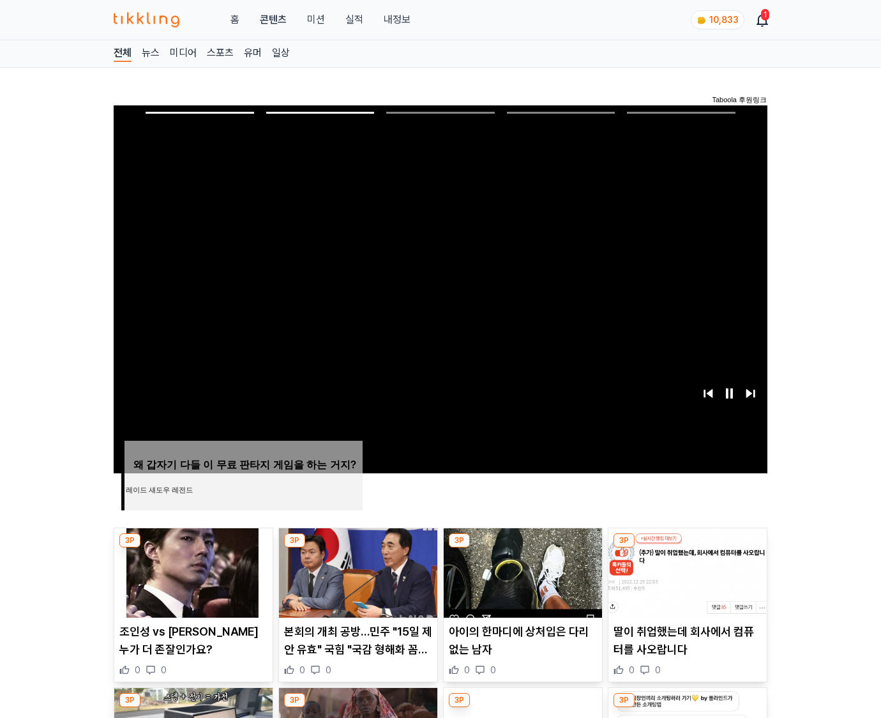
click at [686, 571] on img at bounding box center [688, 572] width 158 height 89
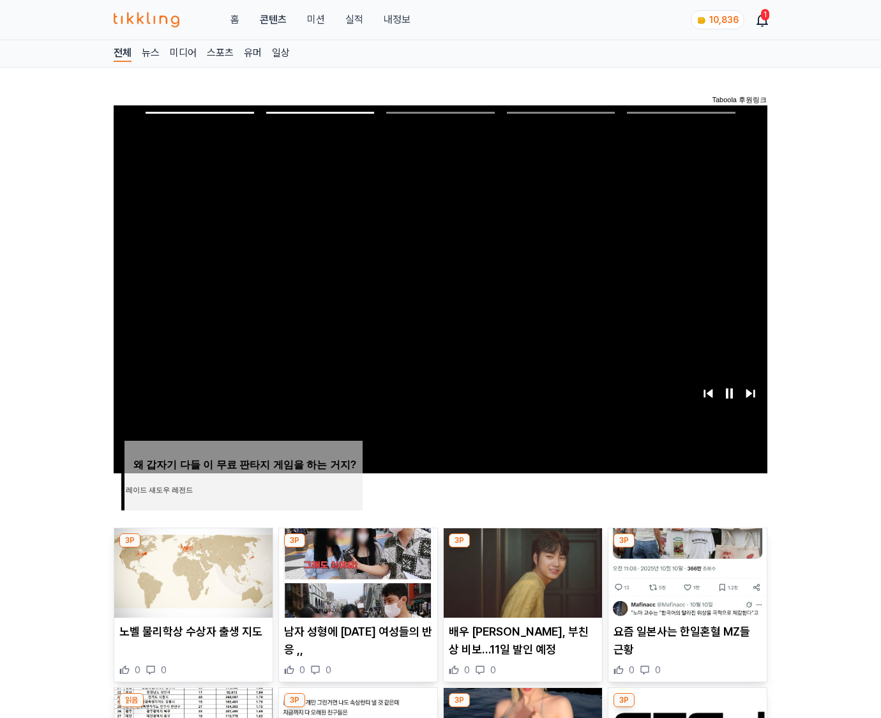
click at [686, 571] on img at bounding box center [688, 572] width 158 height 89
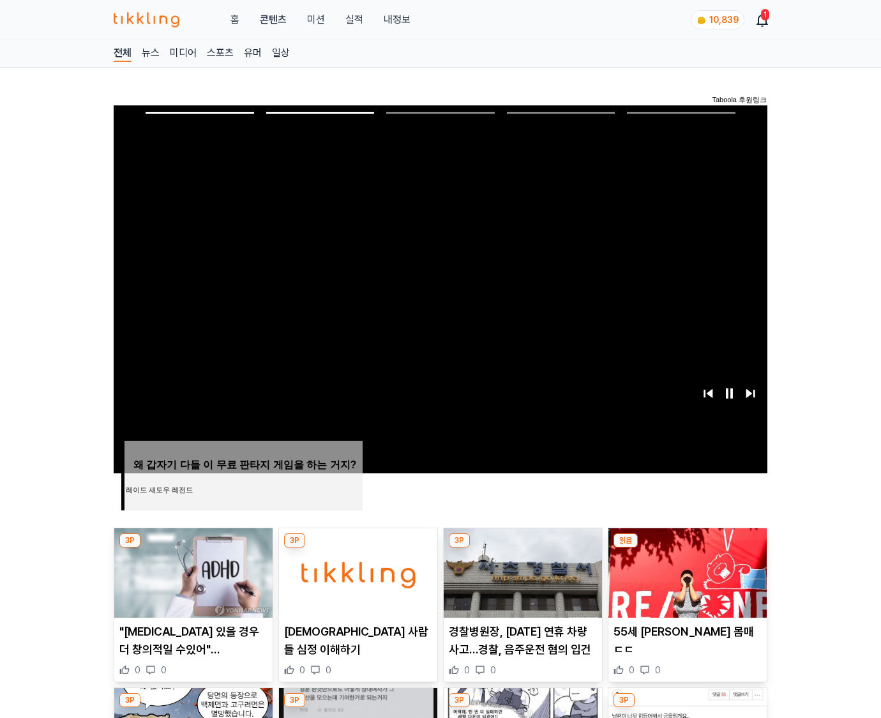
click at [686, 571] on img at bounding box center [688, 572] width 158 height 89
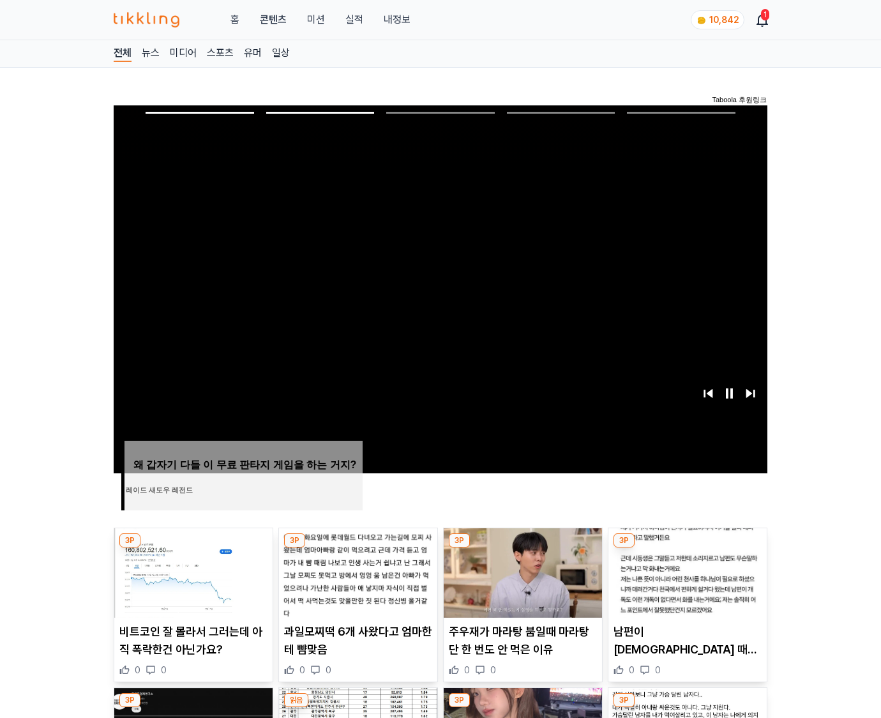
click at [686, 571] on img at bounding box center [688, 572] width 158 height 89
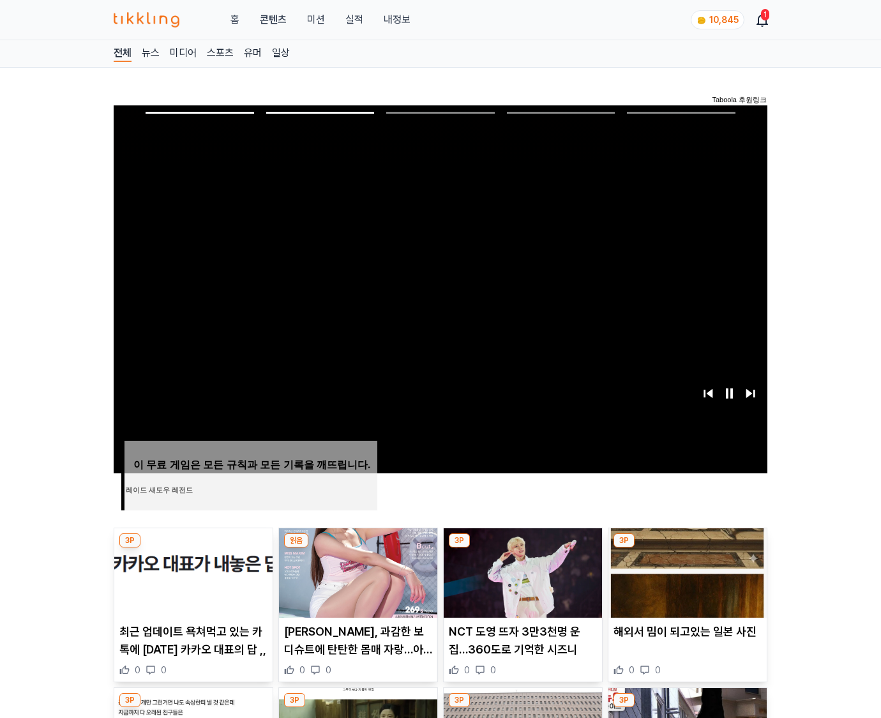
click at [686, 571] on img at bounding box center [688, 572] width 158 height 89
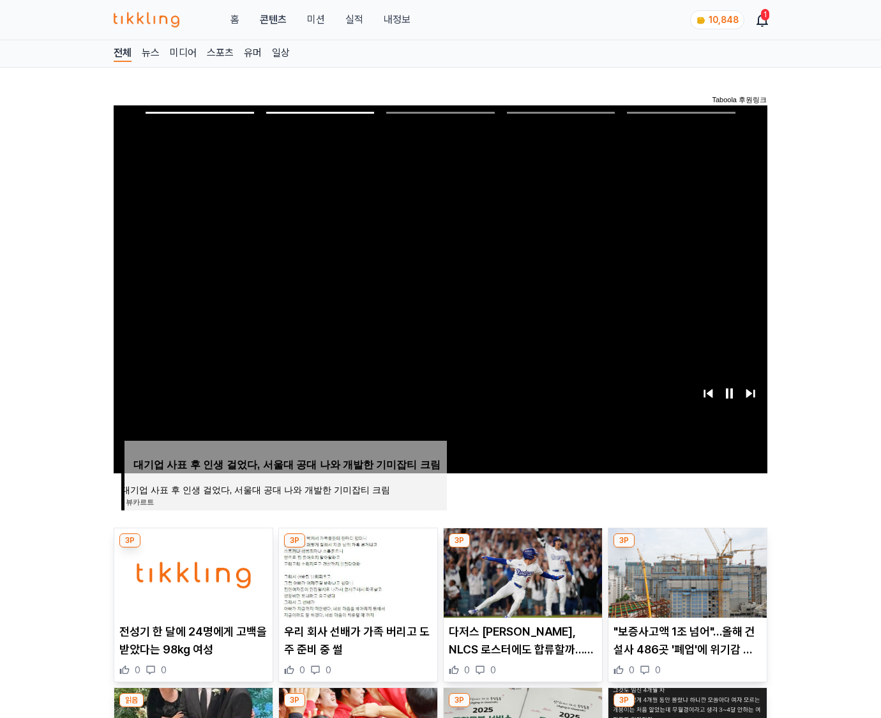
click at [686, 571] on img at bounding box center [688, 572] width 158 height 89
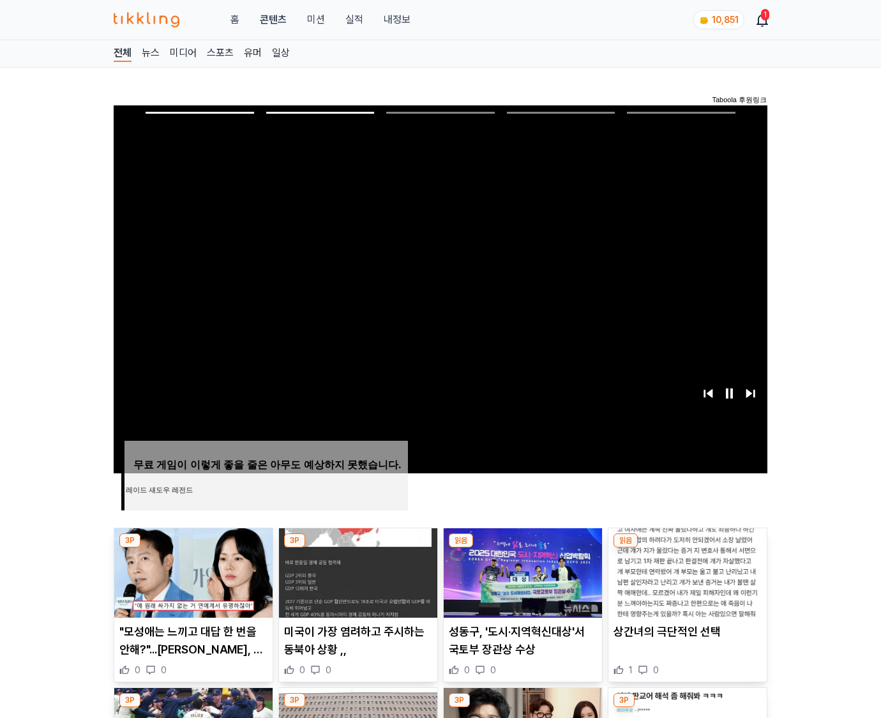
click at [686, 571] on img at bounding box center [688, 572] width 158 height 89
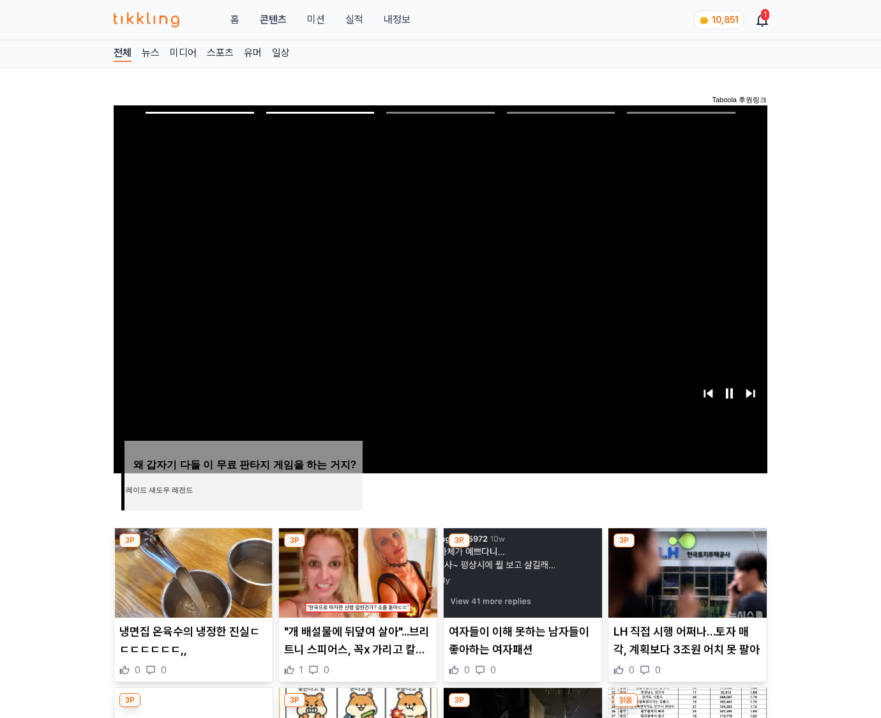
click at [686, 571] on img at bounding box center [688, 572] width 158 height 89
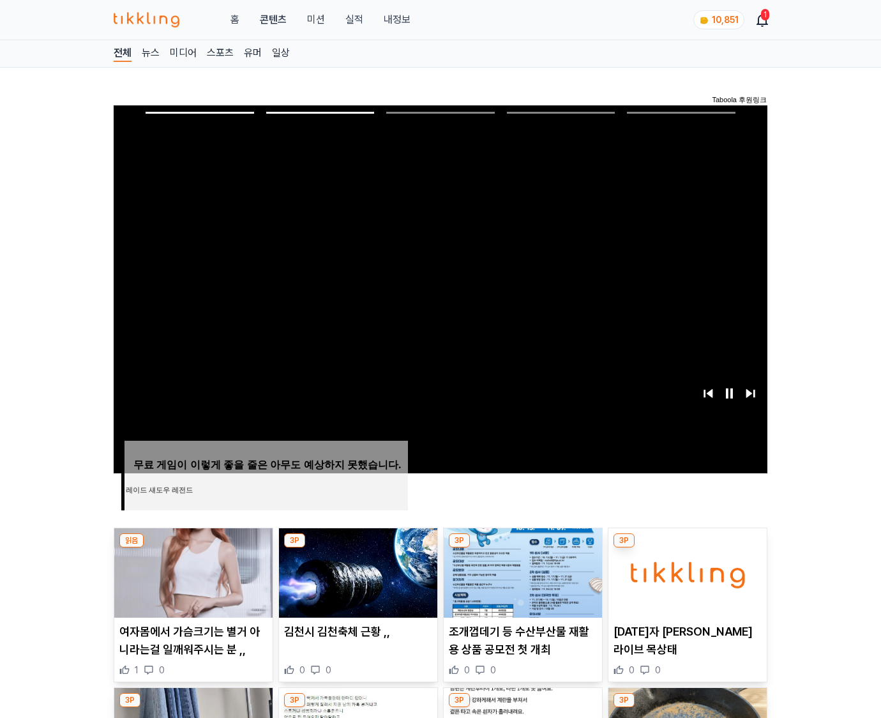
click at [686, 571] on img at bounding box center [688, 572] width 158 height 89
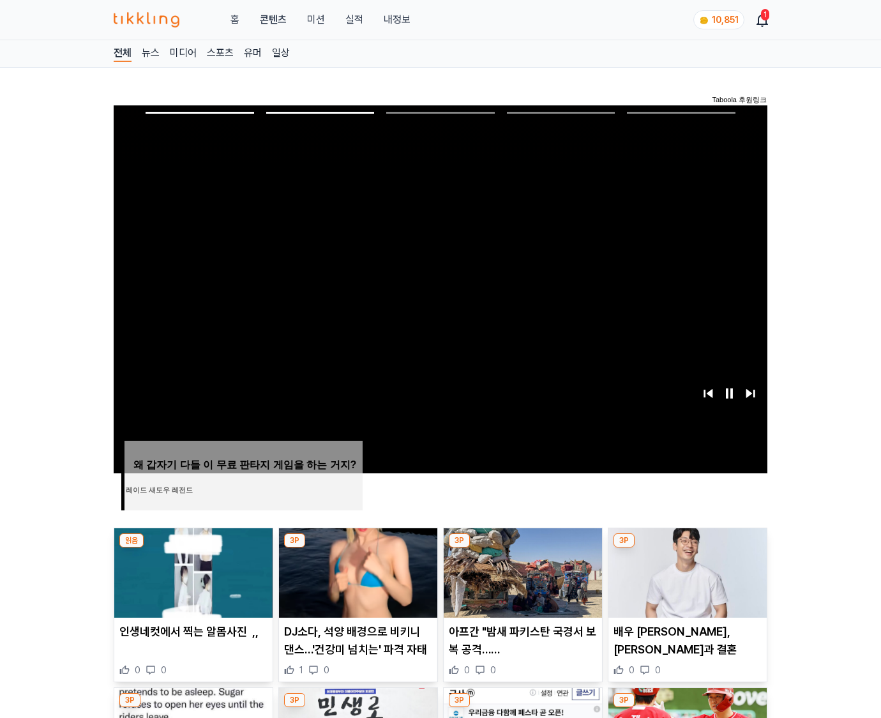
click at [686, 571] on img at bounding box center [688, 572] width 158 height 89
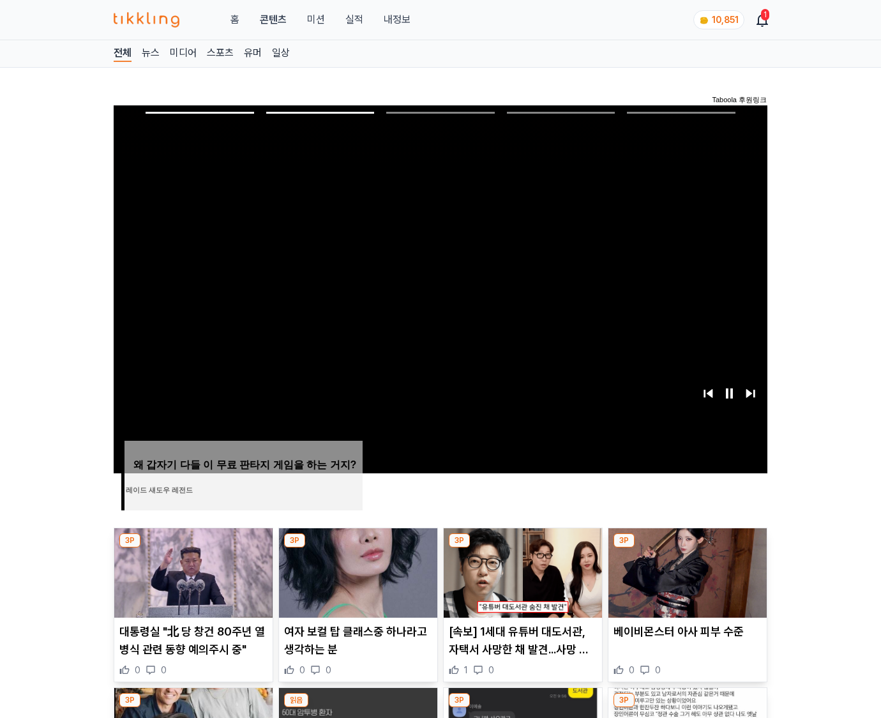
click at [686, 571] on img at bounding box center [688, 572] width 158 height 89
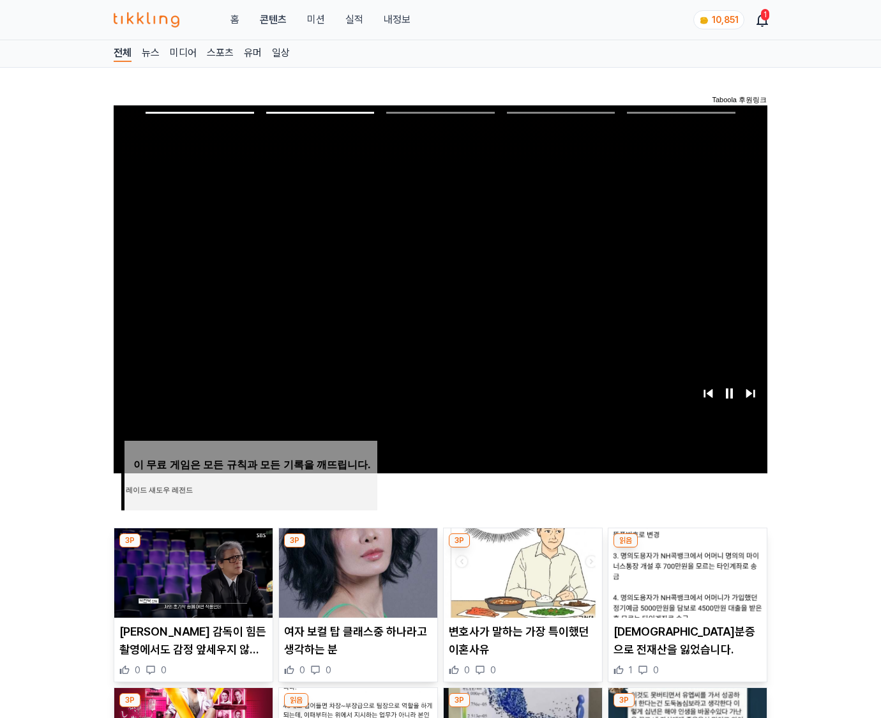
click at [686, 571] on img at bounding box center [688, 572] width 158 height 89
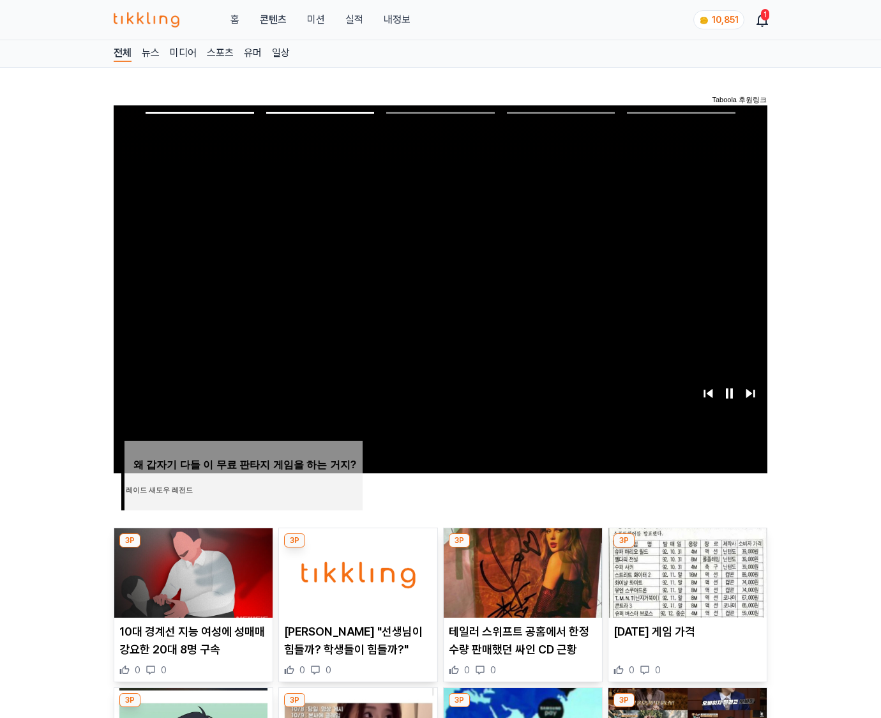
click at [686, 571] on img at bounding box center [688, 572] width 158 height 89
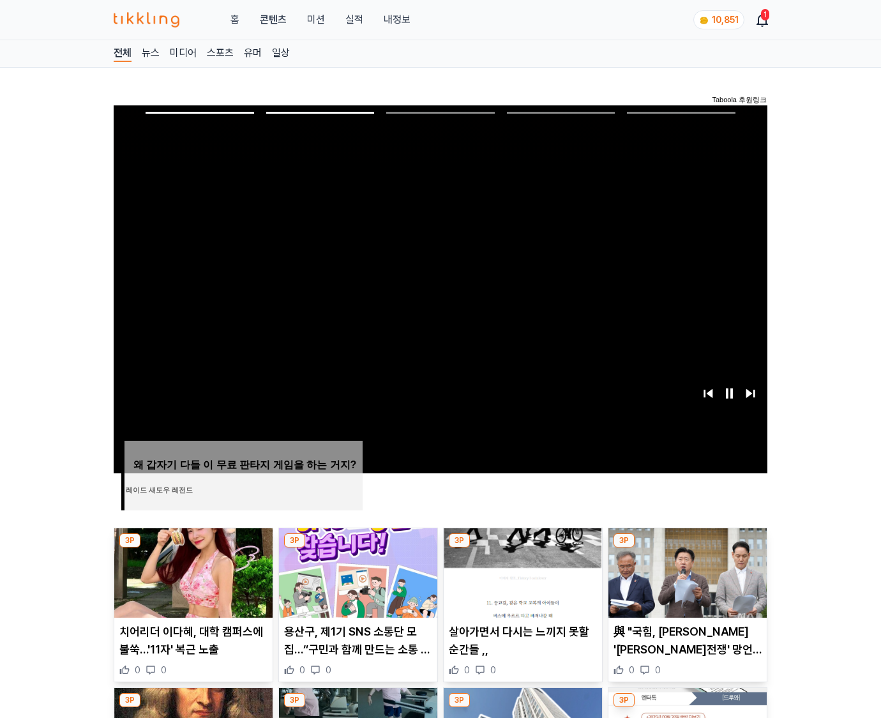
click at [686, 571] on img at bounding box center [688, 572] width 158 height 89
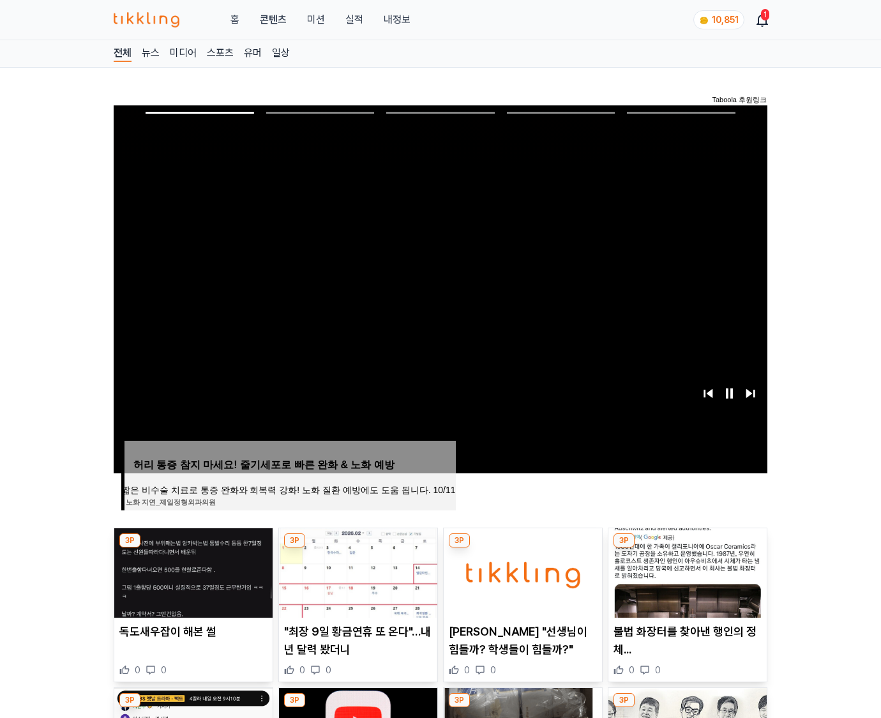
click at [686, 571] on img at bounding box center [688, 572] width 158 height 89
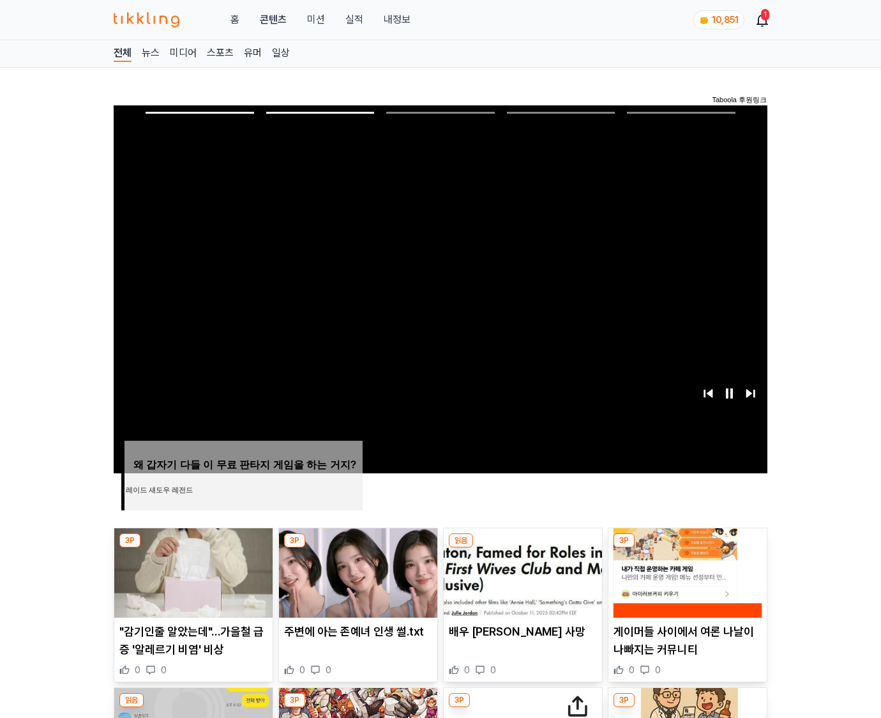
click at [686, 571] on img at bounding box center [688, 572] width 158 height 89
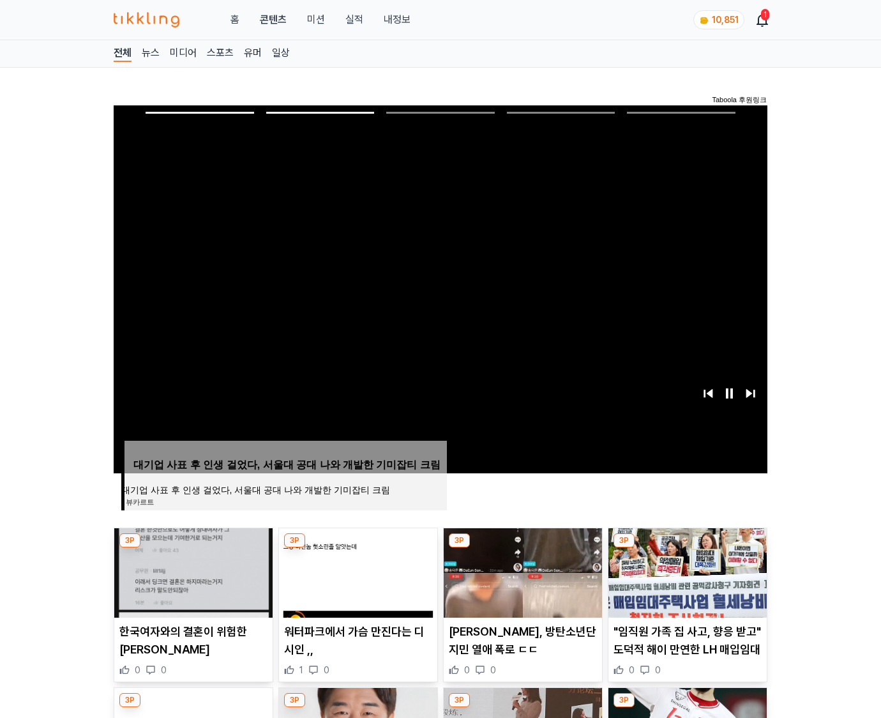
click at [686, 571] on img at bounding box center [688, 572] width 158 height 89
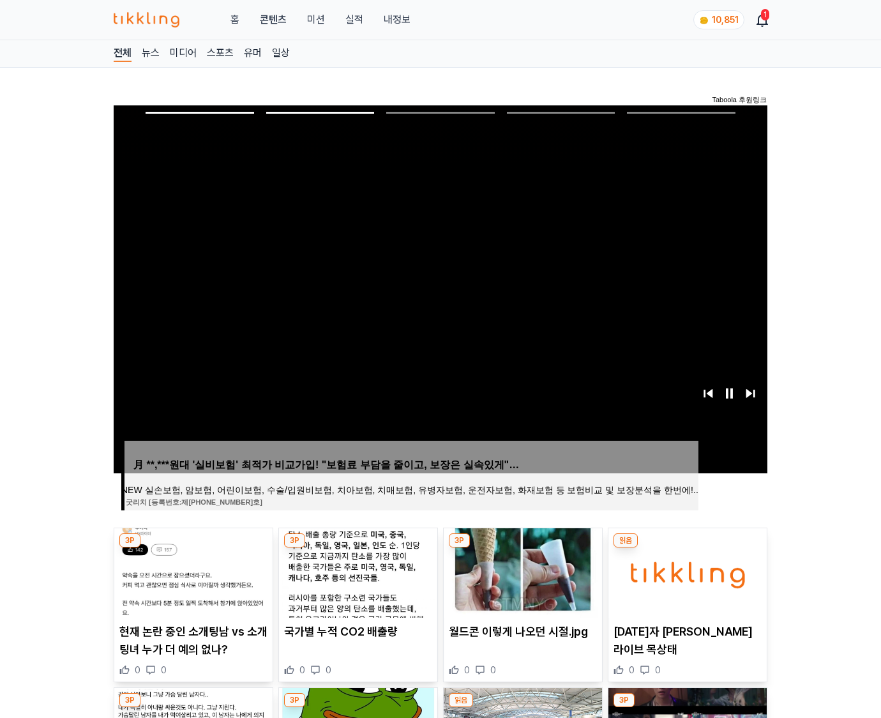
click at [686, 571] on img at bounding box center [688, 572] width 158 height 89
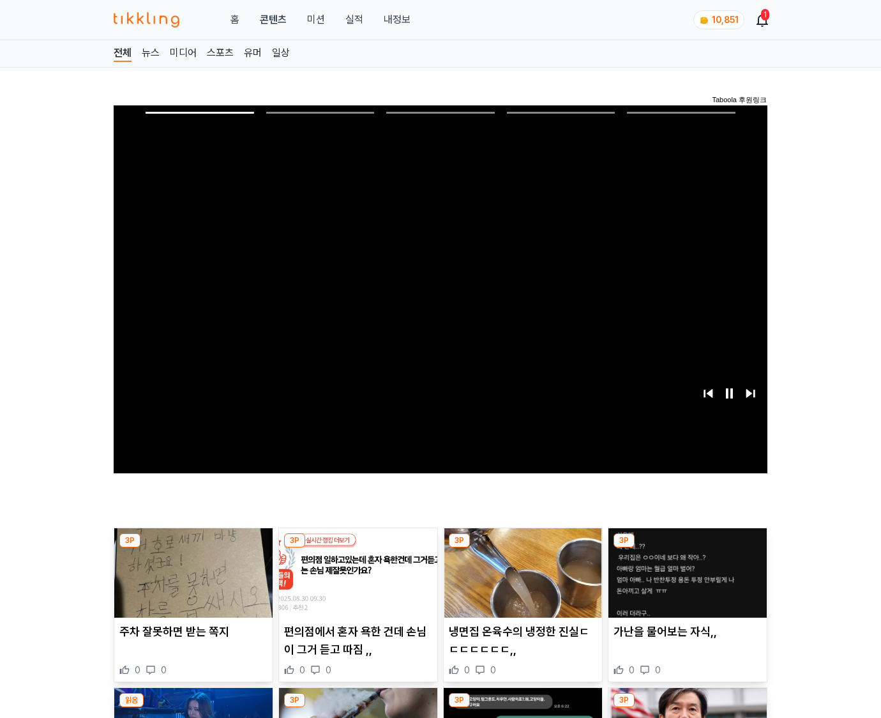
click at [686, 571] on img at bounding box center [688, 572] width 158 height 89
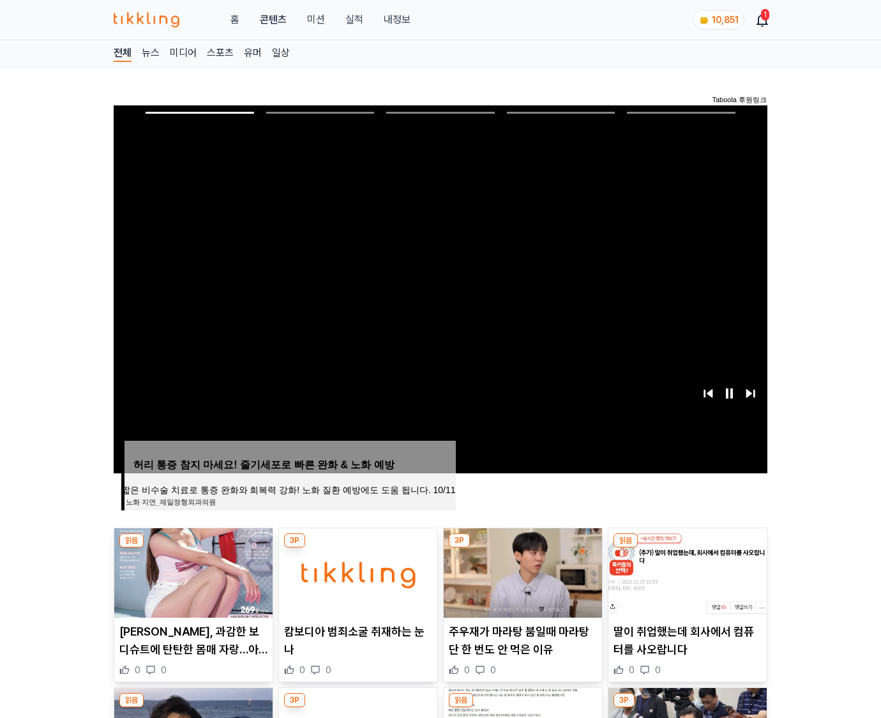
click at [686, 571] on img at bounding box center [688, 572] width 158 height 89
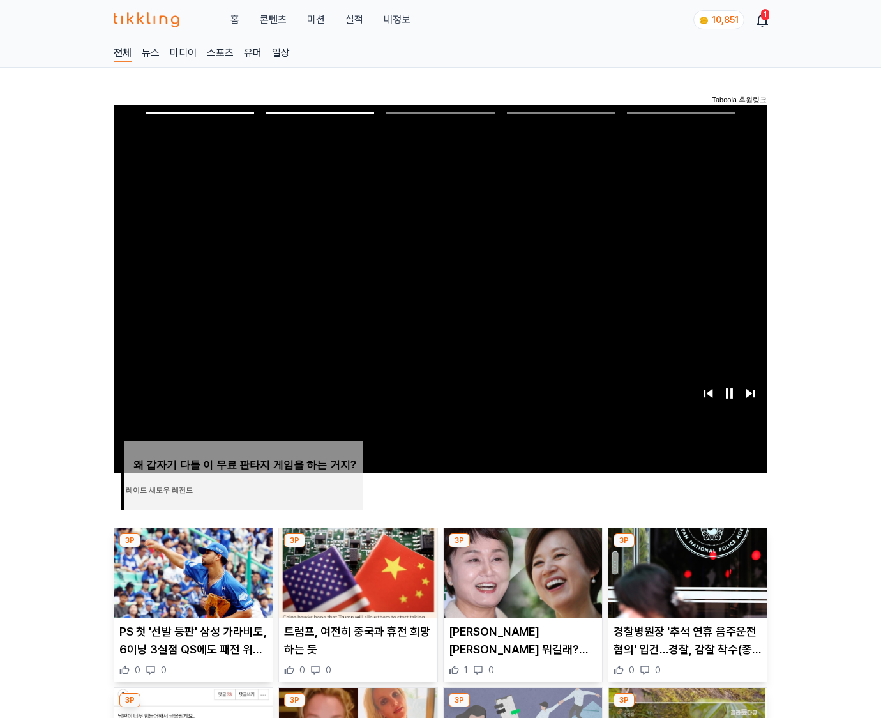
click at [686, 571] on img at bounding box center [688, 572] width 158 height 89
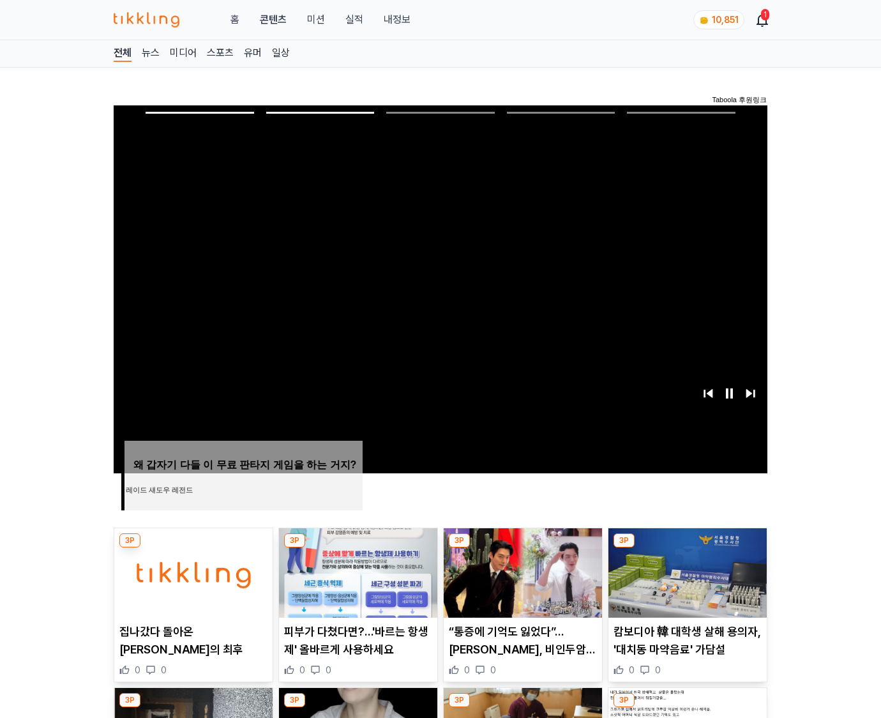
click at [686, 571] on img at bounding box center [688, 572] width 158 height 89
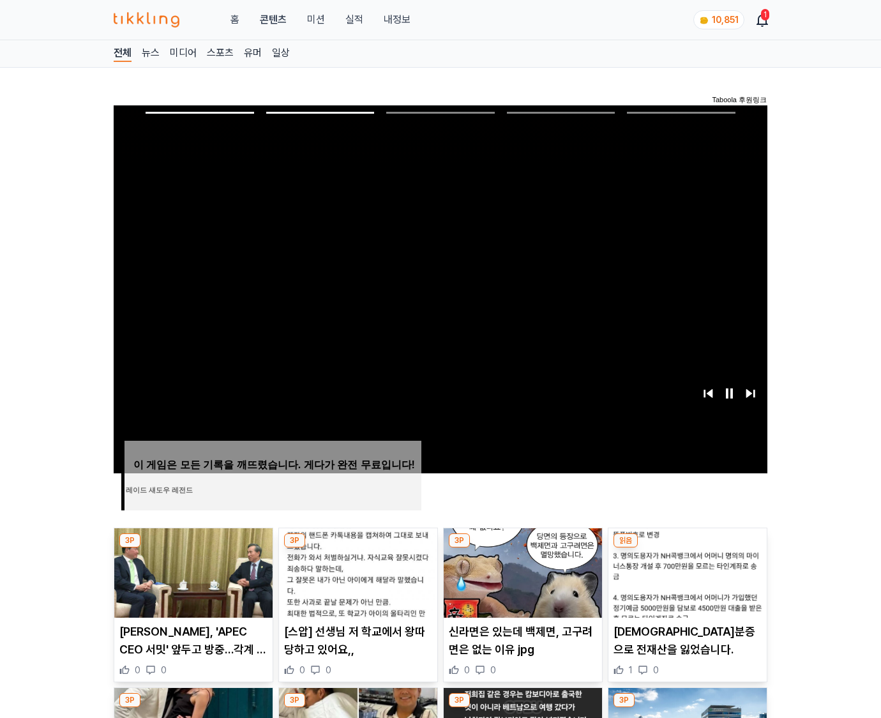
click at [686, 571] on img at bounding box center [688, 572] width 158 height 89
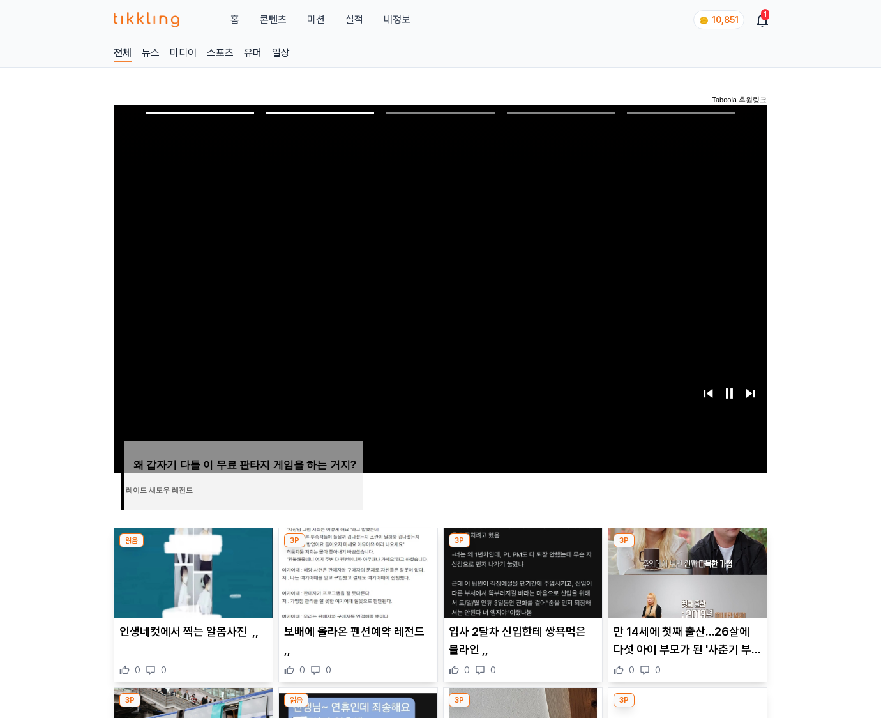
click at [686, 571] on img at bounding box center [688, 572] width 158 height 89
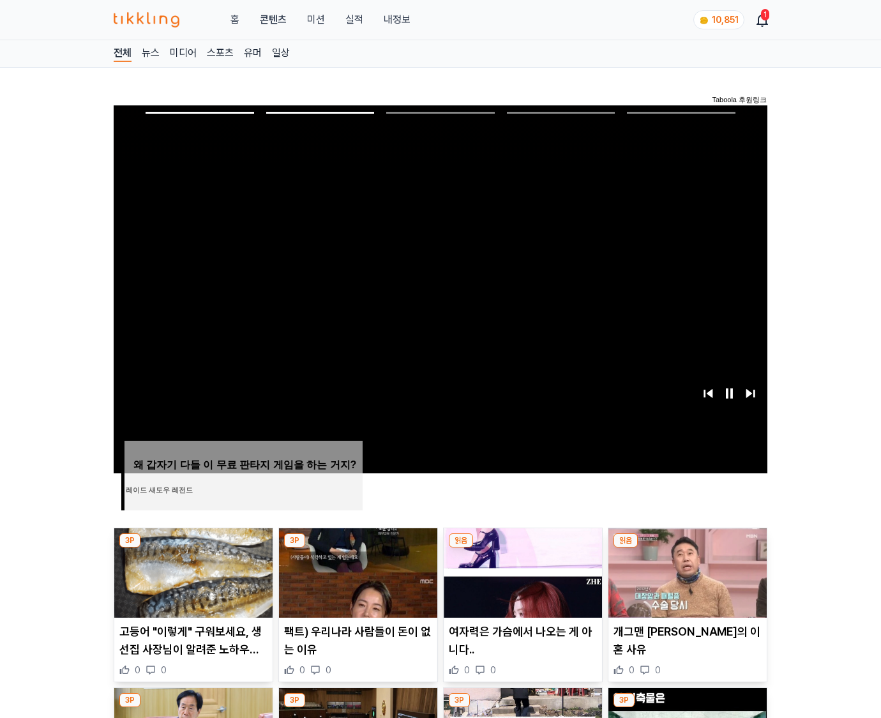
click at [686, 571] on img at bounding box center [688, 572] width 158 height 89
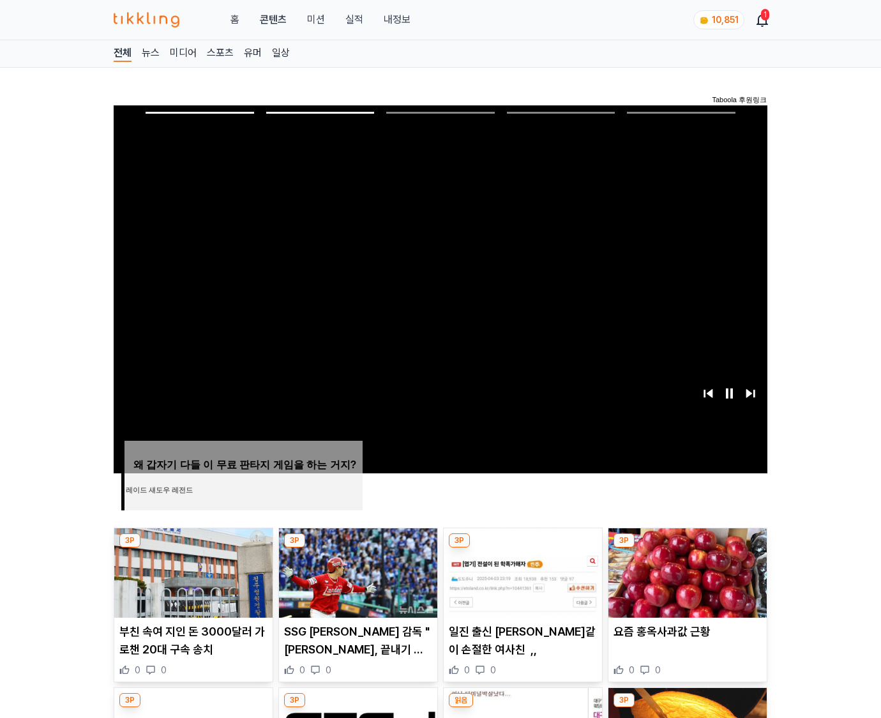
click at [686, 571] on img at bounding box center [688, 572] width 158 height 89
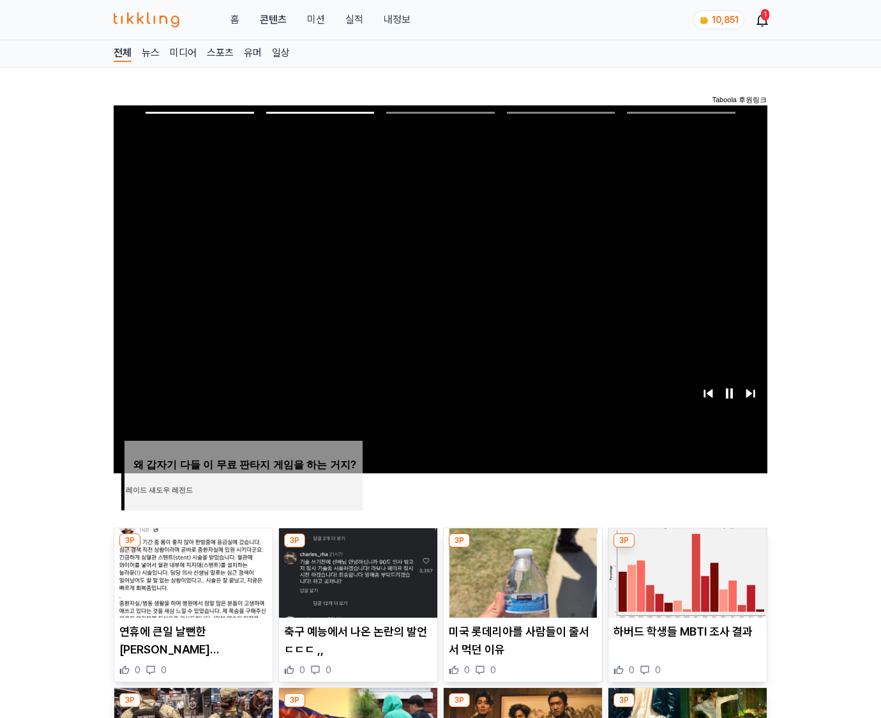
click at [686, 571] on img at bounding box center [688, 572] width 158 height 89
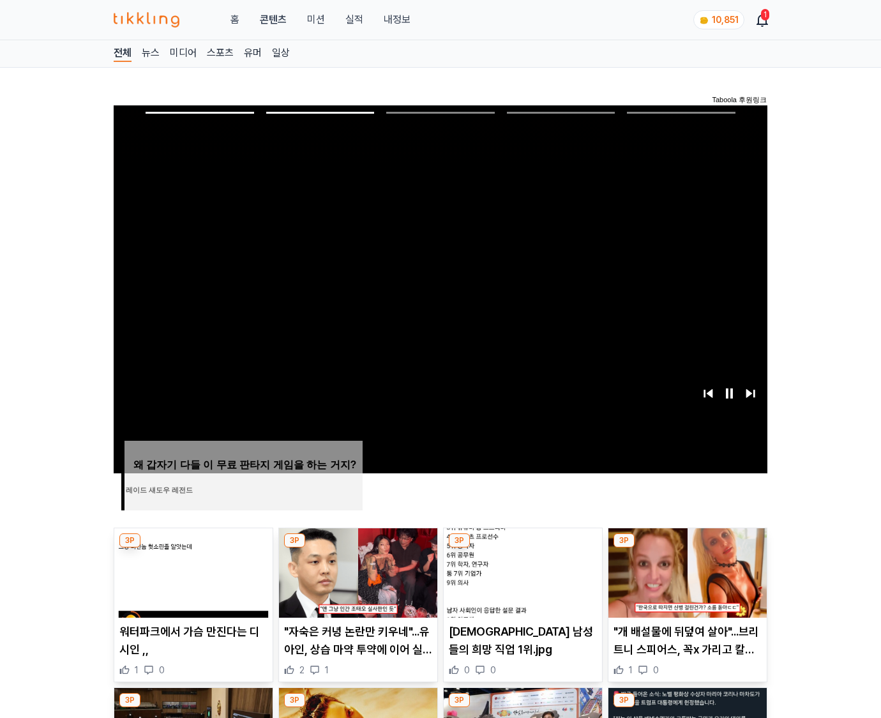
click at [686, 571] on img at bounding box center [688, 572] width 158 height 89
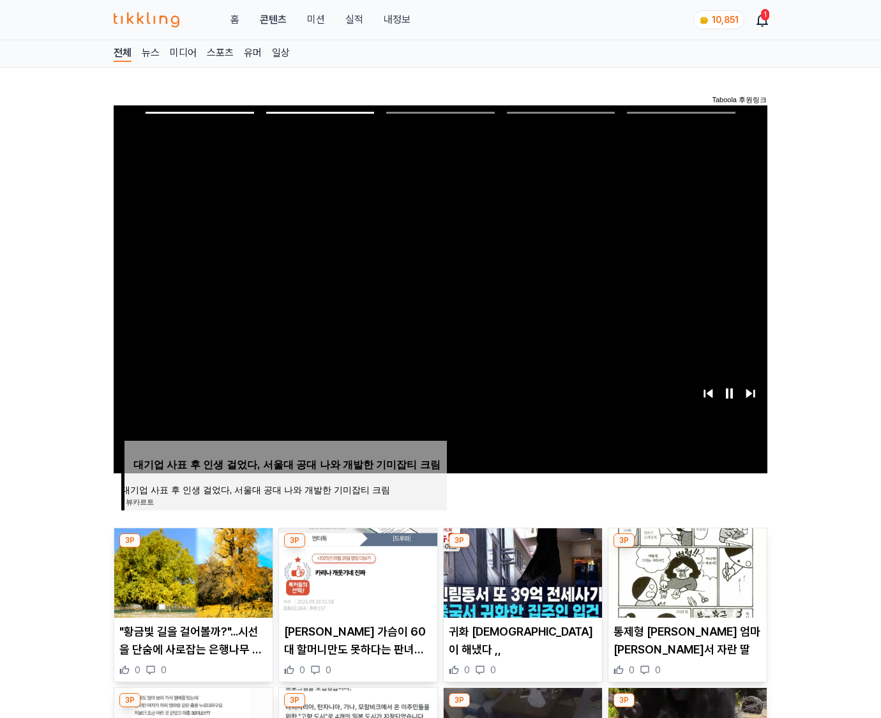
click at [686, 571] on img at bounding box center [688, 572] width 158 height 89
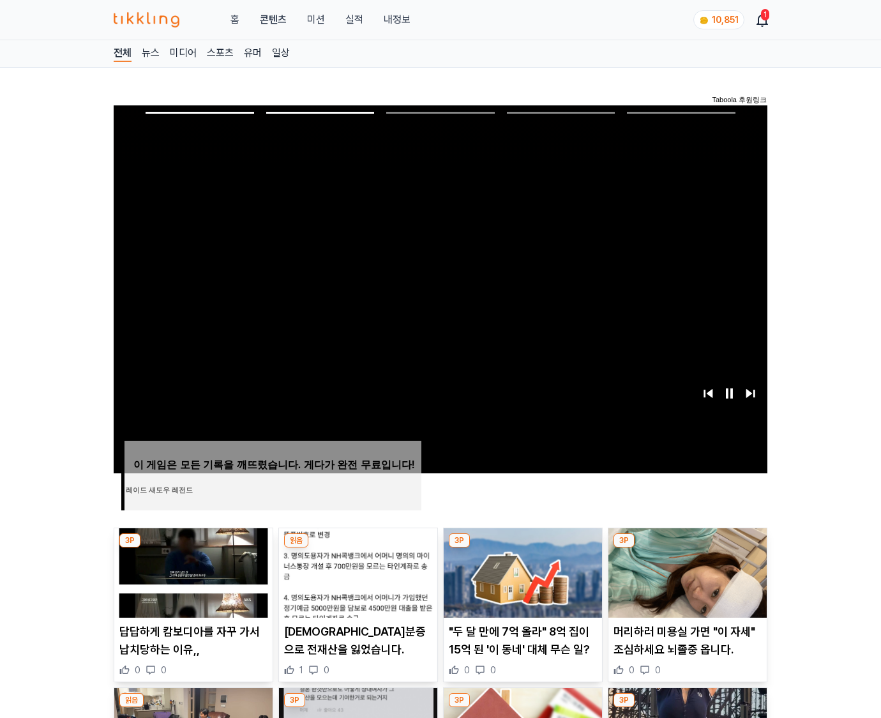
click at [686, 571] on img at bounding box center [688, 572] width 158 height 89
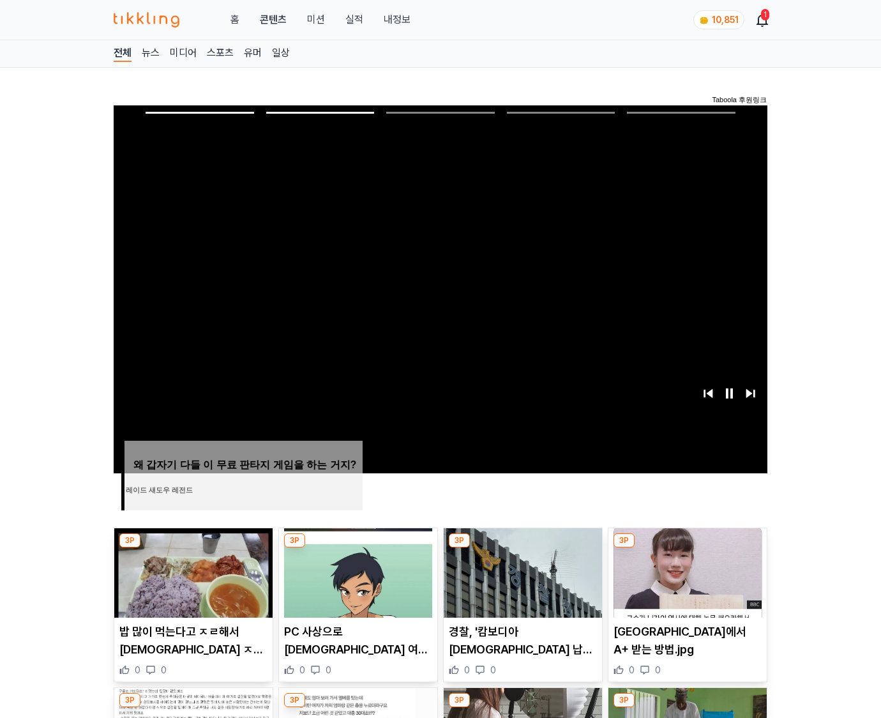
click at [686, 571] on img at bounding box center [688, 572] width 158 height 89
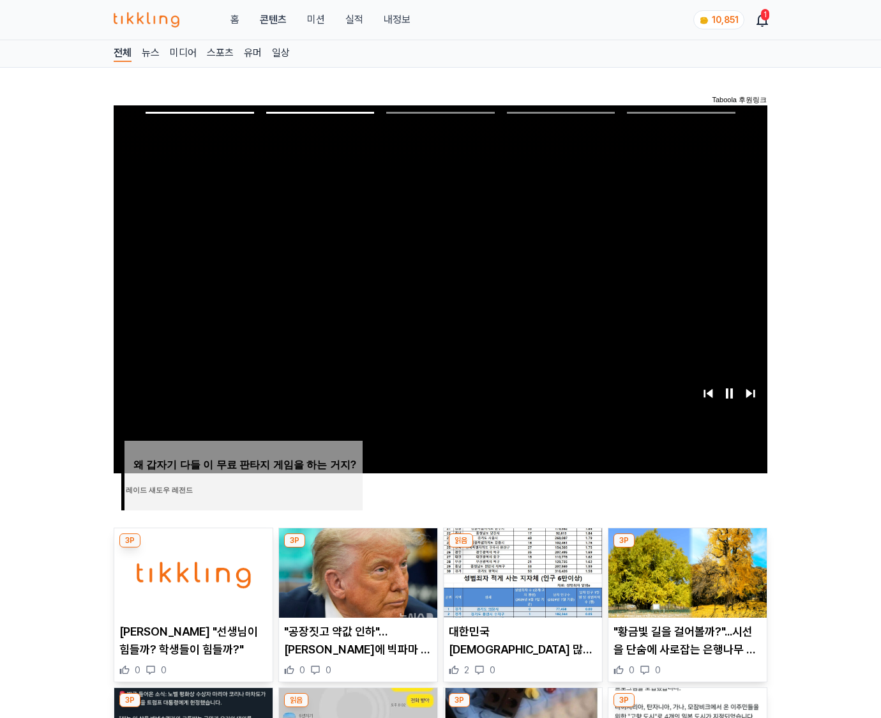
click at [686, 571] on img at bounding box center [688, 572] width 158 height 89
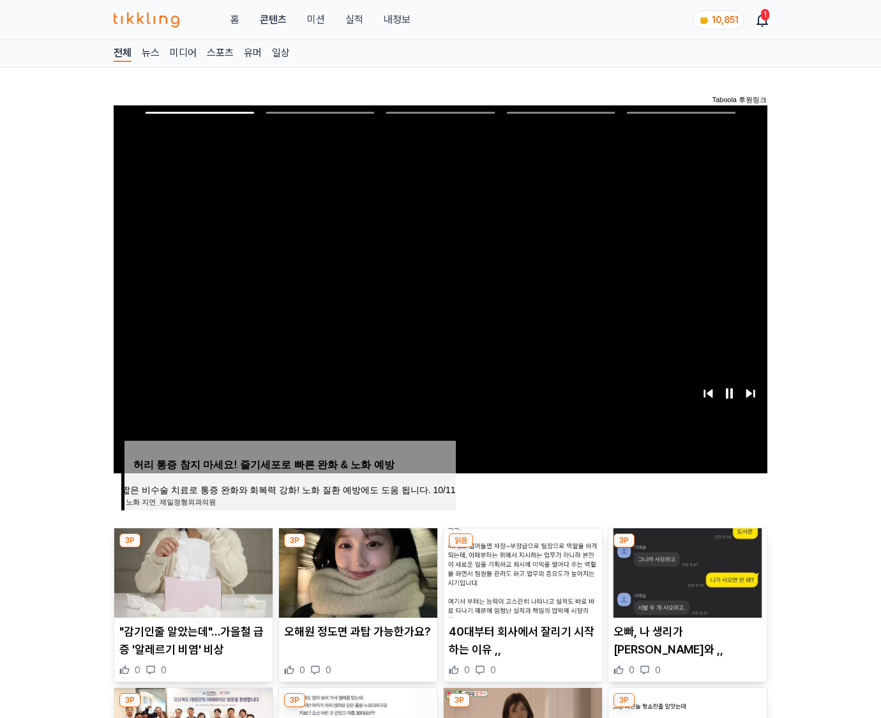
click at [686, 571] on img at bounding box center [688, 572] width 158 height 89
